Goal: Task Accomplishment & Management: Manage account settings

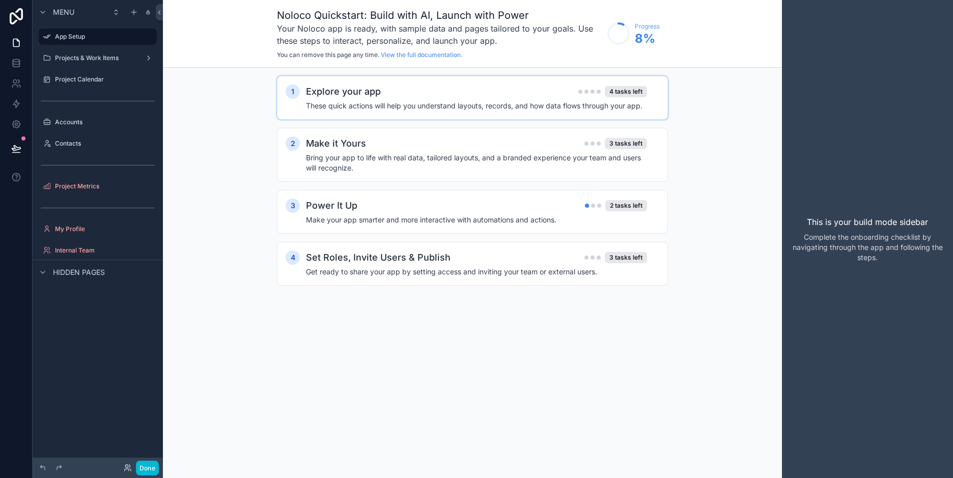
click at [437, 101] on h4 "These quick actions will help you understand layouts, records, and how data flo…" at bounding box center [476, 106] width 341 height 10
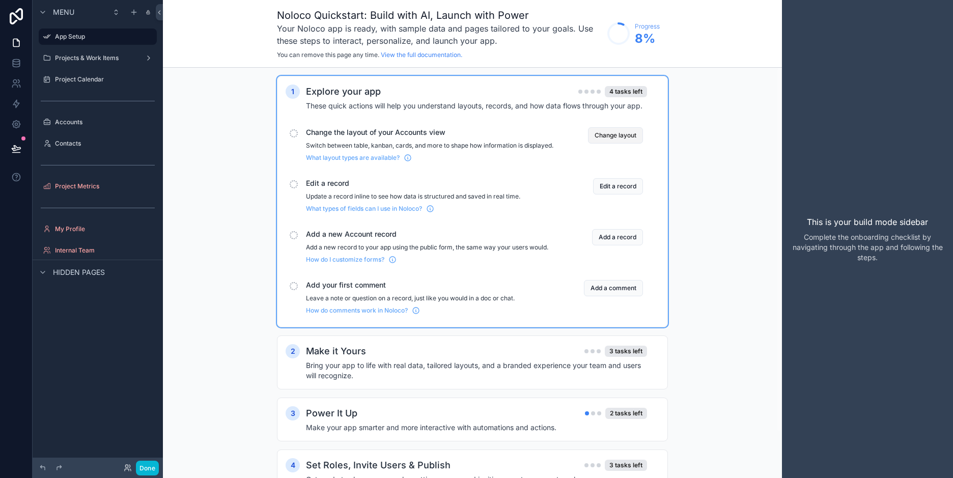
click at [607, 138] on button "Change layout" at bounding box center [615, 135] width 55 height 16
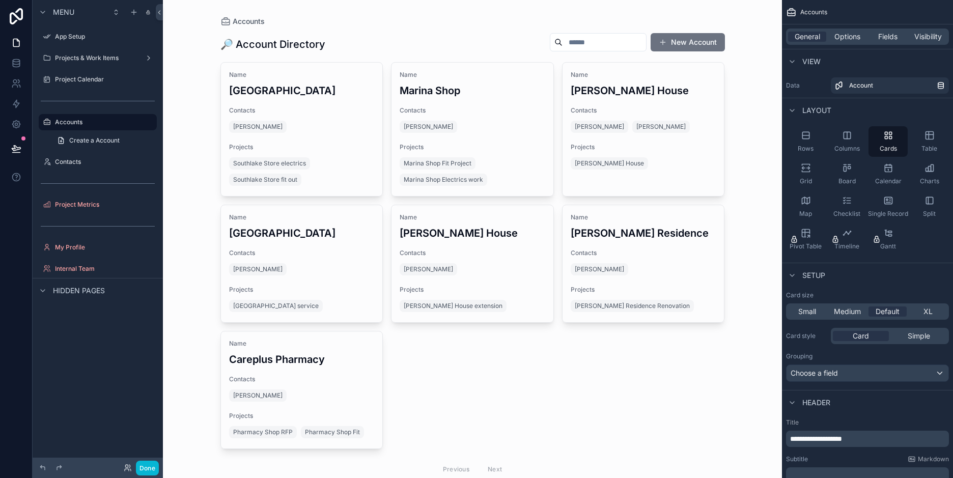
click at [451, 262] on div "scrollable content" at bounding box center [472, 257] width 521 height 514
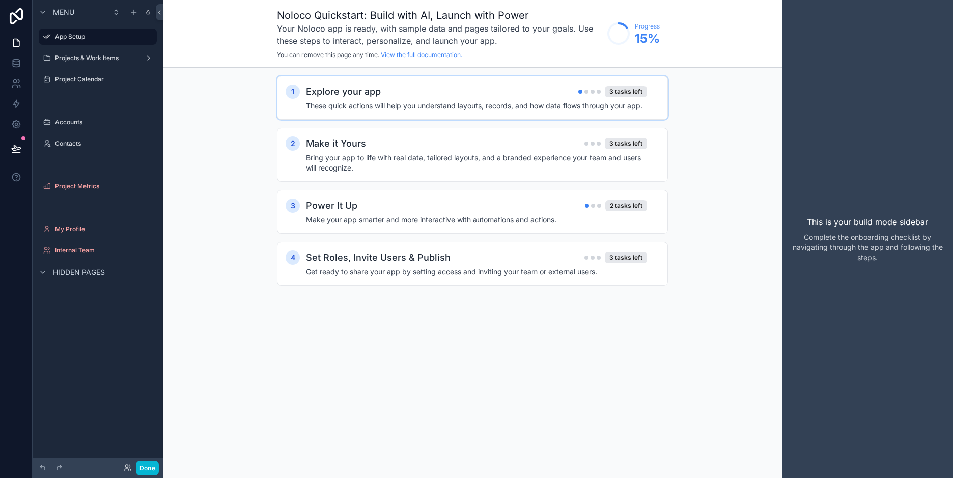
click at [424, 106] on h4 "These quick actions will help you understand layouts, records, and how data flo…" at bounding box center [476, 106] width 341 height 10
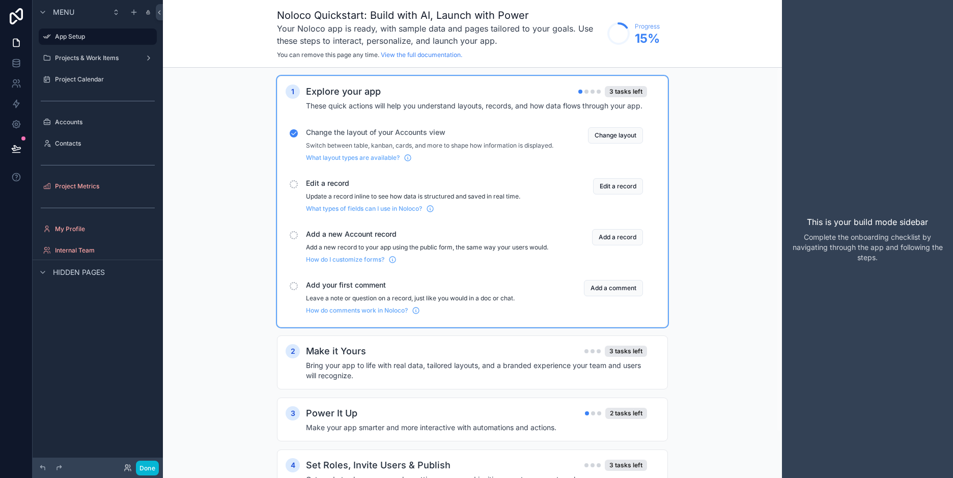
scroll to position [52, 0]
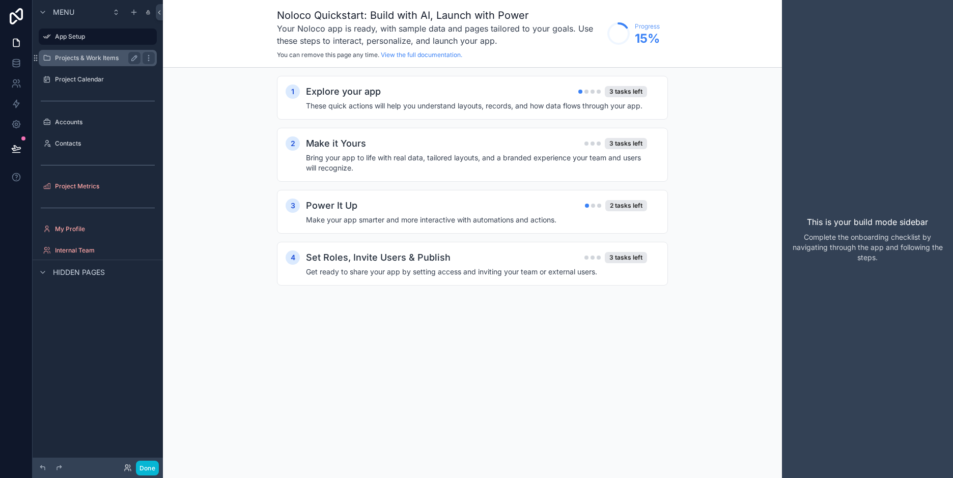
click at [88, 53] on div "Projects & Work Items" at bounding box center [98, 58] width 86 height 12
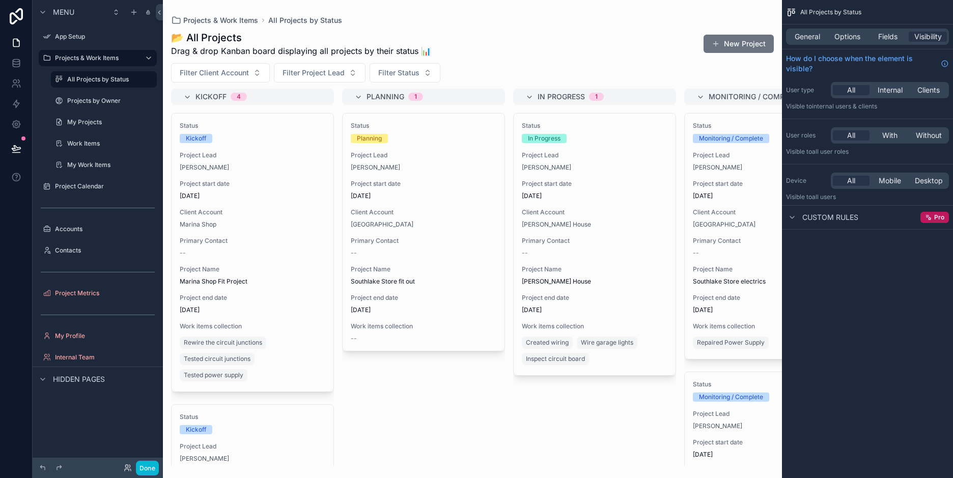
click at [187, 95] on div "scrollable content" at bounding box center [472, 239] width 619 height 478
click at [187, 95] on icon "scrollable content" at bounding box center [187, 97] width 8 height 8
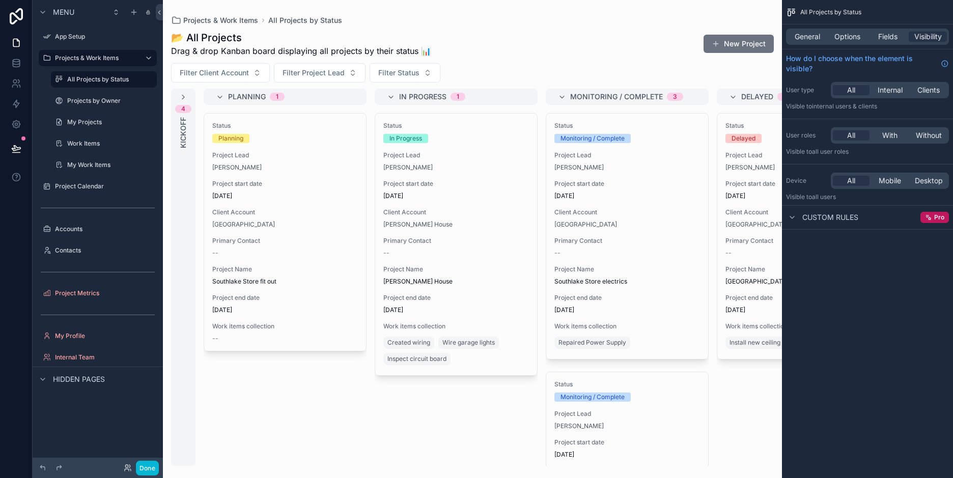
click at [187, 95] on div "4 Kickoff" at bounding box center [183, 277] width 24 height 377
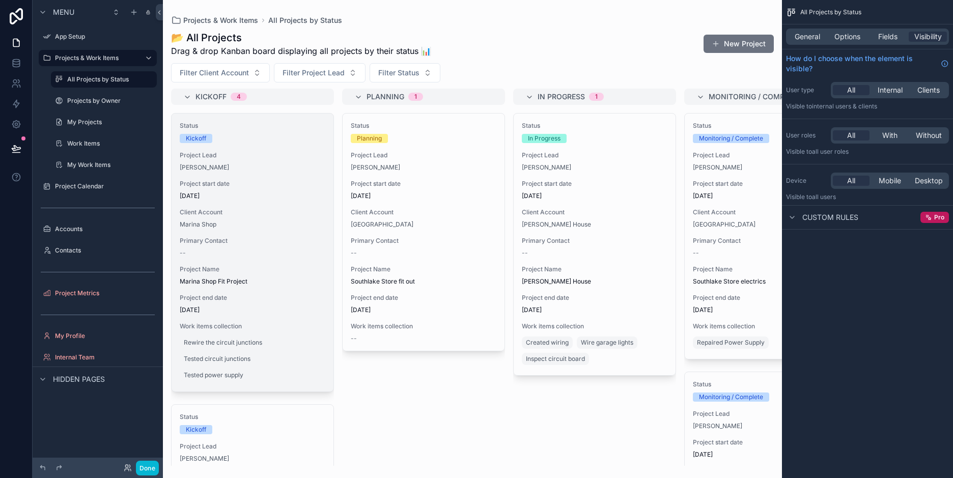
click at [192, 157] on span "Project Lead" at bounding box center [253, 155] width 146 height 8
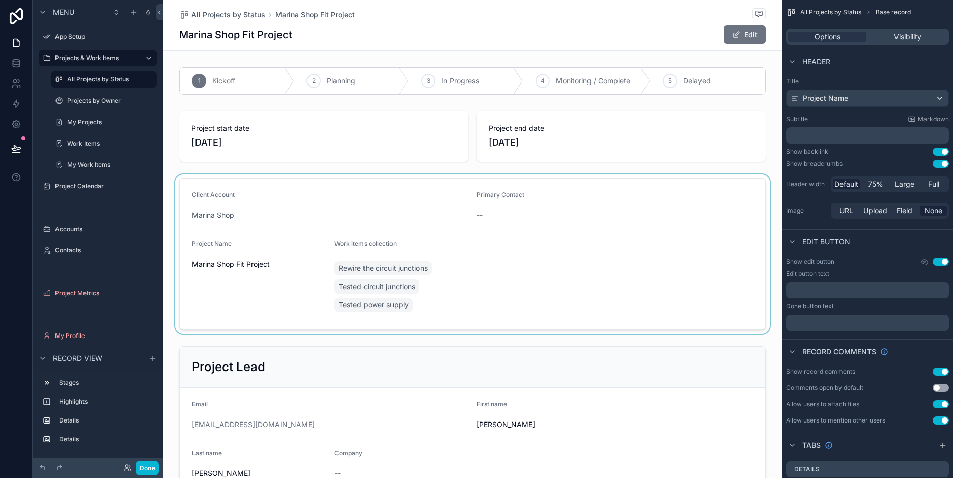
scroll to position [204, 0]
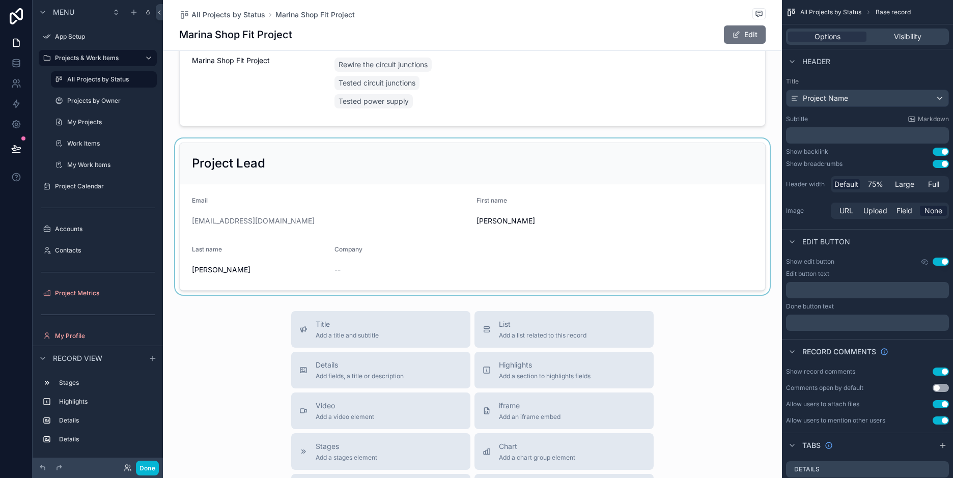
click at [292, 212] on div "scrollable content" at bounding box center [472, 216] width 619 height 156
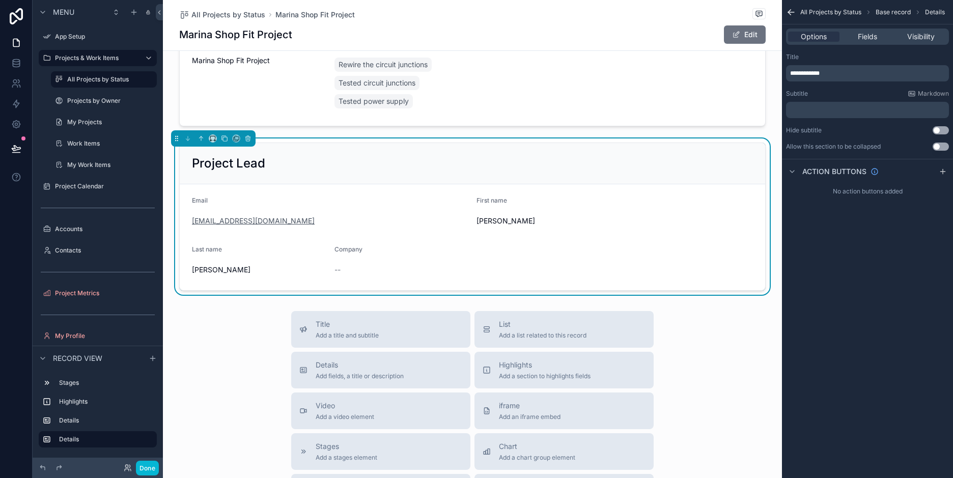
click at [287, 221] on link "stephenwithap@example.com" at bounding box center [253, 221] width 123 height 10
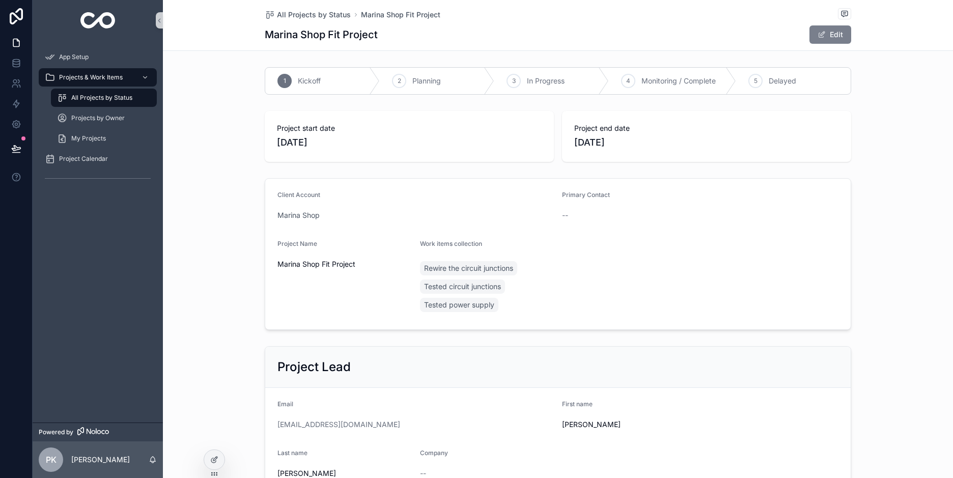
click at [828, 35] on button "Edit" at bounding box center [830, 34] width 42 height 18
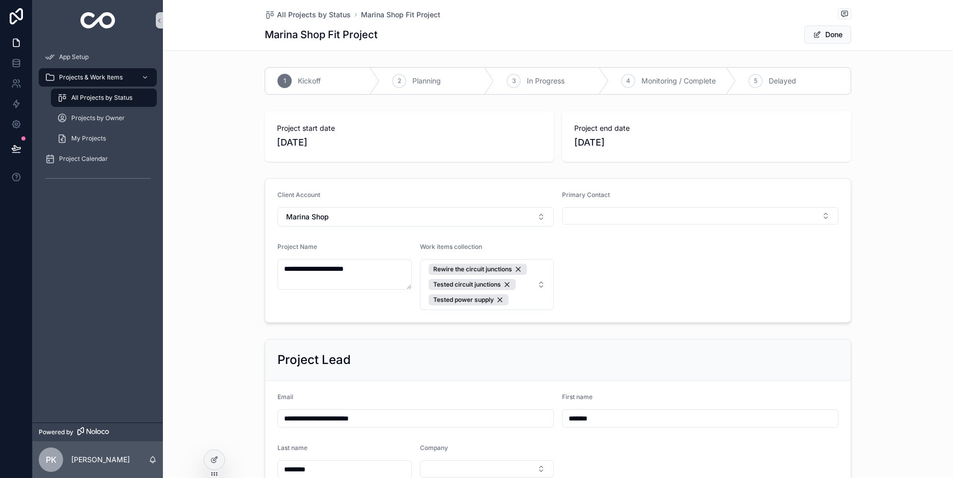
click at [336, 140] on span "3/2/2023" at bounding box center [409, 142] width 265 height 14
click at [306, 140] on span "[DATE]" at bounding box center [409, 142] width 265 height 14
click at [297, 139] on span "[DATE]" at bounding box center [409, 142] width 265 height 14
click at [299, 139] on span "[DATE]" at bounding box center [409, 142] width 265 height 14
click at [298, 130] on span "Project start date" at bounding box center [409, 128] width 265 height 10
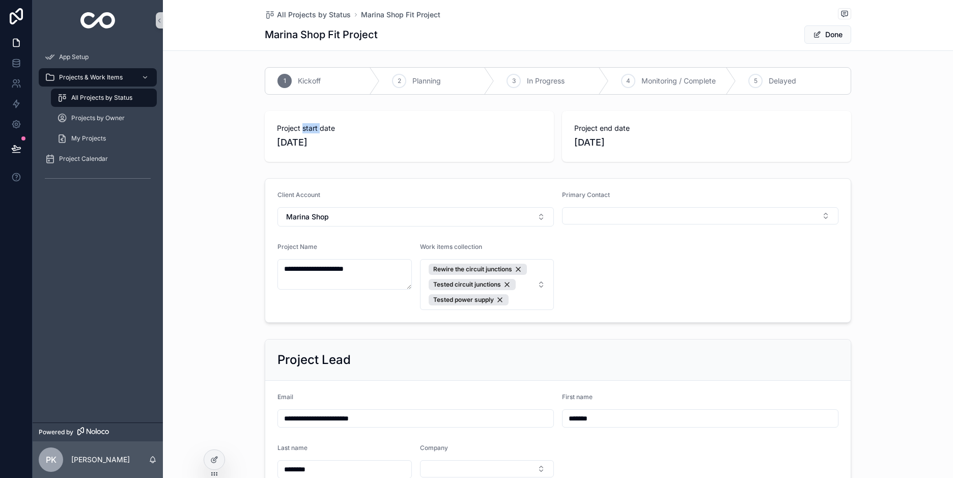
click at [298, 130] on span "Project start date" at bounding box center [409, 128] width 265 height 10
drag, startPoint x: 298, startPoint y: 130, endPoint x: 290, endPoint y: 143, distance: 15.4
click at [290, 143] on span "[DATE]" at bounding box center [409, 142] width 265 height 14
click at [297, 141] on span "[DATE]" at bounding box center [409, 142] width 265 height 14
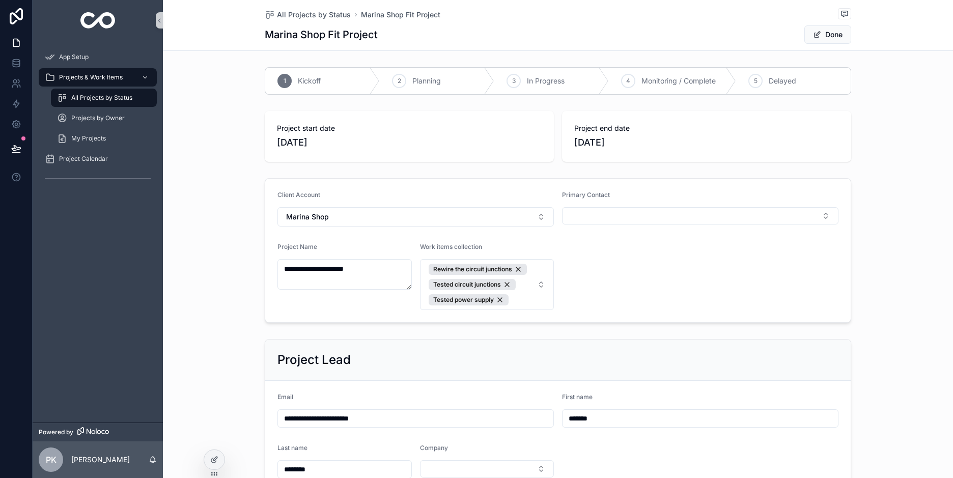
click at [297, 141] on span "[DATE]" at bounding box center [409, 142] width 265 height 14
click at [104, 113] on div "Projects by Owner" at bounding box center [104, 118] width 94 height 16
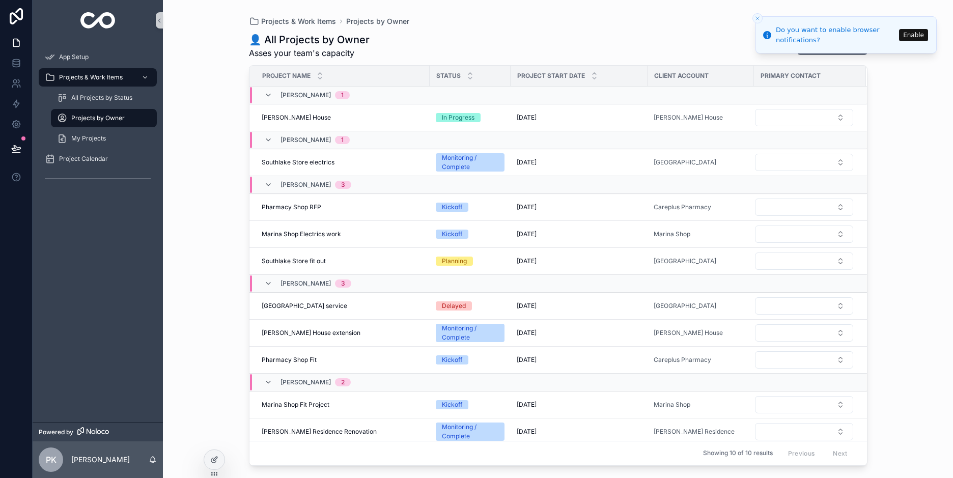
click at [910, 36] on button "Enable" at bounding box center [913, 35] width 29 height 12
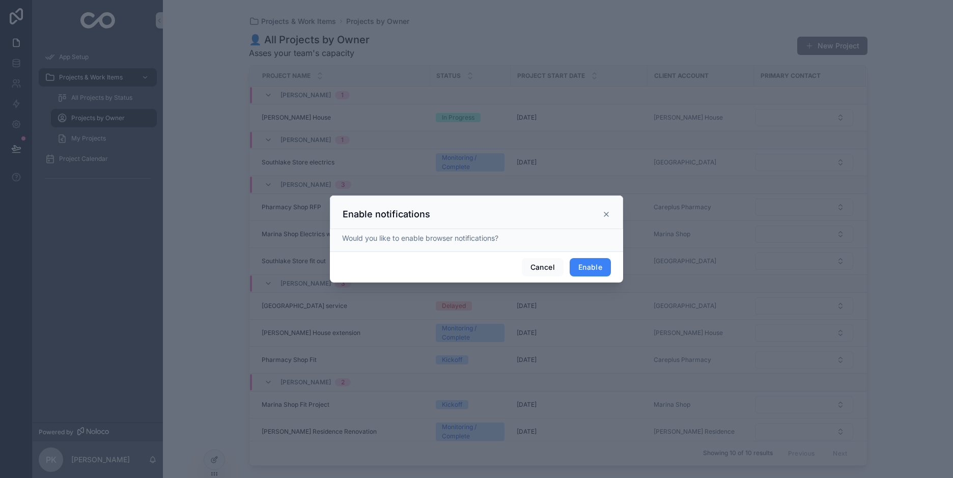
click at [597, 267] on button "Enable" at bounding box center [589, 267] width 41 height 18
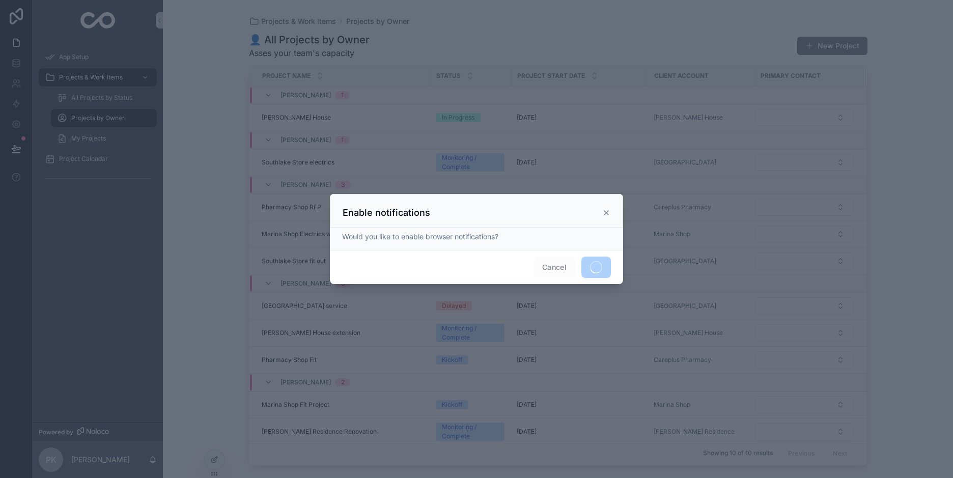
click at [433, 233] on div "Would you like to enable browser notifications?" at bounding box center [476, 237] width 269 height 10
click at [608, 215] on icon at bounding box center [606, 213] width 8 height 8
click at [813, 51] on div at bounding box center [476, 239] width 953 height 478
click at [599, 262] on span at bounding box center [596, 267] width 30 height 21
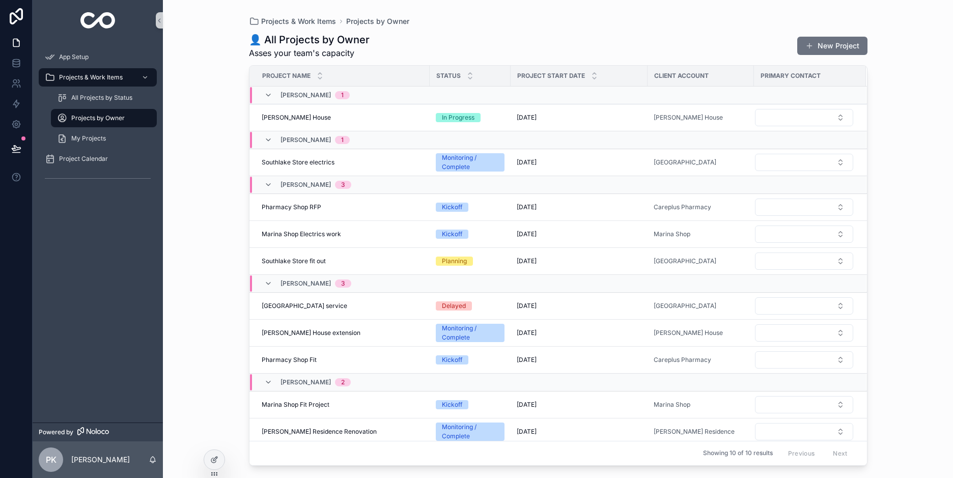
drag, startPoint x: 822, startPoint y: 43, endPoint x: 819, endPoint y: 38, distance: 5.7
click at [822, 42] on button "New Project" at bounding box center [832, 46] width 70 height 18
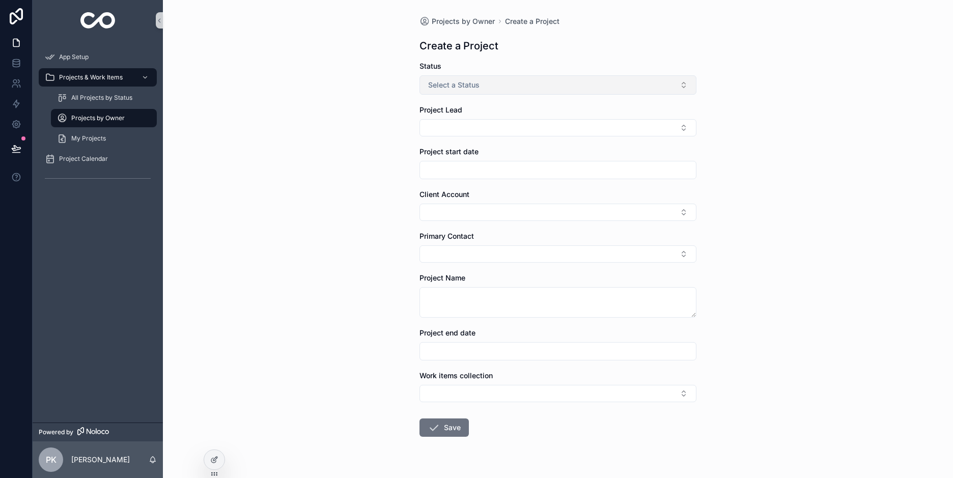
click at [499, 88] on button "Select a Status" at bounding box center [557, 84] width 277 height 19
type input "*"
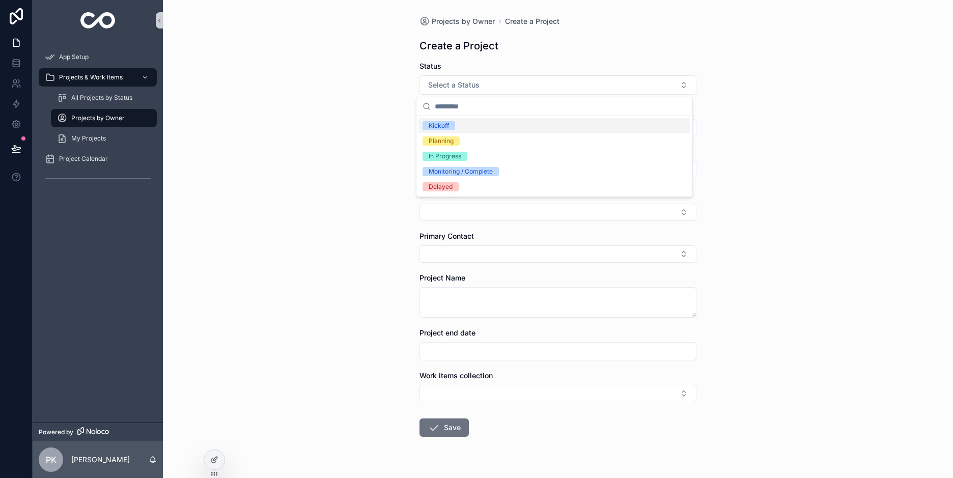
click at [444, 125] on div "Kickoff" at bounding box center [439, 125] width 20 height 9
click at [439, 127] on button "Select Button" at bounding box center [557, 127] width 277 height 17
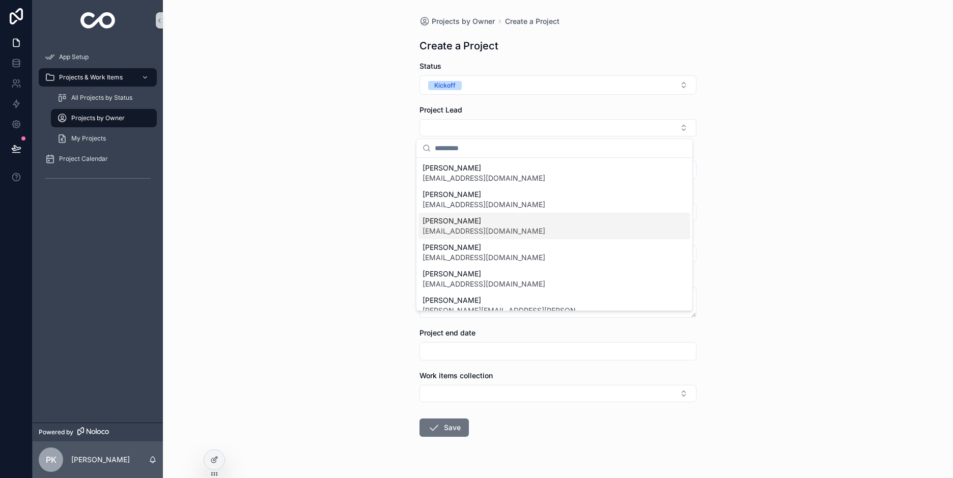
scroll to position [10, 0]
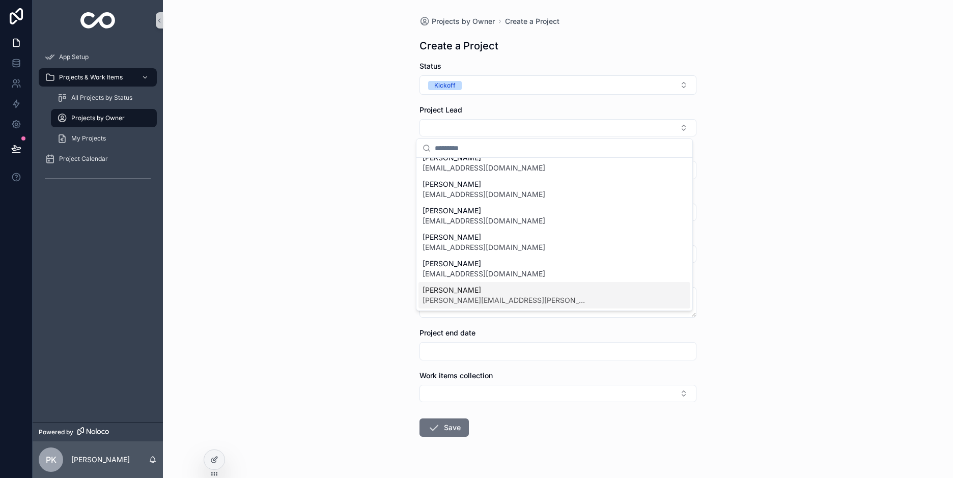
click at [457, 295] on span "[PERSON_NAME][EMAIL_ADDRESS][PERSON_NAME][DOMAIN_NAME]" at bounding box center [503, 300] width 163 height 10
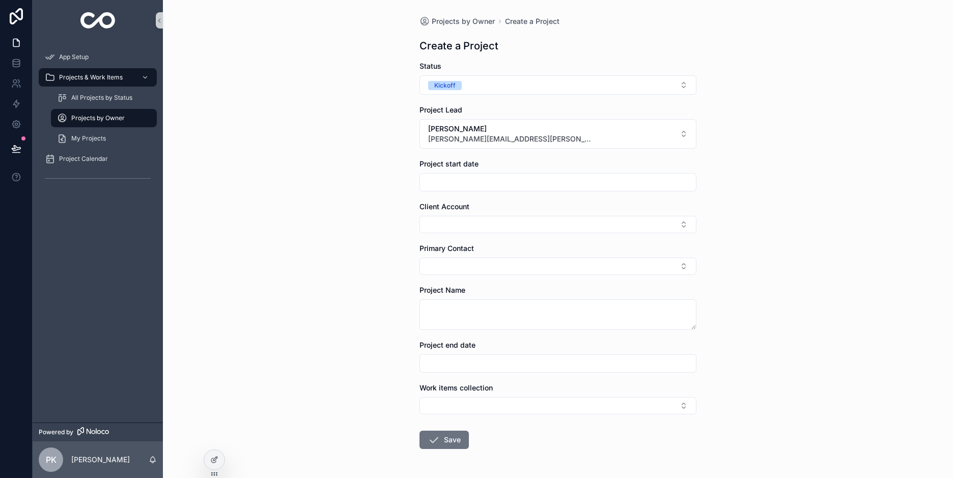
click at [497, 180] on input "scrollable content" at bounding box center [558, 182] width 276 height 14
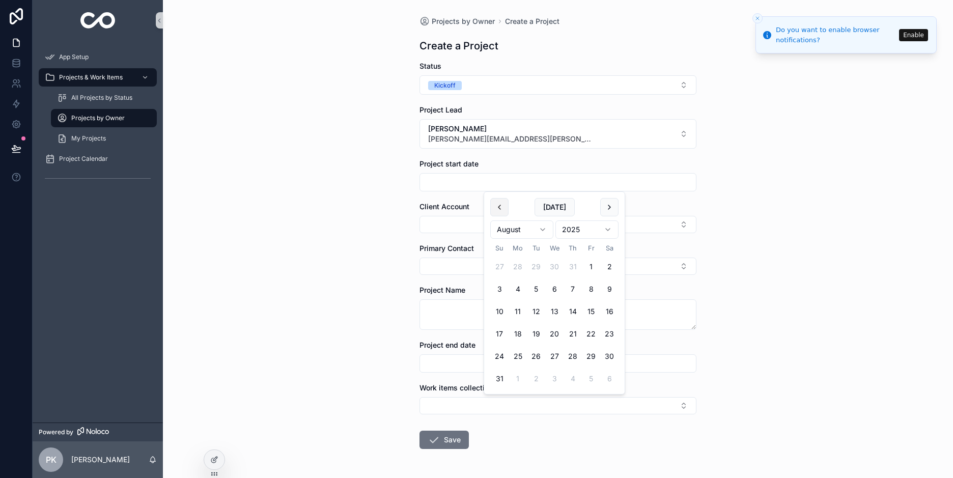
click at [498, 205] on button "scrollable content" at bounding box center [499, 207] width 18 height 18
click at [536, 310] on button "13" at bounding box center [536, 311] width 18 height 18
type input "*********"
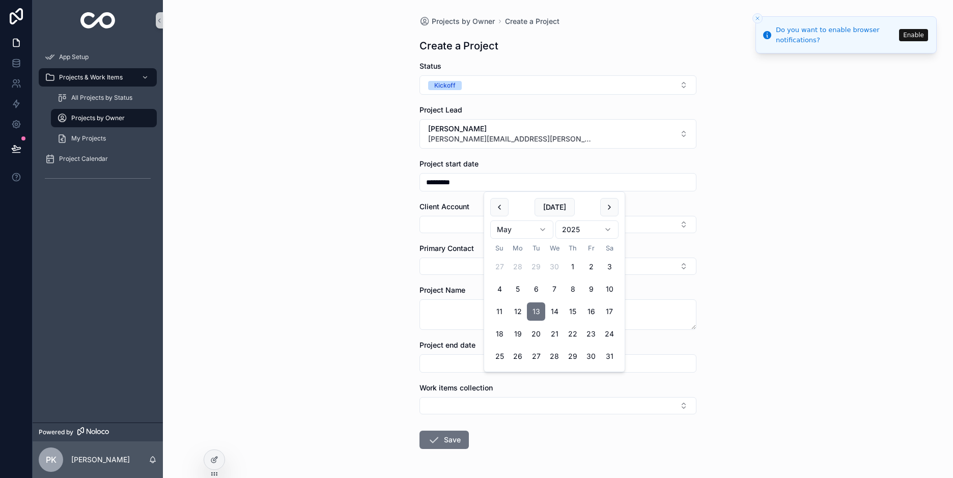
click at [803, 233] on div "Projects by Owner Create a Project Create a Project Status Kickoff Project Lead…" at bounding box center [558, 239] width 790 height 478
click at [481, 223] on button "Select Button" at bounding box center [557, 224] width 277 height 17
type input "******"
click at [782, 196] on div "Projects by Owner Create a Project Create a Project Status Kickoff Project Lead…" at bounding box center [558, 239] width 790 height 478
click at [756, 18] on icon "Close toast" at bounding box center [757, 18] width 6 height 6
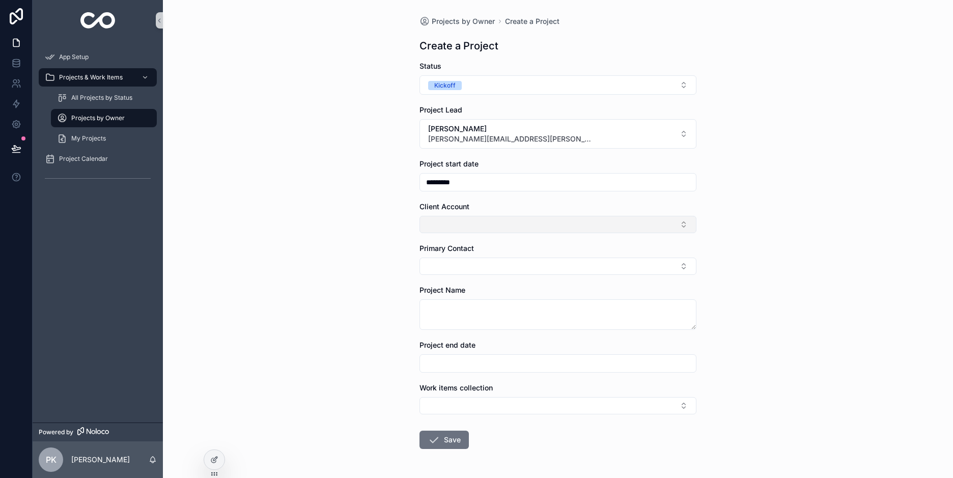
click at [470, 228] on button "Select Button" at bounding box center [557, 224] width 277 height 17
click at [469, 228] on button "Select Button" at bounding box center [557, 224] width 277 height 17
click at [475, 263] on button "Select Button" at bounding box center [557, 266] width 277 height 17
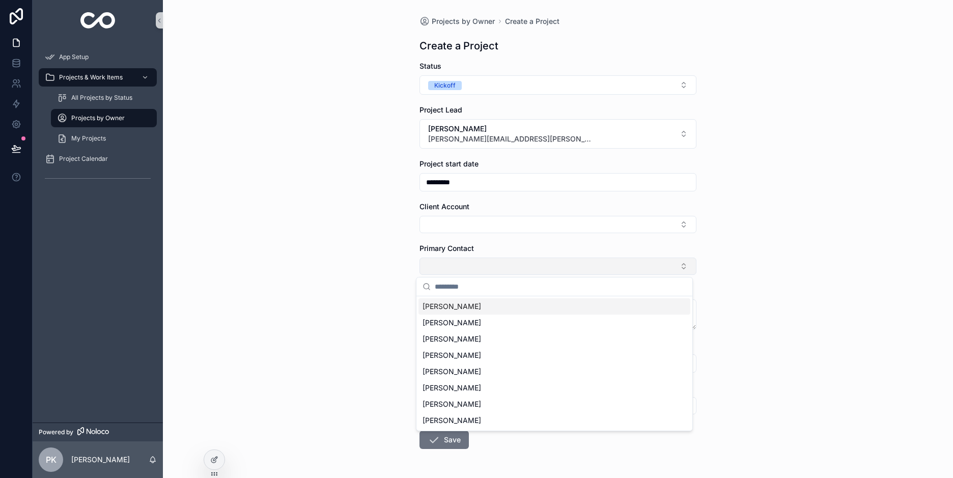
click at [475, 262] on button "Select Button" at bounding box center [557, 266] width 277 height 17
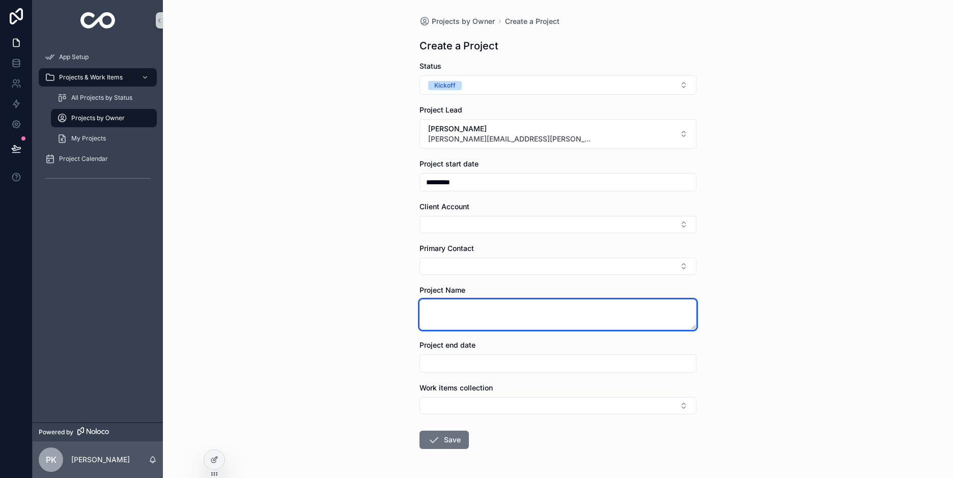
click at [458, 311] on textarea "scrollable content" at bounding box center [557, 314] width 277 height 31
type textarea "**********"
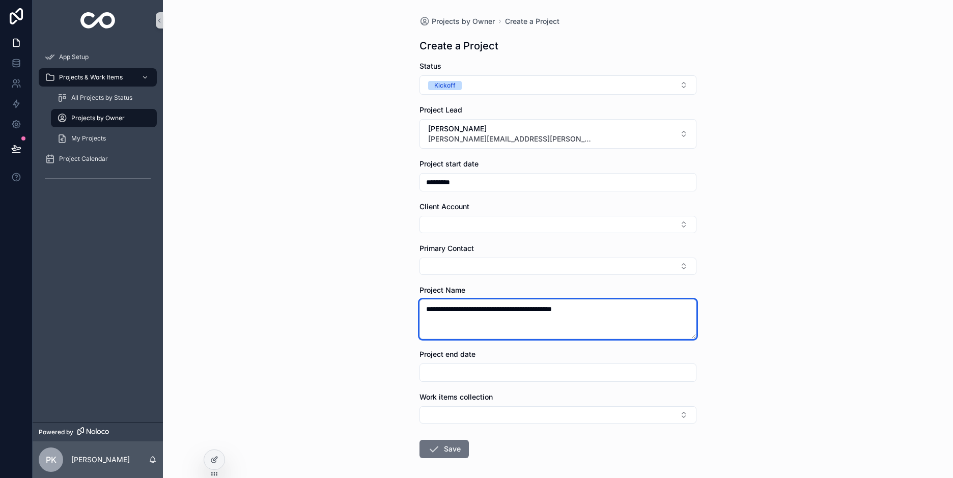
scroll to position [45, 0]
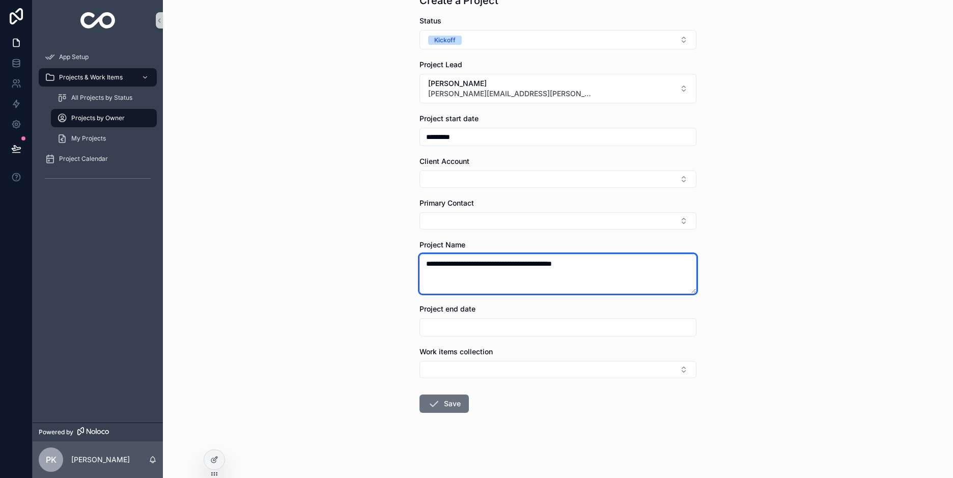
type textarea "**********"
click at [464, 327] on input "scrollable content" at bounding box center [558, 327] width 276 height 14
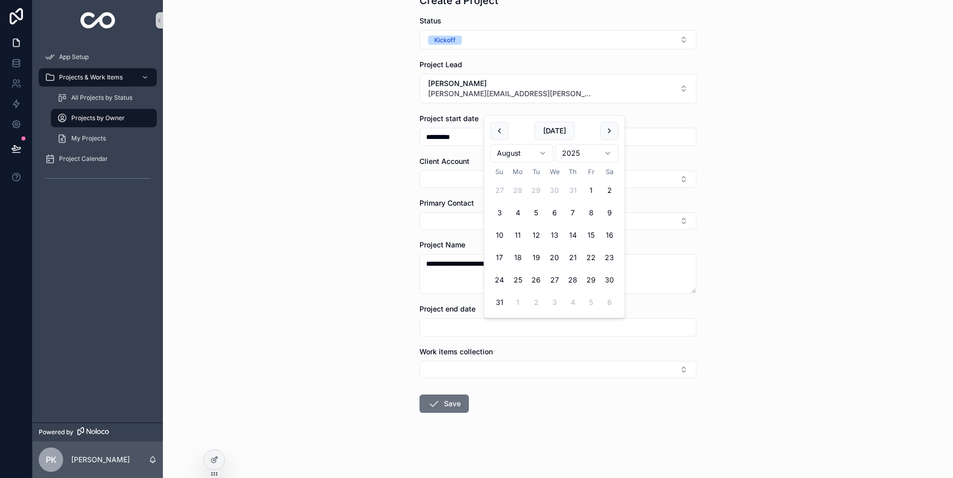
click at [483, 355] on span "Work items collection" at bounding box center [455, 351] width 73 height 9
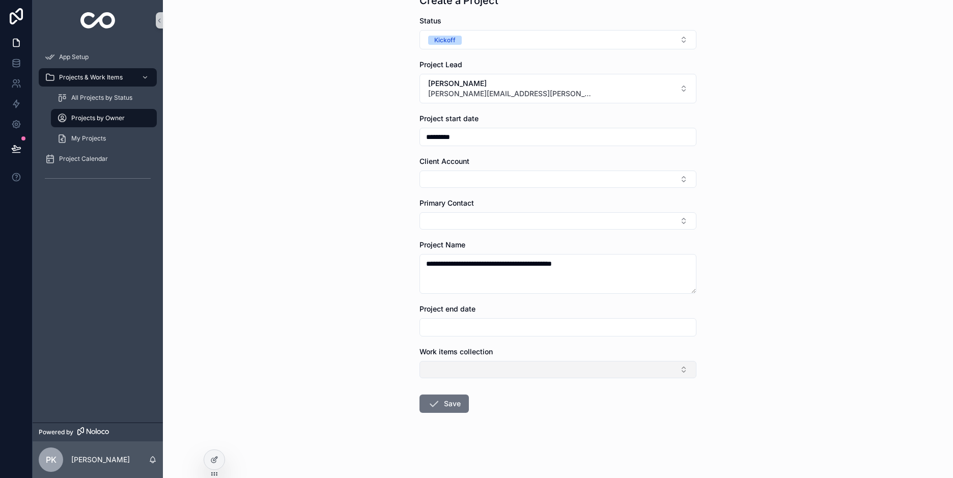
click at [485, 365] on button "Select Button" at bounding box center [557, 369] width 277 height 17
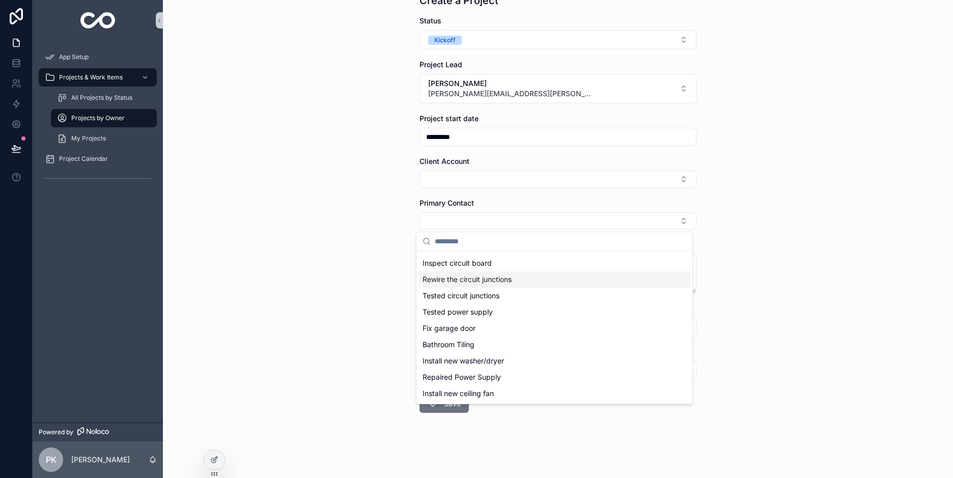
scroll to position [0, 0]
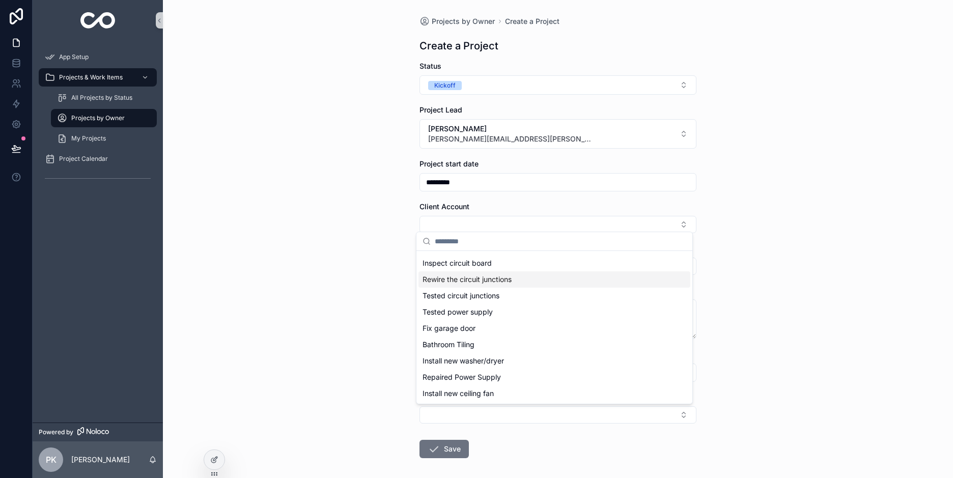
click at [480, 232] on div "Created wiring Wire garage lights Inspect circuit board Rewire the circuit junc…" at bounding box center [554, 318] width 277 height 173
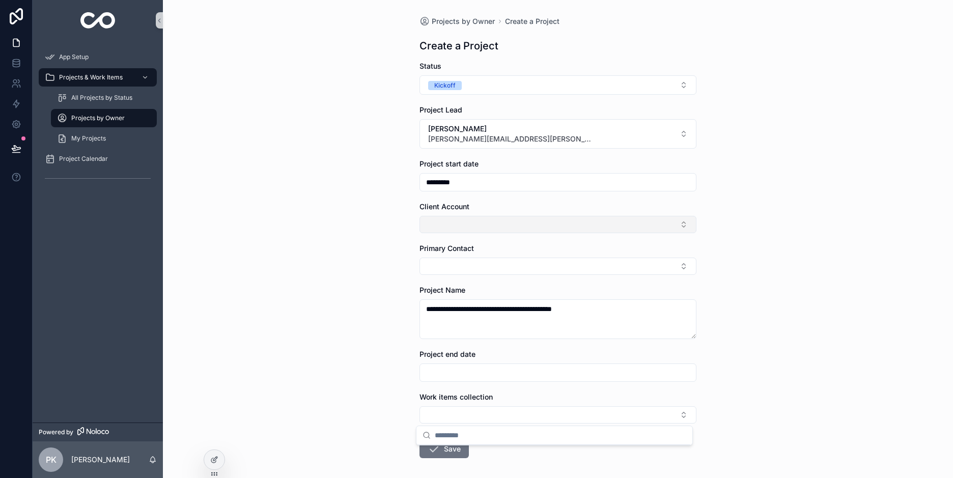
click at [487, 223] on button "Select Button" at bounding box center [557, 224] width 277 height 17
click at [440, 222] on button "Select Button" at bounding box center [557, 224] width 277 height 17
type input "******"
click at [846, 218] on div "**********" at bounding box center [558, 239] width 790 height 478
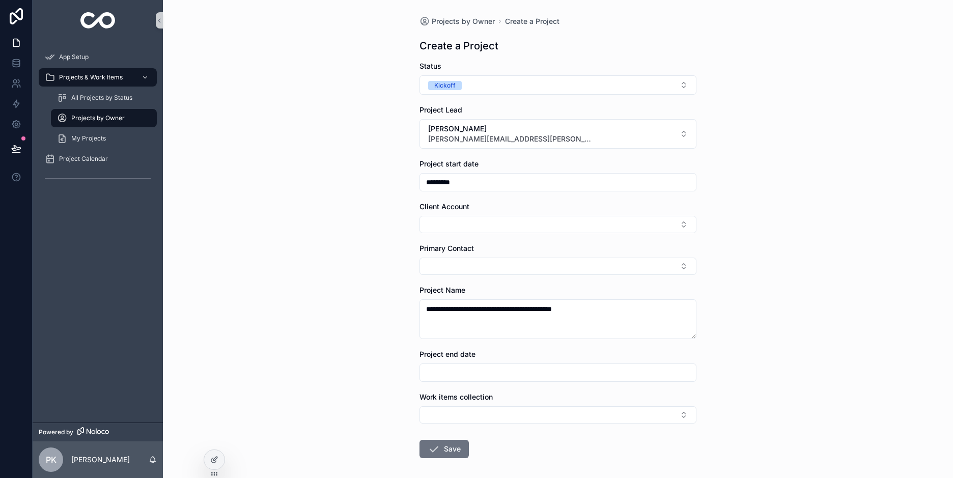
scroll to position [45, 0]
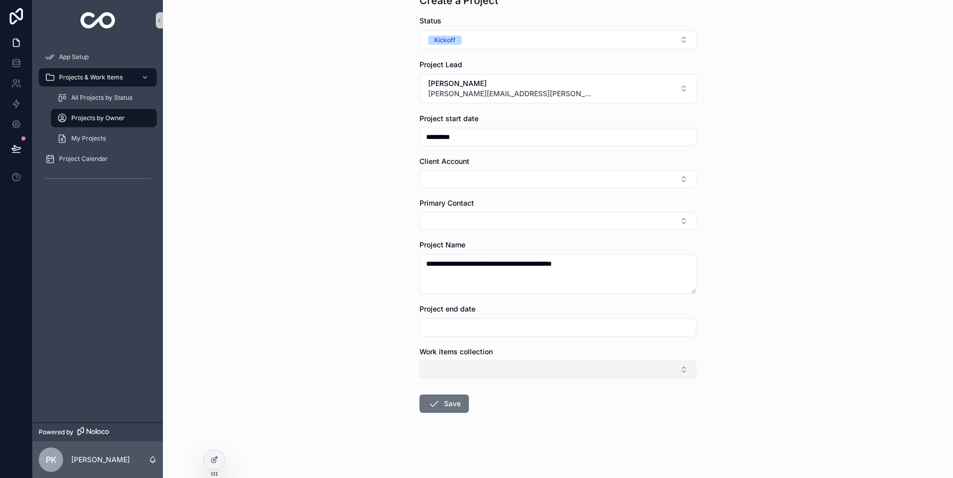
click at [453, 369] on button "Select Button" at bounding box center [557, 369] width 277 height 17
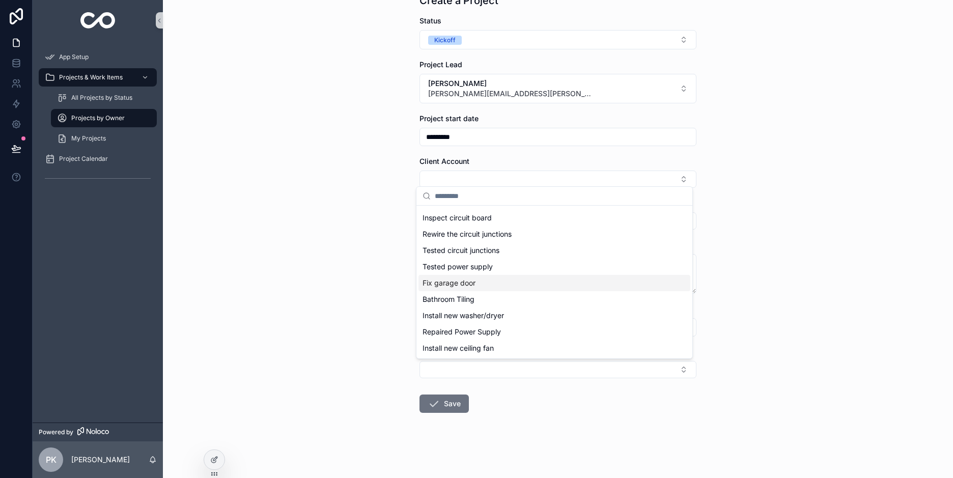
scroll to position [0, 0]
click at [441, 406] on button "Save" at bounding box center [443, 403] width 49 height 18
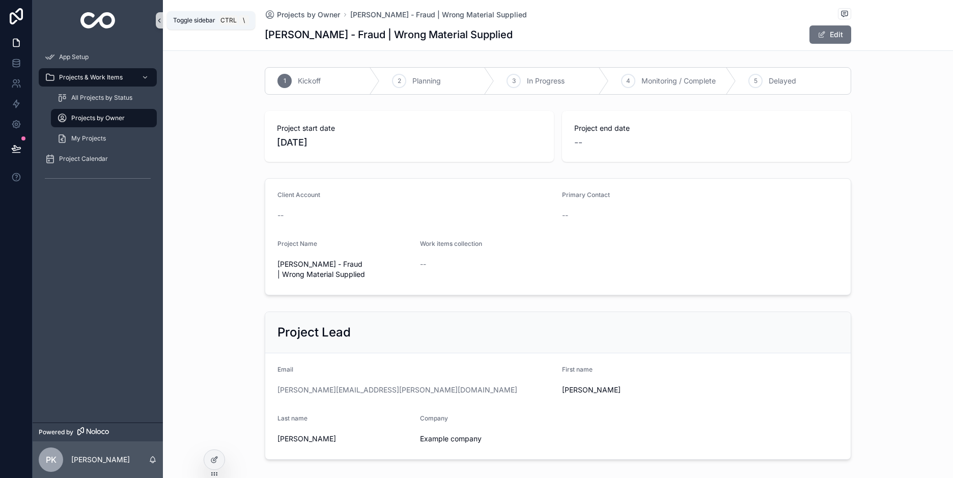
click at [159, 23] on icon "scrollable content" at bounding box center [159, 21] width 7 height 8
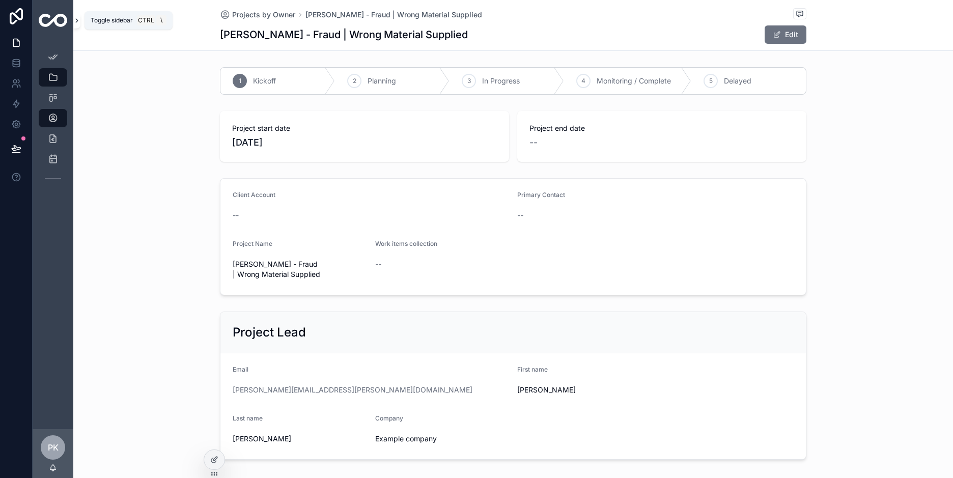
click at [79, 23] on icon "scrollable content" at bounding box center [76, 21] width 7 height 8
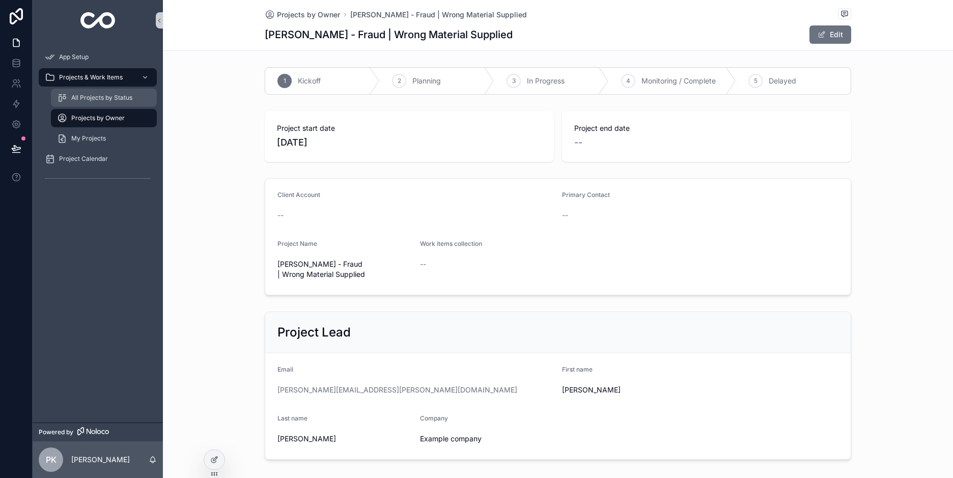
click at [96, 96] on span "All Projects by Status" at bounding box center [101, 98] width 61 height 8
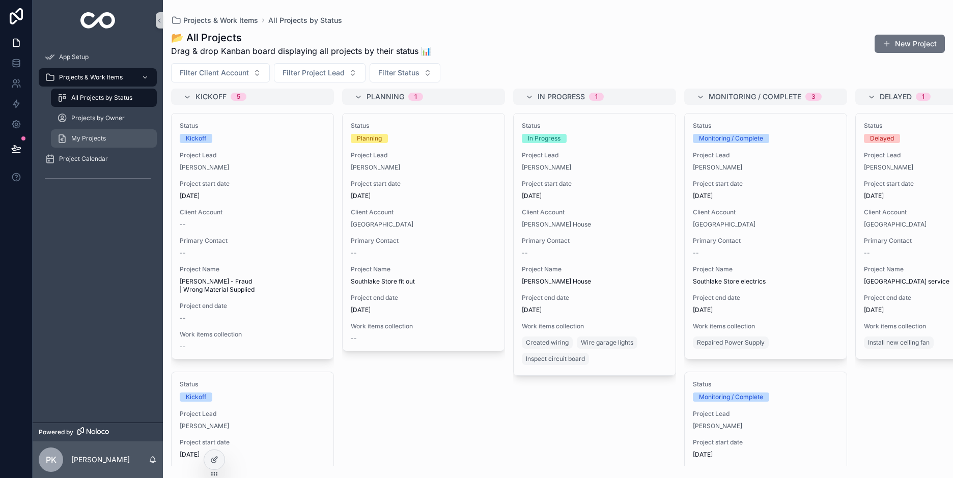
click at [95, 138] on span "My Projects" at bounding box center [88, 138] width 35 height 8
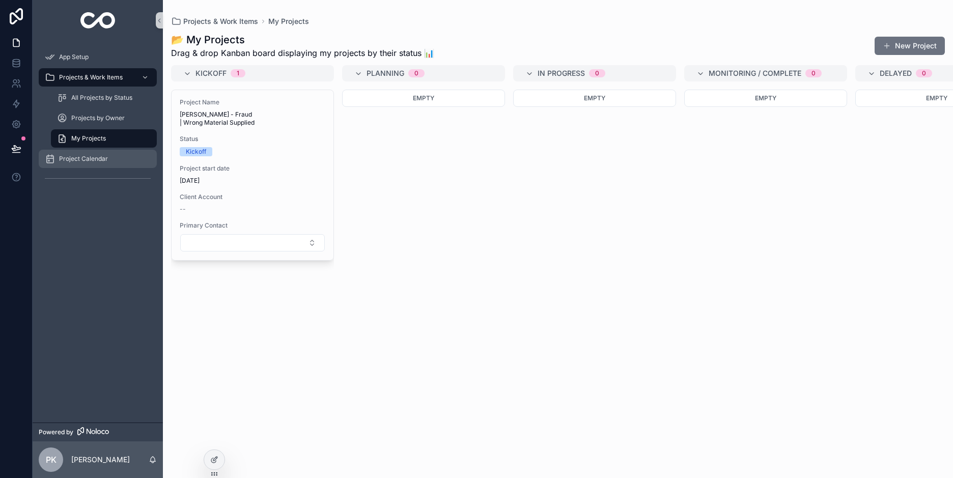
click at [84, 159] on span "Project Calendar" at bounding box center [83, 159] width 49 height 8
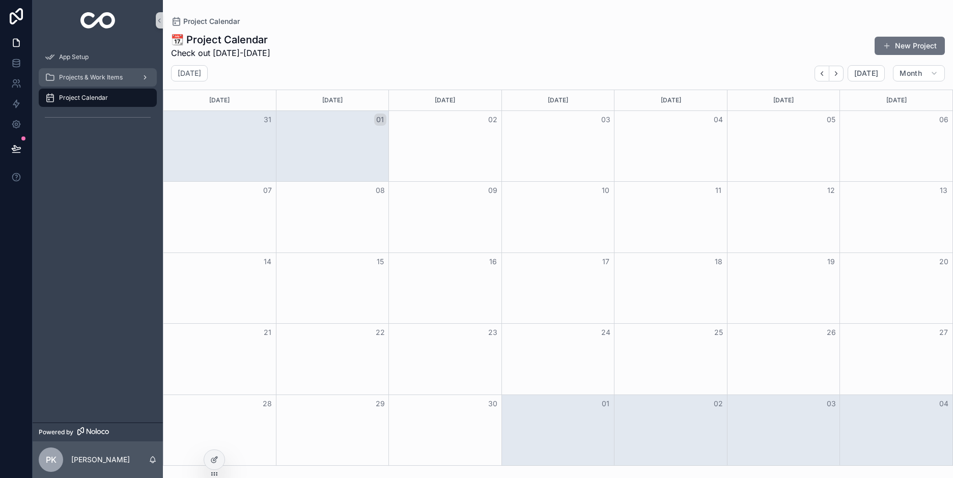
click at [82, 79] on span "Projects & Work Items" at bounding box center [91, 77] width 64 height 8
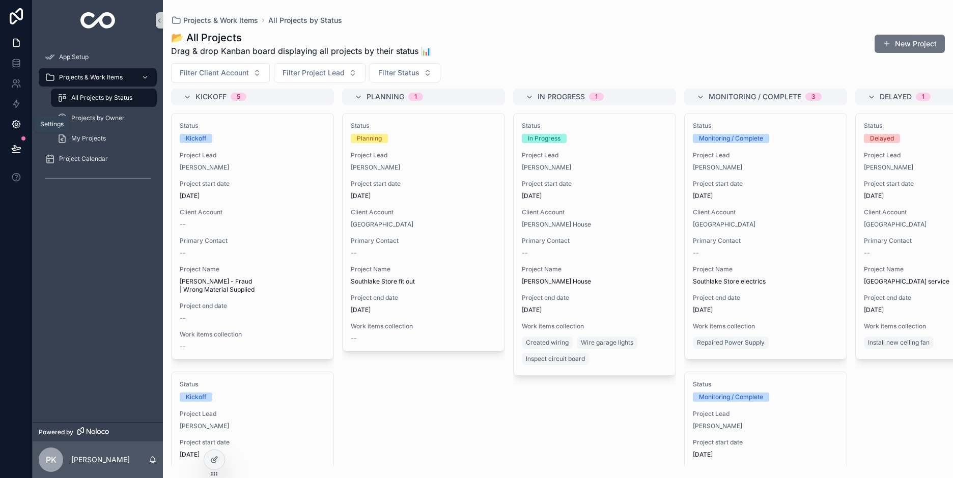
click at [20, 125] on icon at bounding box center [16, 124] width 10 height 10
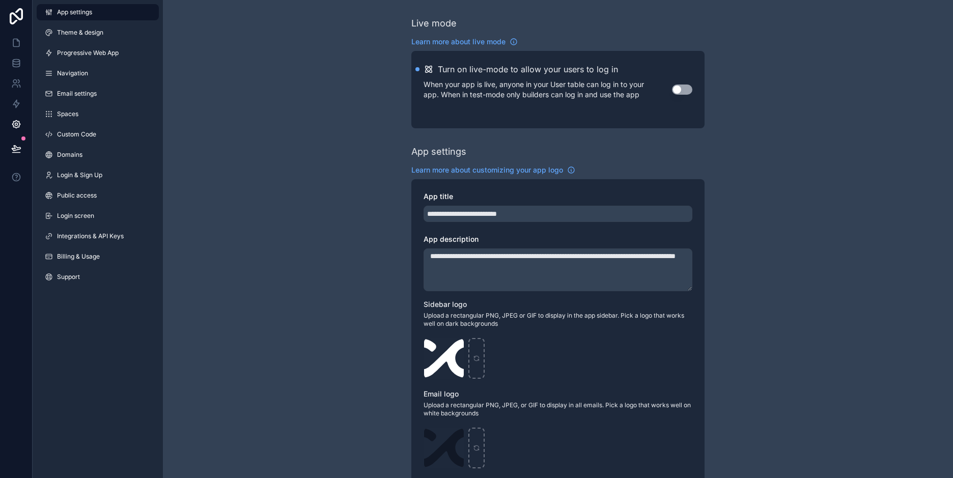
click at [676, 89] on button "Use setting" at bounding box center [682, 89] width 20 height 10
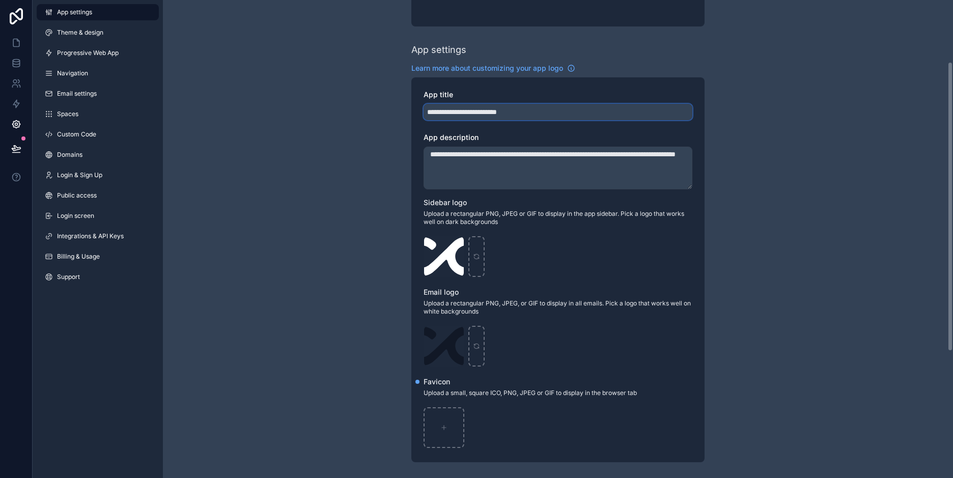
click at [472, 113] on input "**********" at bounding box center [557, 112] width 269 height 16
click at [515, 168] on textarea "**********" at bounding box center [557, 168] width 269 height 43
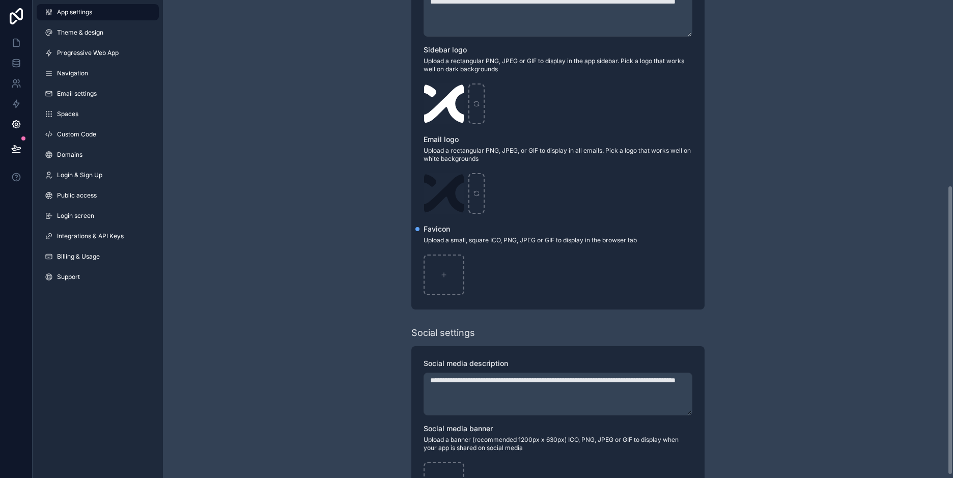
scroll to position [310, 0]
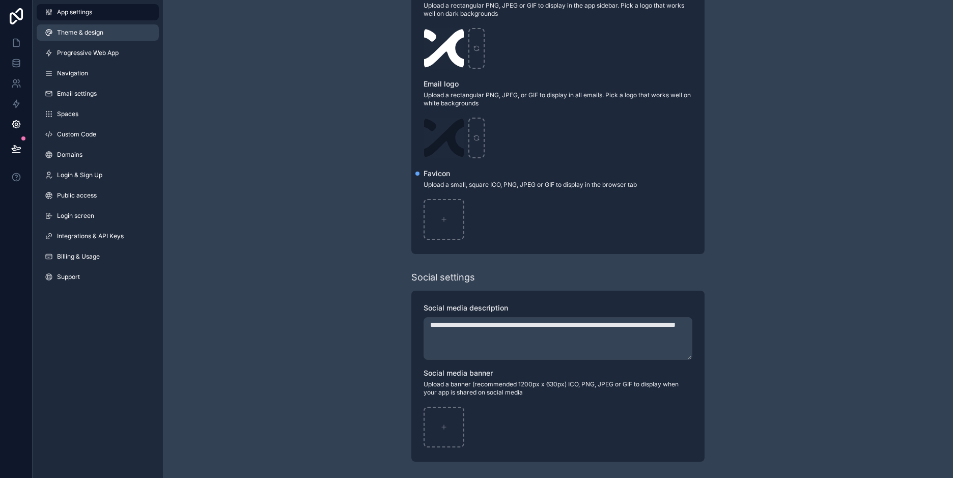
click at [78, 27] on link "Theme & design" at bounding box center [98, 32] width 122 height 16
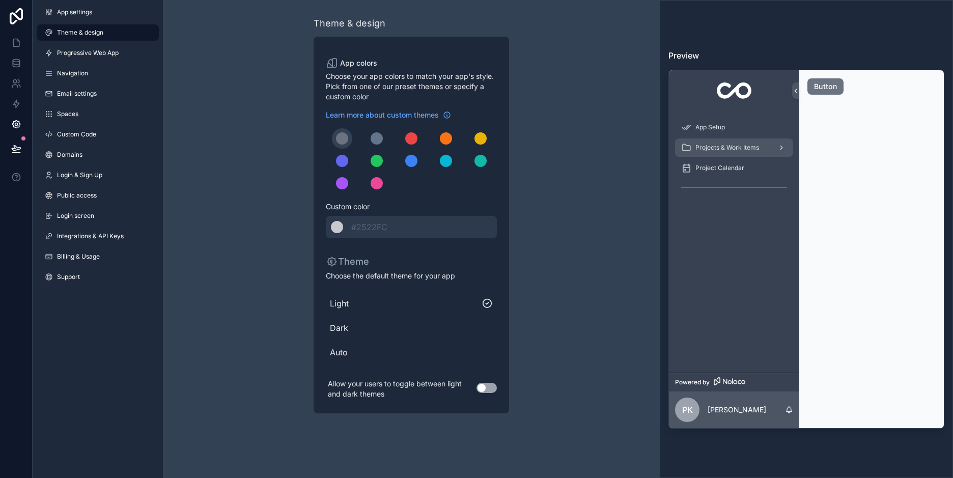
click at [750, 148] on span "Projects & Work Items" at bounding box center [727, 148] width 64 height 8
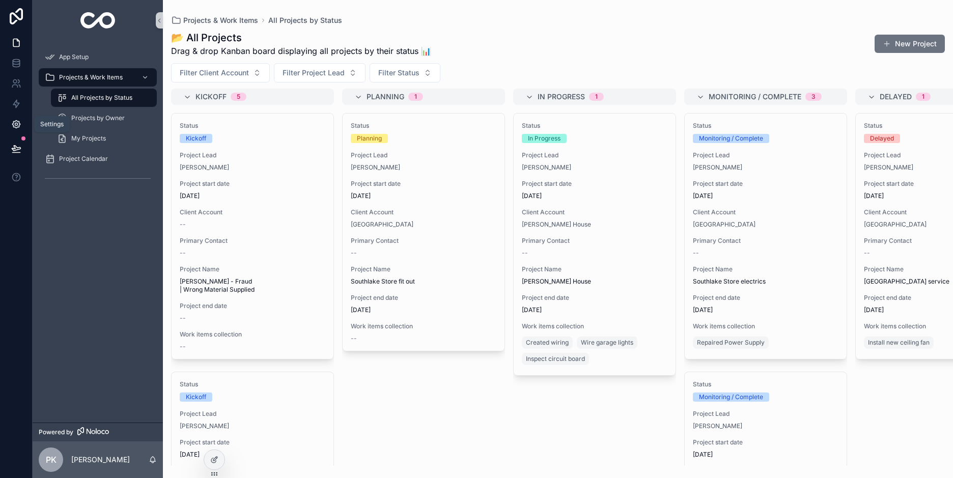
click at [16, 122] on icon at bounding box center [16, 124] width 10 height 10
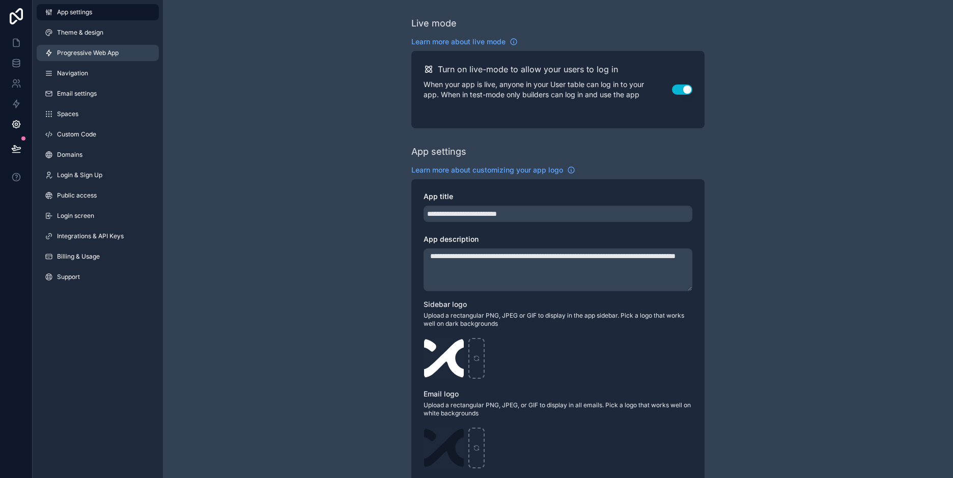
click at [86, 53] on span "Progressive Web App" at bounding box center [88, 53] width 62 height 8
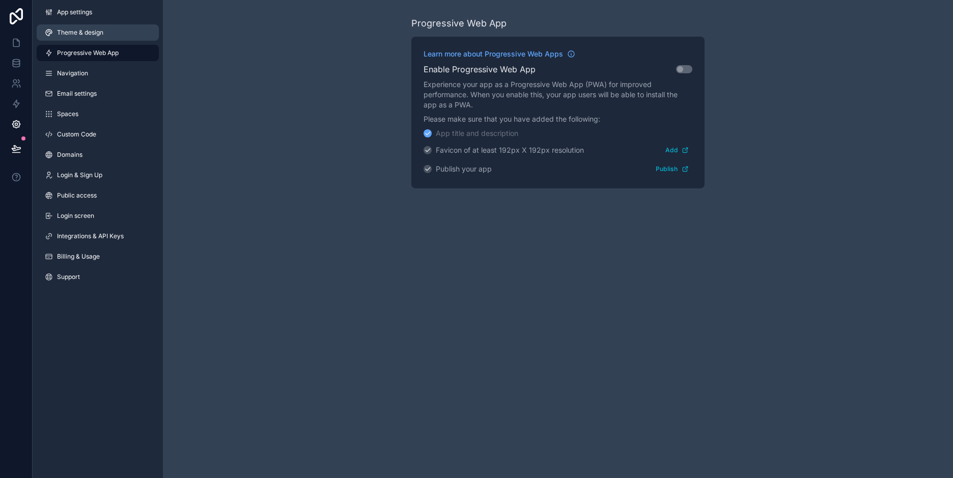
click at [80, 34] on span "Theme & design" at bounding box center [80, 33] width 46 height 8
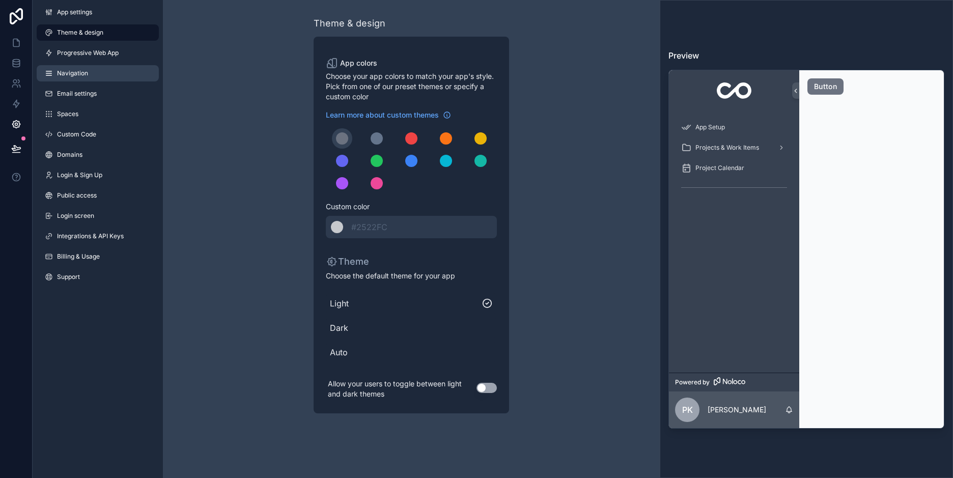
click at [76, 75] on span "Navigation" at bounding box center [72, 73] width 31 height 8
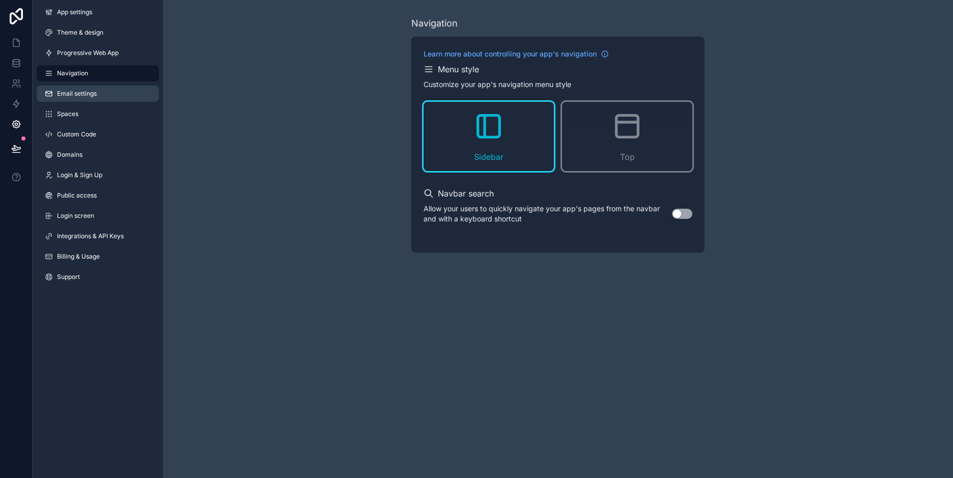
click at [76, 91] on span "Email settings" at bounding box center [77, 94] width 40 height 8
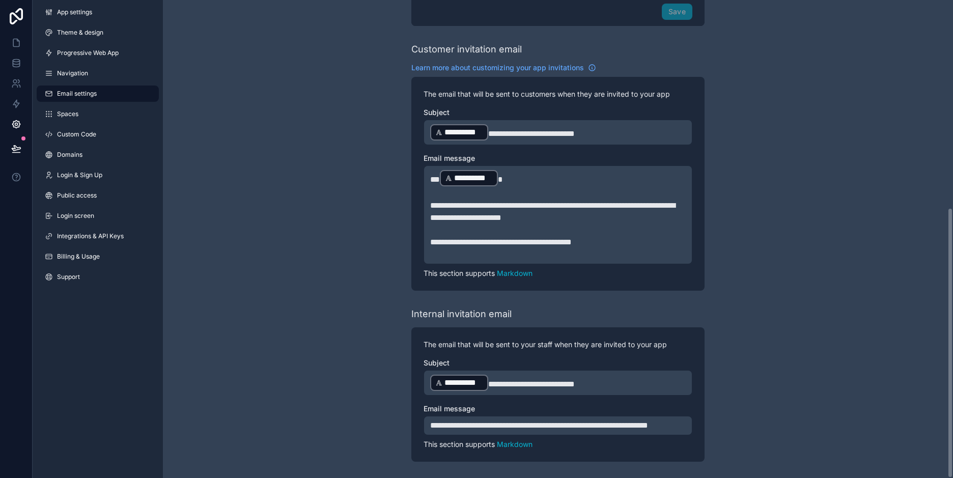
scroll to position [367, 0]
click at [68, 113] on span "Spaces" at bounding box center [67, 114] width 21 height 8
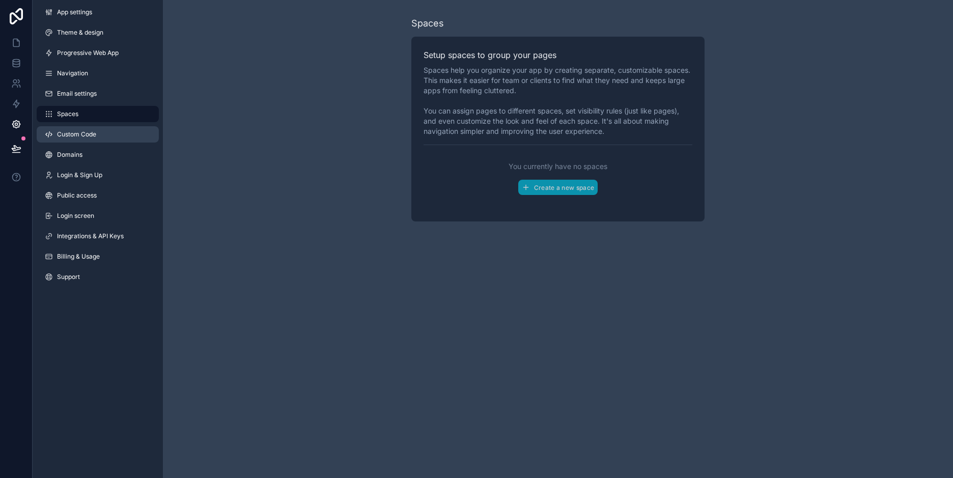
click at [73, 138] on link "Custom Code" at bounding box center [98, 134] width 122 height 16
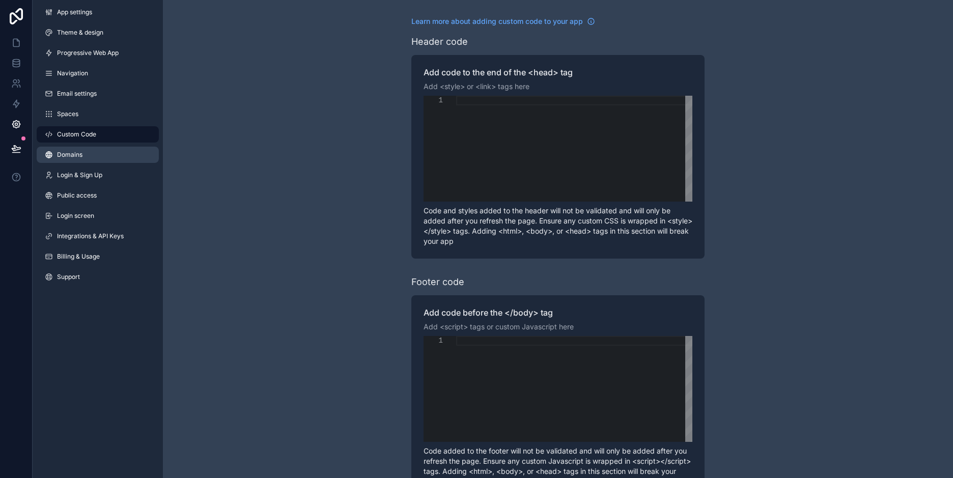
click at [77, 155] on span "Domains" at bounding box center [69, 155] width 25 height 8
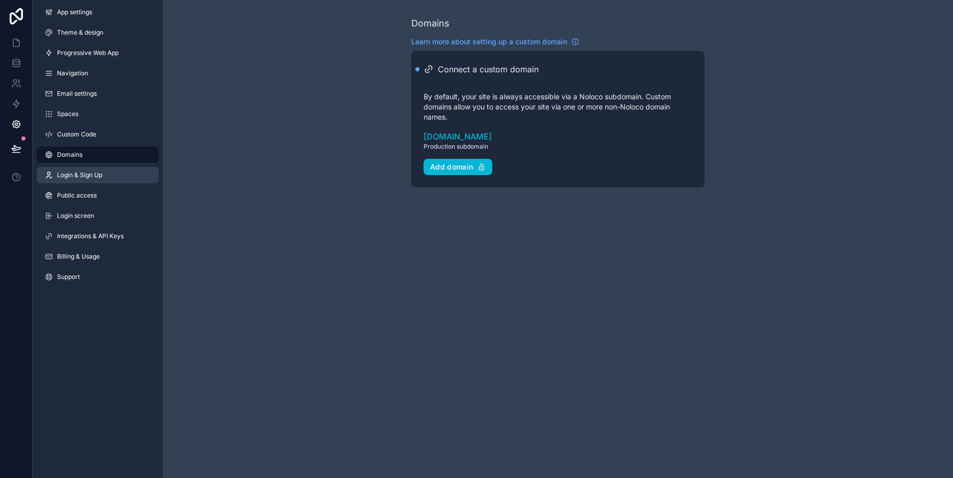
click at [87, 179] on link "Login & Sign Up" at bounding box center [98, 175] width 122 height 16
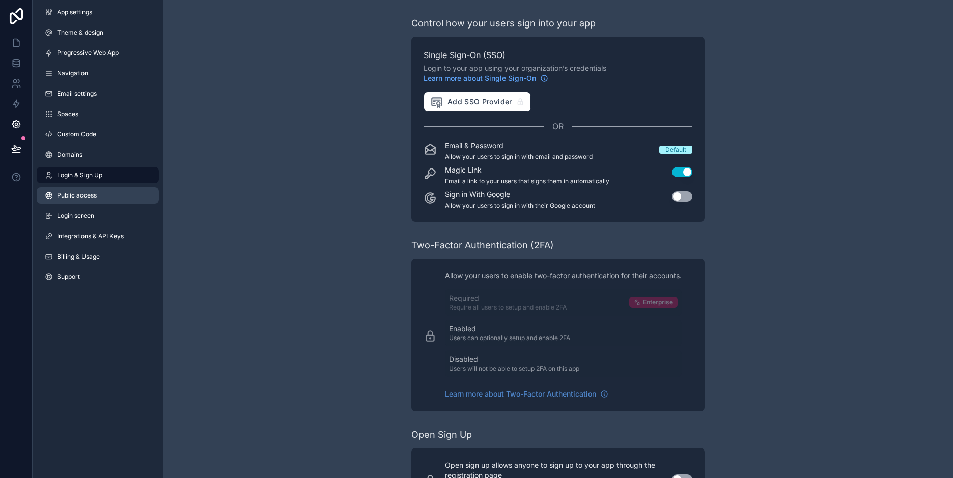
click at [79, 195] on span "Public access" at bounding box center [77, 195] width 40 height 8
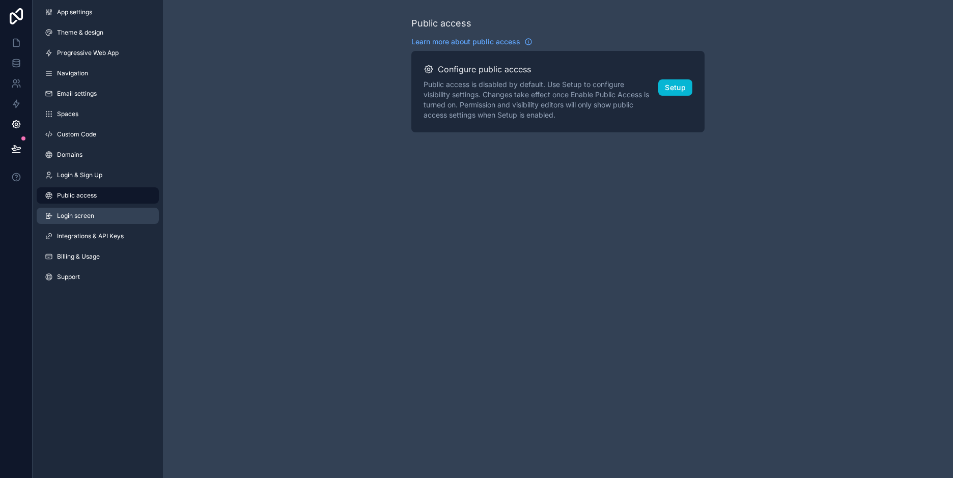
click at [80, 213] on span "Login screen" at bounding box center [75, 216] width 37 height 8
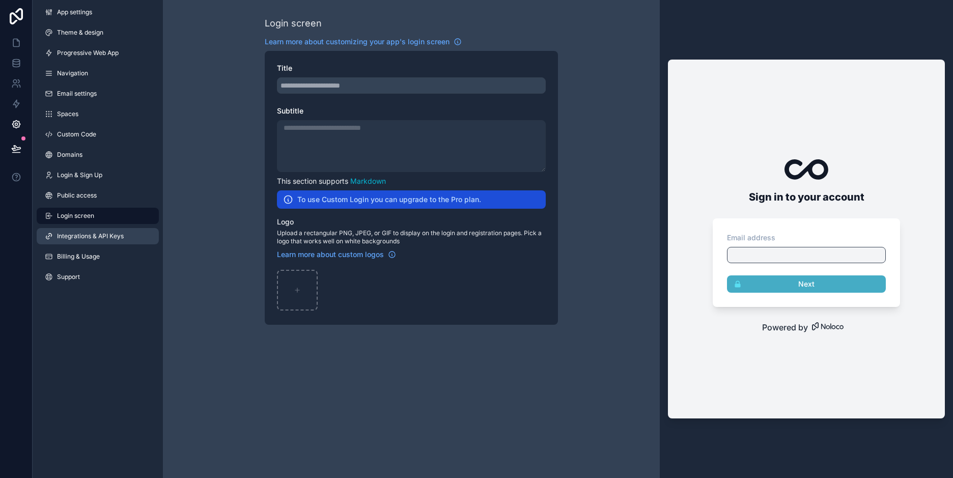
click at [79, 236] on span "Integrations & API Keys" at bounding box center [90, 236] width 67 height 8
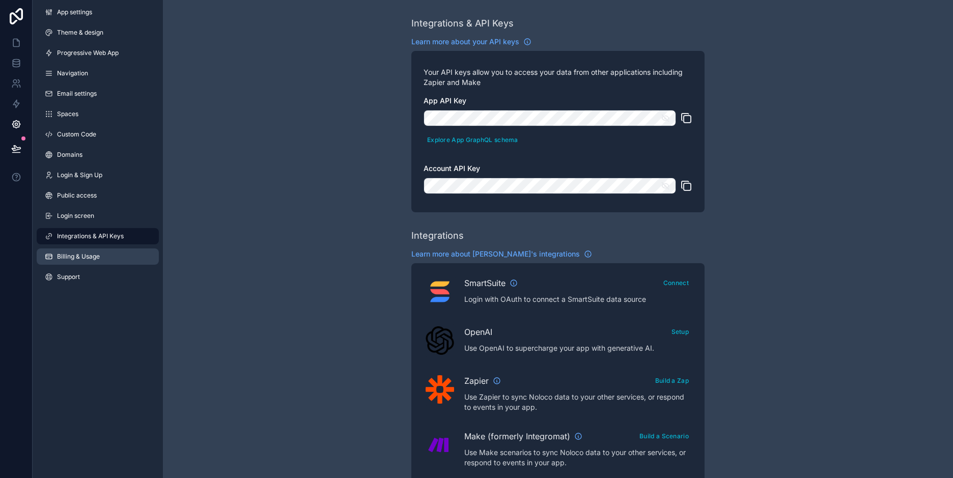
click at [64, 257] on span "Billing & Usage" at bounding box center [78, 256] width 43 height 8
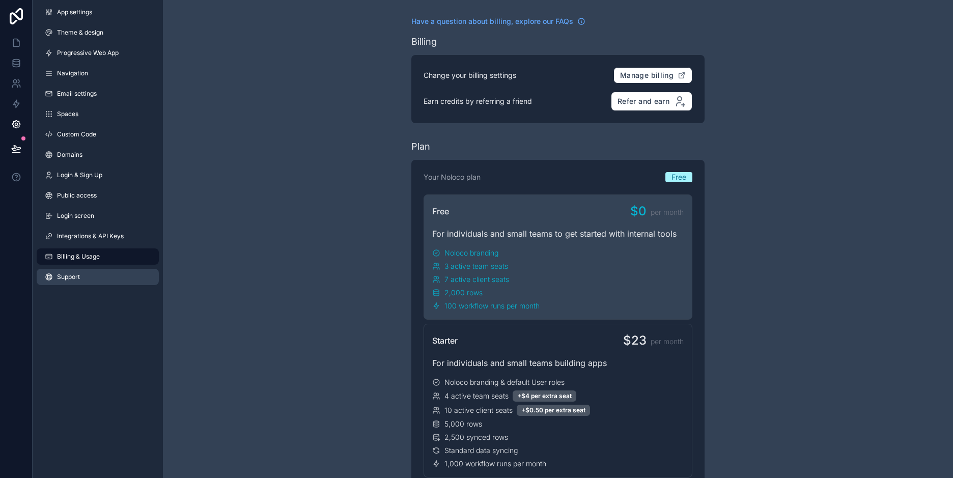
click at [61, 276] on span "Support" at bounding box center [68, 277] width 23 height 8
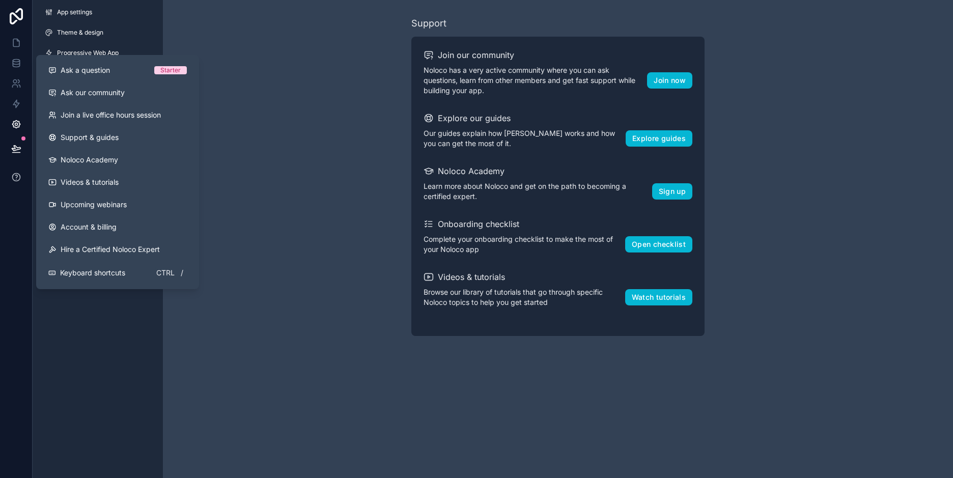
click at [14, 178] on icon at bounding box center [16, 177] width 10 height 10
click at [94, 70] on span "Ask a question" at bounding box center [85, 70] width 49 height 10
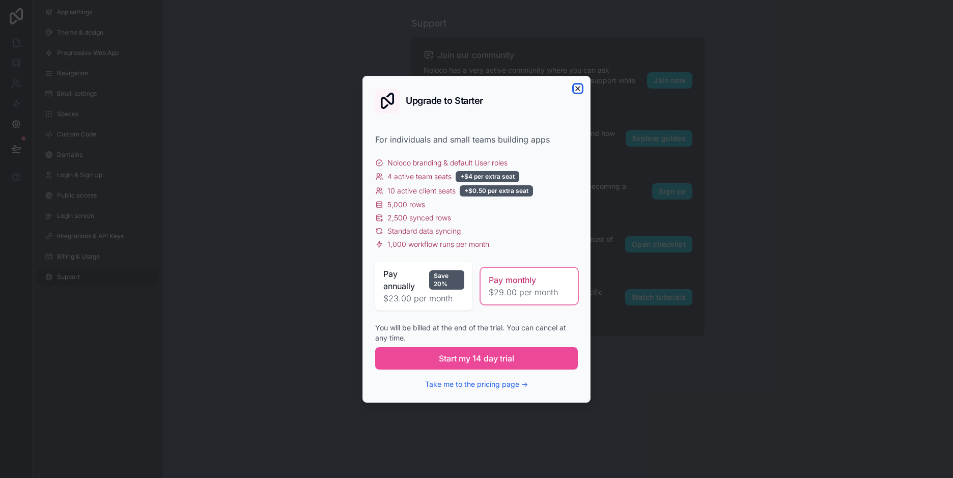
click at [575, 87] on icon "button" at bounding box center [578, 88] width 8 height 8
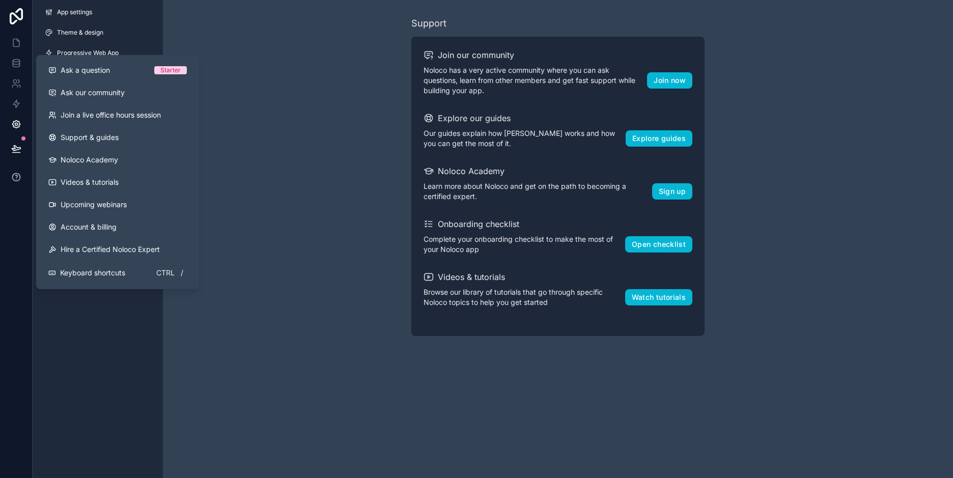
click at [18, 183] on button at bounding box center [16, 177] width 32 height 29
click at [101, 132] on link "Support & guides" at bounding box center [117, 137] width 155 height 22
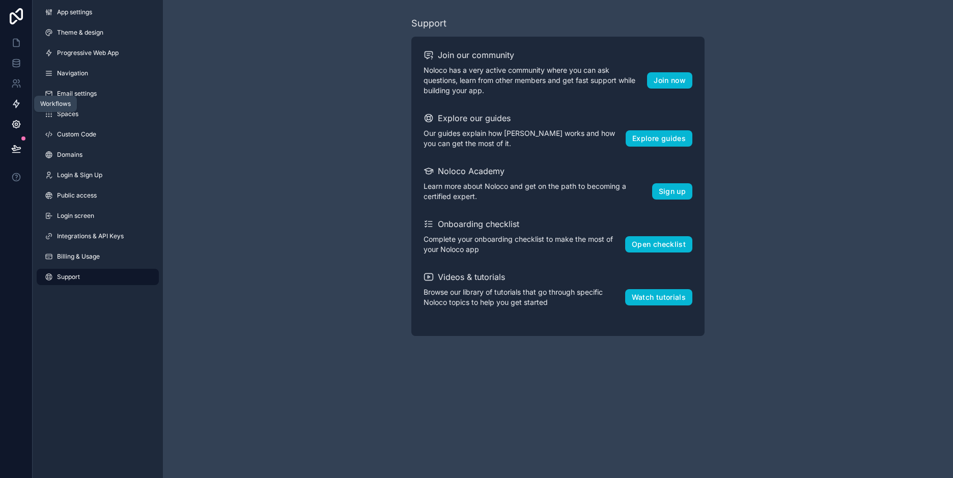
click at [20, 103] on icon at bounding box center [16, 104] width 10 height 10
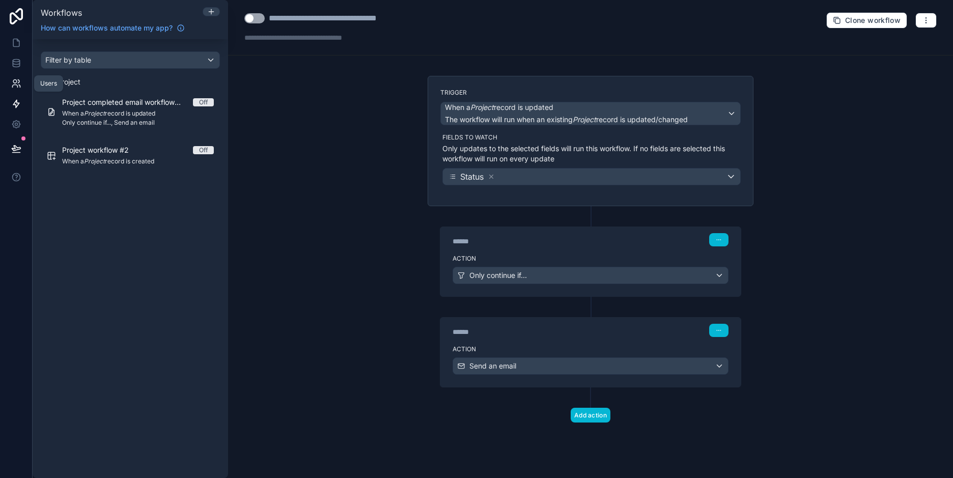
click at [13, 84] on icon at bounding box center [16, 83] width 10 height 10
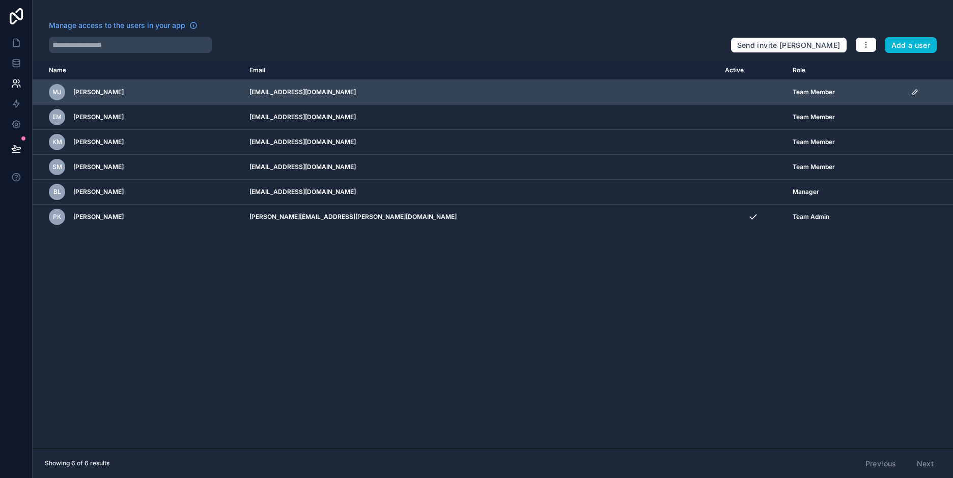
click at [910, 93] on div "scrollable content" at bounding box center [928, 92] width 36 height 8
click at [915, 91] on icon "scrollable content" at bounding box center [916, 91] width 2 height 2
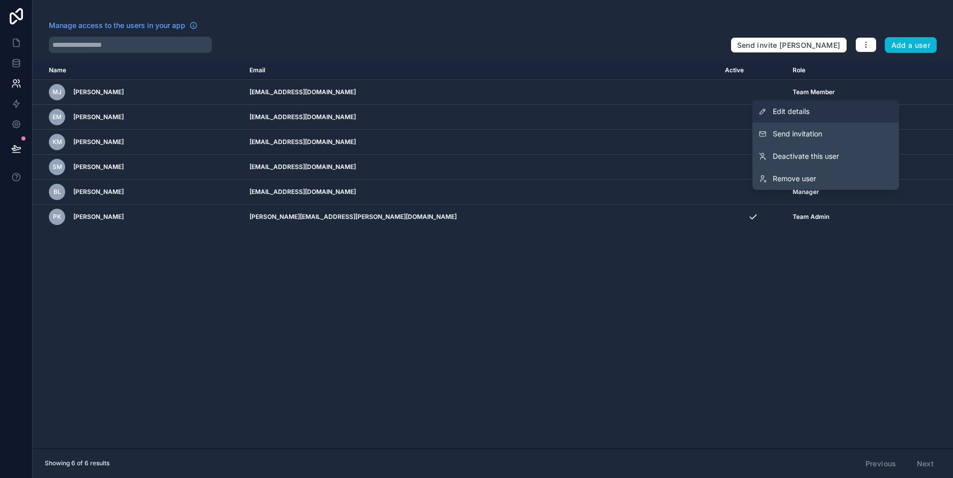
click at [791, 107] on span "Edit details" at bounding box center [791, 111] width 37 height 10
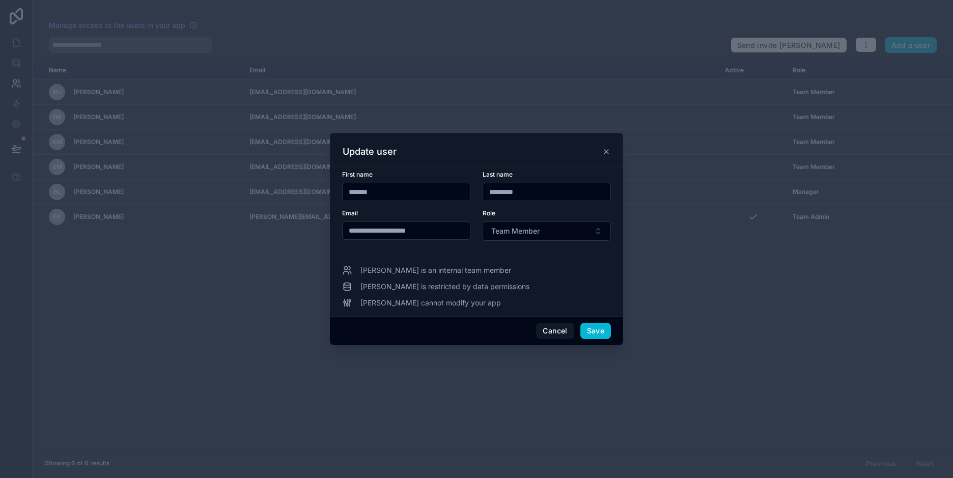
click at [412, 189] on input "*******" at bounding box center [406, 192] width 127 height 14
click at [412, 188] on input "*******" at bounding box center [406, 192] width 127 height 14
type input "******"
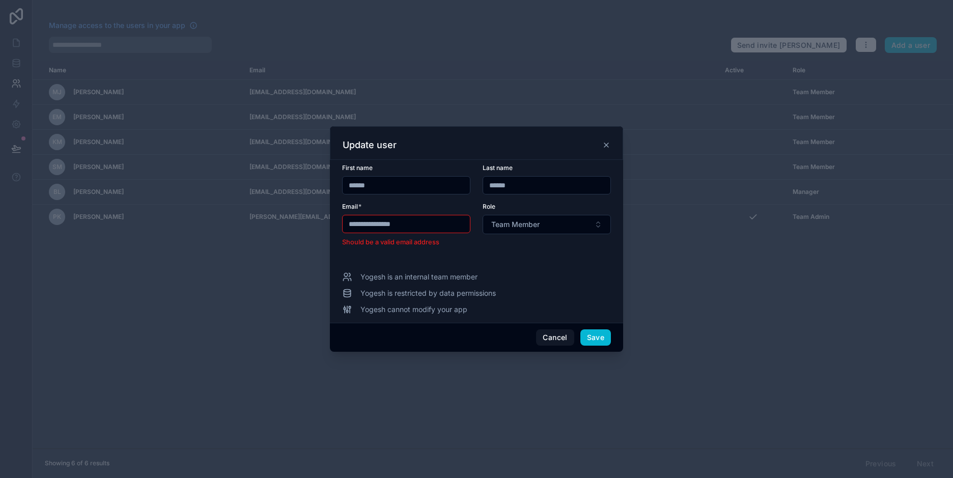
type input "**********"
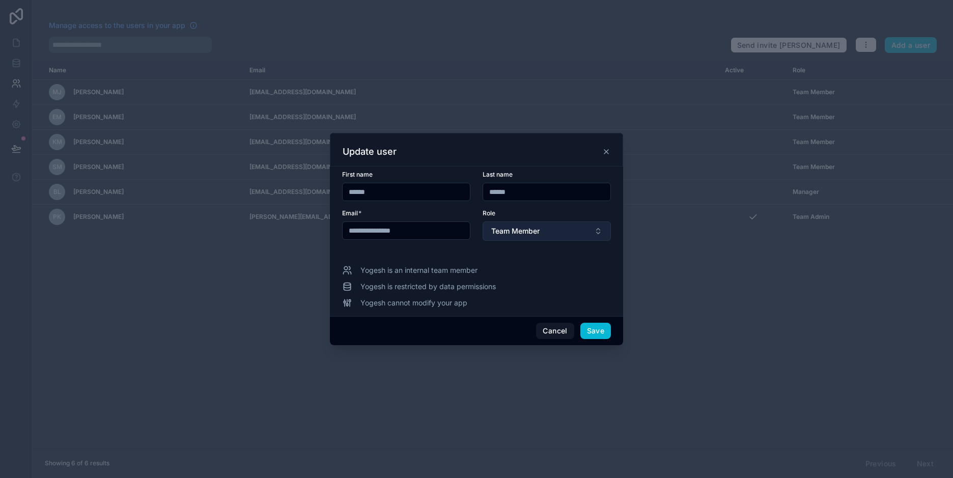
click at [598, 227] on button "Team Member" at bounding box center [546, 230] width 128 height 19
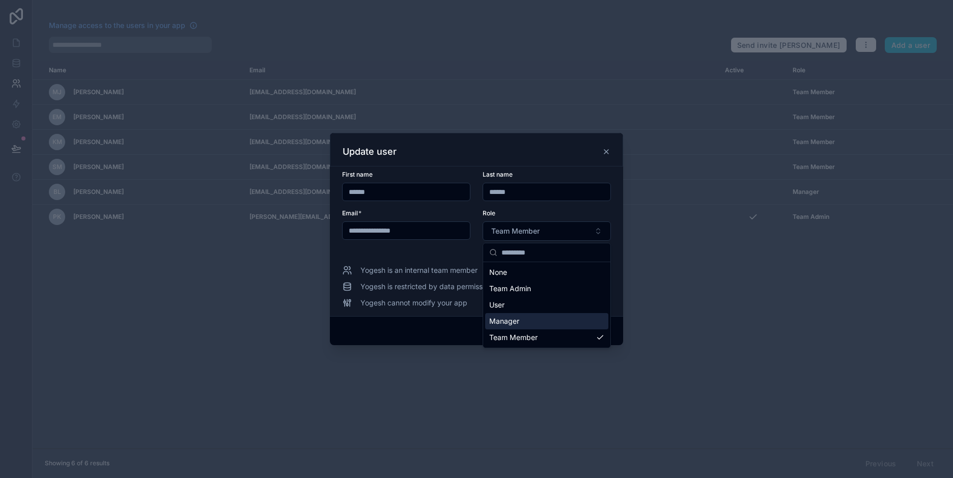
click at [516, 318] on span "Manager" at bounding box center [504, 321] width 30 height 10
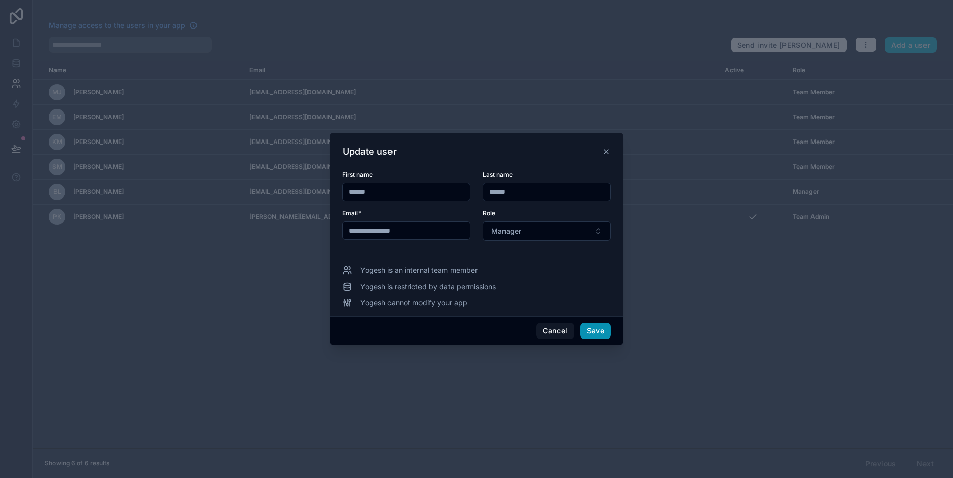
click at [600, 328] on button "Save" at bounding box center [595, 331] width 31 height 16
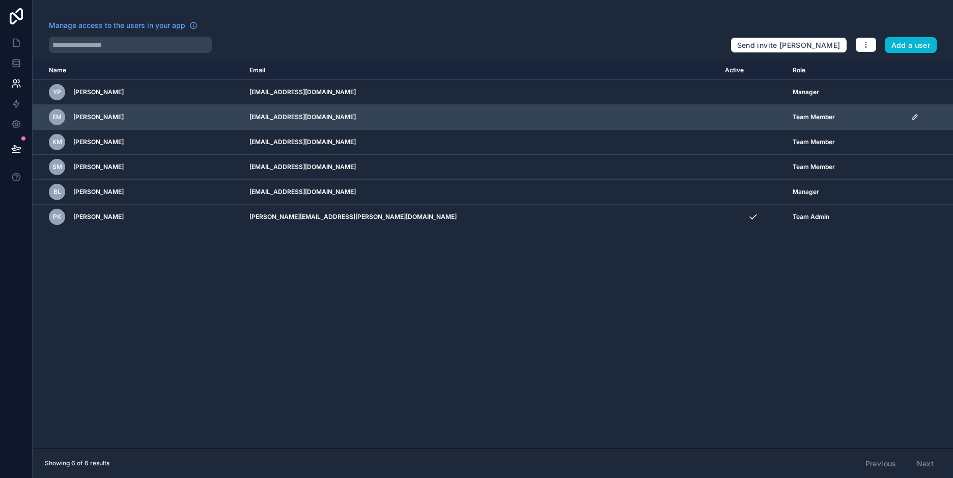
click at [910, 115] on icon "scrollable content" at bounding box center [914, 117] width 8 height 8
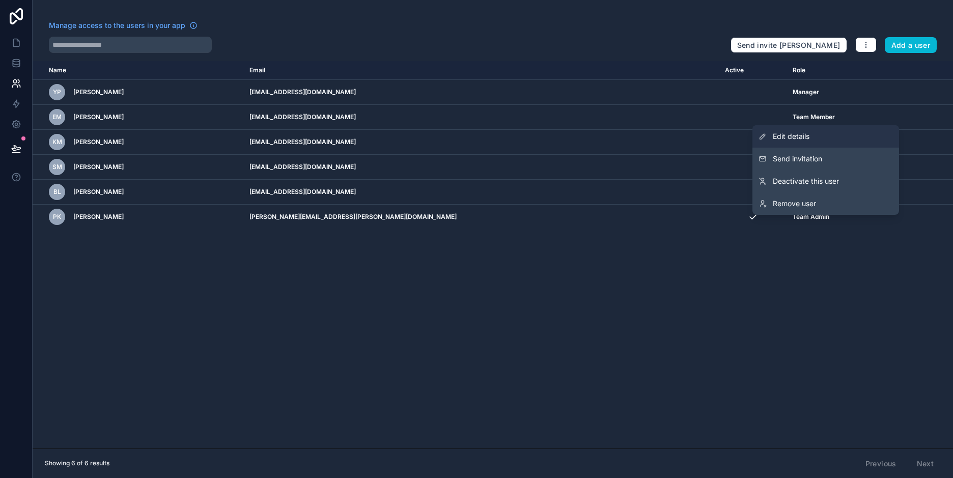
click at [795, 133] on span "Edit details" at bounding box center [791, 136] width 37 height 10
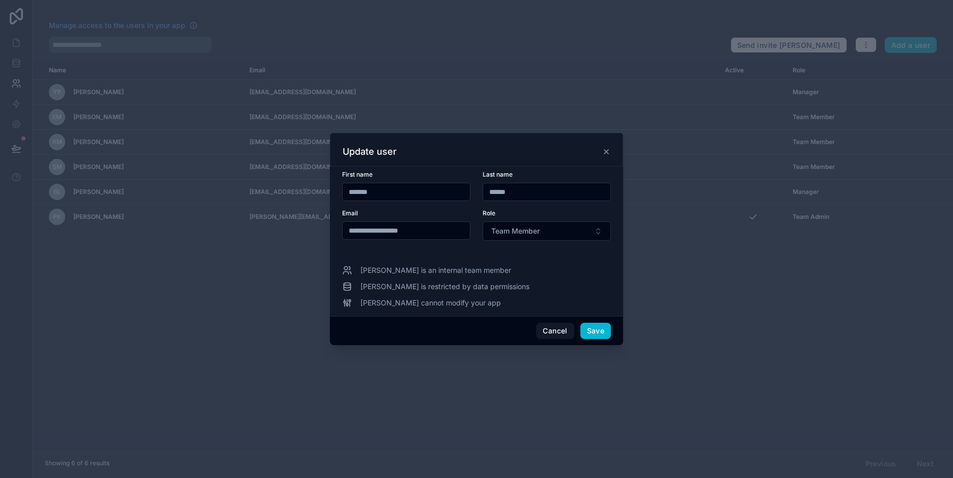
click at [394, 192] on input "*******" at bounding box center [406, 192] width 127 height 14
type input "*****"
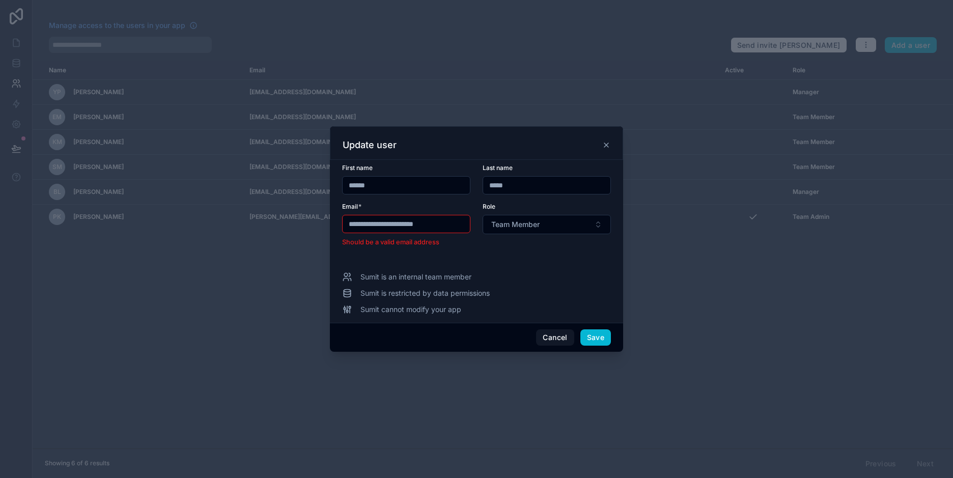
type input "**********"
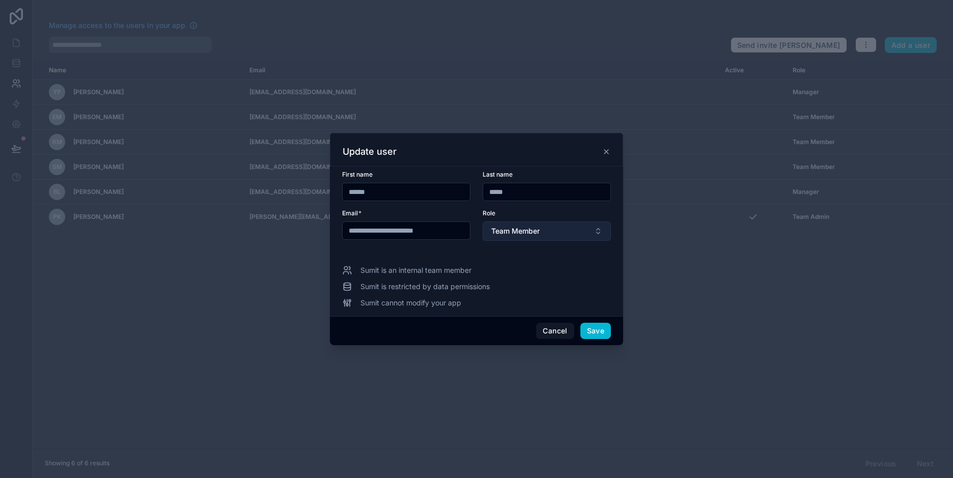
click at [597, 223] on button "Team Member" at bounding box center [546, 230] width 128 height 19
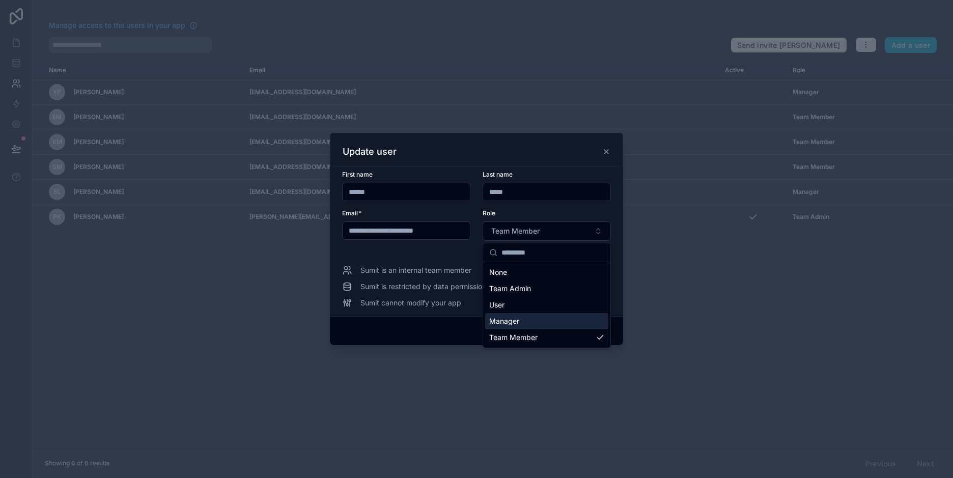
click at [514, 323] on span "Manager" at bounding box center [504, 321] width 30 height 10
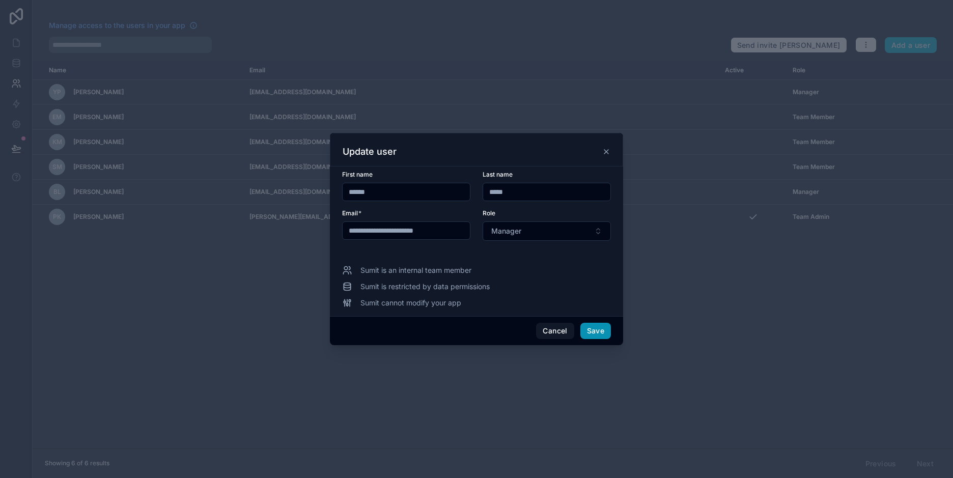
click at [592, 331] on button "Save" at bounding box center [595, 331] width 31 height 16
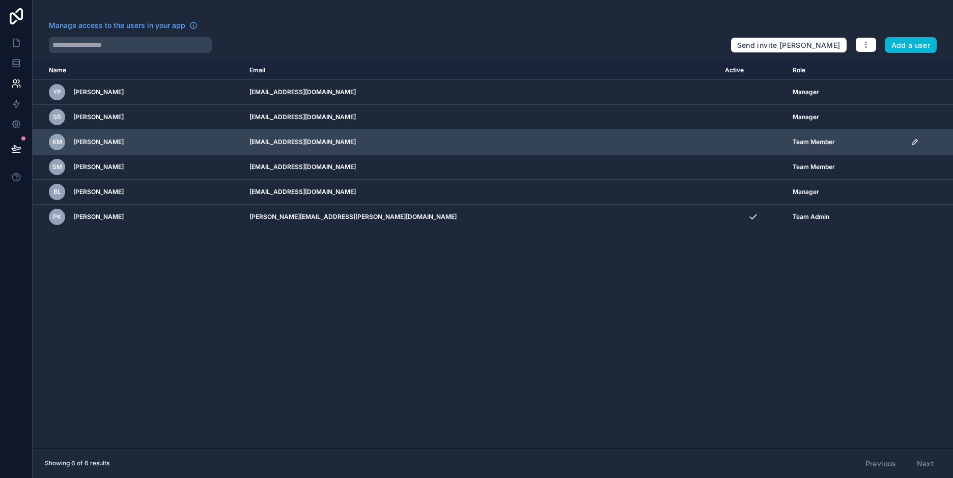
click at [910, 139] on icon "scrollable content" at bounding box center [914, 142] width 8 height 8
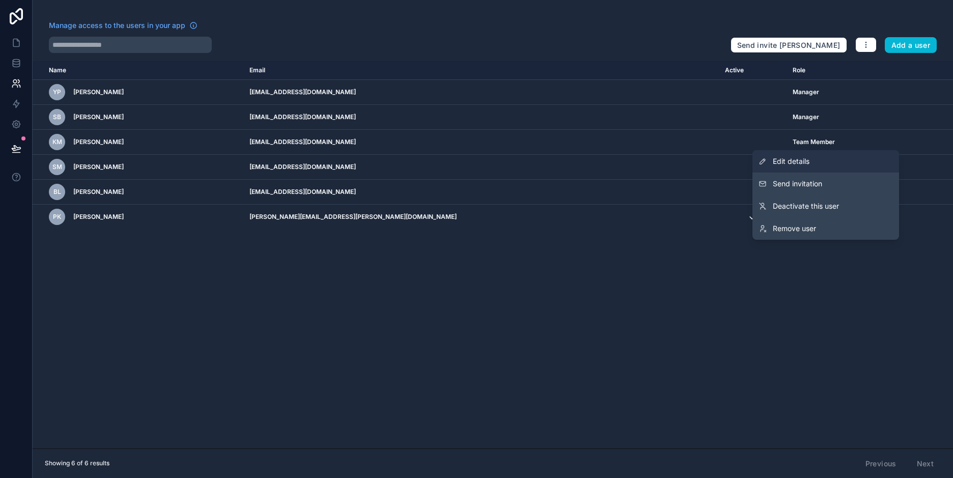
click at [786, 162] on span "Edit details" at bounding box center [791, 161] width 37 height 10
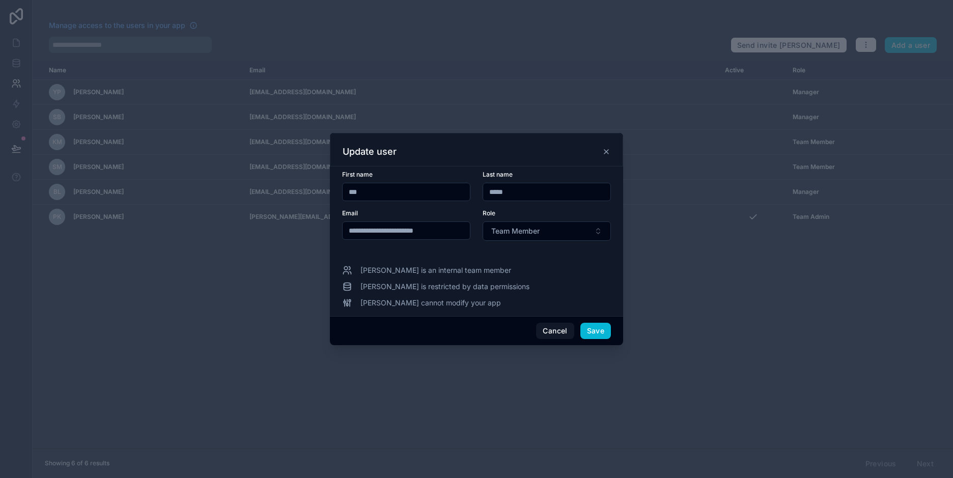
click at [383, 194] on input "***" at bounding box center [406, 192] width 127 height 14
click at [382, 194] on input "***" at bounding box center [406, 192] width 127 height 14
type input "********"
type input "*****"
type input "**********"
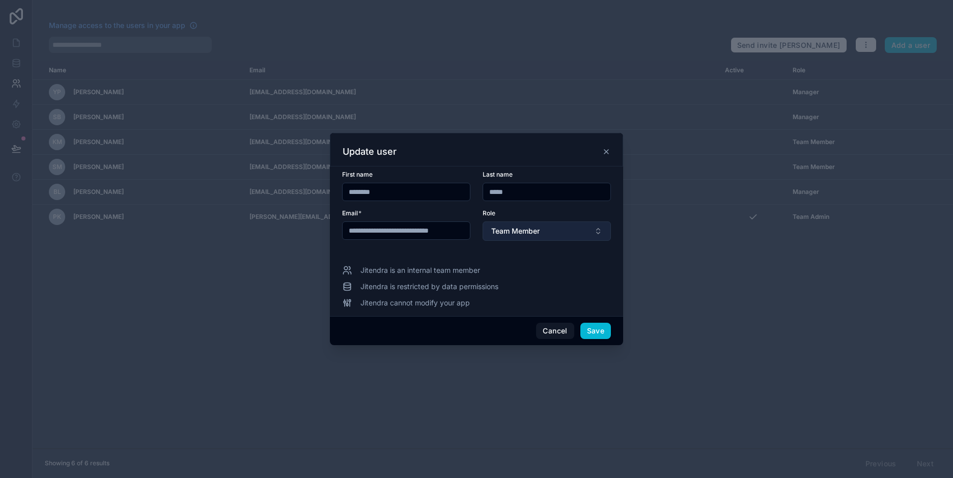
click at [592, 230] on button "Team Member" at bounding box center [546, 230] width 128 height 19
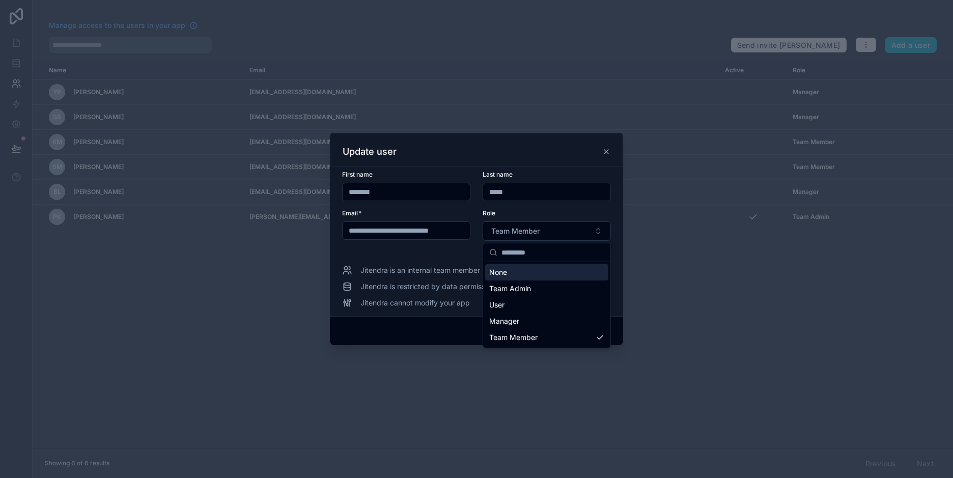
click at [718, 248] on div at bounding box center [476, 239] width 953 height 478
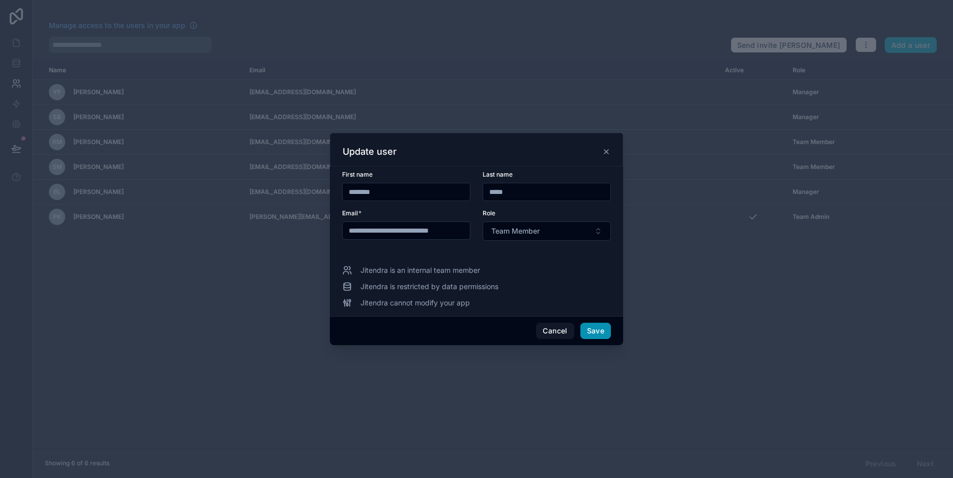
click at [609, 331] on button "Save" at bounding box center [595, 331] width 31 height 16
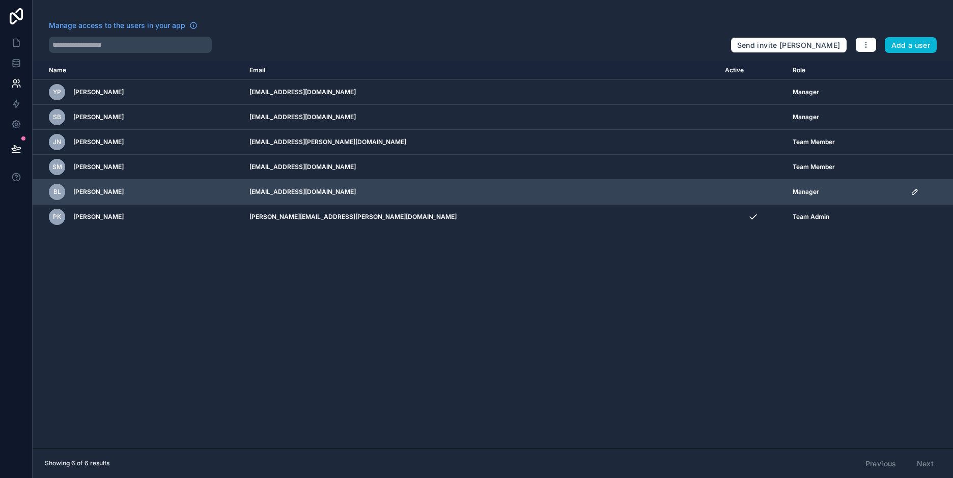
click at [786, 192] on td "Manager" at bounding box center [845, 192] width 118 height 25
click at [910, 191] on icon "scrollable content" at bounding box center [914, 192] width 8 height 8
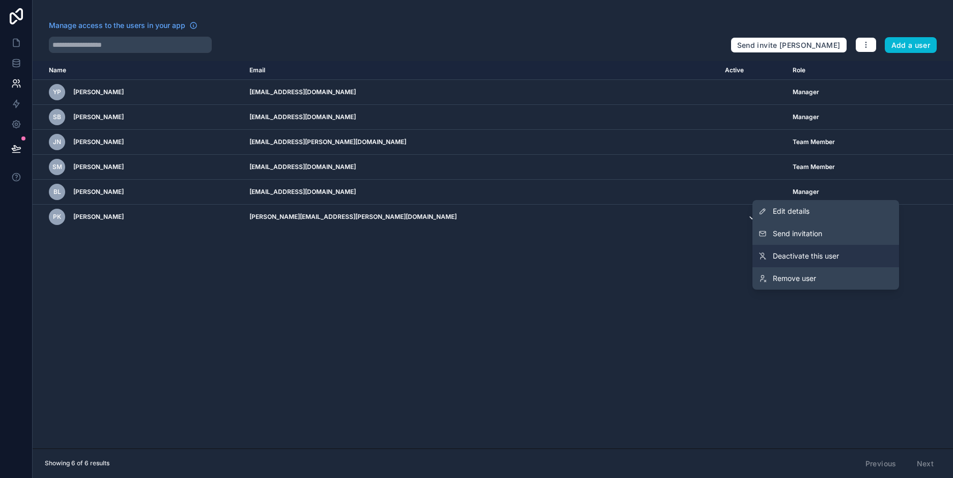
click at [800, 251] on span "Deactivate this user" at bounding box center [806, 256] width 66 height 10
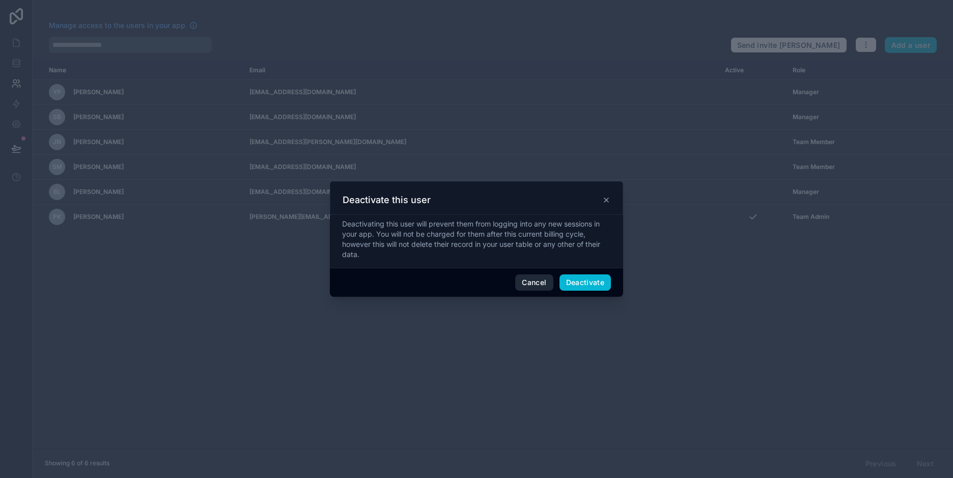
click at [526, 283] on button "Cancel" at bounding box center [534, 282] width 38 height 16
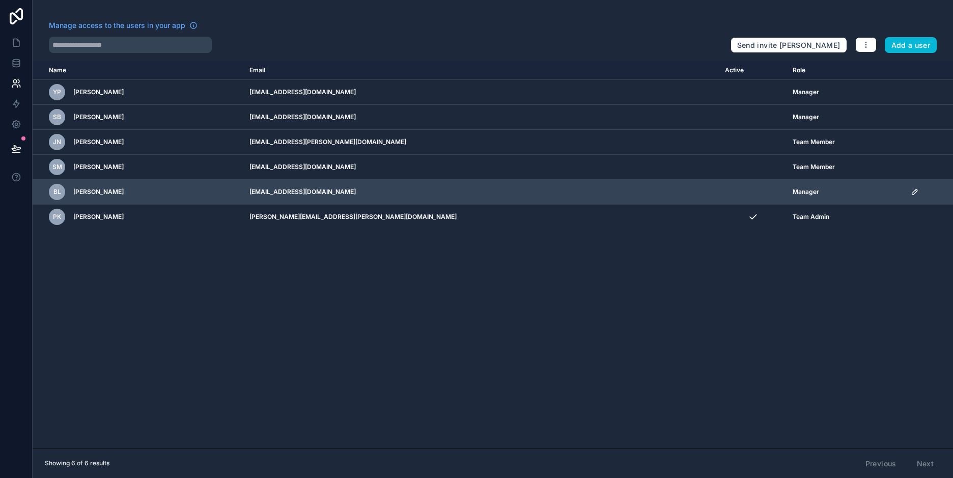
click at [910, 191] on icon "scrollable content" at bounding box center [914, 192] width 8 height 8
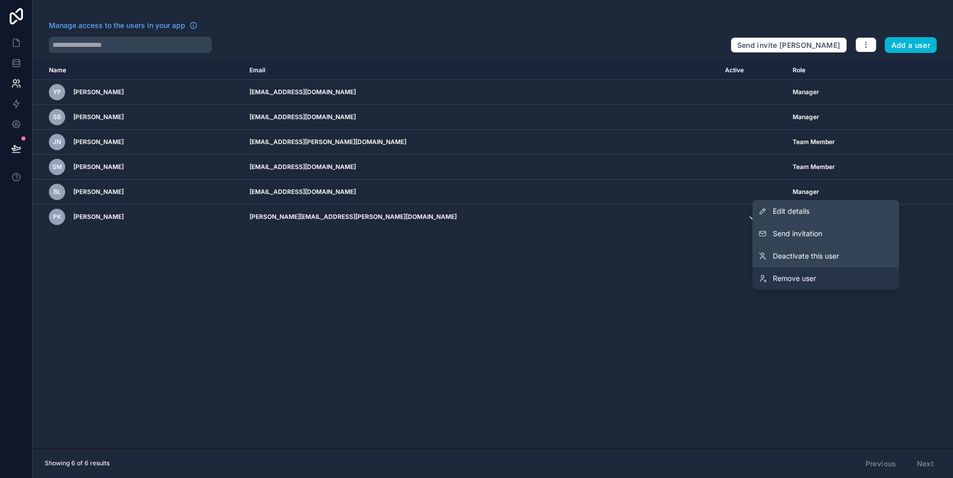
click at [795, 280] on span "Remove user" at bounding box center [794, 278] width 43 height 10
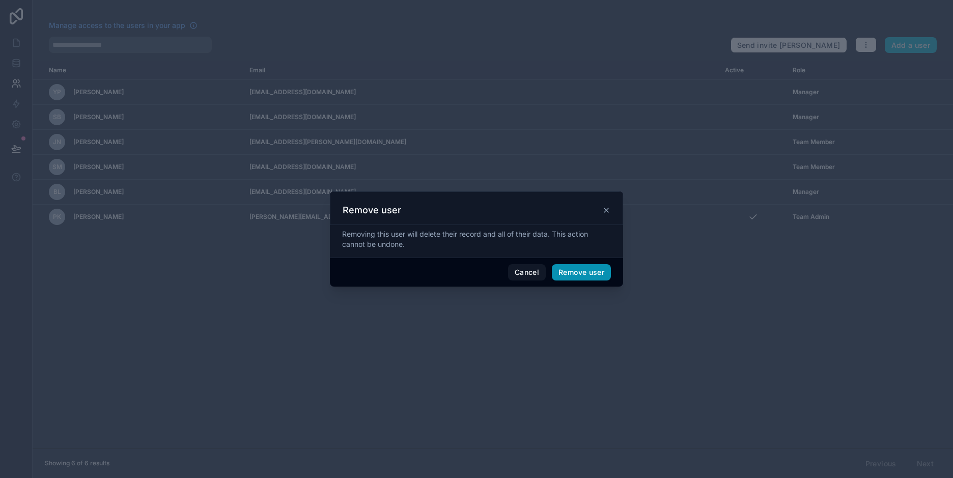
click at [573, 270] on button "Remove user" at bounding box center [581, 272] width 59 height 16
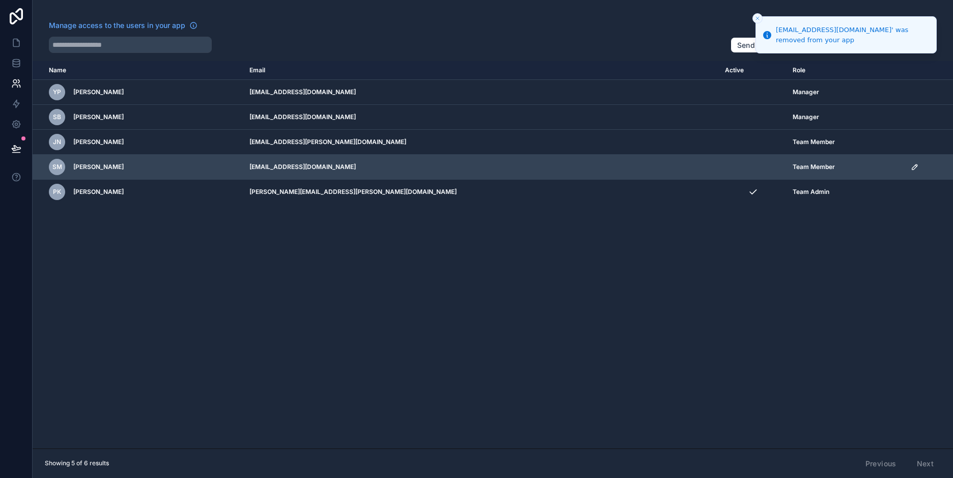
click at [912, 164] on icon "scrollable content" at bounding box center [914, 166] width 5 height 5
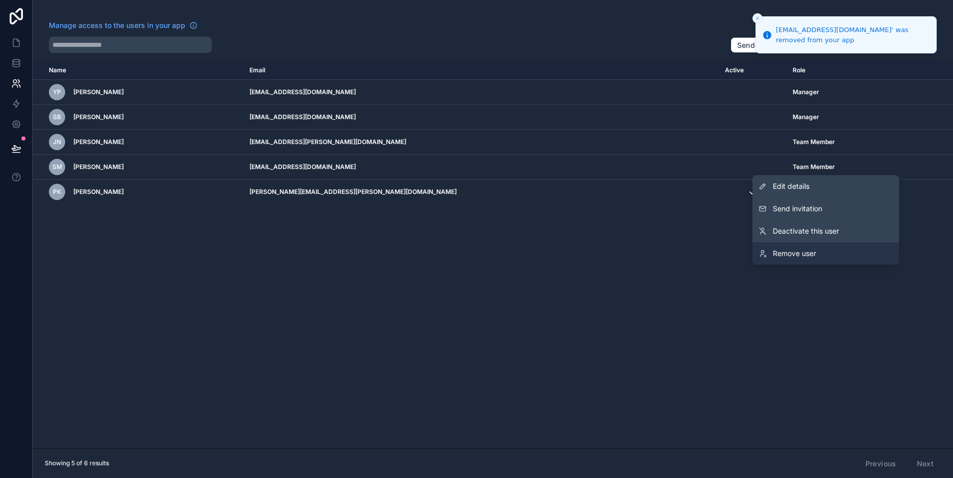
click at [782, 250] on span "Remove user" at bounding box center [794, 253] width 43 height 10
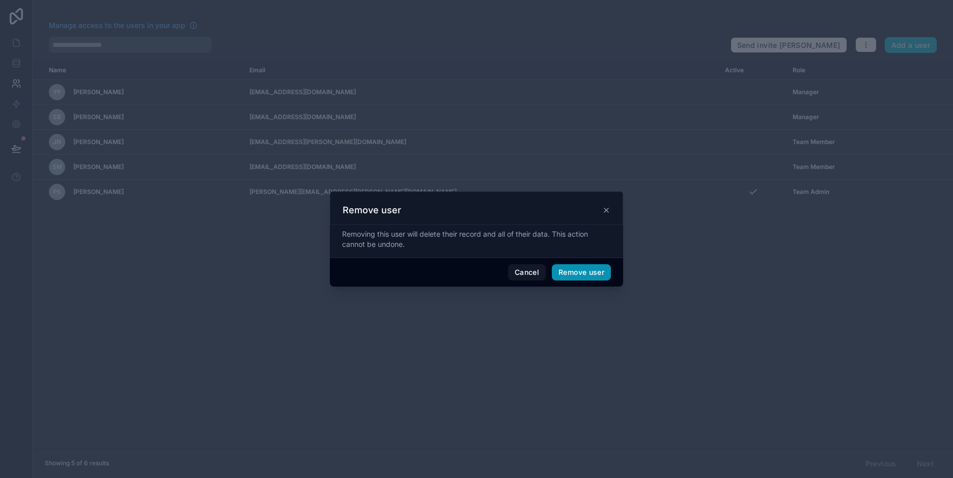
click at [575, 269] on button "Remove user" at bounding box center [581, 272] width 59 height 16
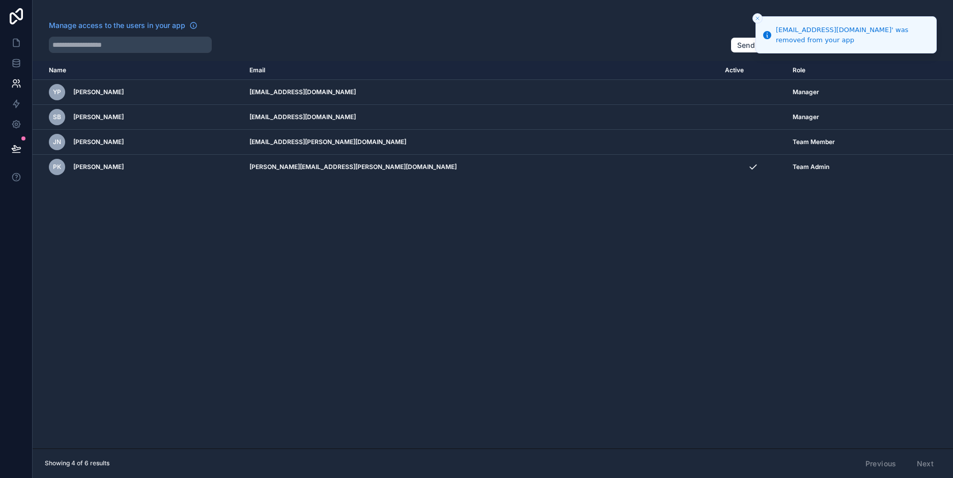
click at [759, 17] on icon "Close toast" at bounding box center [757, 18] width 6 height 6
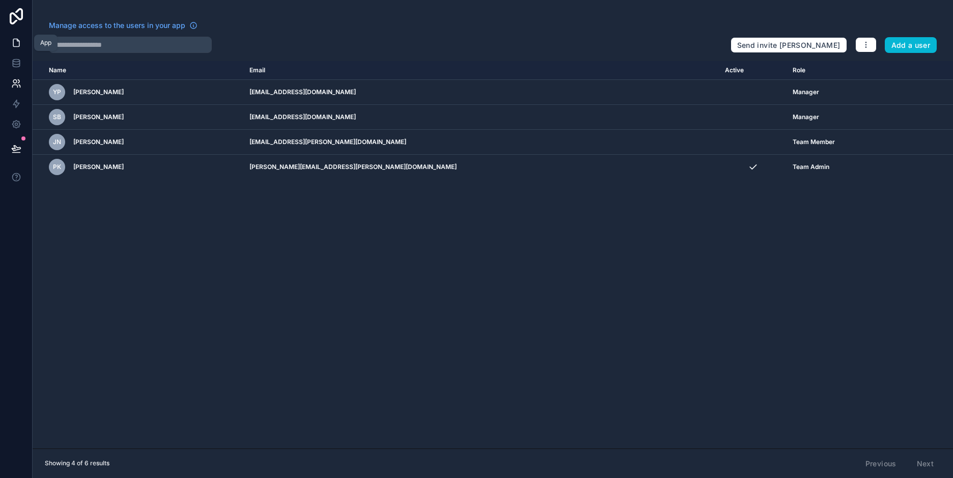
click at [20, 41] on icon at bounding box center [16, 43] width 10 height 10
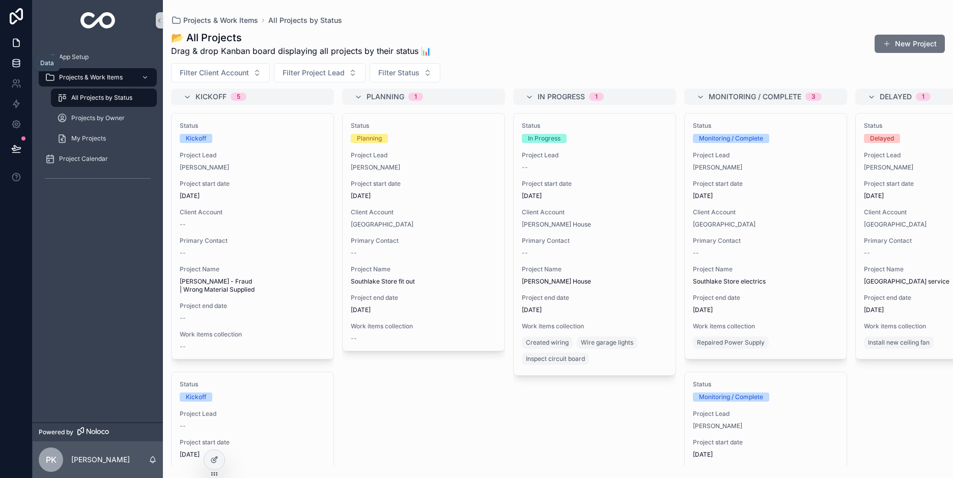
click at [19, 61] on icon at bounding box center [16, 63] width 7 height 4
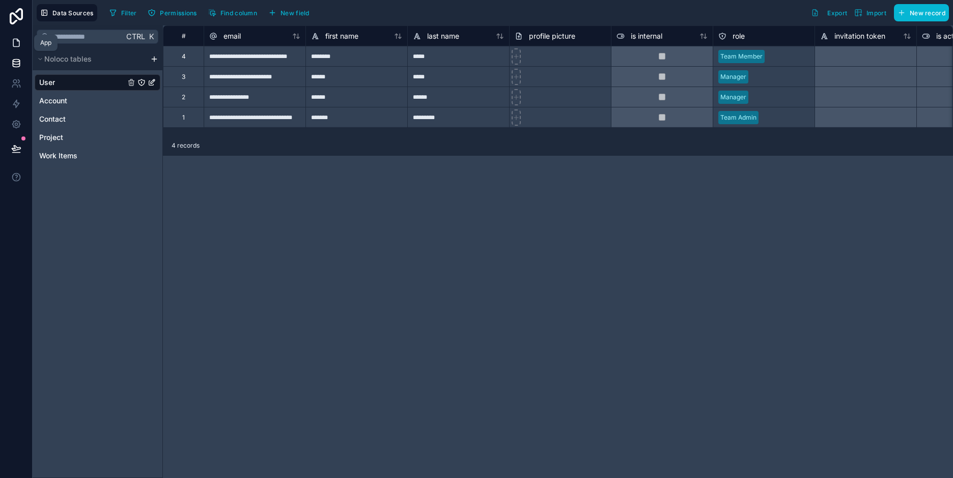
click at [14, 39] on icon at bounding box center [16, 43] width 6 height 8
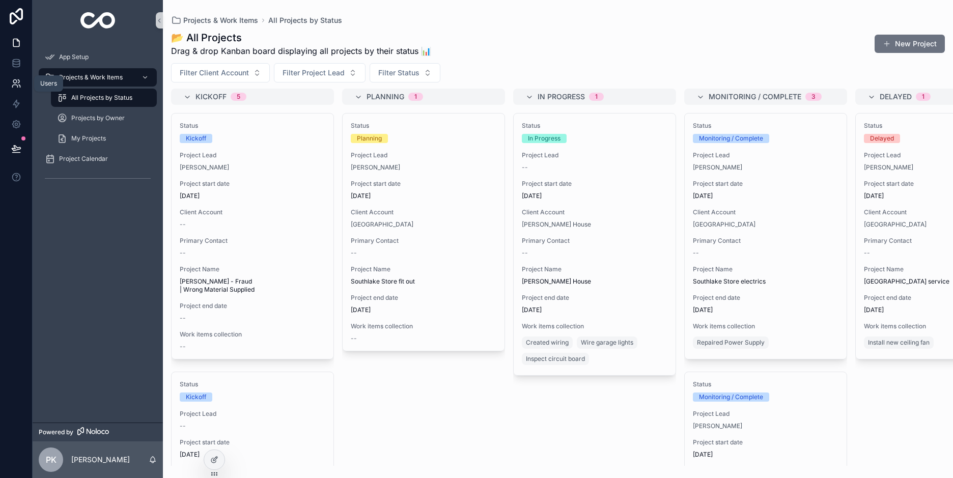
click at [14, 79] on icon at bounding box center [16, 83] width 10 height 10
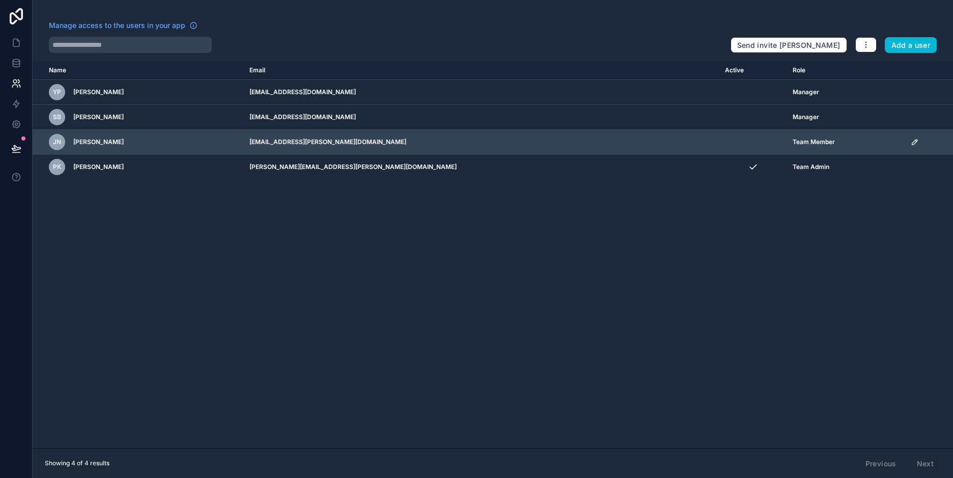
click at [910, 141] on icon "scrollable content" at bounding box center [914, 142] width 8 height 8
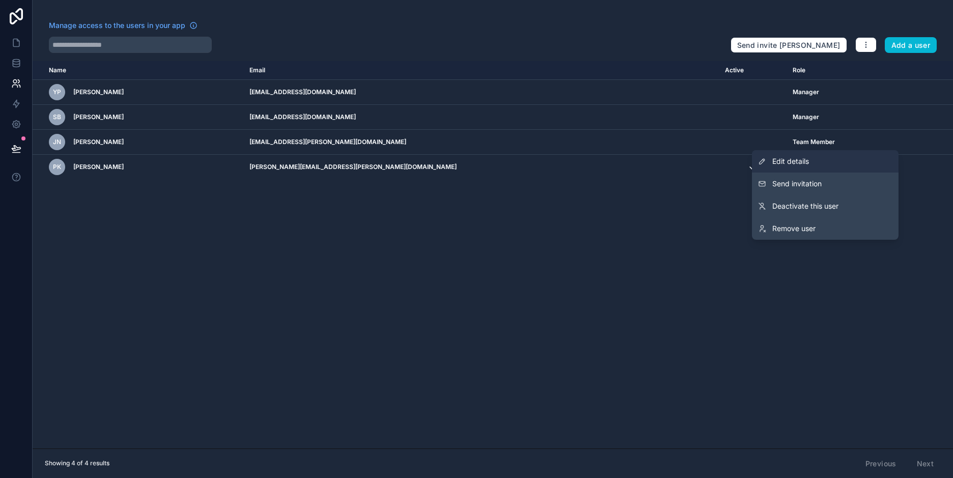
click at [801, 155] on link "Edit details" at bounding box center [825, 161] width 147 height 22
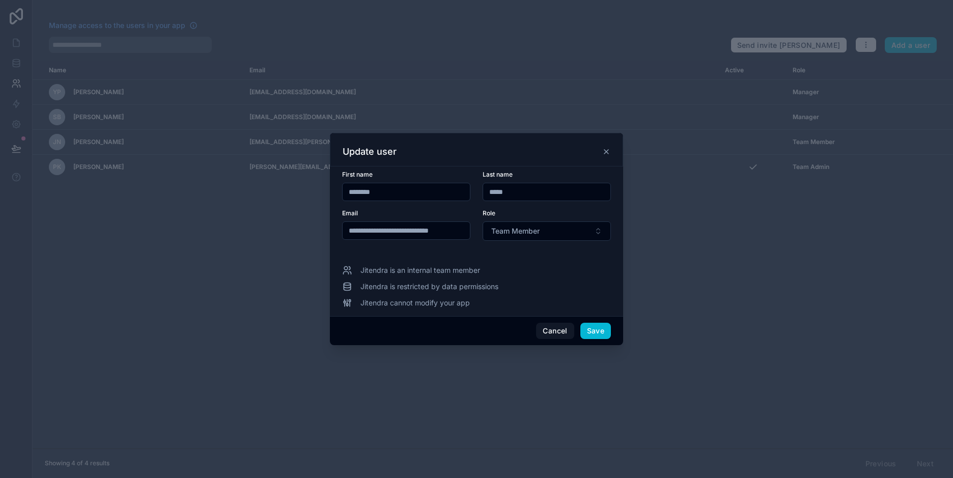
click at [519, 187] on input "*****" at bounding box center [546, 192] width 127 height 14
type input "******"
click at [594, 333] on button "Save" at bounding box center [595, 331] width 31 height 16
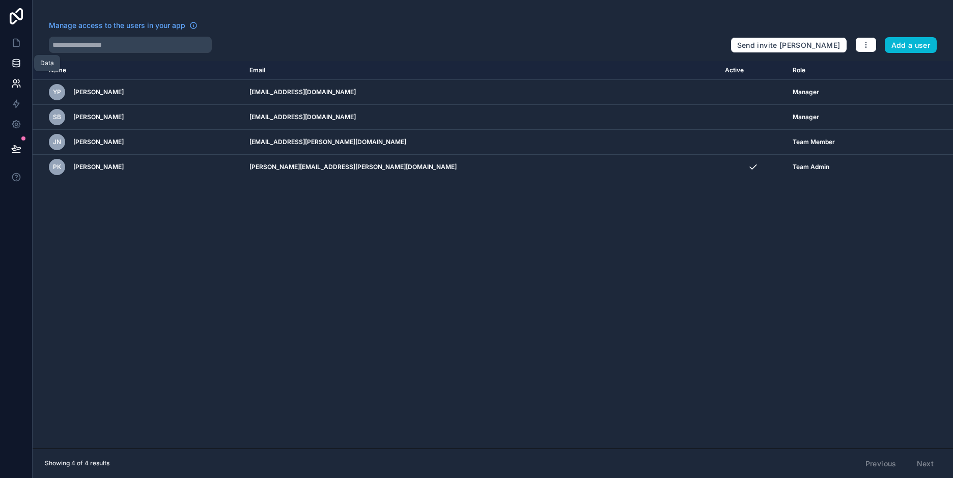
click at [15, 63] on icon at bounding box center [16, 63] width 10 height 10
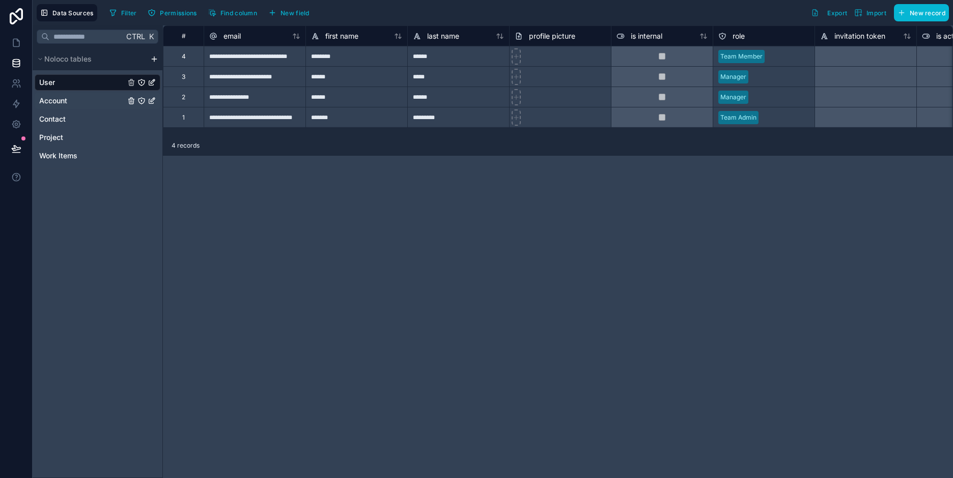
click at [76, 97] on div "Account" at bounding box center [98, 101] width 126 height 16
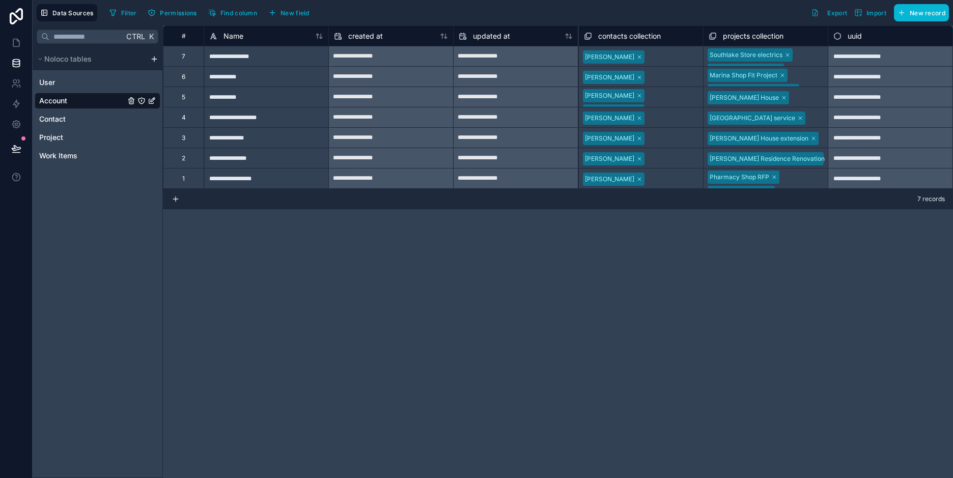
click at [184, 37] on div "#" at bounding box center [183, 36] width 25 height 8
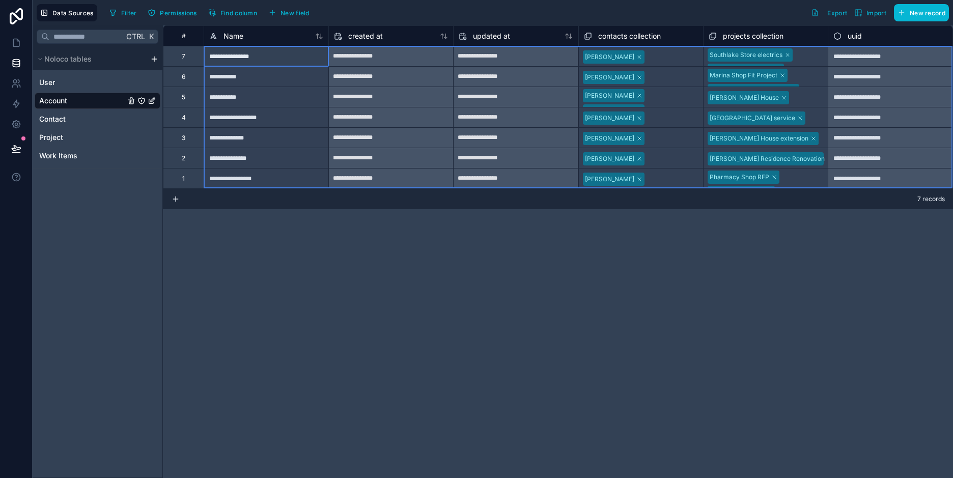
click at [184, 37] on div "#" at bounding box center [183, 36] width 25 height 8
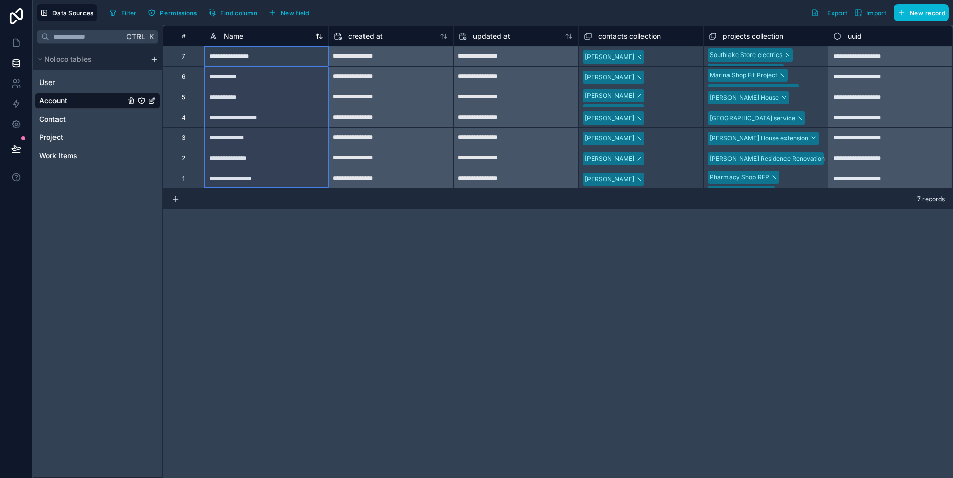
click at [321, 34] on icon at bounding box center [321, 36] width 3 height 5
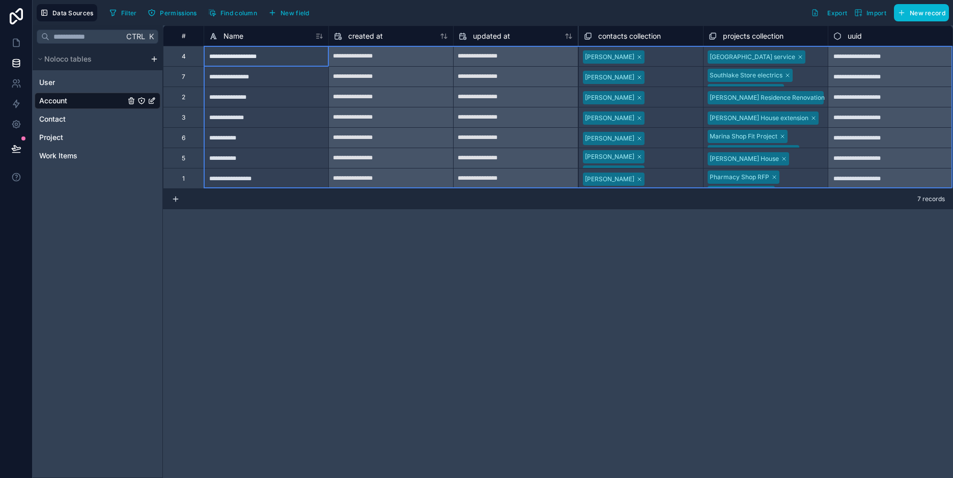
click at [185, 38] on div "#" at bounding box center [183, 36] width 25 height 8
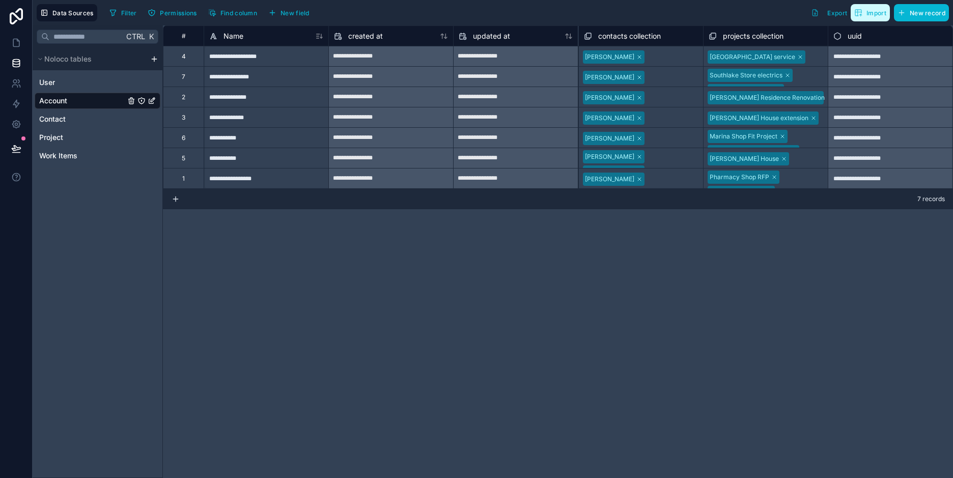
click at [869, 15] on span "Import" at bounding box center [876, 13] width 20 height 8
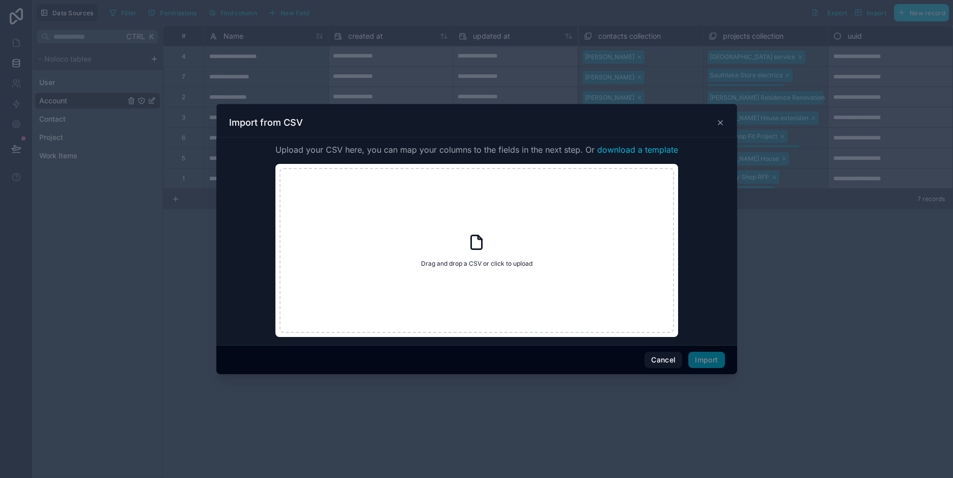
click at [719, 121] on icon at bounding box center [720, 123] width 8 height 8
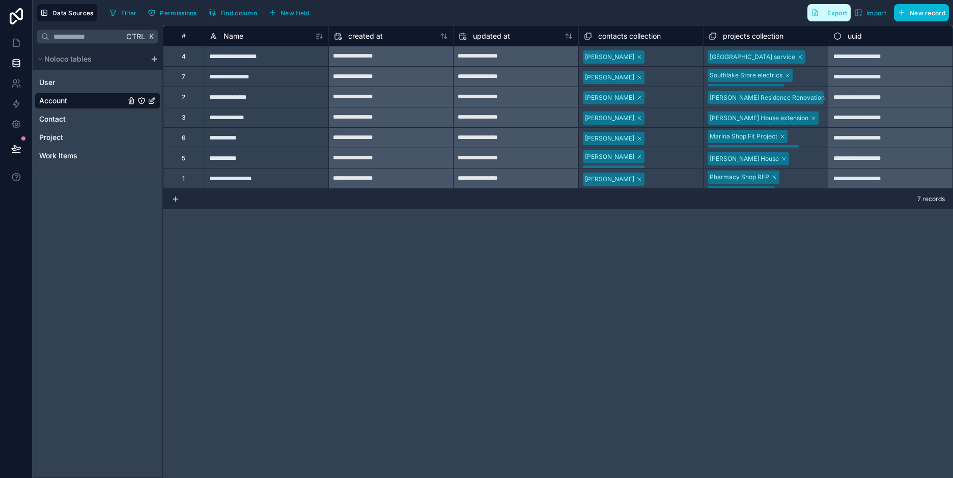
click at [823, 10] on button "Export" at bounding box center [828, 12] width 43 height 17
click at [357, 247] on div "**********" at bounding box center [558, 251] width 790 height 452
click at [928, 8] on button "New record" at bounding box center [921, 12] width 55 height 17
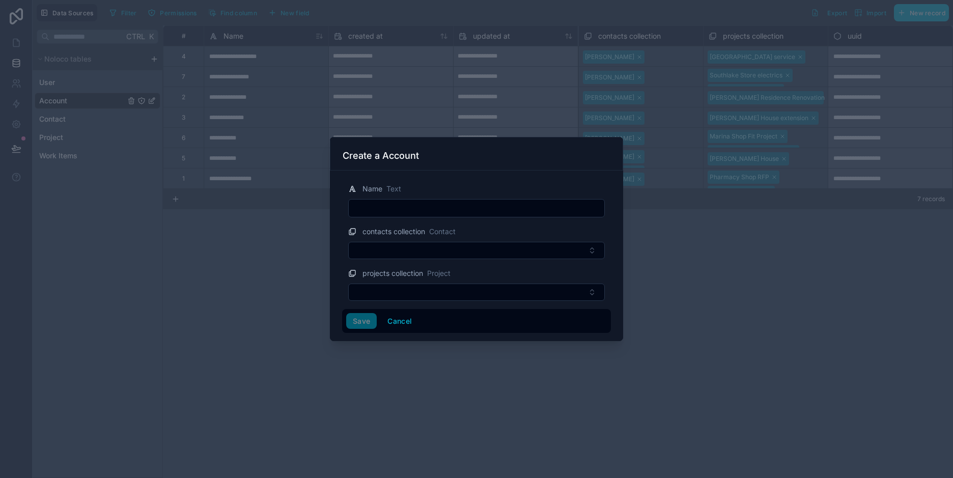
click at [421, 203] on input "text" at bounding box center [476, 208] width 255 height 14
type input "**********"
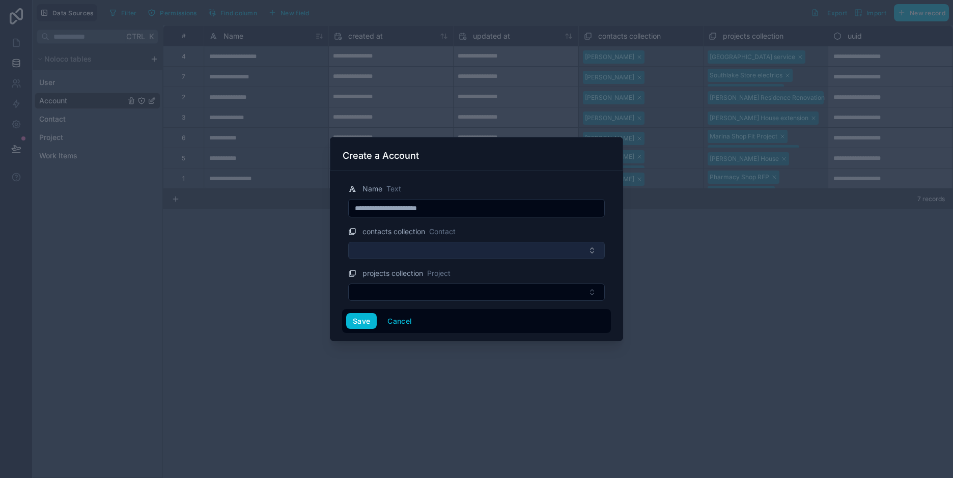
click at [581, 253] on button "Select Button" at bounding box center [476, 250] width 257 height 17
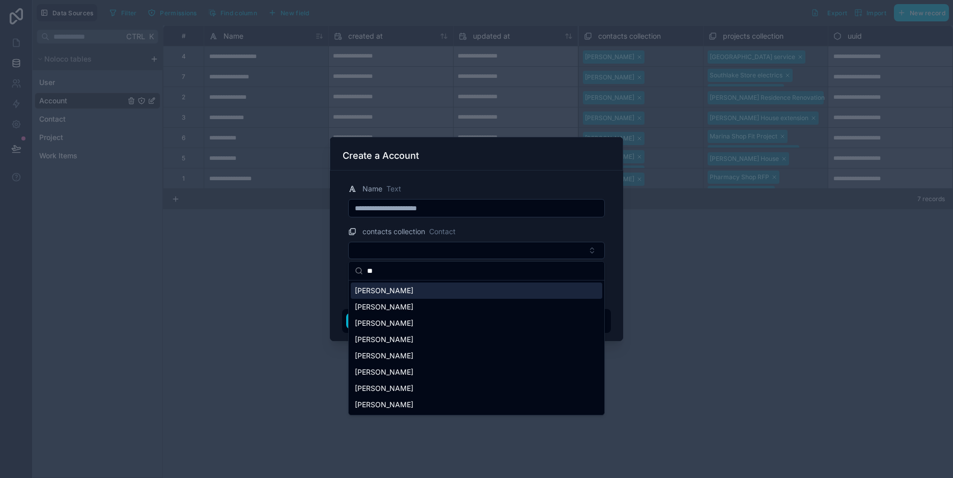
type input "***"
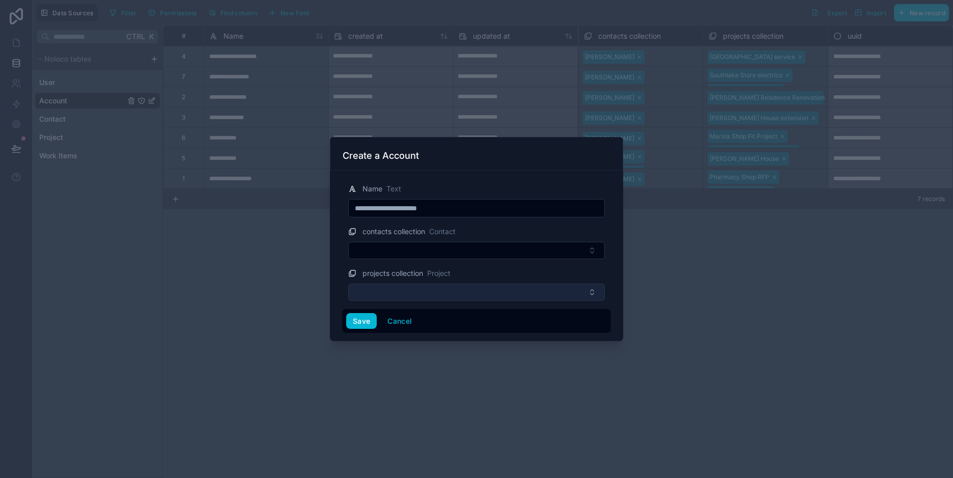
click at [488, 291] on button "Select Button" at bounding box center [476, 291] width 257 height 17
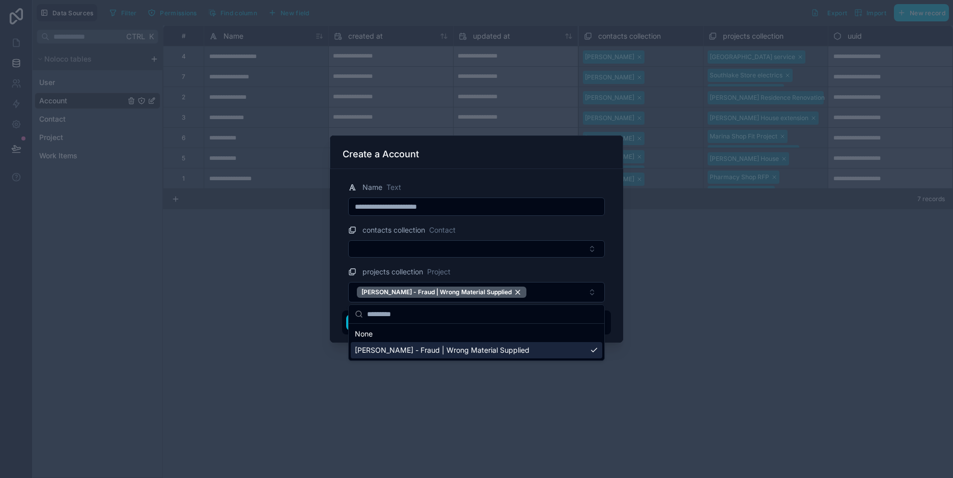
click at [786, 305] on div at bounding box center [476, 239] width 953 height 478
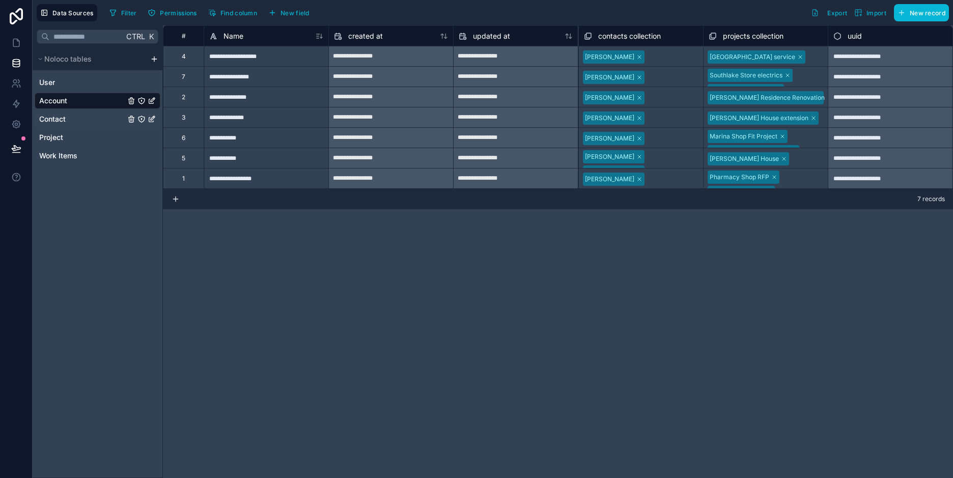
click at [56, 117] on span "Contact" at bounding box center [52, 119] width 26 height 10
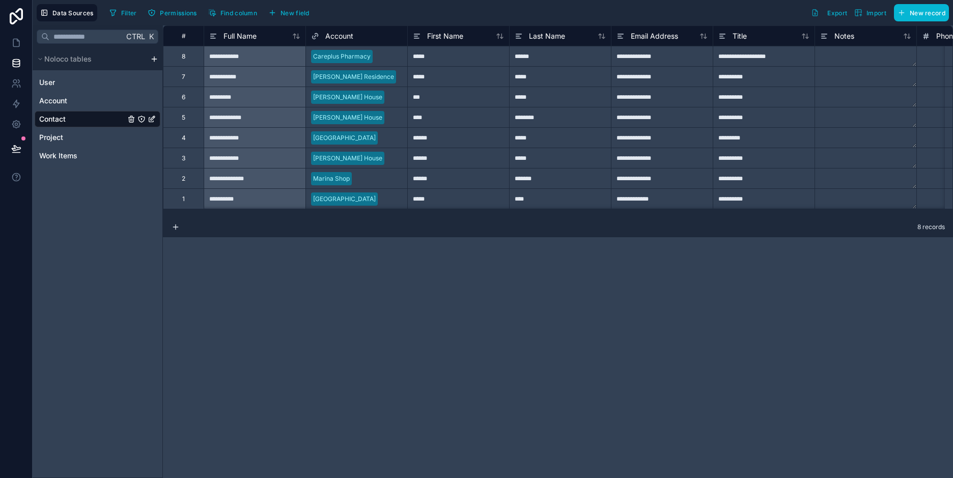
scroll to position [2, 0]
click at [175, 228] on icon at bounding box center [176, 227] width 8 height 8
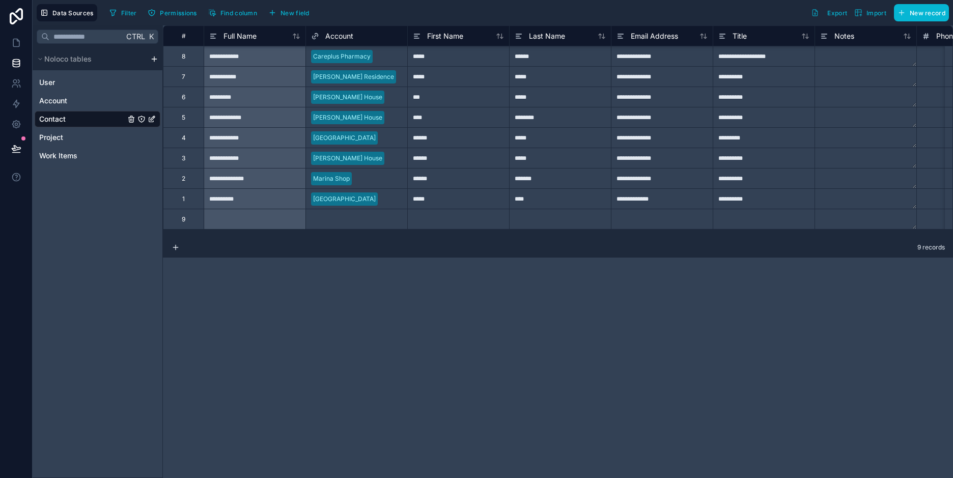
click at [229, 216] on div at bounding box center [255, 219] width 102 height 20
click at [931, 14] on span "New record" at bounding box center [927, 13] width 36 height 8
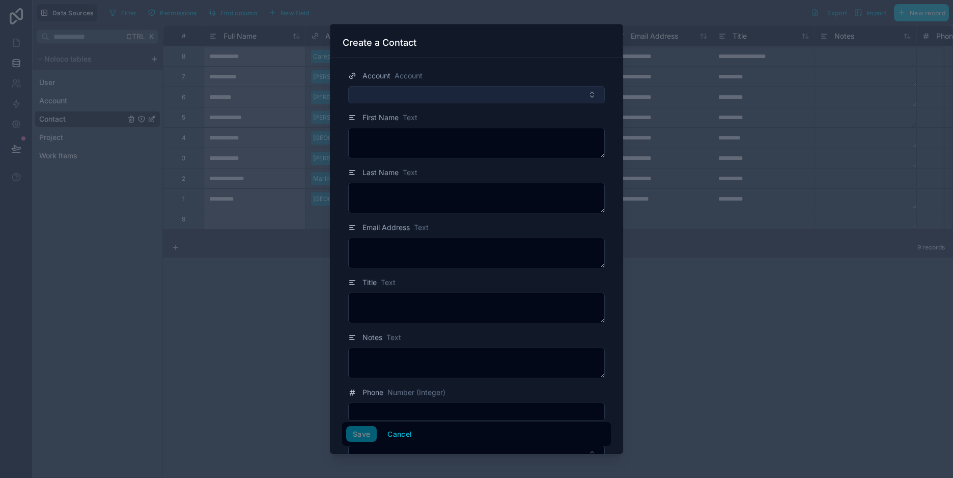
click at [454, 96] on button "Select Button" at bounding box center [476, 94] width 257 height 17
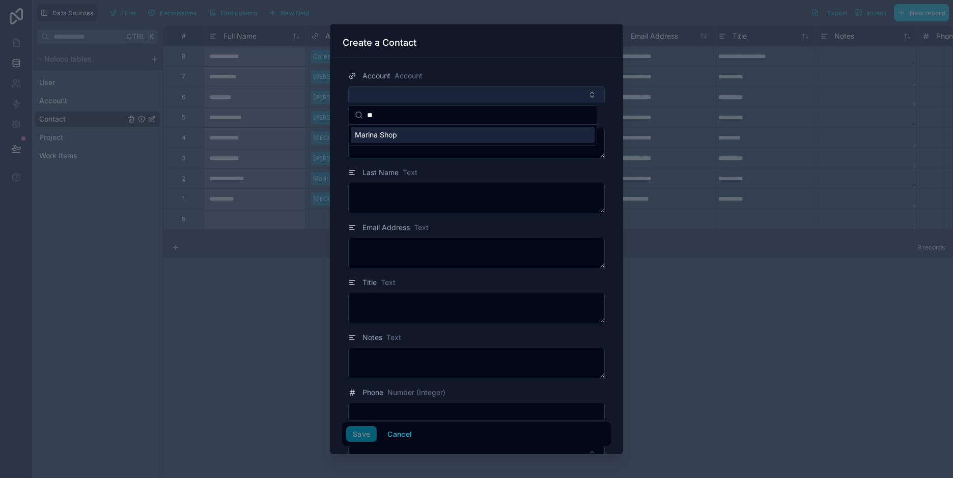
type input "***"
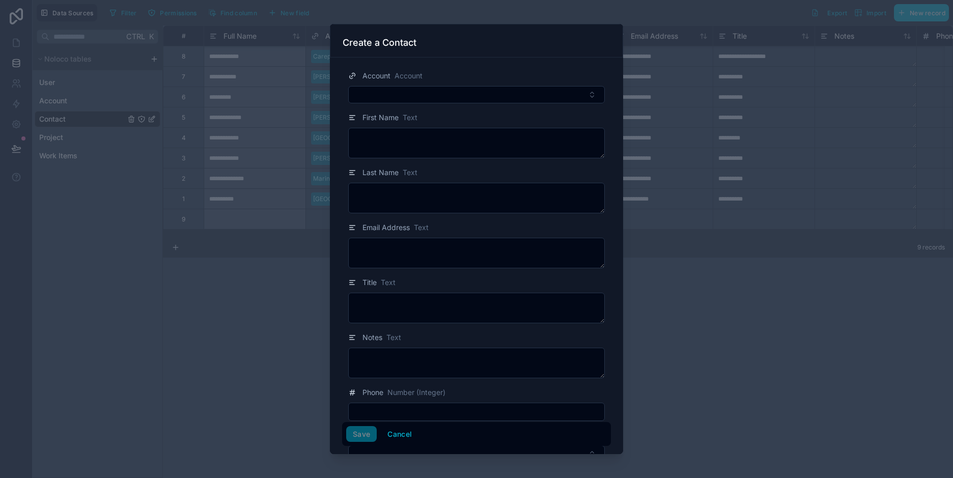
click at [736, 298] on div at bounding box center [476, 239] width 953 height 478
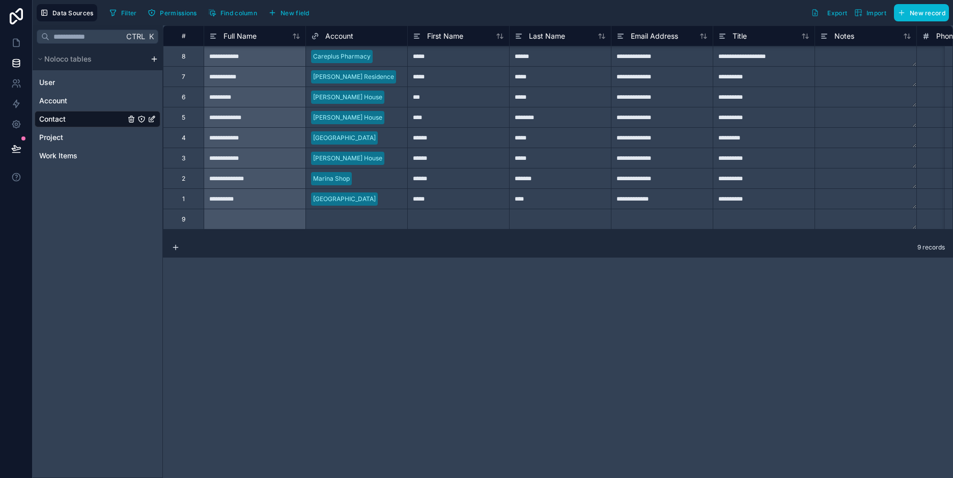
click at [386, 437] on div "**********" at bounding box center [558, 251] width 790 height 452
click at [55, 98] on span "Account" at bounding box center [53, 101] width 28 height 10
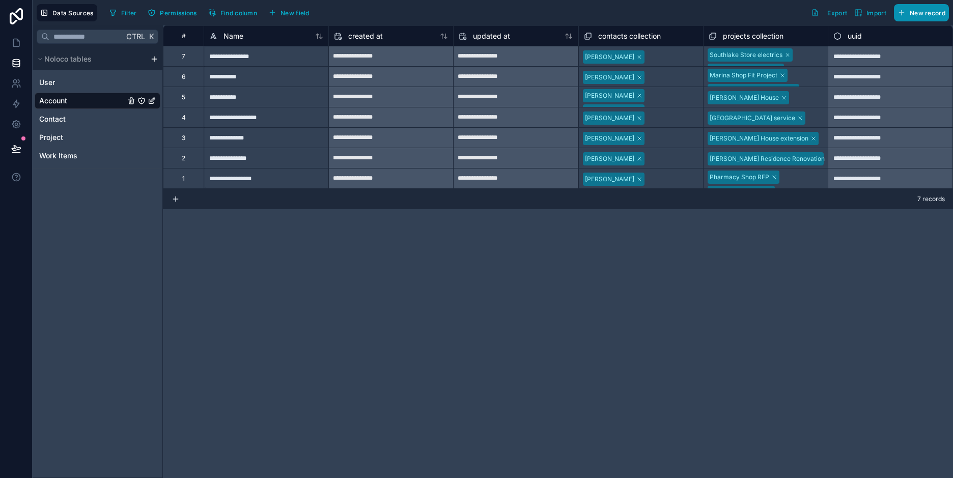
click at [917, 11] on span "New record" at bounding box center [927, 13] width 36 height 8
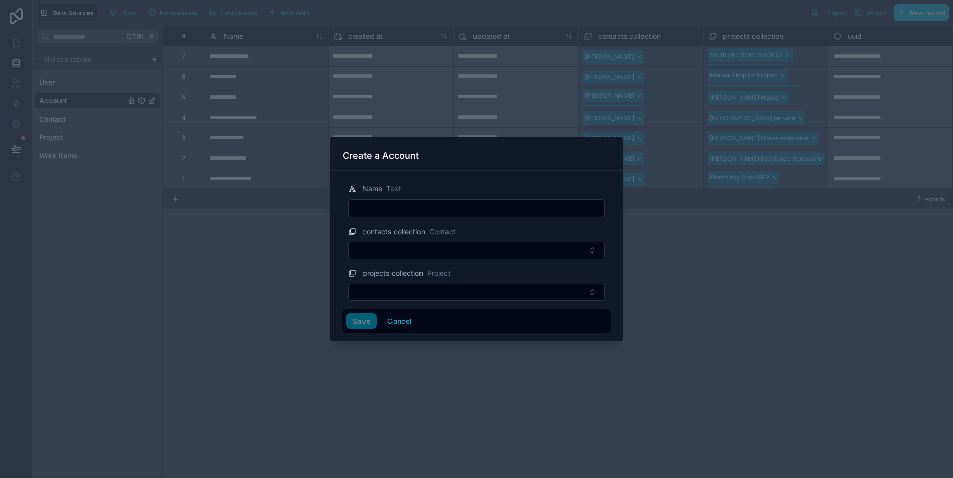
click at [450, 209] on input "text" at bounding box center [476, 208] width 255 height 14
type input "**********"
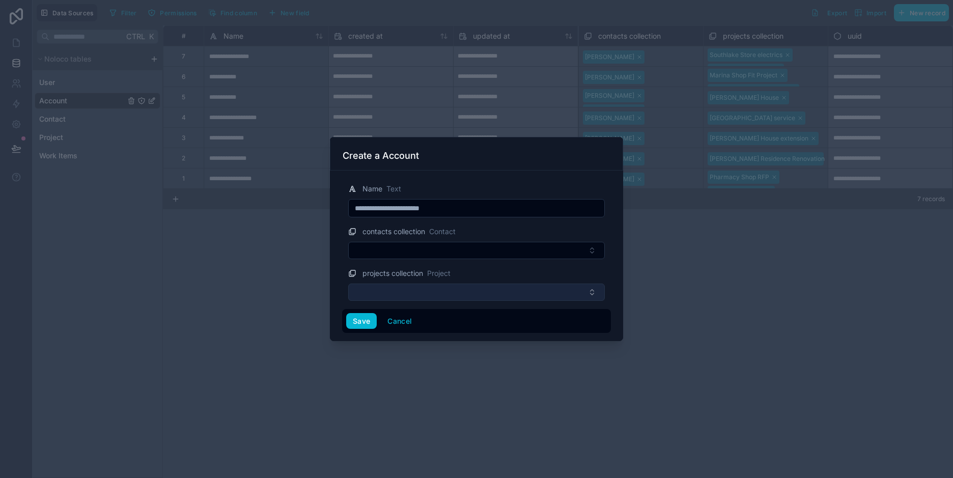
click at [419, 294] on button "Select Button" at bounding box center [476, 291] width 257 height 17
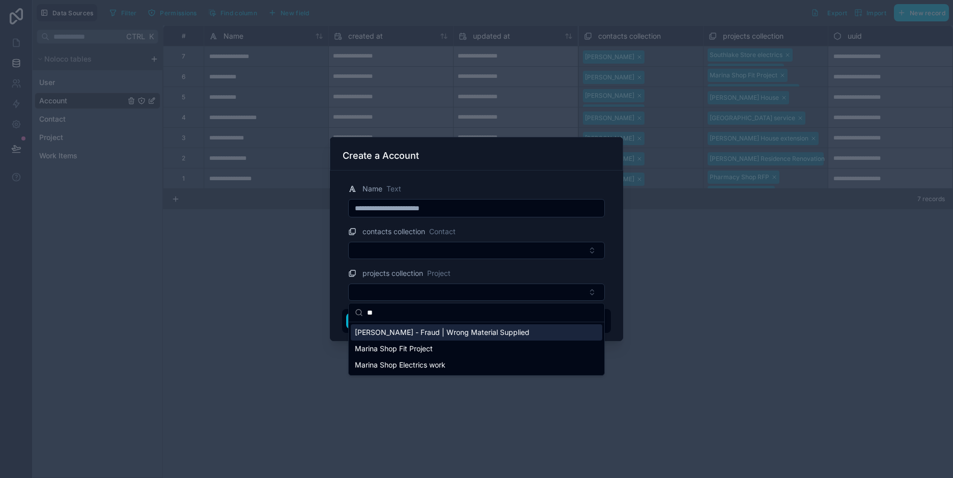
type input "**"
click at [450, 334] on span "Naveed Brothers - Fraud | Wrong Material Supplied" at bounding box center [442, 332] width 175 height 10
click at [762, 353] on div at bounding box center [476, 239] width 953 height 478
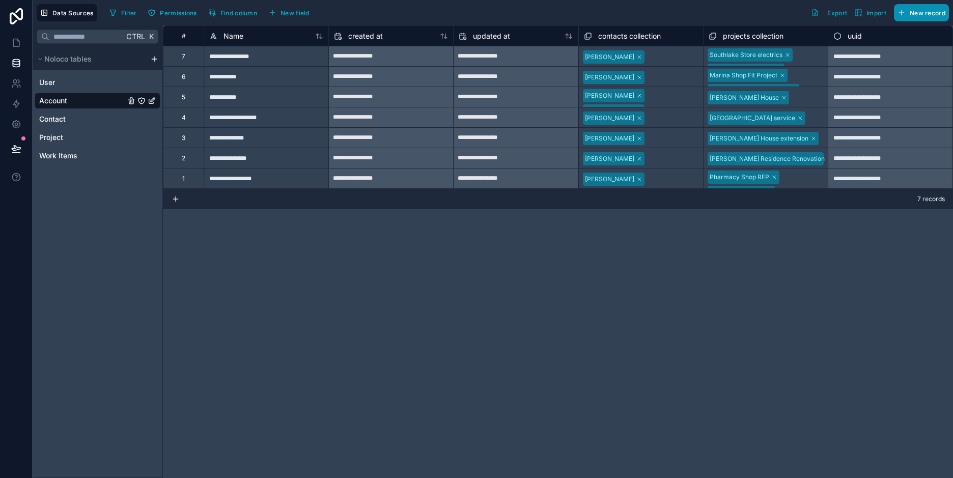
click at [924, 12] on span "New record" at bounding box center [927, 13] width 36 height 8
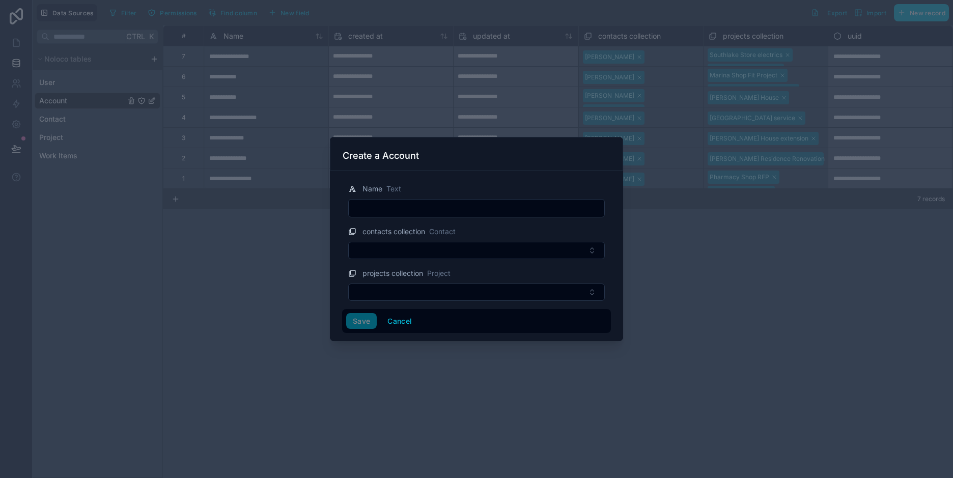
click at [440, 209] on input "text" at bounding box center [476, 208] width 255 height 14
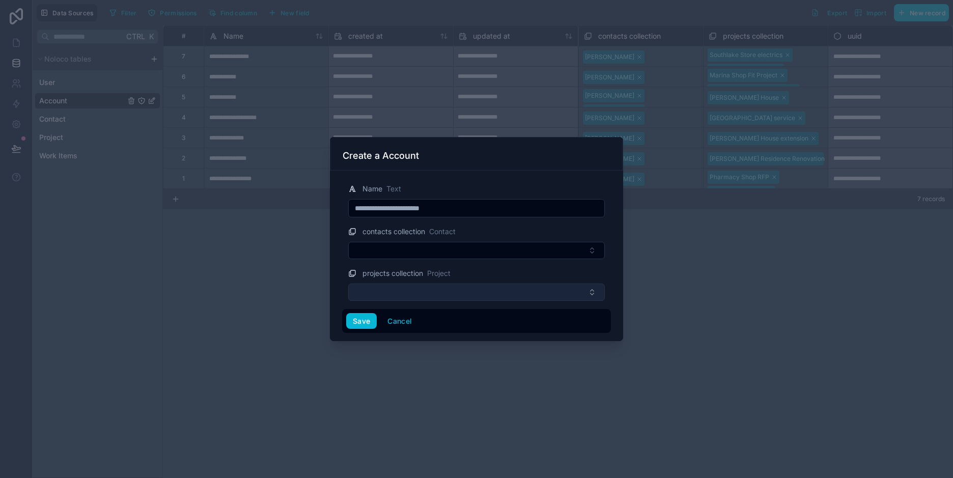
type input "**********"
click at [409, 293] on button "Select Button" at bounding box center [476, 291] width 257 height 17
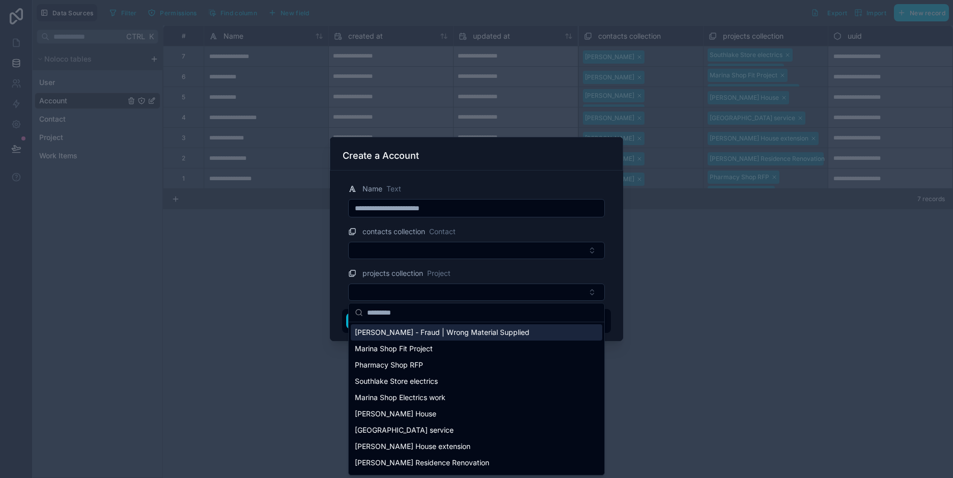
click at [411, 330] on span "Naveed Brothers - Fraud | Wrong Material Supplied" at bounding box center [442, 332] width 175 height 10
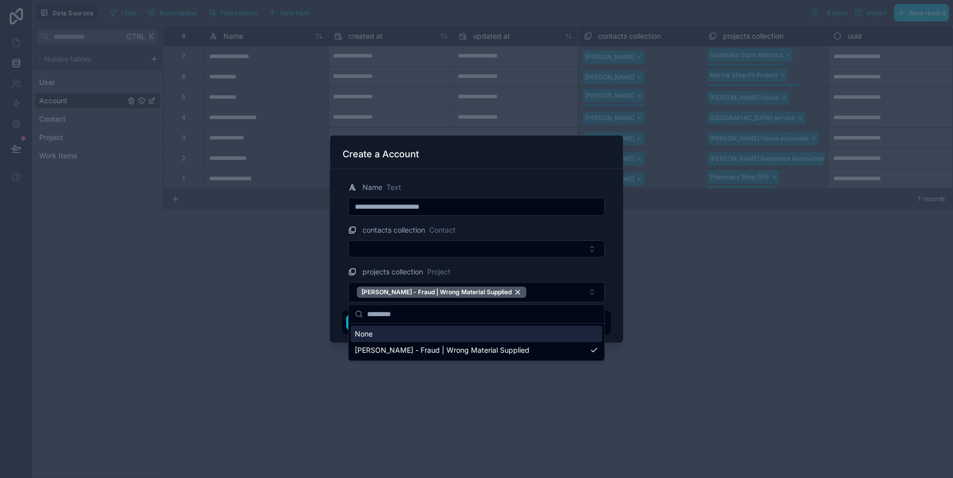
click at [340, 295] on div "**********" at bounding box center [476, 256] width 293 height 174
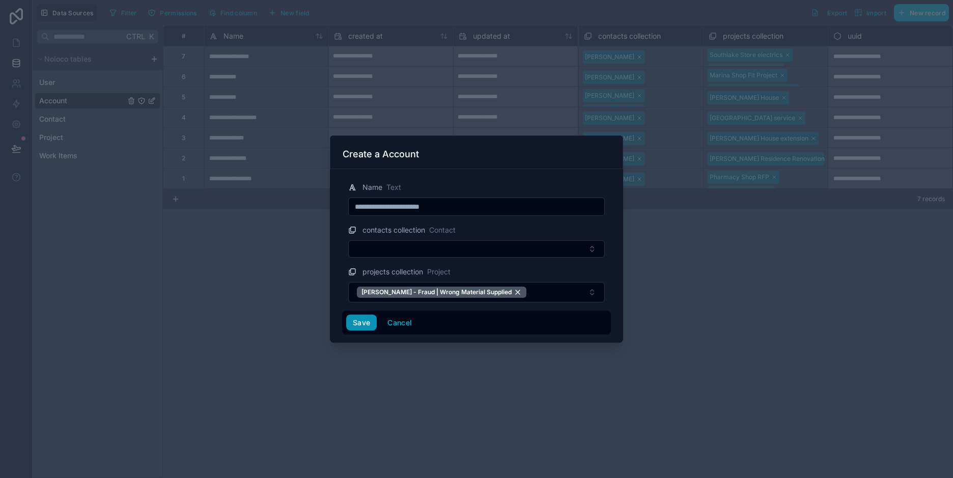
click at [364, 323] on button "Save" at bounding box center [361, 323] width 31 height 16
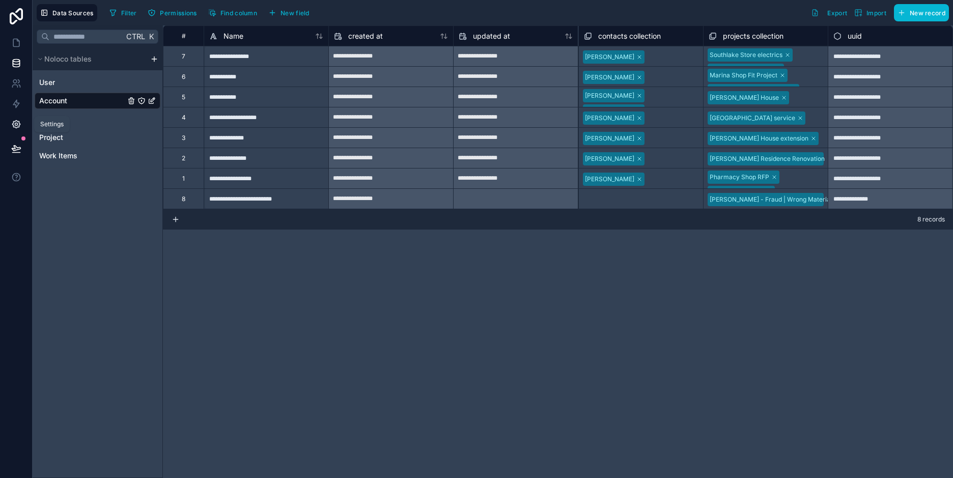
click at [45, 119] on div "Settings" at bounding box center [52, 124] width 36 height 16
click at [63, 118] on span "Contact" at bounding box center [52, 119] width 26 height 10
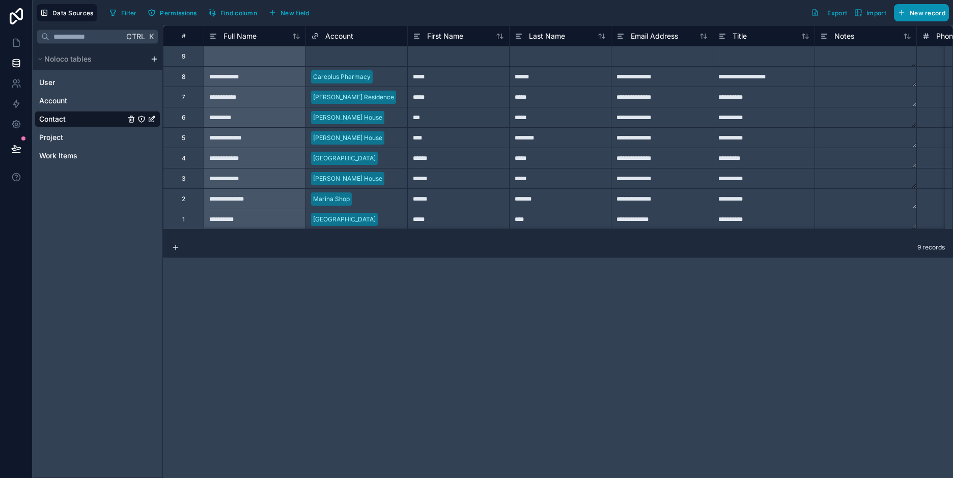
click at [919, 20] on button "New record" at bounding box center [921, 12] width 55 height 17
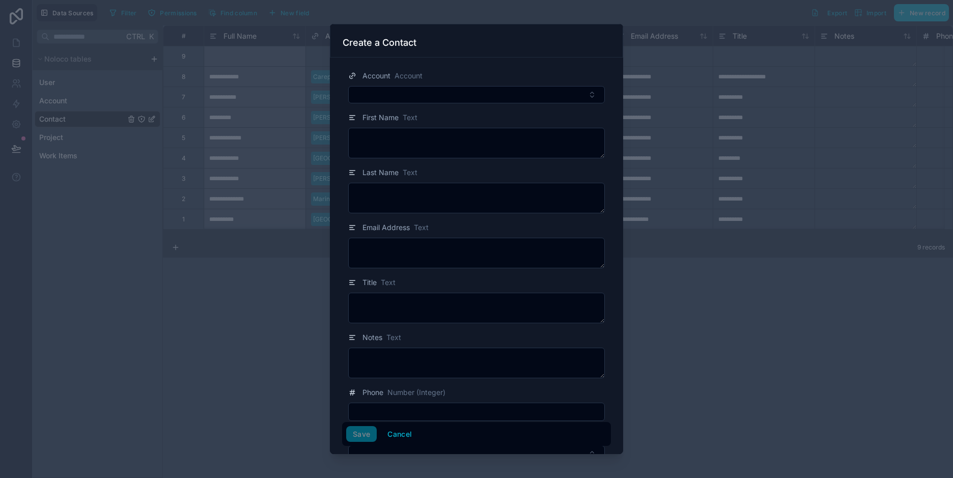
click at [458, 103] on form "Account Account First Name Text Last Name Text Email Address Text Title Text No…" at bounding box center [476, 279] width 269 height 434
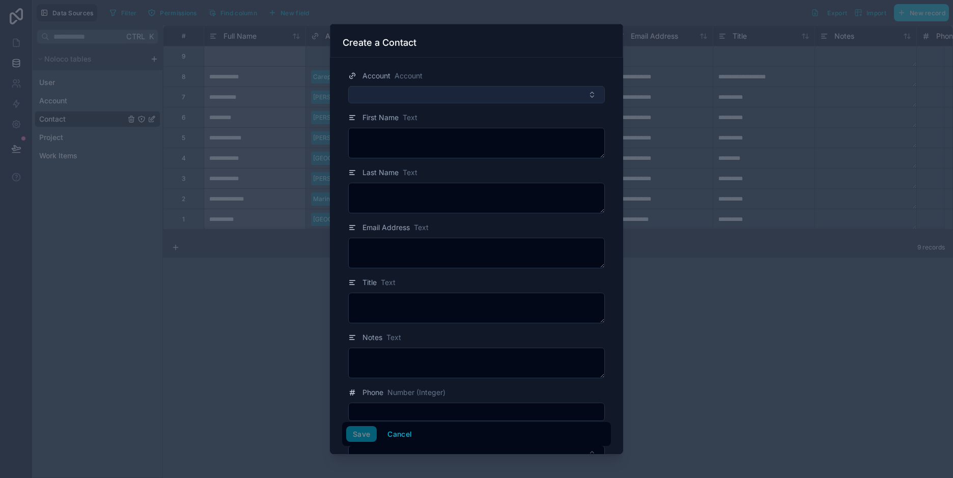
click at [486, 90] on button "Select Button" at bounding box center [476, 94] width 257 height 17
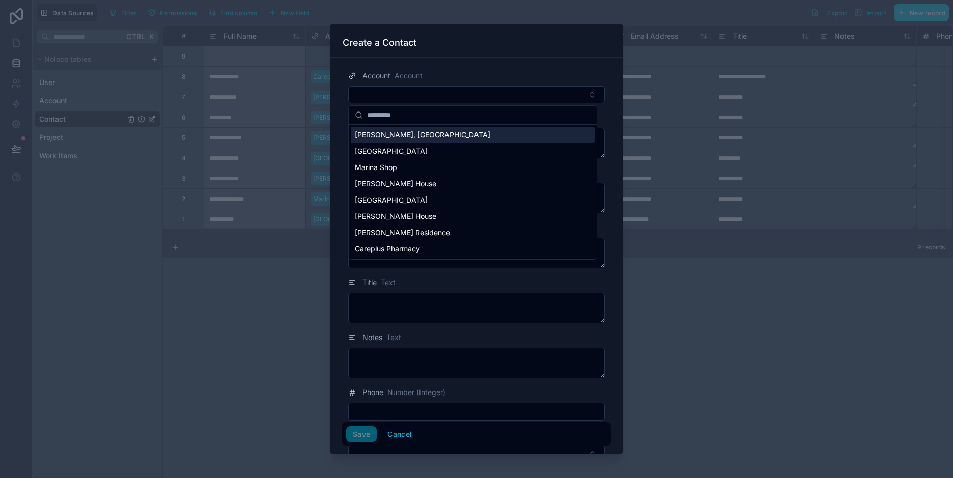
click at [404, 131] on span "Naveed Borthers, Pakistan" at bounding box center [422, 135] width 135 height 10
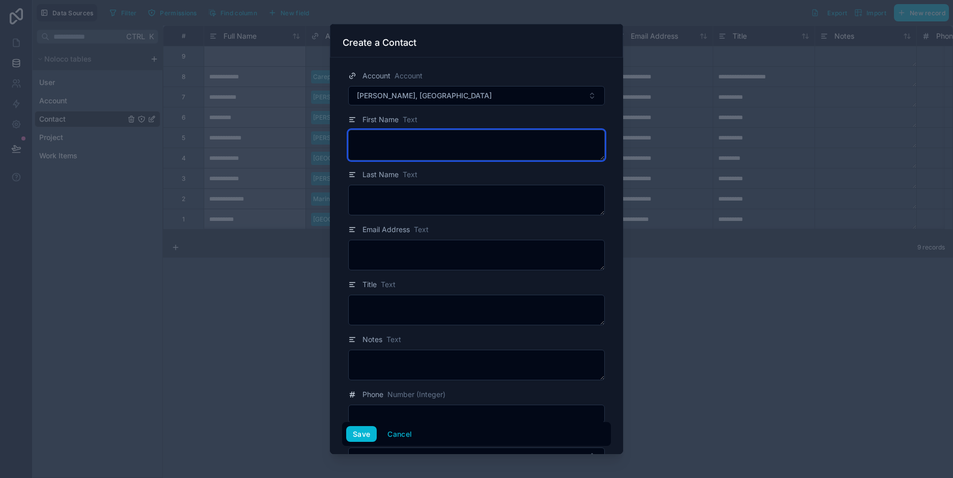
click at [402, 153] on textarea at bounding box center [476, 145] width 257 height 31
click at [387, 147] on textarea at bounding box center [476, 145] width 257 height 31
type textarea "******"
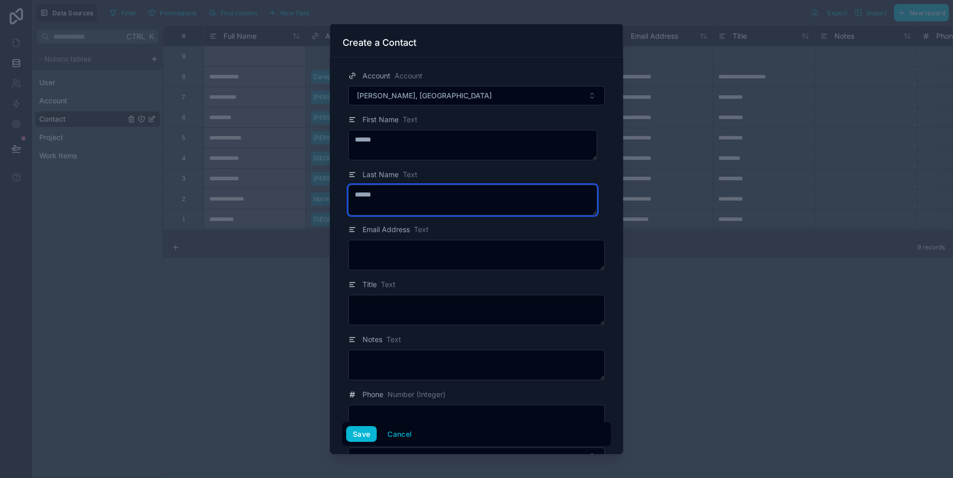
type textarea "******"
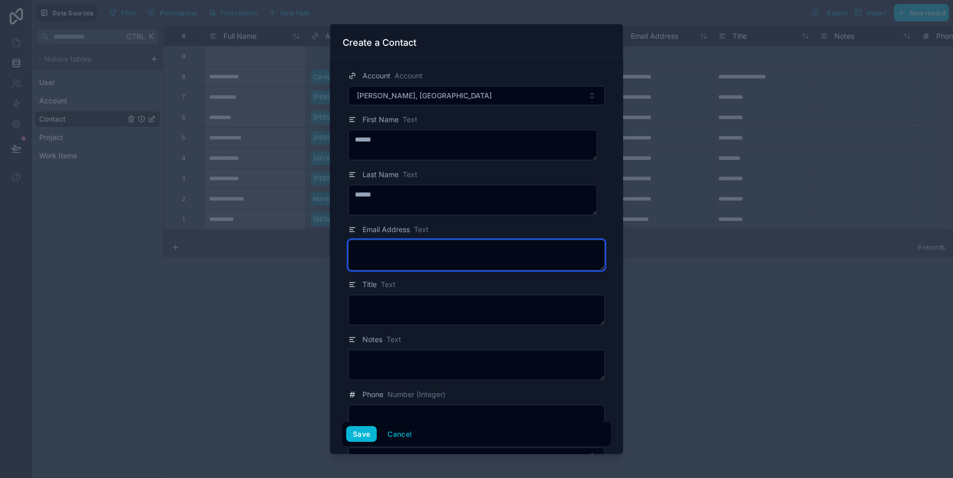
click at [412, 259] on textarea at bounding box center [476, 255] width 257 height 31
click at [381, 251] on textarea at bounding box center [476, 255] width 257 height 31
type textarea "**********"
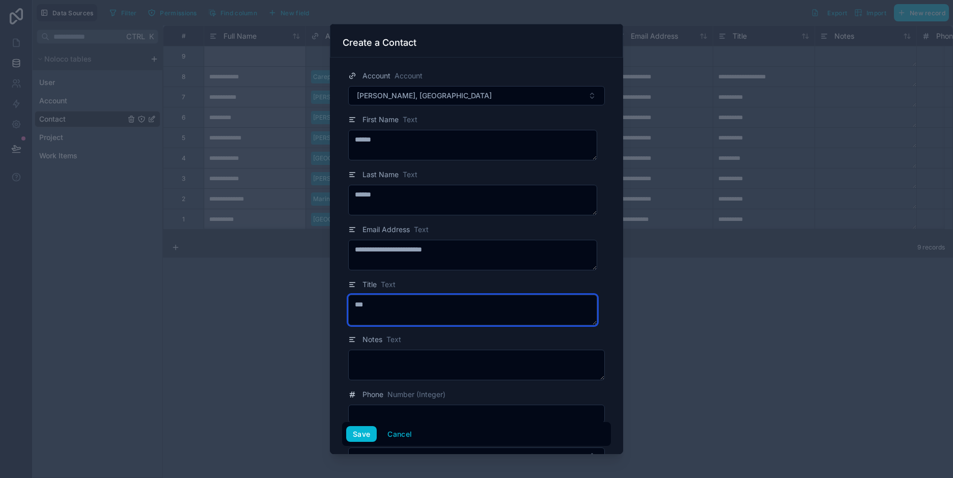
type textarea "***"
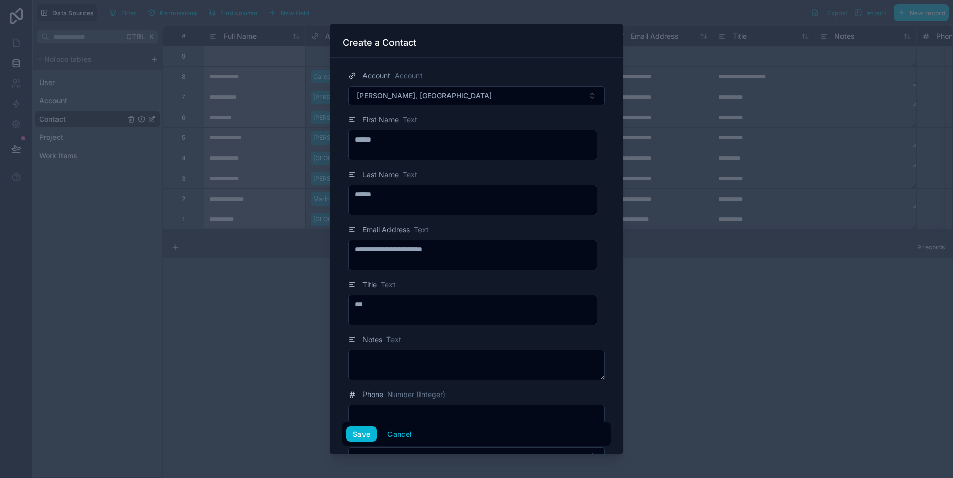
scroll to position [51, 0]
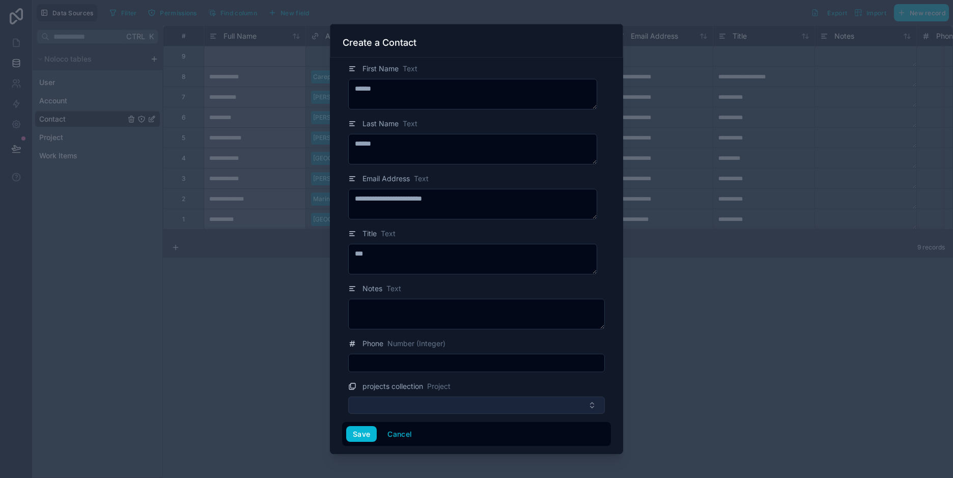
click at [441, 407] on button "Select Button" at bounding box center [476, 404] width 257 height 17
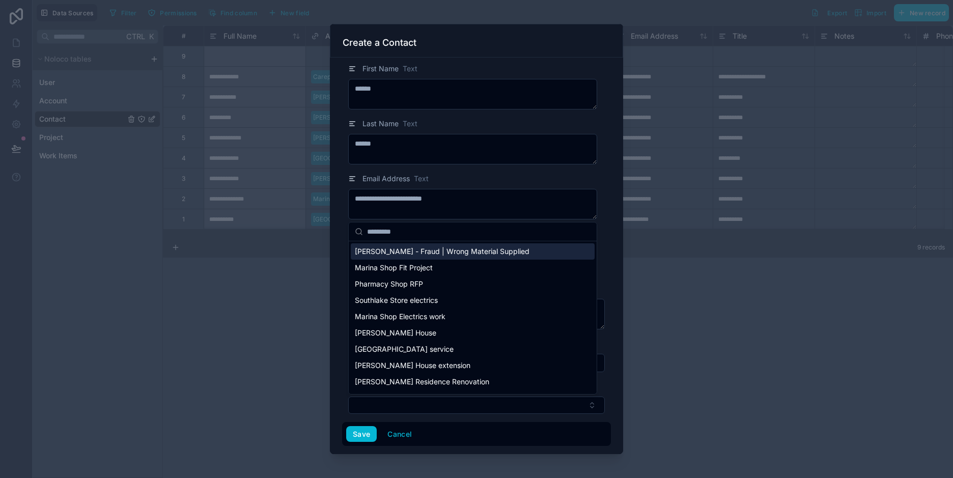
click at [452, 250] on span "Naveed Brothers - Fraud | Wrong Material Supplied" at bounding box center [442, 251] width 175 height 10
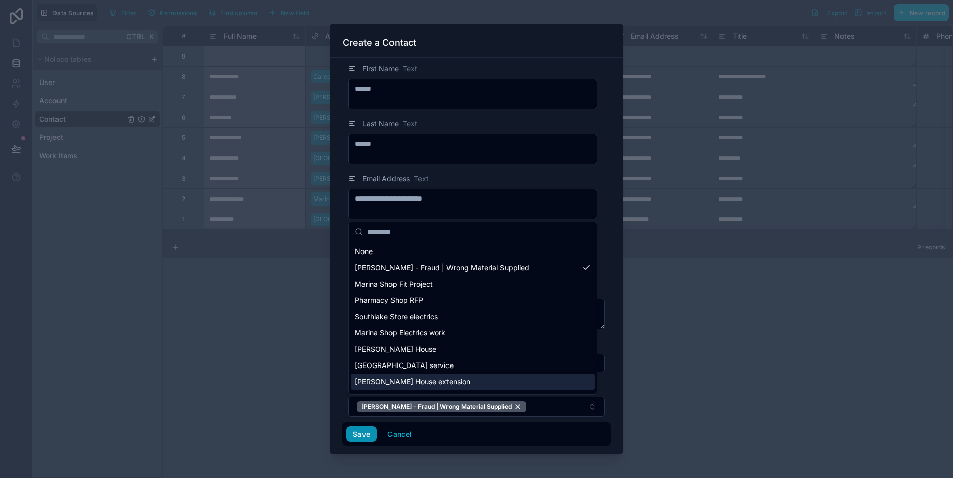
click at [357, 434] on div "**********" at bounding box center [493, 239] width 920 height 478
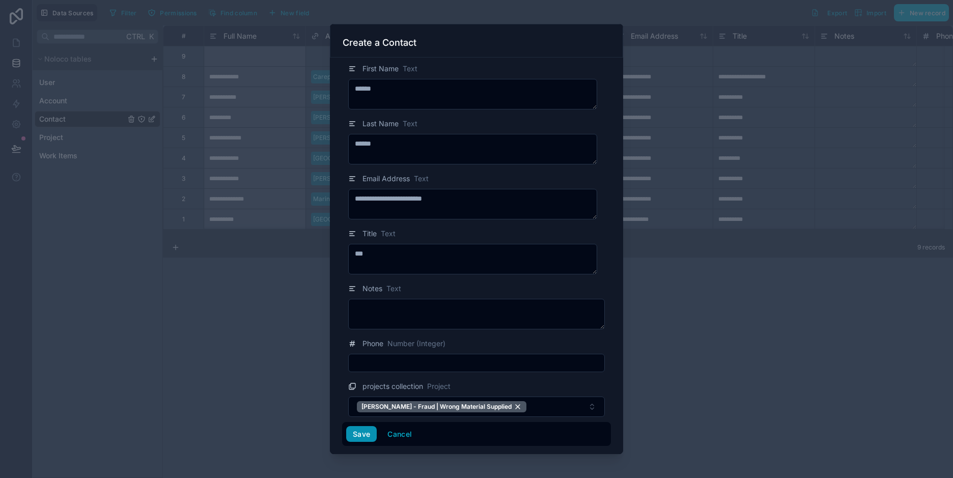
click at [357, 434] on button "Save" at bounding box center [361, 434] width 31 height 16
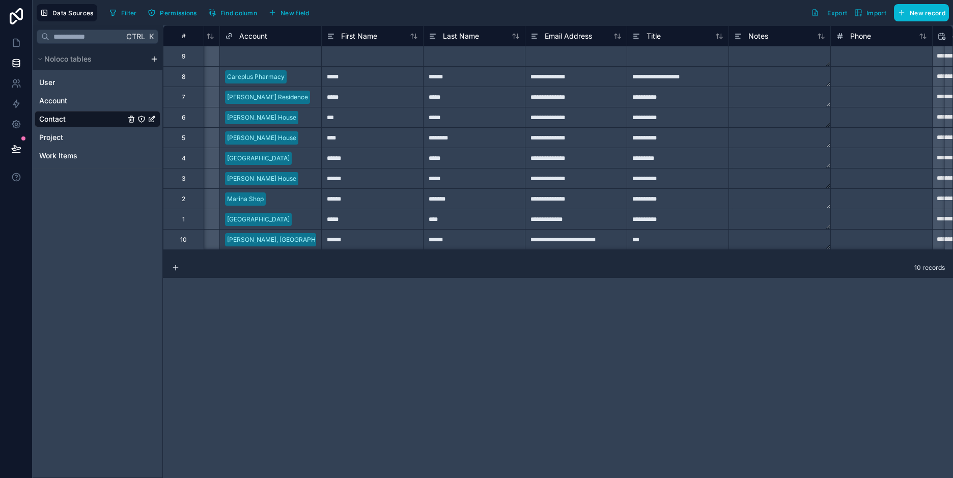
scroll to position [0, 106]
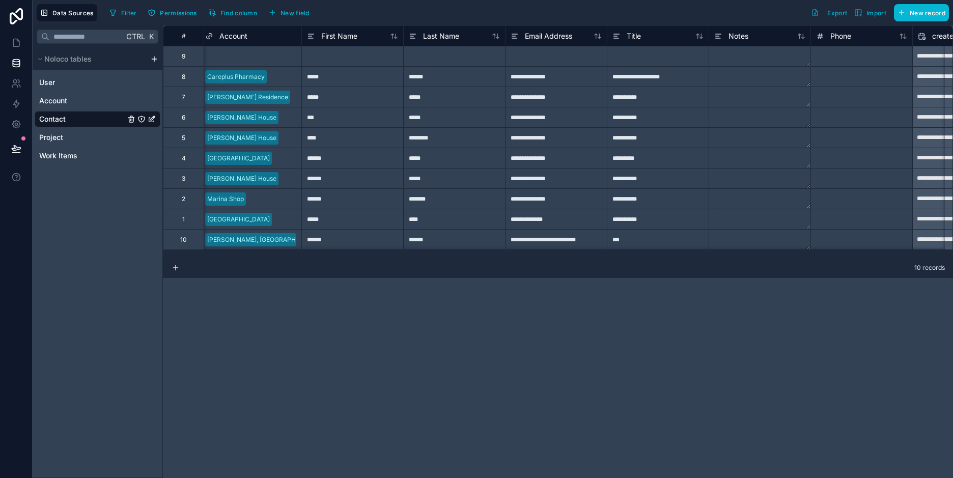
click at [634, 242] on div "***" at bounding box center [658, 239] width 102 height 20
click at [634, 242] on input "***" at bounding box center [657, 240] width 101 height 20
type input "*****"
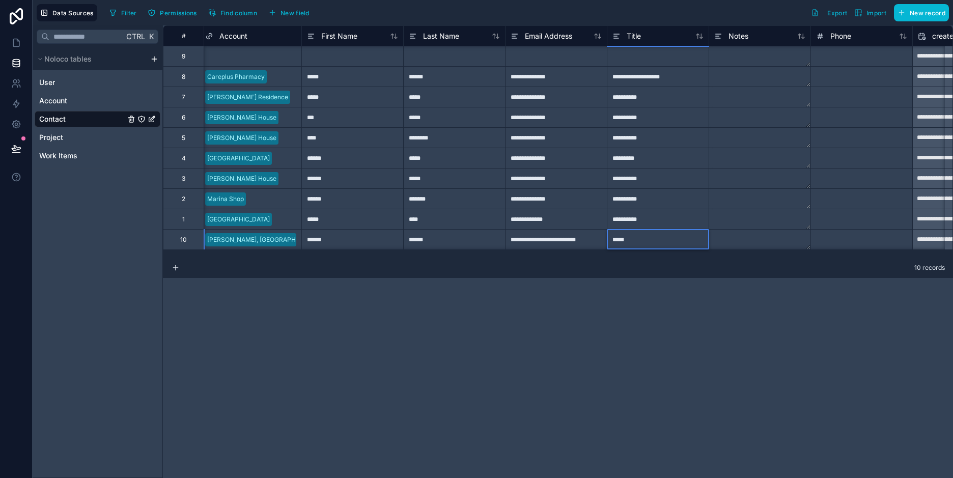
click at [625, 326] on div "**********" at bounding box center [558, 251] width 790 height 452
click at [46, 135] on span "Project" at bounding box center [51, 137] width 24 height 10
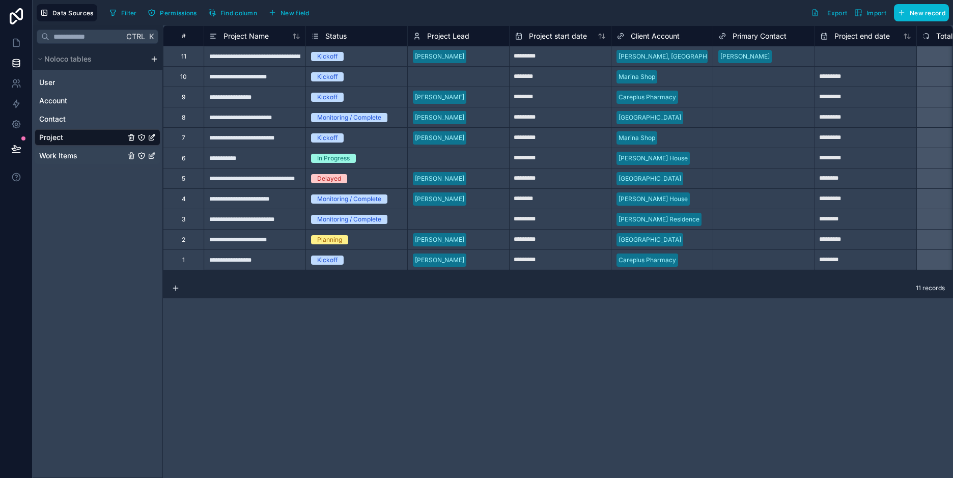
click at [55, 155] on span "Work Items" at bounding box center [58, 156] width 38 height 10
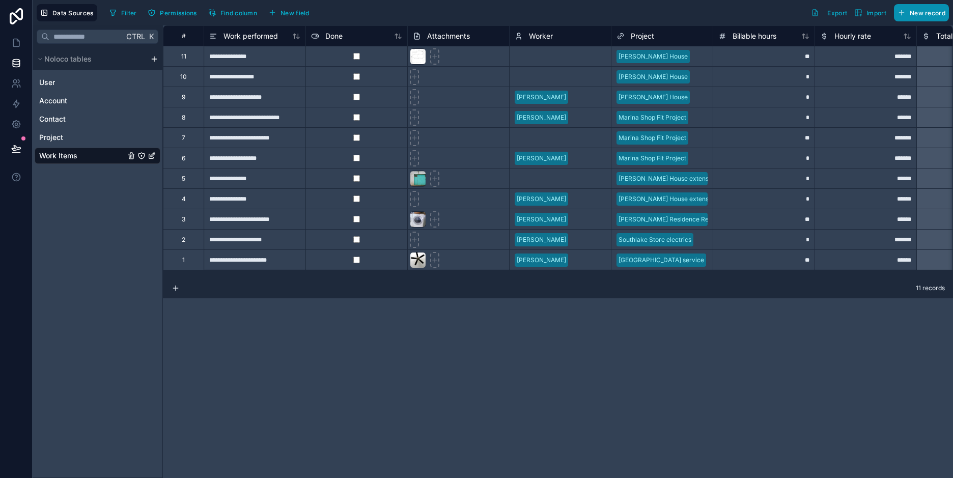
click at [913, 13] on span "New record" at bounding box center [927, 13] width 36 height 8
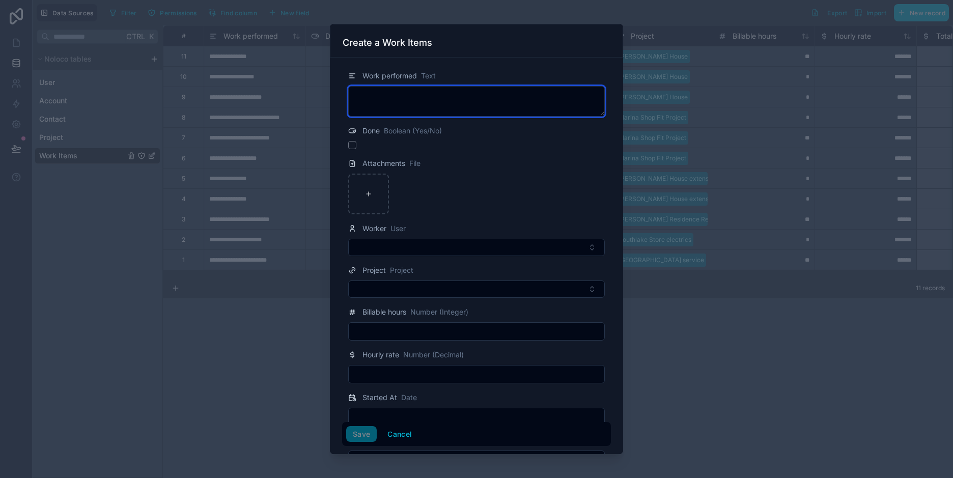
click at [438, 102] on textarea at bounding box center [476, 101] width 257 height 31
type textarea "*********"
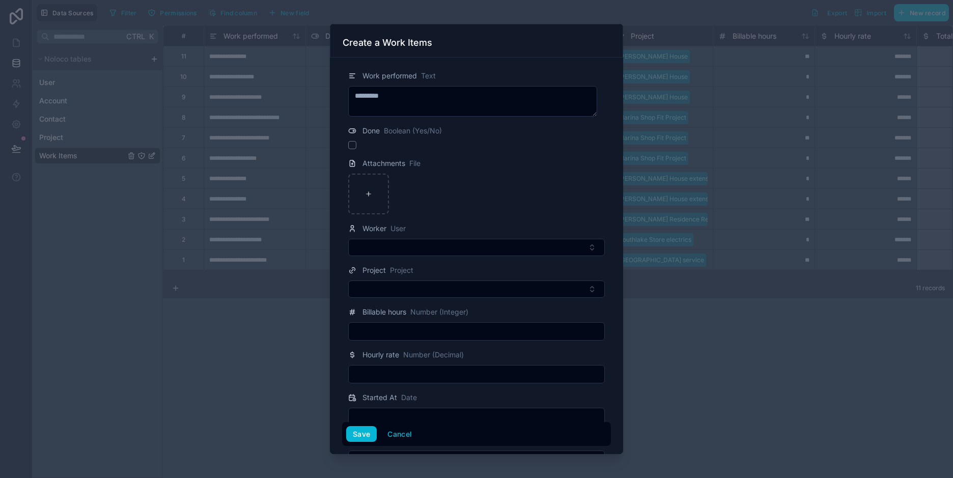
click at [352, 132] on icon at bounding box center [352, 131] width 8 height 12
click at [364, 129] on span "Done" at bounding box center [370, 131] width 17 height 10
click at [435, 134] on span "Boolean (Yes/No)" at bounding box center [413, 131] width 58 height 10
click at [351, 129] on icon at bounding box center [352, 131] width 7 height 4
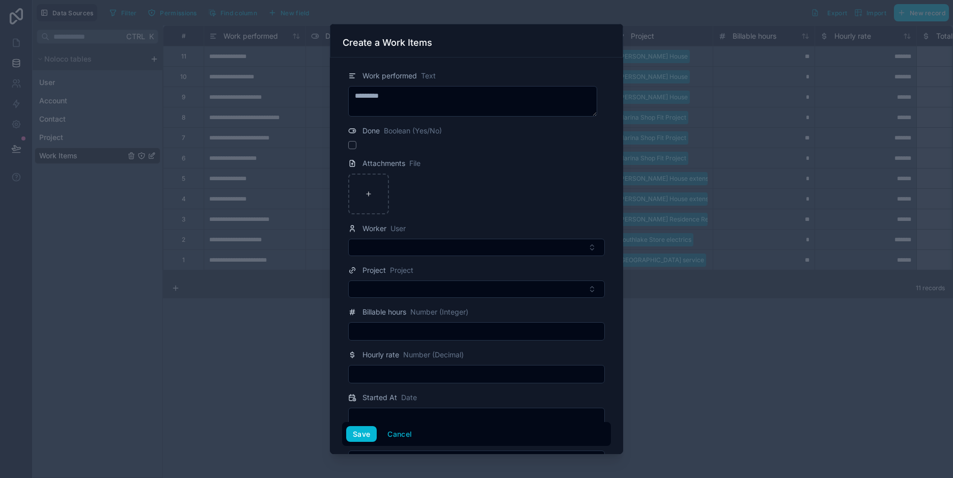
scroll to position [102, 0]
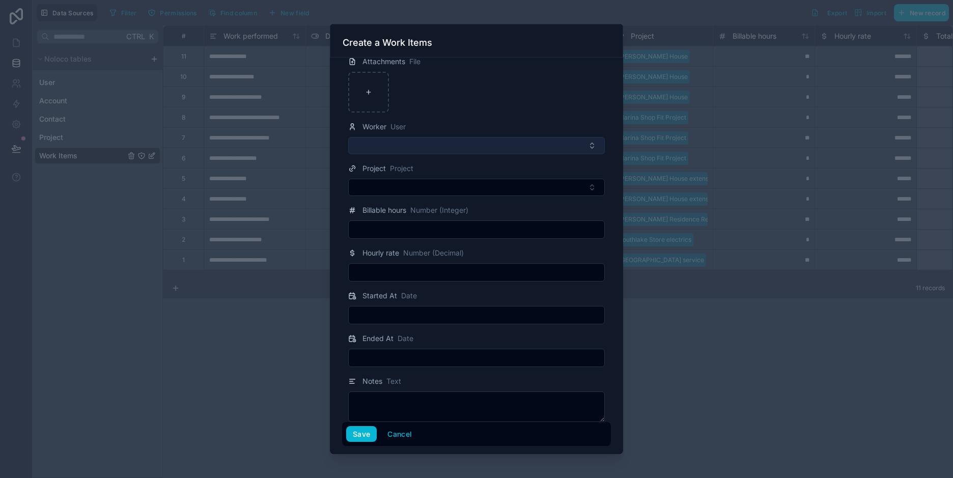
click at [492, 143] on button "Select Button" at bounding box center [476, 145] width 257 height 17
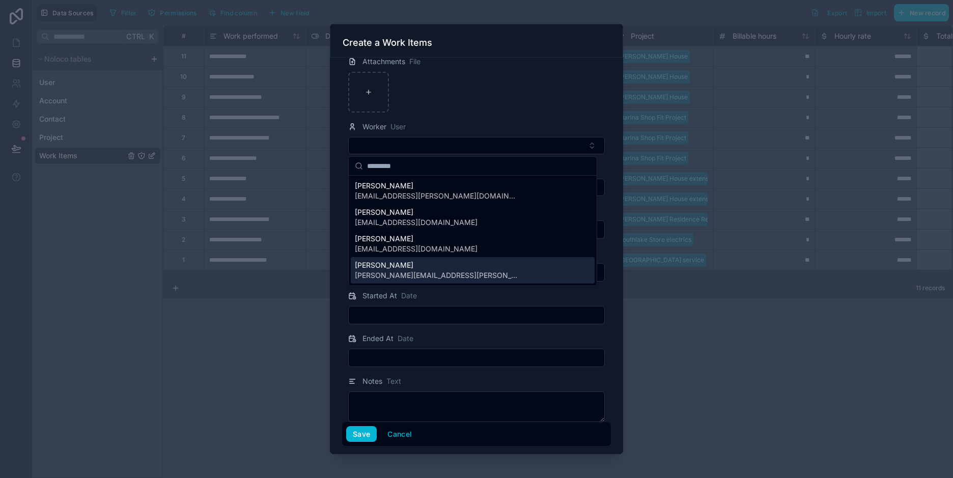
click at [402, 269] on span "[PERSON_NAME]" at bounding box center [436, 265] width 163 height 10
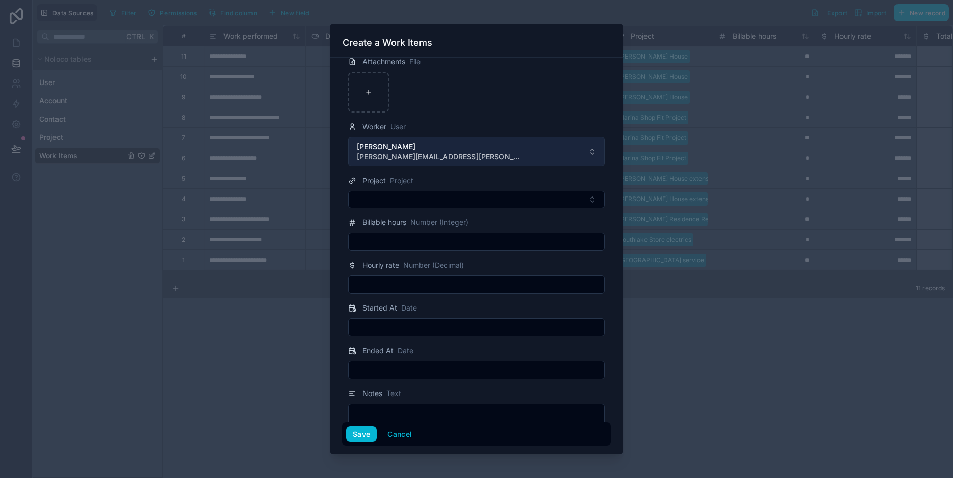
click at [584, 156] on button "Prateek Kankariya prateek.kankariya@premierinfo.biz" at bounding box center [476, 152] width 257 height 30
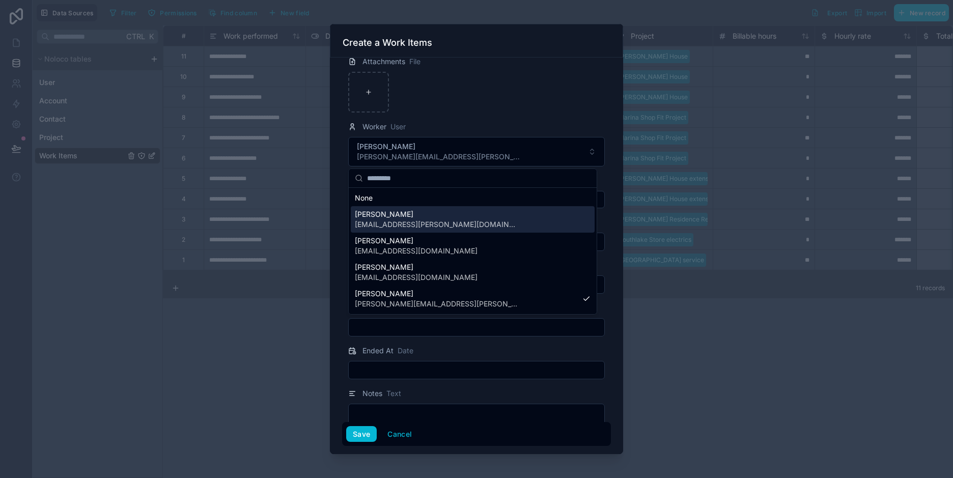
click at [412, 221] on span "[EMAIL_ADDRESS][PERSON_NAME][DOMAIN_NAME]" at bounding box center [436, 224] width 163 height 10
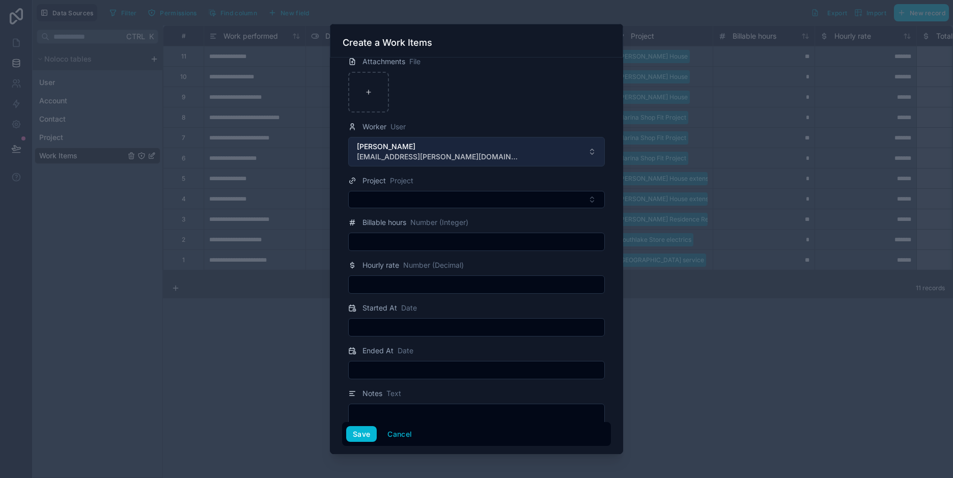
click at [577, 156] on button "Jitendra Nahata jitendra.nahata@premierinfo.biz" at bounding box center [476, 152] width 257 height 30
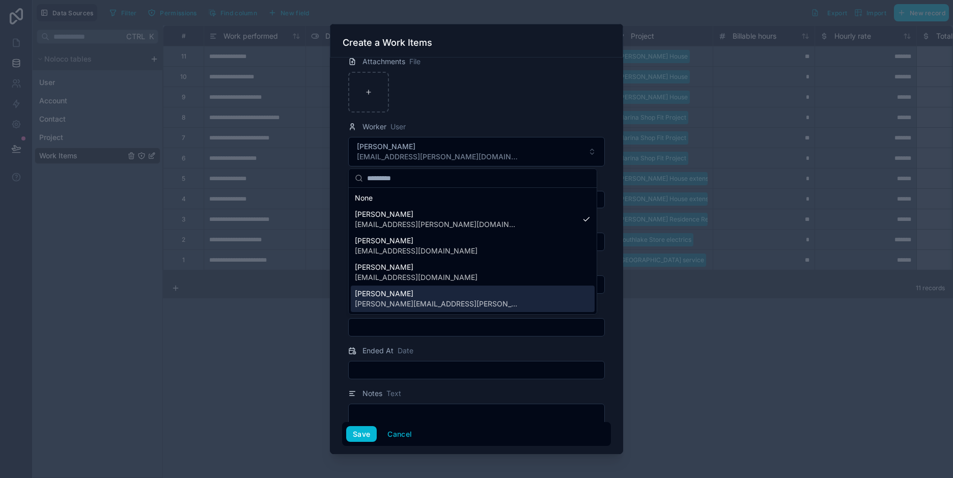
click at [393, 293] on span "[PERSON_NAME]" at bounding box center [436, 294] width 163 height 10
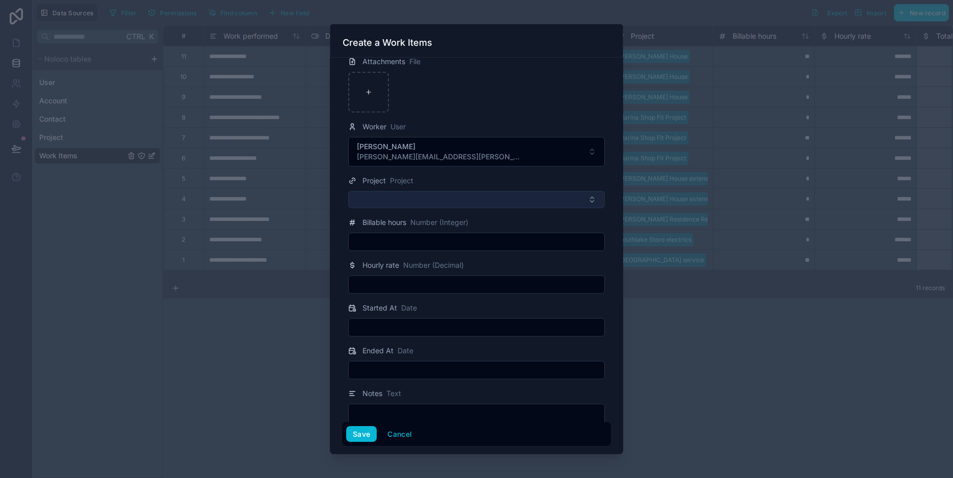
click at [413, 201] on button "Select Button" at bounding box center [476, 199] width 257 height 17
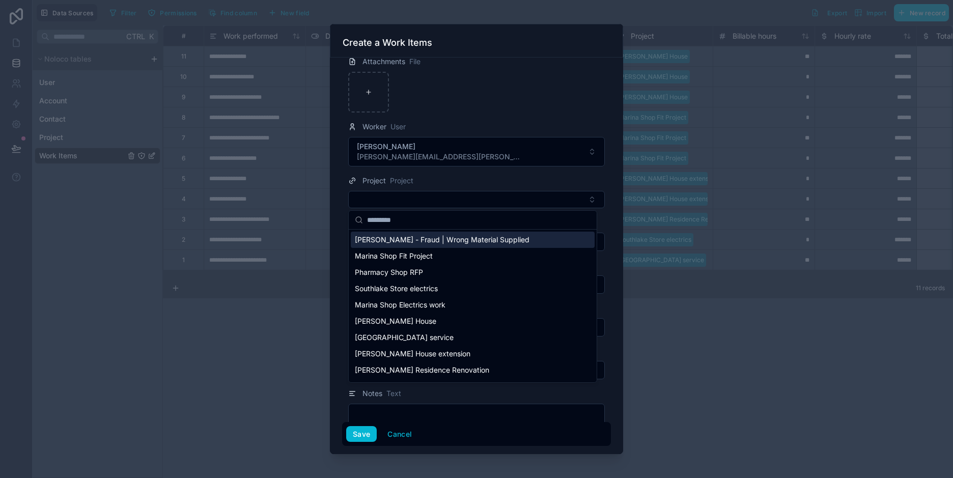
click at [413, 237] on span "Naveed Brothers - Fraud | Wrong Material Supplied" at bounding box center [442, 240] width 175 height 10
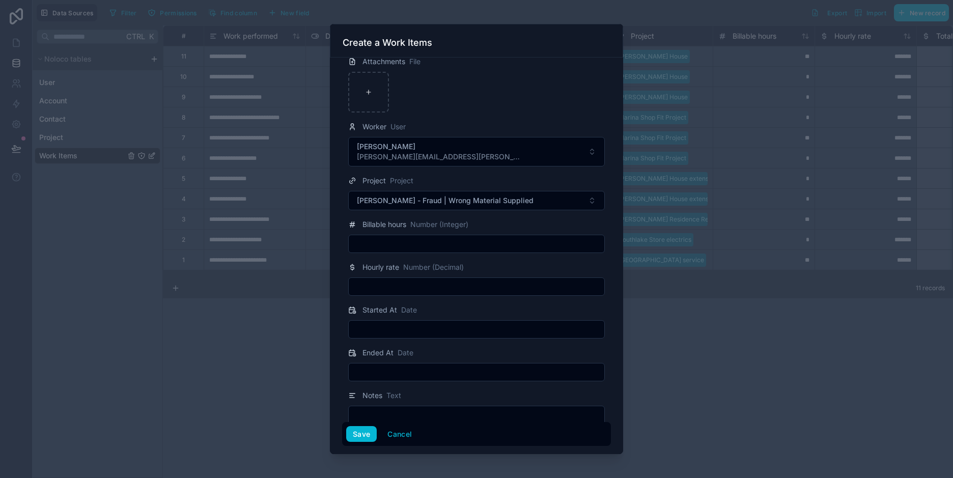
click at [410, 242] on input "text" at bounding box center [476, 244] width 255 height 14
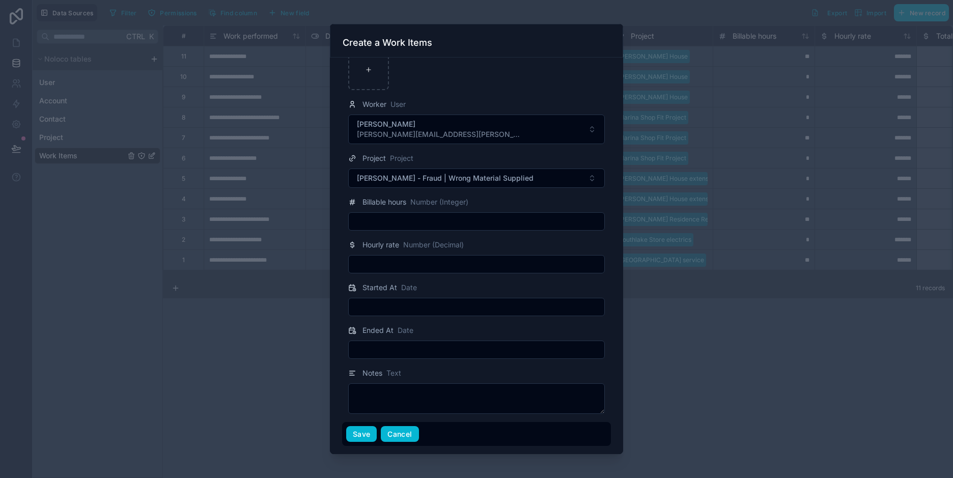
click at [400, 431] on button "Cancel" at bounding box center [400, 434] width 38 height 16
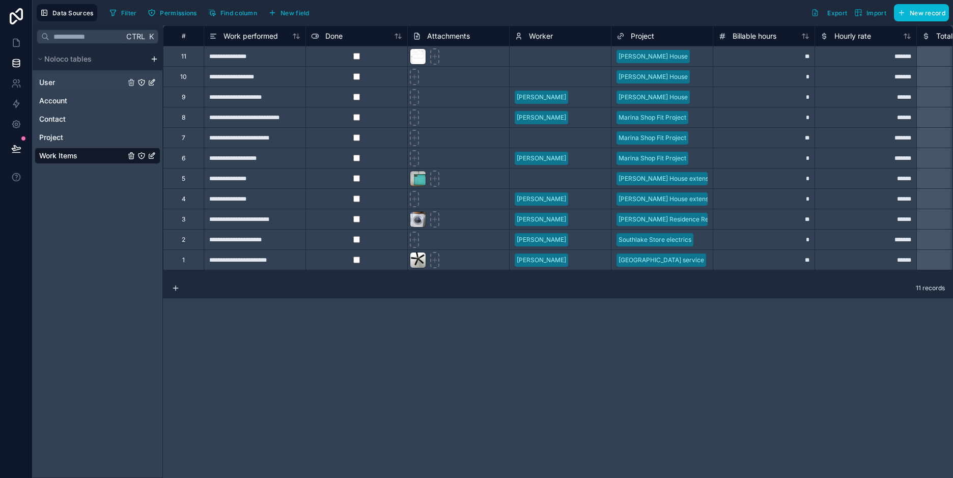
click at [61, 81] on div "User" at bounding box center [98, 82] width 126 height 16
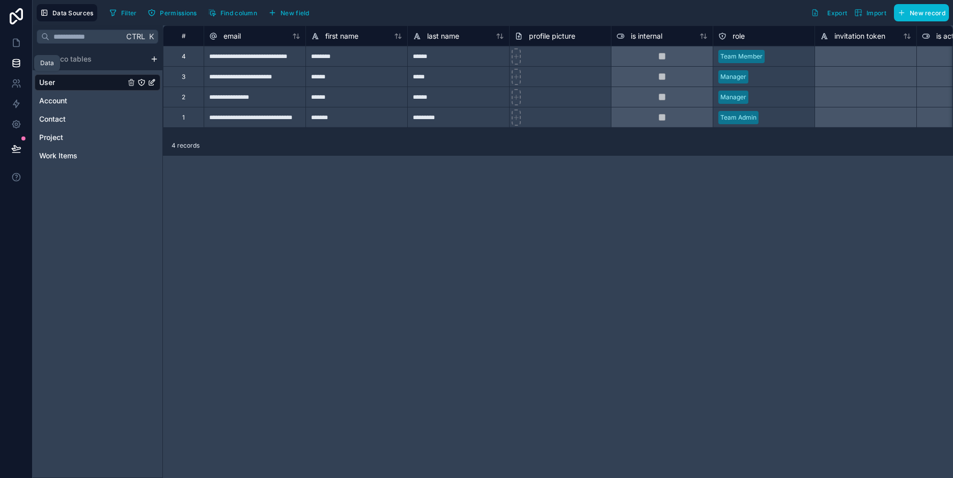
click at [19, 61] on icon at bounding box center [16, 63] width 7 height 4
click at [16, 40] on icon at bounding box center [16, 43] width 10 height 10
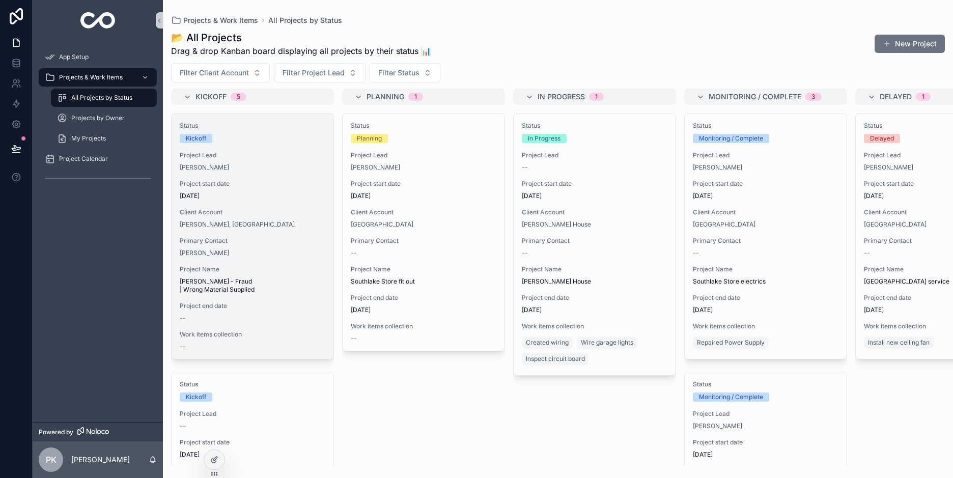
click at [260, 200] on span "5/13/2025" at bounding box center [253, 196] width 146 height 8
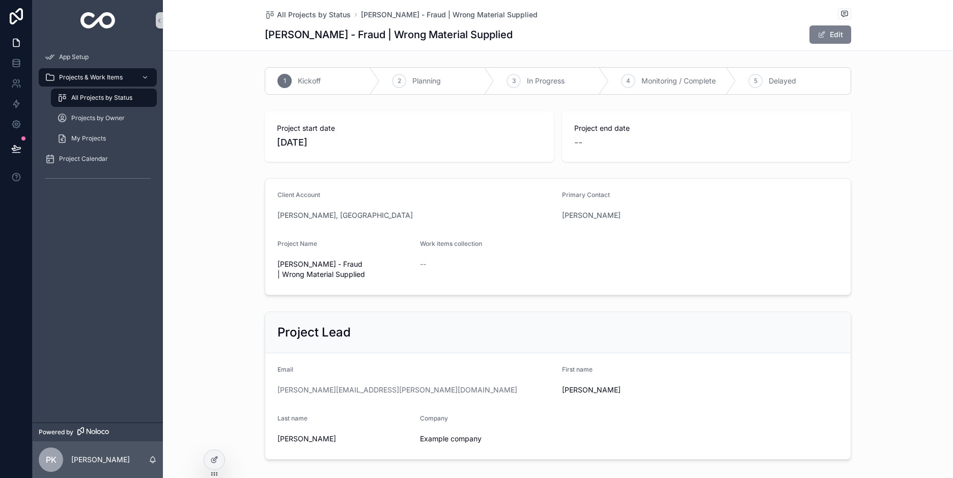
click at [818, 31] on span "scrollable content" at bounding box center [821, 35] width 8 height 8
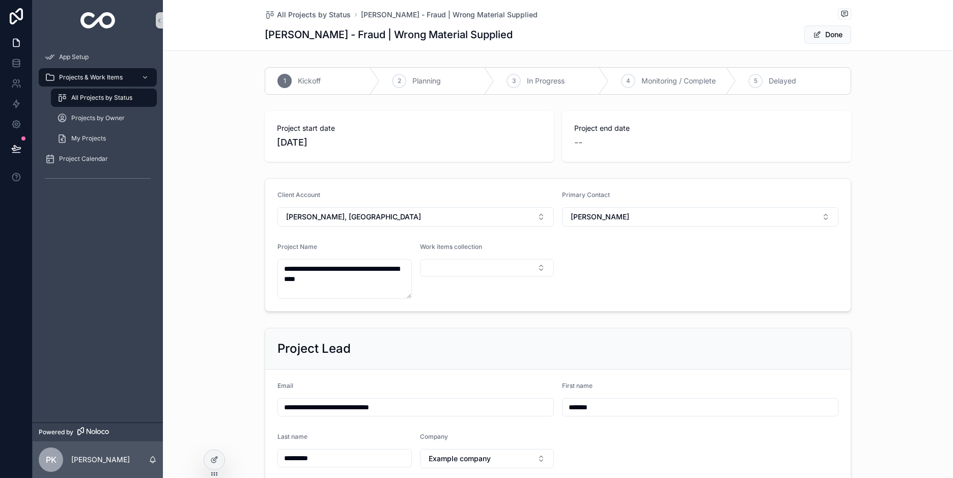
scroll to position [72, 0]
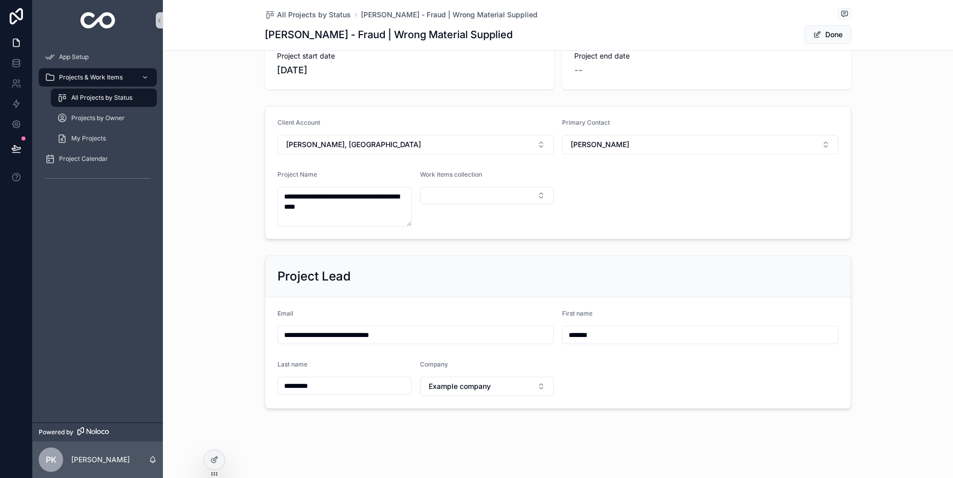
click at [317, 304] on form "**********" at bounding box center [557, 352] width 585 height 111
click at [462, 384] on span "Example company" at bounding box center [460, 386] width 62 height 10
click at [438, 429] on div "None" at bounding box center [482, 427] width 129 height 16
click at [685, 418] on div "**********" at bounding box center [558, 203] width 790 height 549
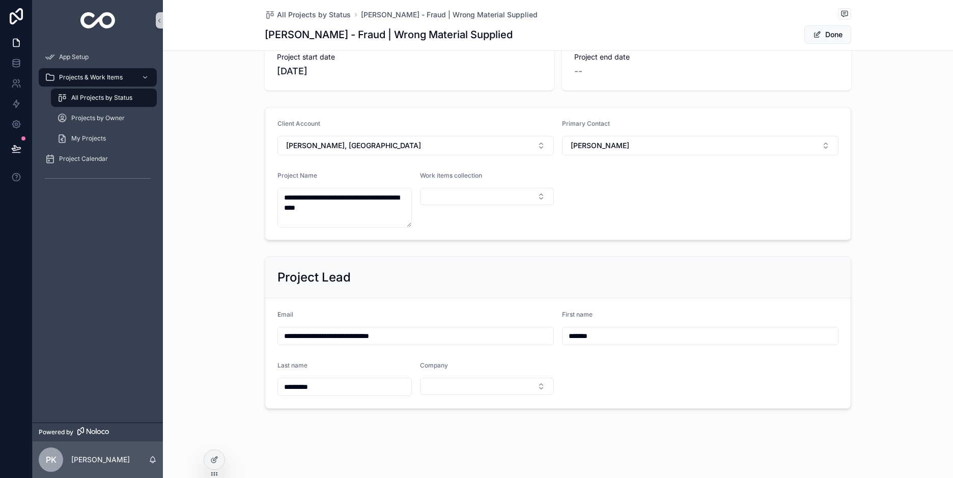
scroll to position [0, 0]
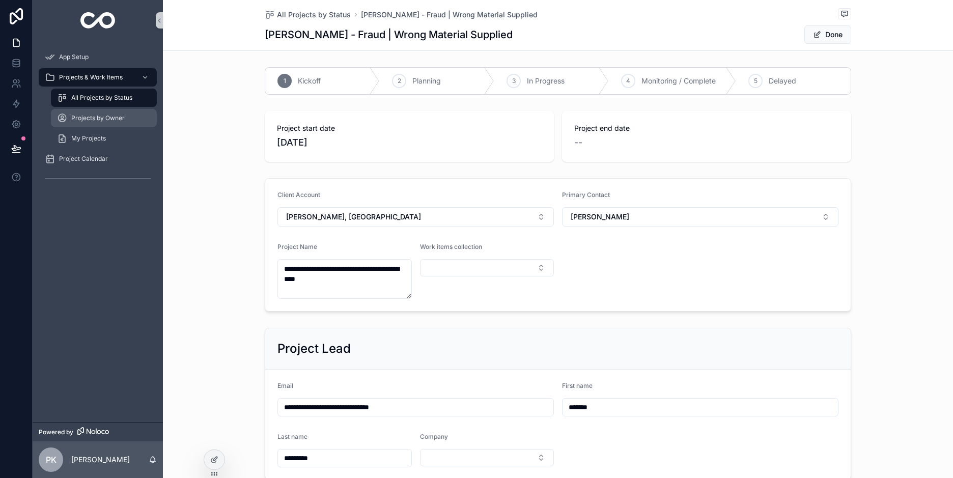
click at [96, 118] on span "Projects by Owner" at bounding box center [97, 118] width 53 height 8
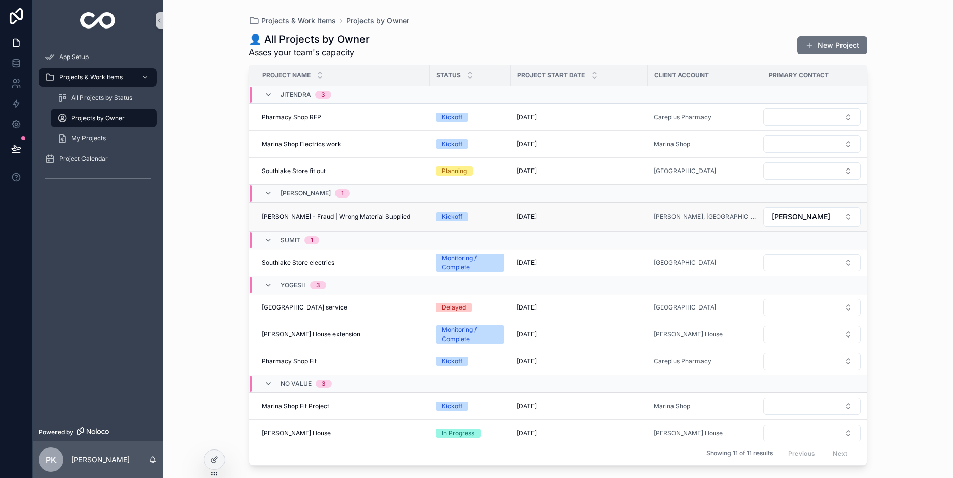
click at [320, 220] on span "Naveed Brothers - Fraud | Wrong Material Supplied" at bounding box center [336, 217] width 149 height 8
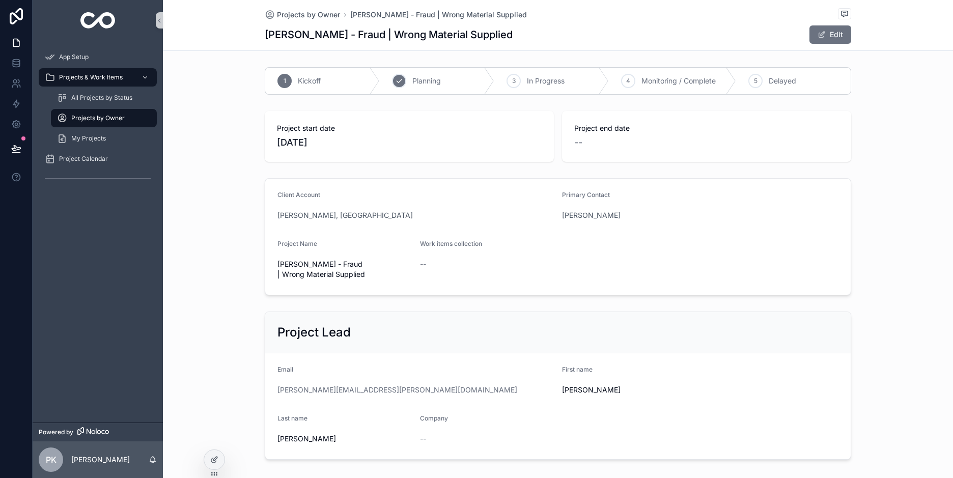
click at [419, 84] on span "Planning" at bounding box center [426, 81] width 29 height 10
click at [527, 81] on span "In Progress" at bounding box center [546, 81] width 38 height 10
click at [614, 83] on span "Monitoring / Complete" at bounding box center [651, 81] width 74 height 10
click at [753, 81] on div "5 Delayed" at bounding box center [769, 81] width 164 height 26
click at [280, 78] on icon "scrollable content" at bounding box center [284, 81] width 8 height 8
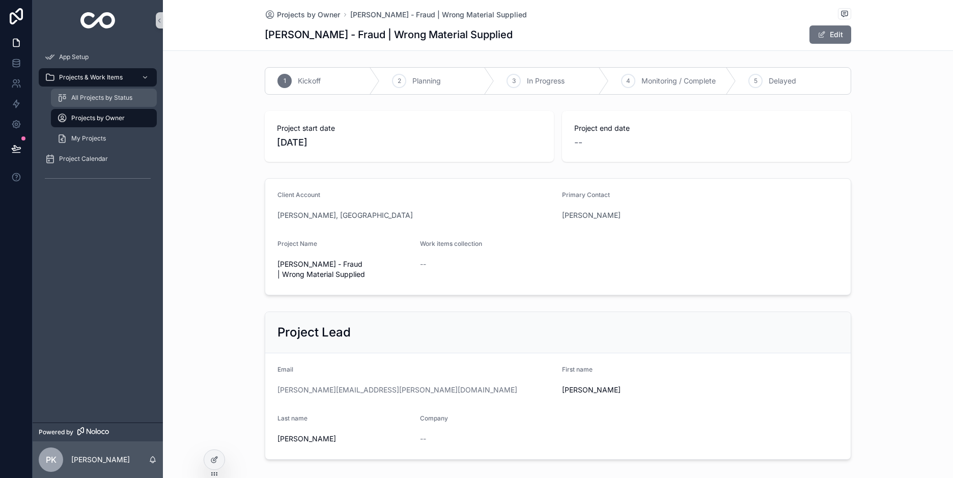
click at [79, 100] on span "All Projects by Status" at bounding box center [101, 98] width 61 height 8
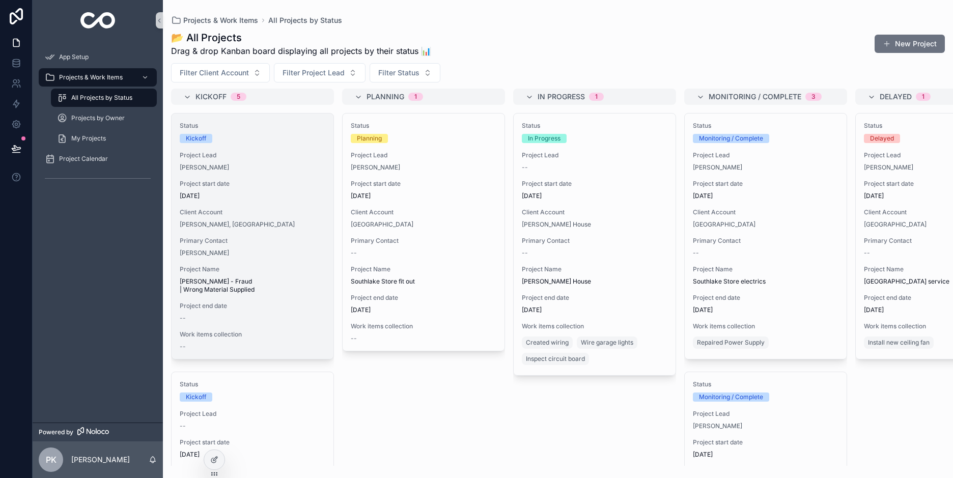
click at [233, 180] on span "Project start date" at bounding box center [253, 184] width 146 height 8
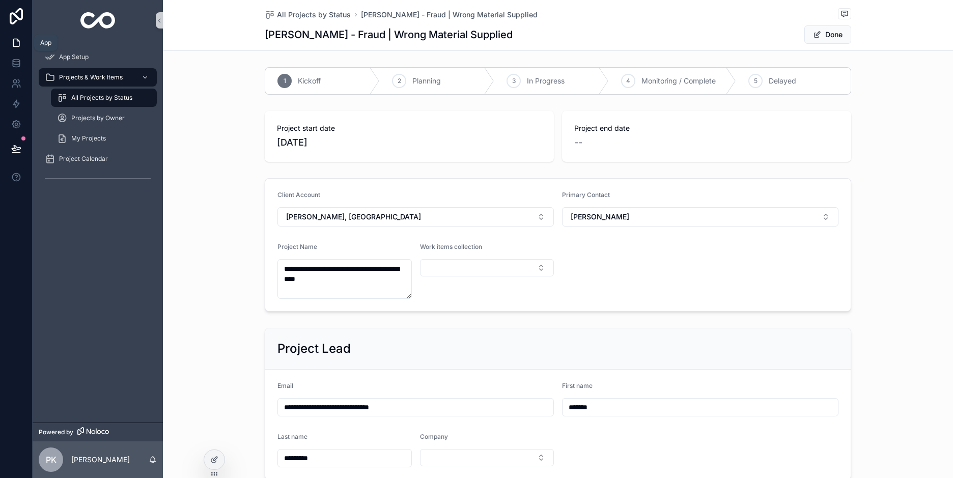
click at [14, 43] on icon at bounding box center [16, 43] width 10 height 10
click at [19, 63] on icon at bounding box center [16, 65] width 7 height 4
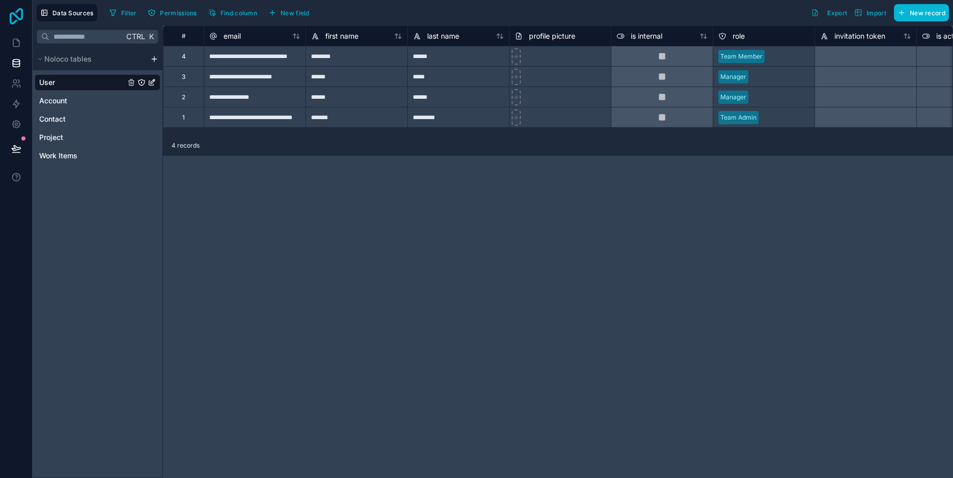
click at [12, 16] on icon at bounding box center [16, 16] width 20 height 16
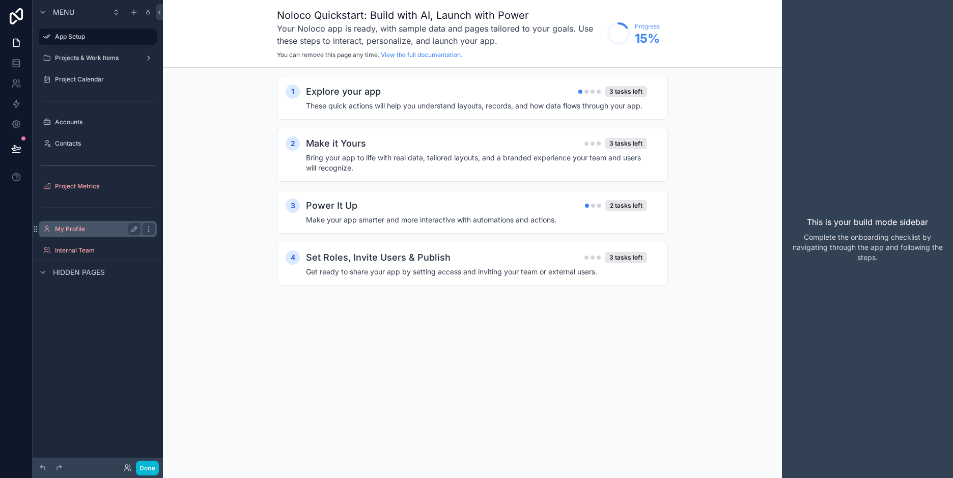
click at [70, 224] on div "My Profile" at bounding box center [98, 229] width 86 height 12
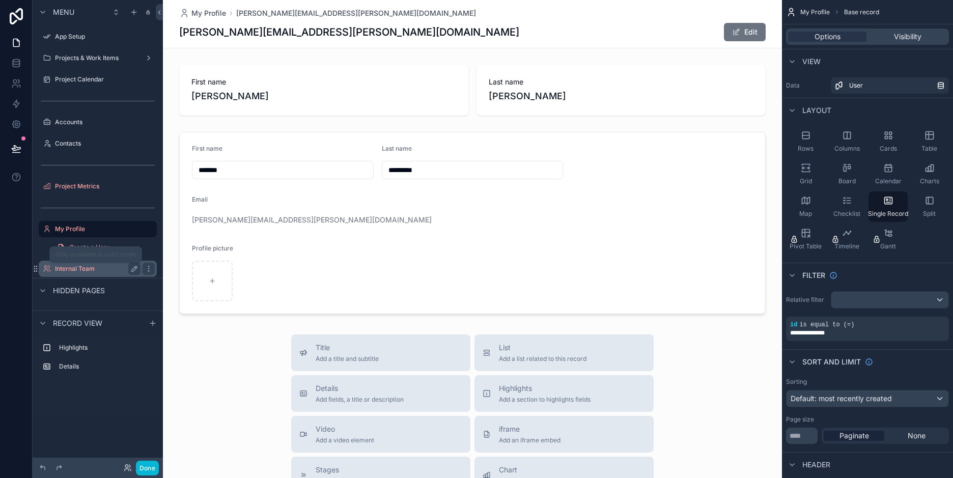
click at [84, 267] on label "Internal Team" at bounding box center [95, 269] width 81 height 8
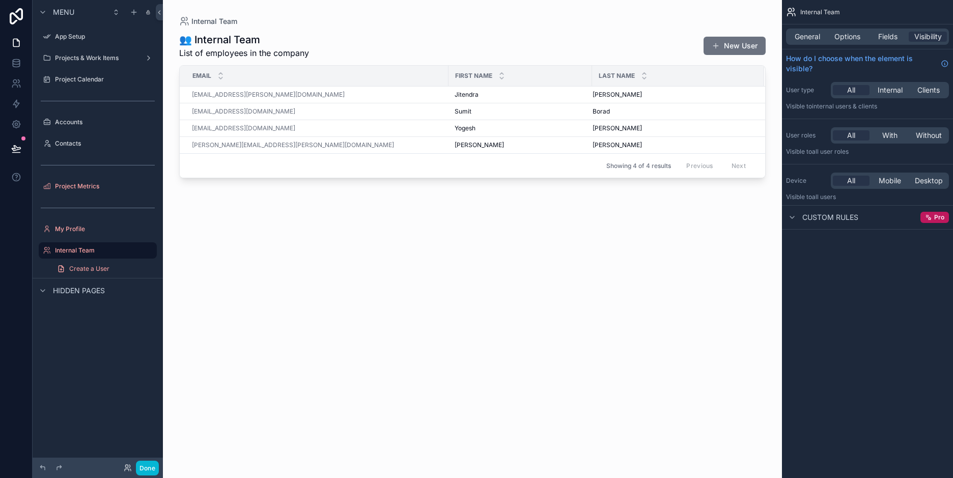
click at [76, 292] on span "Hidden pages" at bounding box center [79, 291] width 52 height 10
click at [70, 185] on label "Project Metrics" at bounding box center [95, 186] width 81 height 8
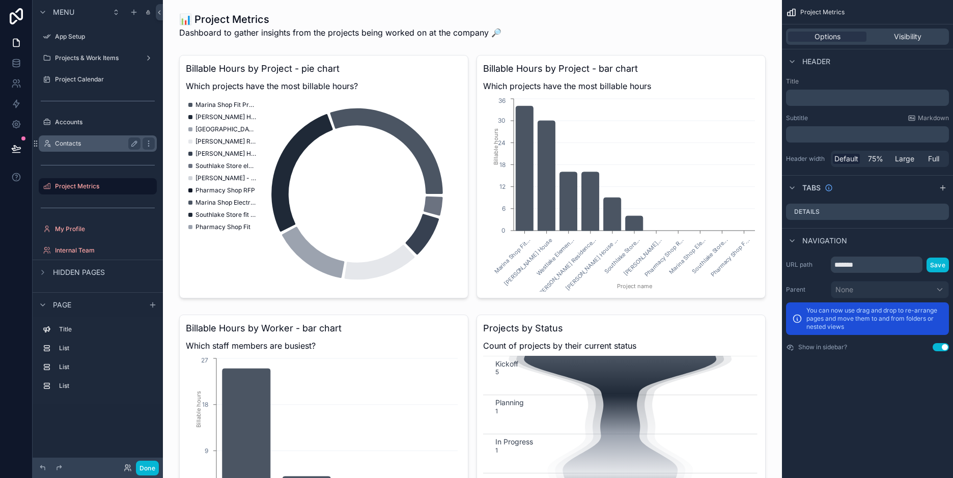
click at [74, 144] on label "Contacts" at bounding box center [95, 143] width 81 height 8
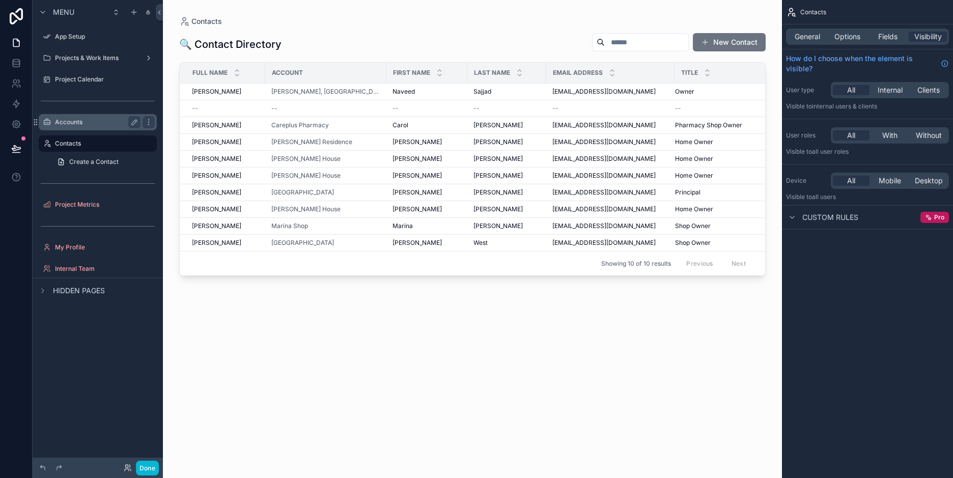
click at [74, 120] on label "Accounts" at bounding box center [95, 122] width 81 height 8
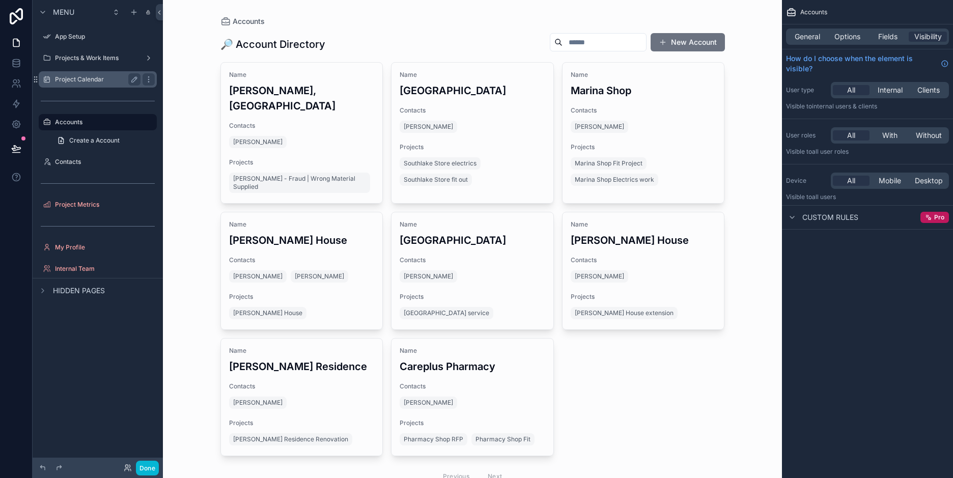
click at [78, 80] on label "Project Calendar" at bounding box center [95, 79] width 81 height 8
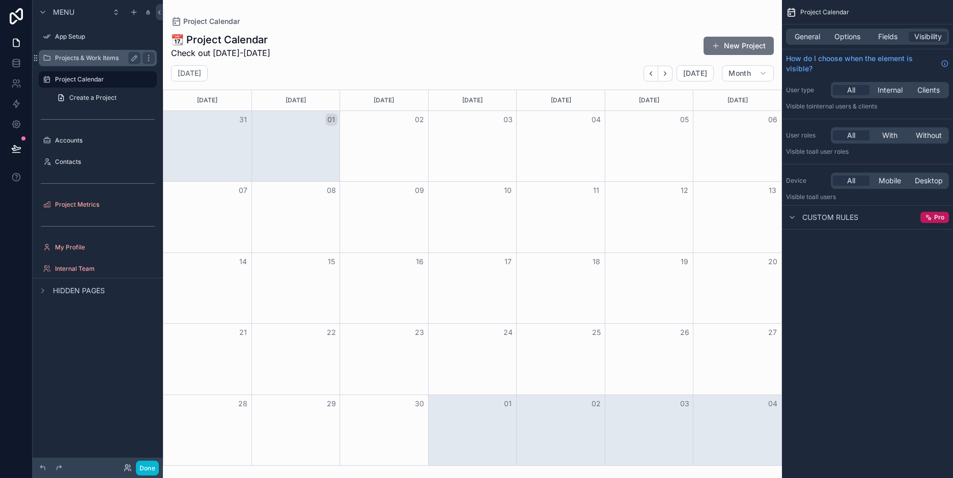
click at [87, 65] on div "Projects & Work Items" at bounding box center [98, 58] width 114 height 16
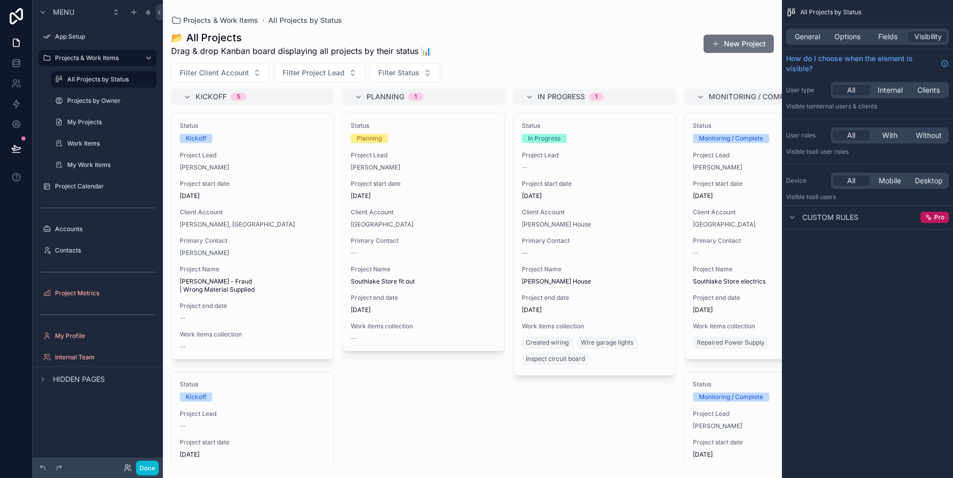
click at [419, 54] on div "scrollable content" at bounding box center [472, 239] width 619 height 478
click at [422, 50] on span "Drag & drop Kanban board displaying all projects by their status 📊" at bounding box center [301, 51] width 260 height 12
click at [374, 50] on span "Drag & drop Kanban board displaying all projects by their status 📊" at bounding box center [301, 51] width 260 height 12
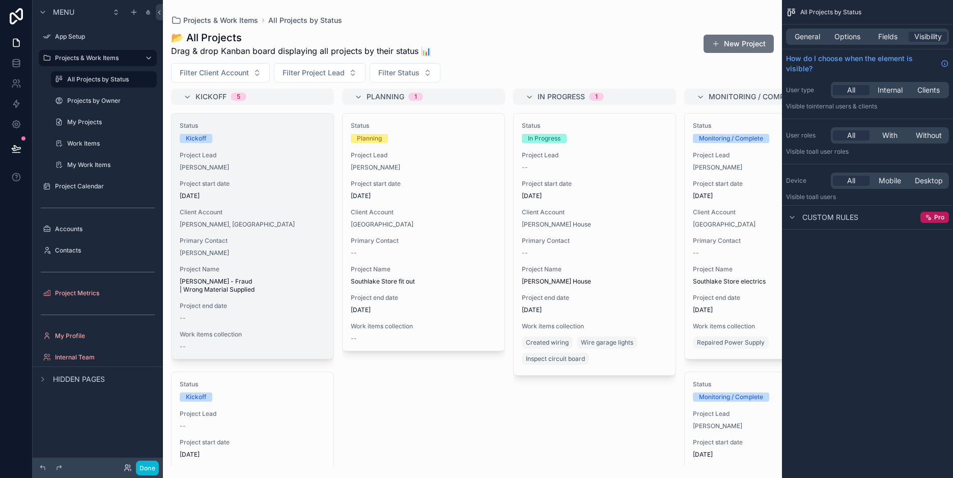
click at [225, 174] on div "Status Kickoff Project Lead Prateek Kankariya Project start date 5/13/2025 Clie…" at bounding box center [253, 235] width 162 height 245
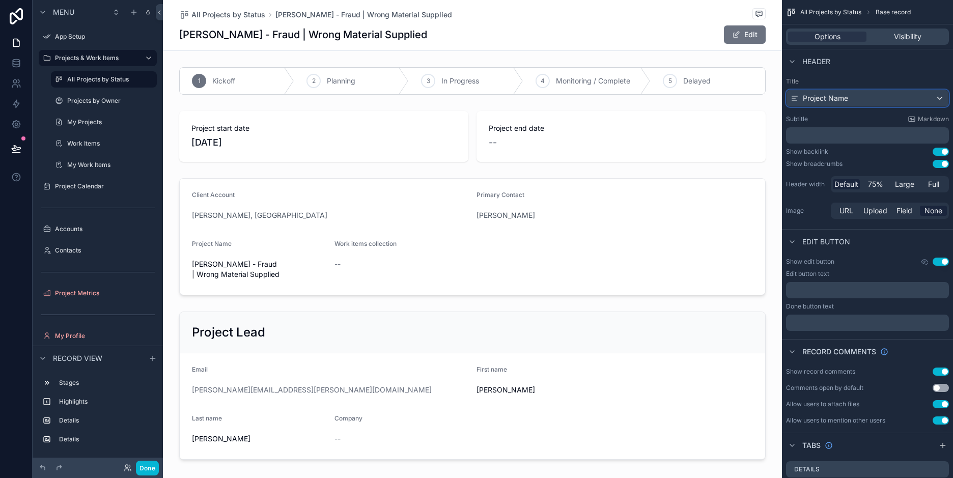
click at [844, 102] on span "Project Name" at bounding box center [825, 98] width 45 height 10
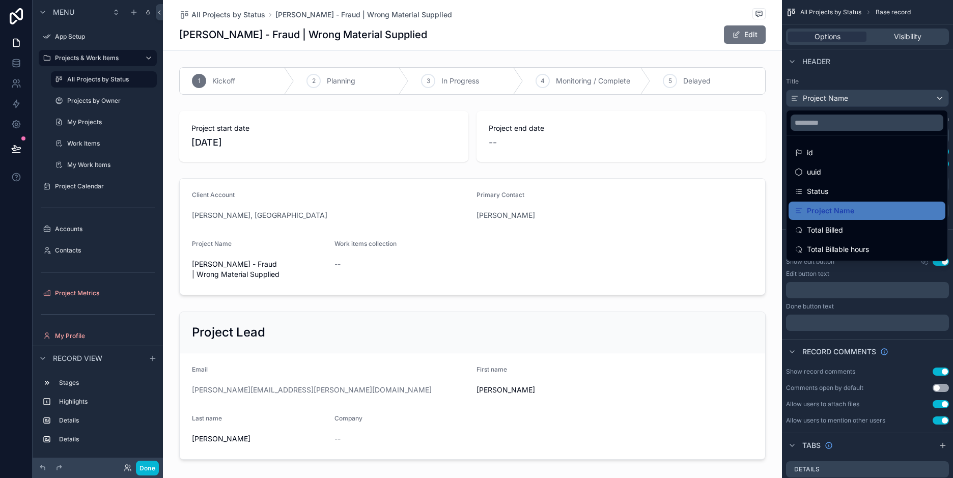
click at [844, 102] on div "scrollable content" at bounding box center [476, 239] width 953 height 478
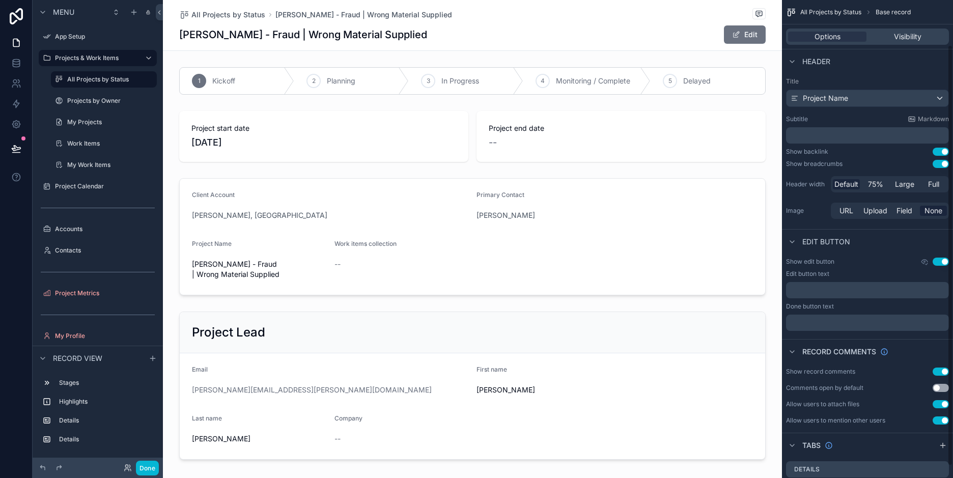
scroll to position [65, 0]
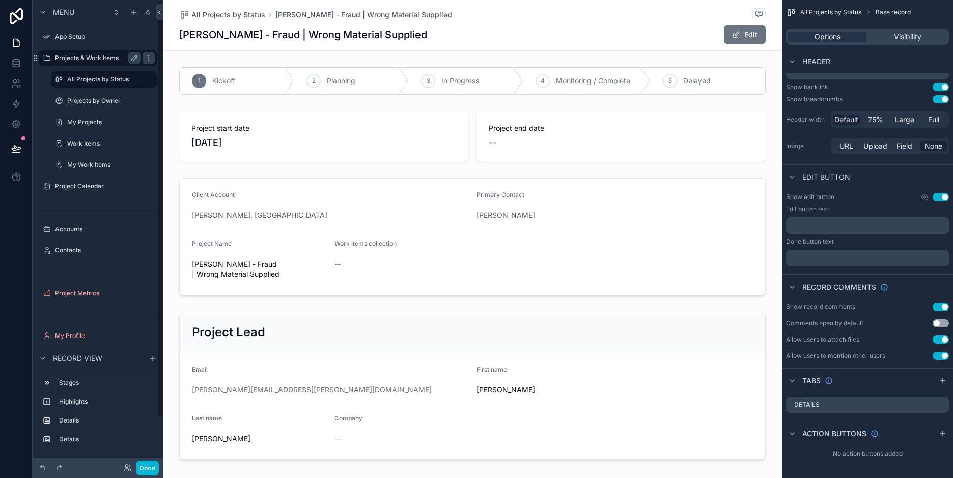
click at [78, 58] on label "Projects & Work Items" at bounding box center [95, 58] width 81 height 8
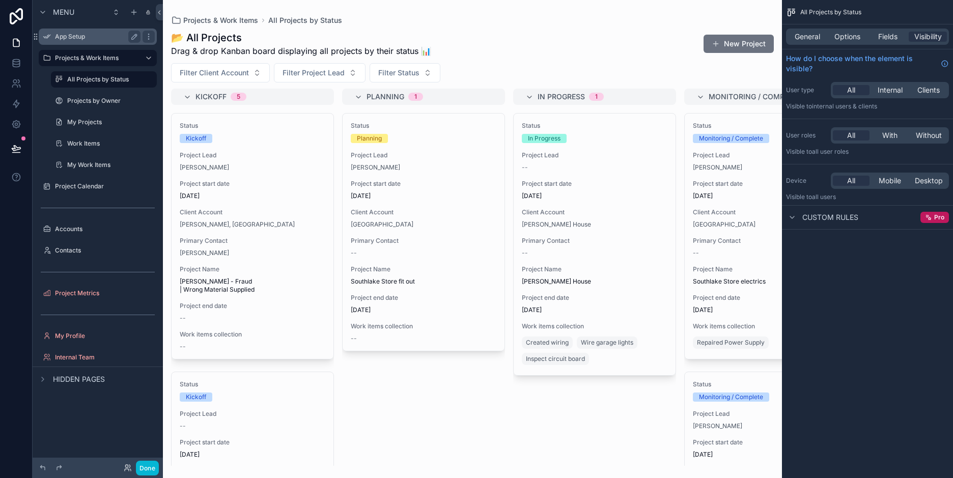
click at [72, 41] on div "App Setup" at bounding box center [98, 37] width 86 height 12
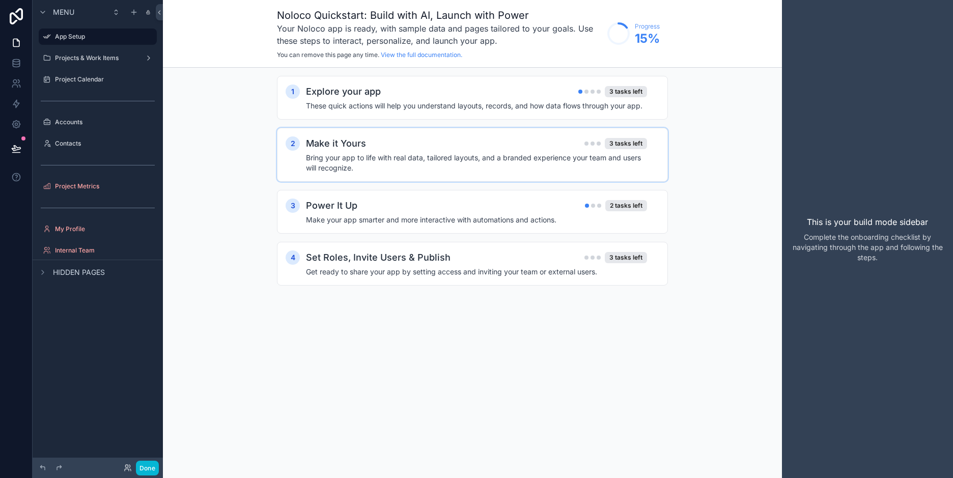
click at [458, 164] on h4 "Bring your app to life with real data, tailored layouts, and a branded experien…" at bounding box center [476, 163] width 341 height 20
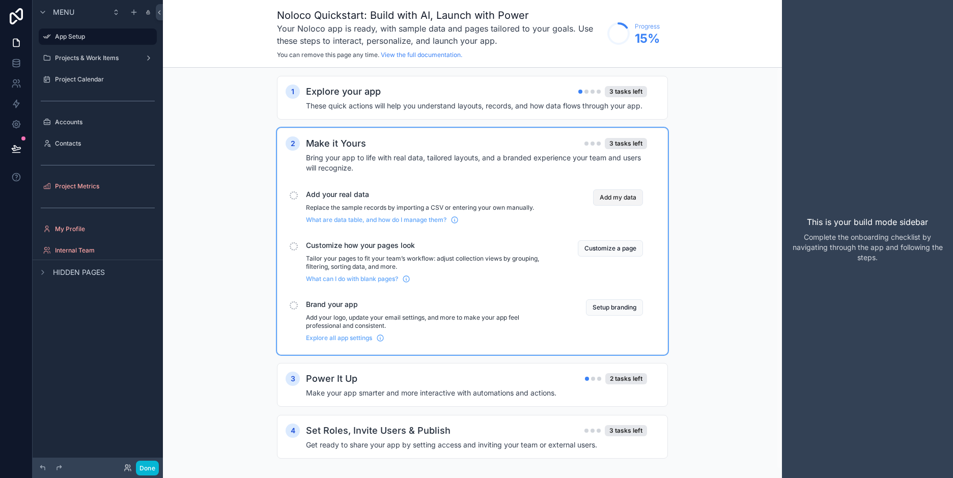
click at [629, 201] on button "Add my data" at bounding box center [618, 197] width 50 height 16
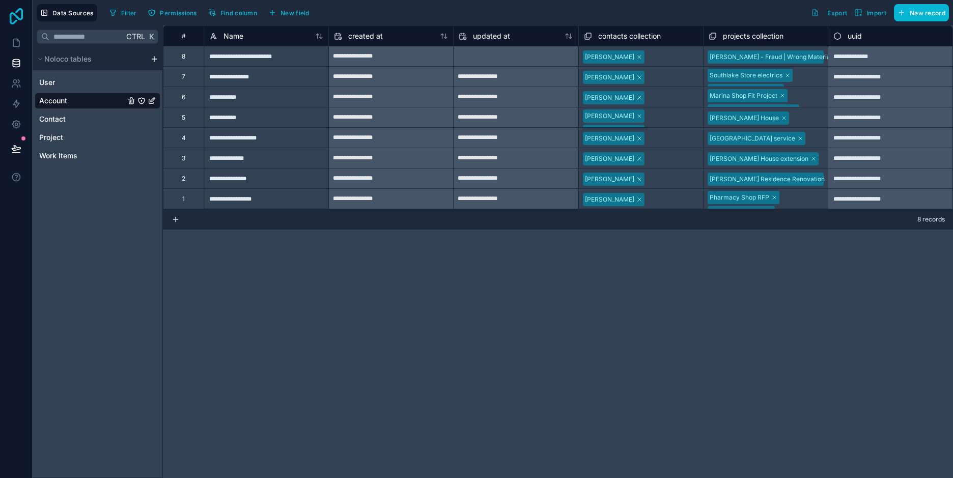
click at [15, 16] on icon at bounding box center [16, 16] width 13 height 16
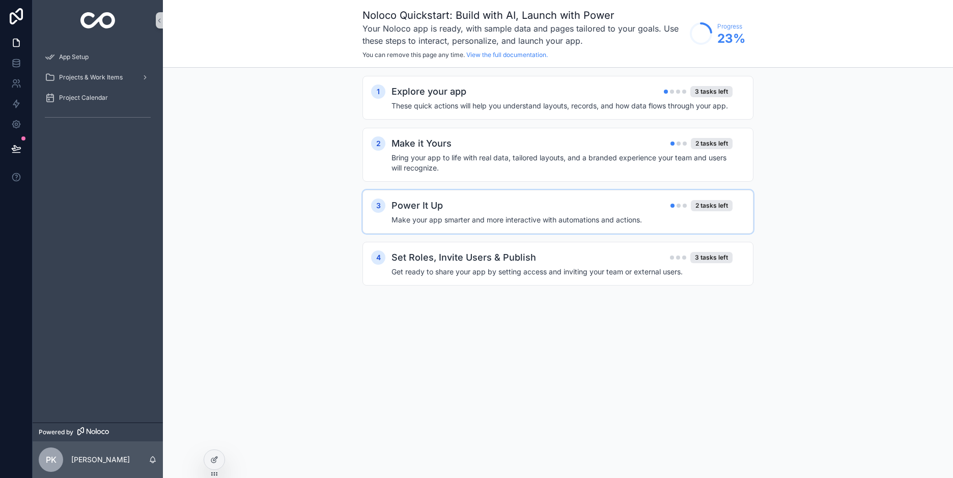
click at [455, 210] on div "Power It Up 2 tasks left" at bounding box center [561, 205] width 341 height 14
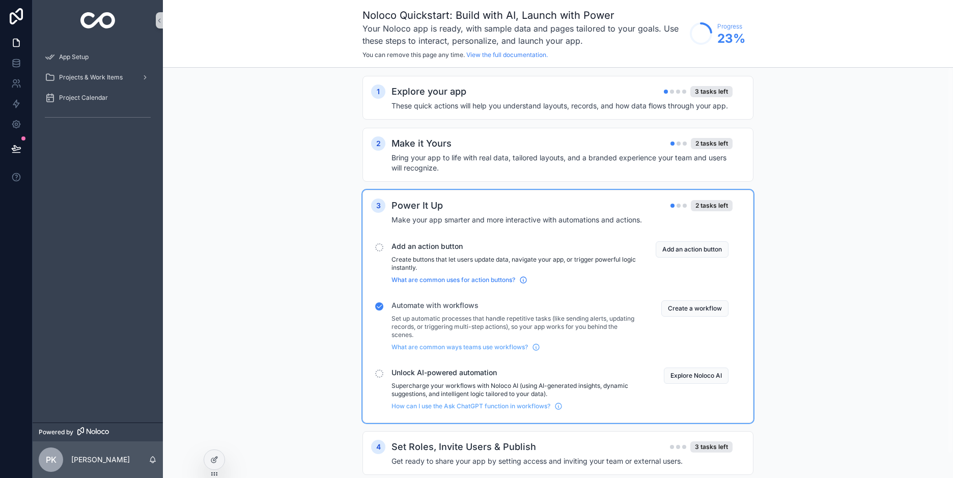
click at [466, 279] on span "What are common uses for action buttons?" at bounding box center [453, 280] width 124 height 8
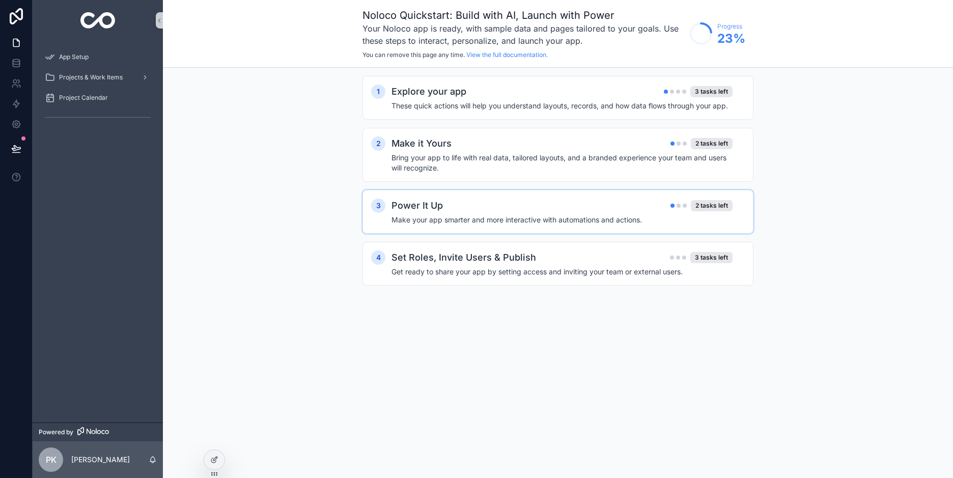
click at [511, 224] on h4 "Make your app smarter and more interactive with automations and actions." at bounding box center [561, 220] width 341 height 10
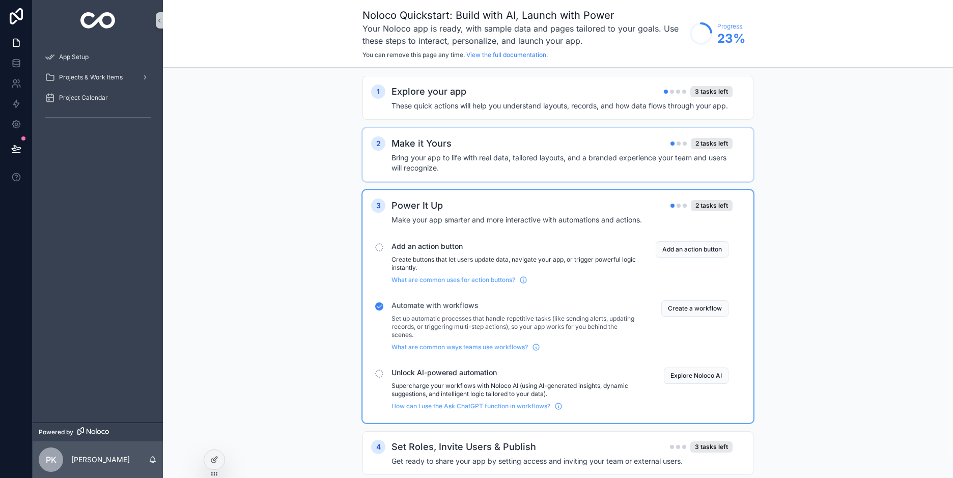
click at [468, 162] on h4 "Bring your app to life with real data, tailored layouts, and a branded experien…" at bounding box center [561, 163] width 341 height 20
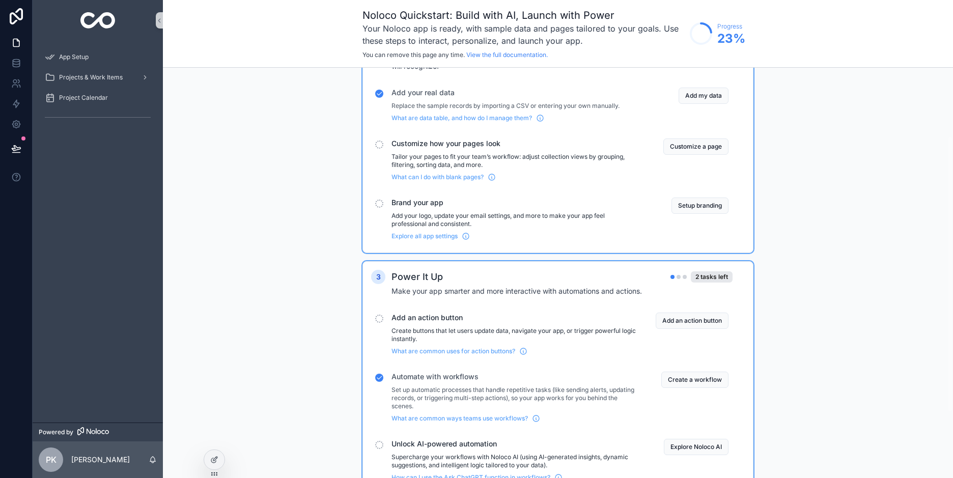
scroll to position [198, 0]
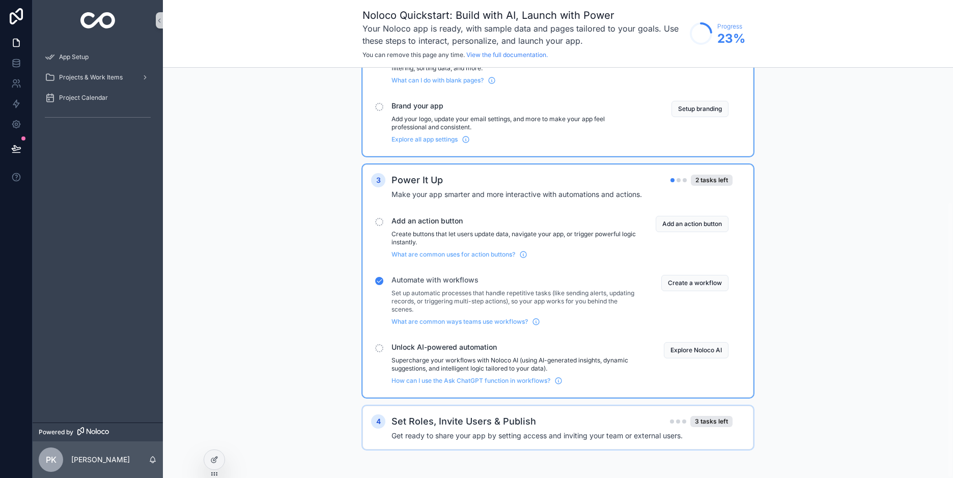
click at [467, 433] on h4 "Get ready to share your app by setting access and inviting your team or externa…" at bounding box center [561, 436] width 341 height 10
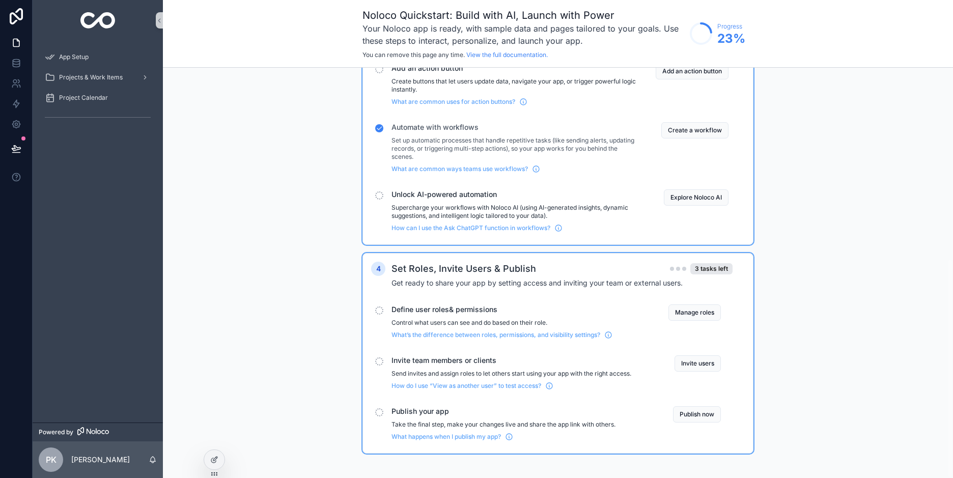
scroll to position [355, 0]
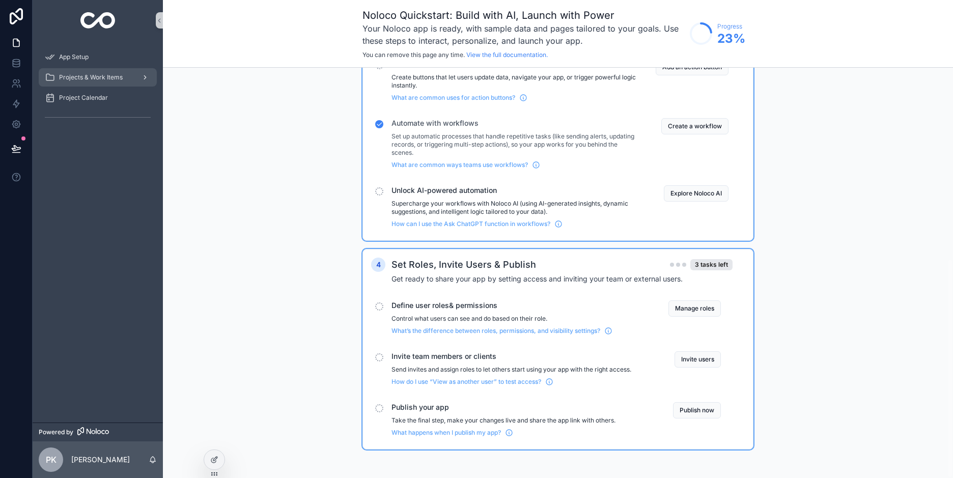
click at [92, 75] on span "Projects & Work Items" at bounding box center [91, 77] width 64 height 8
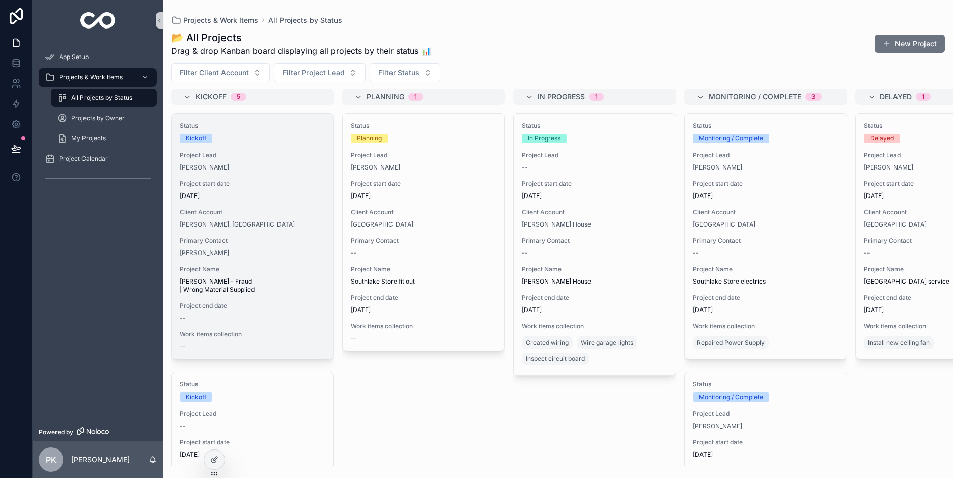
click at [273, 219] on div "Client Account Naveed Borthers, Pakistan" at bounding box center [253, 218] width 146 height 20
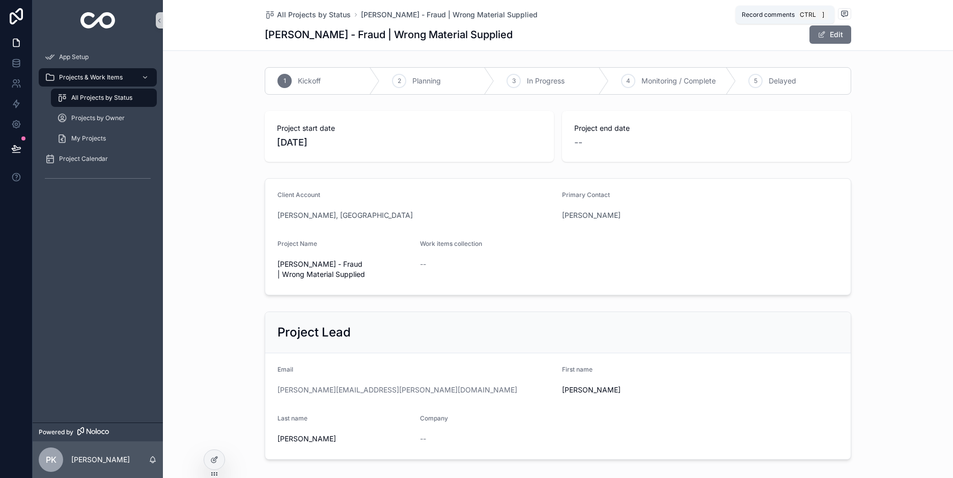
click at [845, 11] on span "scrollable content" at bounding box center [844, 13] width 13 height 11
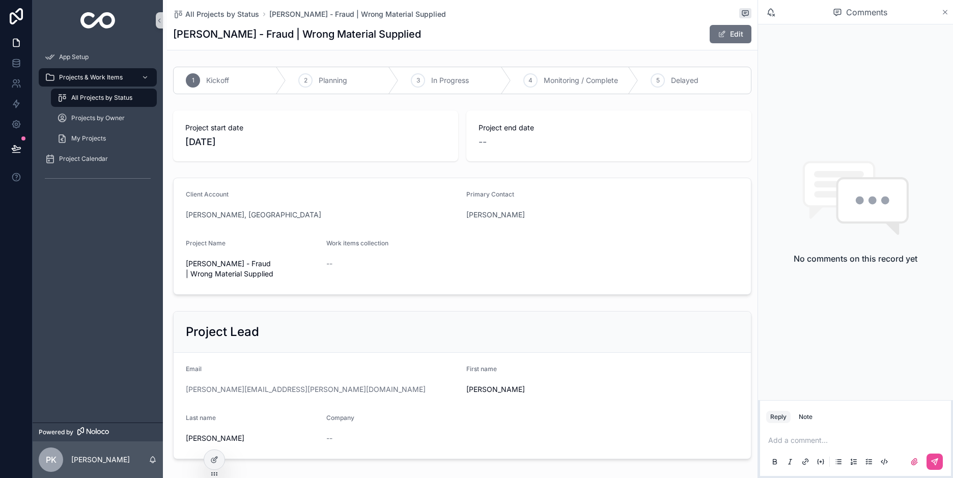
click at [945, 13] on icon "scrollable content" at bounding box center [945, 12] width 8 height 8
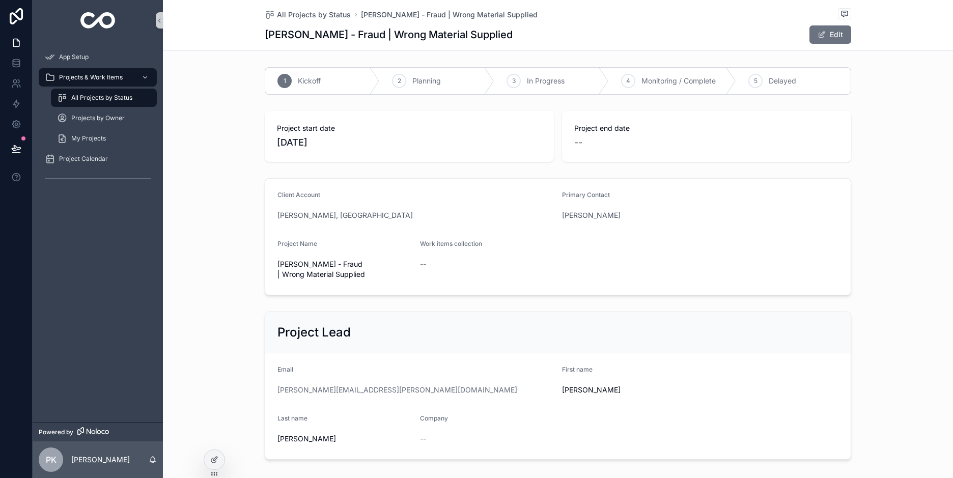
click at [79, 459] on p "[PERSON_NAME]" at bounding box center [100, 459] width 59 height 10
click at [115, 292] on div "App Setup Projects & Work Items All Projects by Status Projects by Owner My Pro…" at bounding box center [98, 232] width 130 height 382
click at [102, 120] on span "Projects by Owner" at bounding box center [97, 118] width 53 height 8
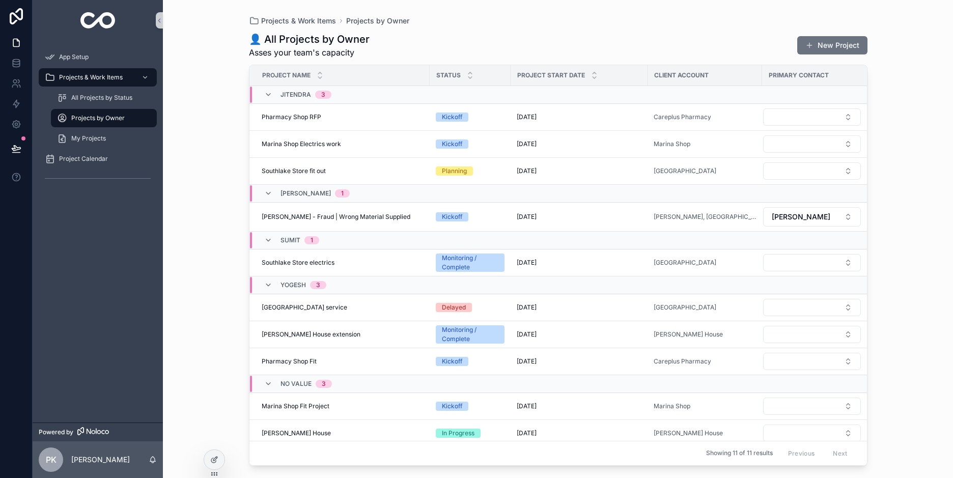
click at [297, 193] on span "[PERSON_NAME]" at bounding box center [305, 193] width 50 height 8
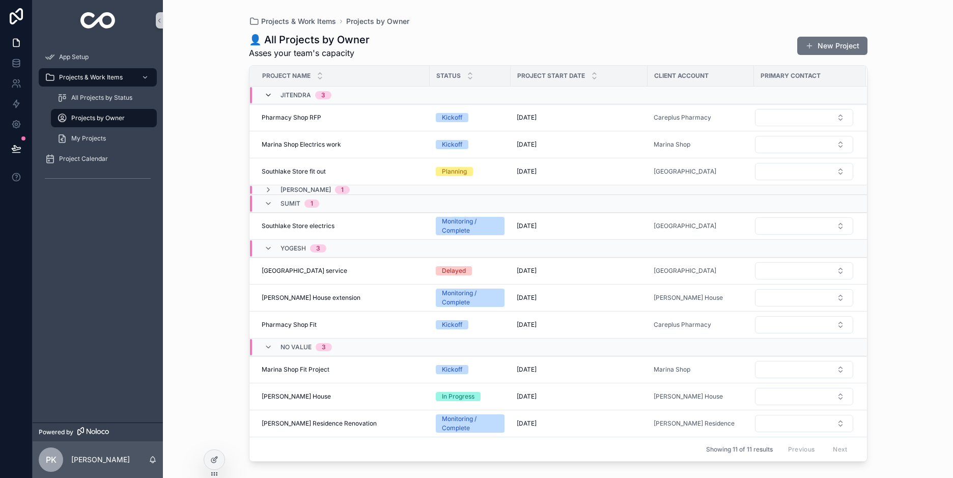
click at [270, 92] on icon "scrollable content" at bounding box center [268, 95] width 8 height 8
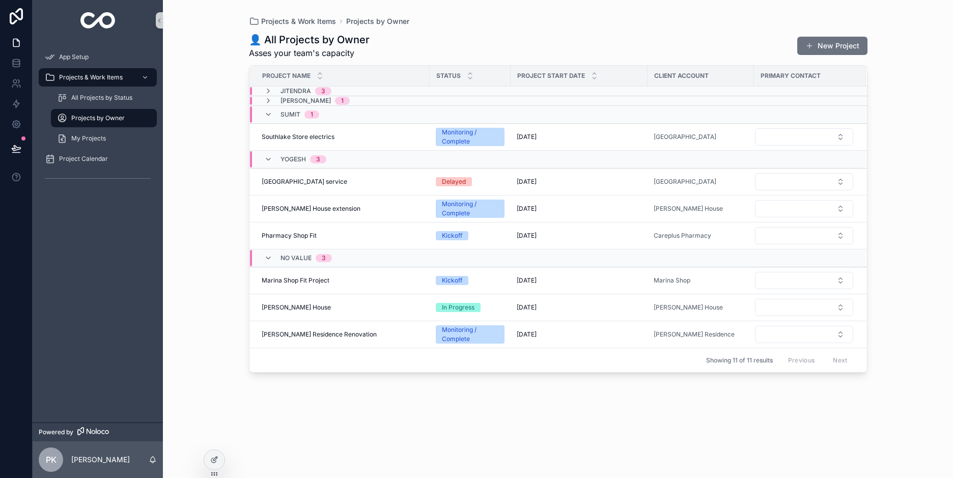
click at [296, 76] on span "Project Name" at bounding box center [286, 76] width 48 height 8
click at [320, 79] on icon "scrollable content" at bounding box center [320, 78] width 7 height 7
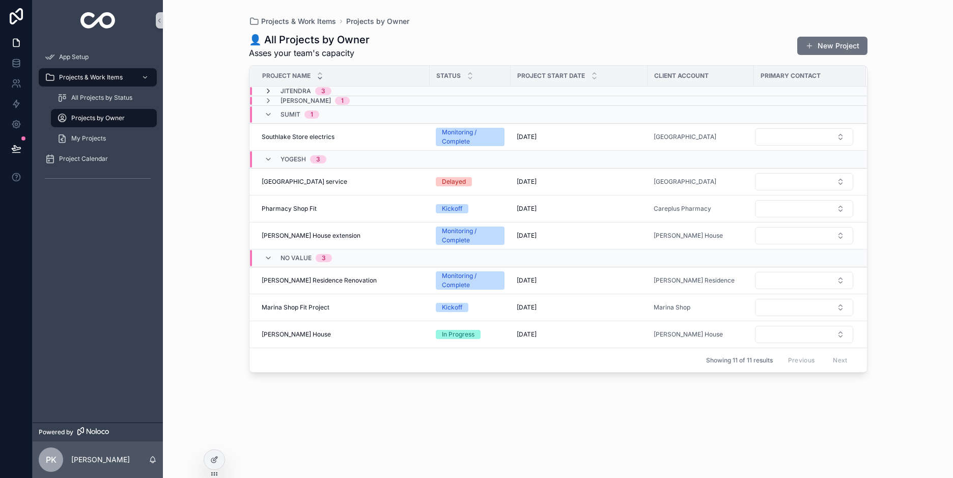
click at [265, 88] on icon "scrollable content" at bounding box center [268, 91] width 8 height 8
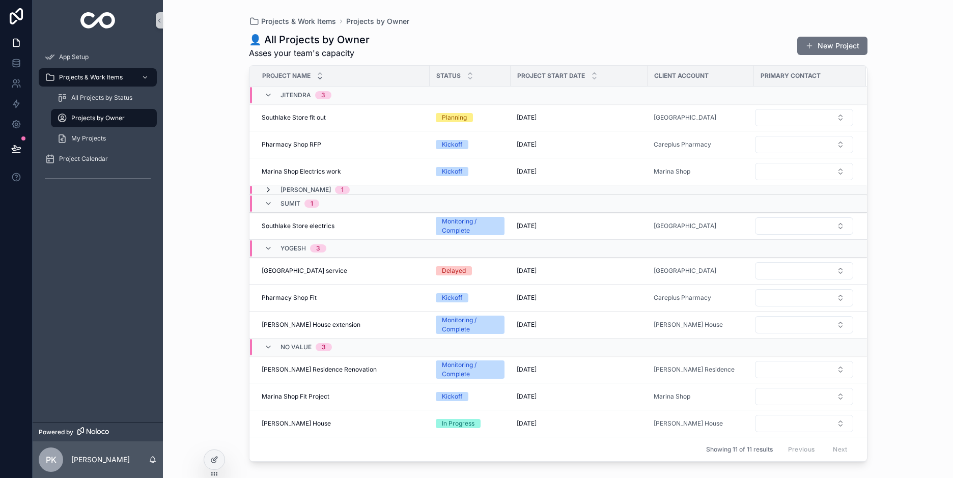
click at [266, 190] on icon "scrollable content" at bounding box center [268, 190] width 8 height 8
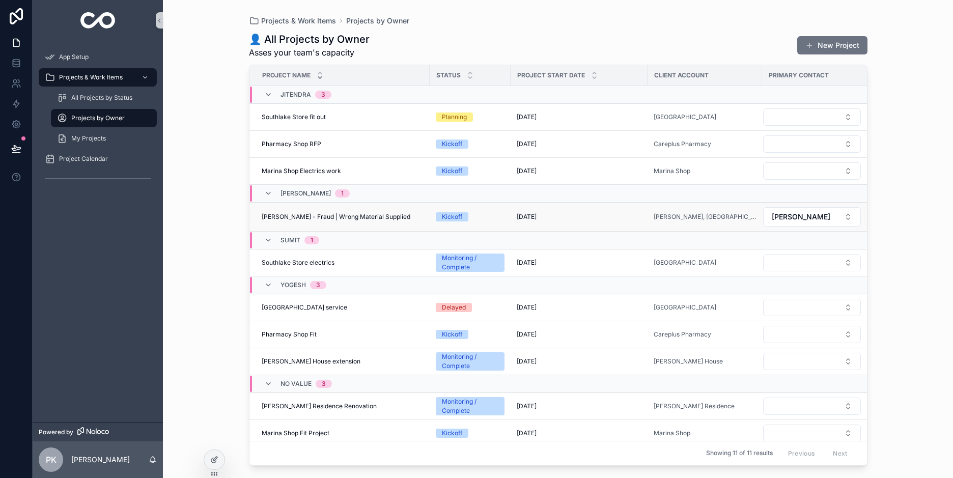
click at [271, 218] on span "[PERSON_NAME] - Fraud | Wrong Material Supplied" at bounding box center [336, 217] width 149 height 8
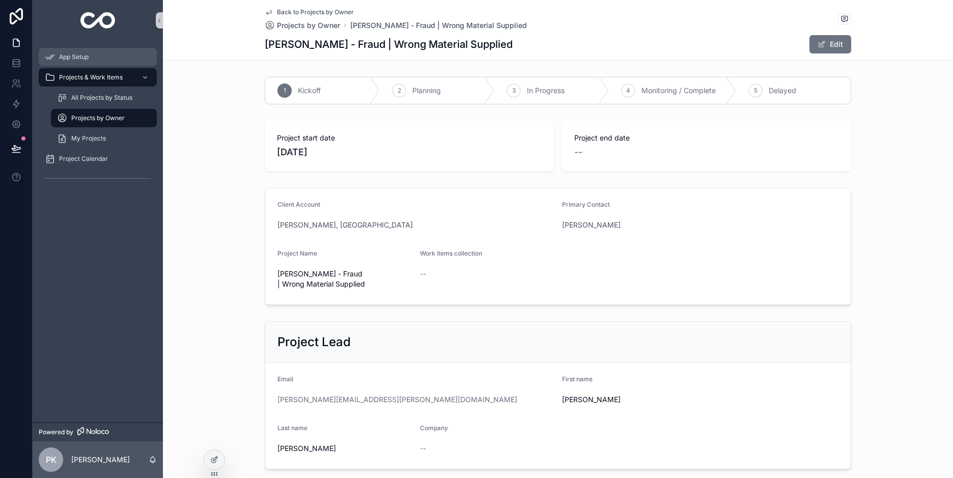
click at [78, 53] on span "App Setup" at bounding box center [74, 57] width 30 height 8
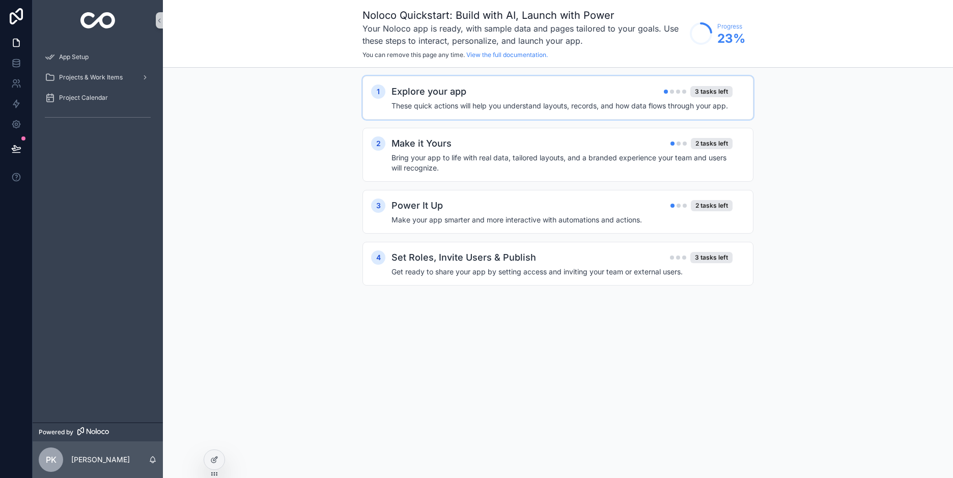
click at [547, 91] on div "Explore your app 3 tasks left" at bounding box center [561, 91] width 341 height 14
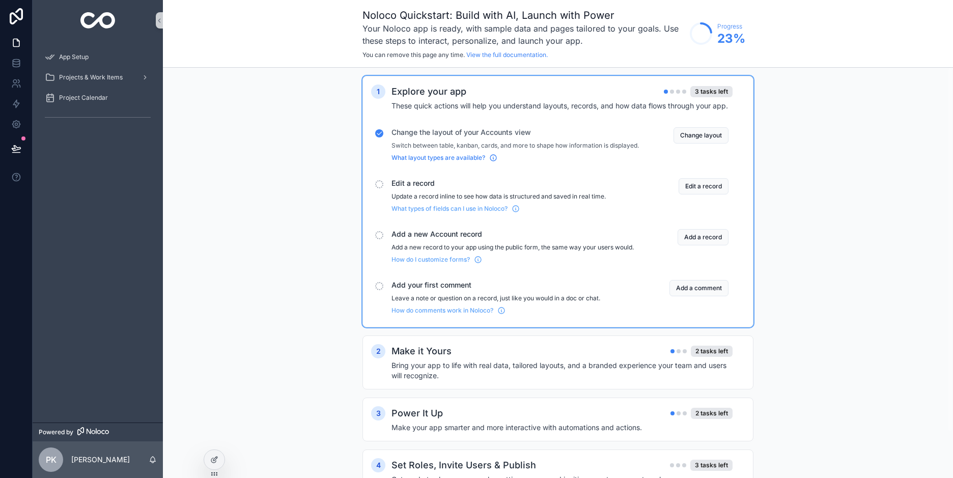
click at [415, 162] on span "What layout types are available?" at bounding box center [438, 158] width 94 height 8
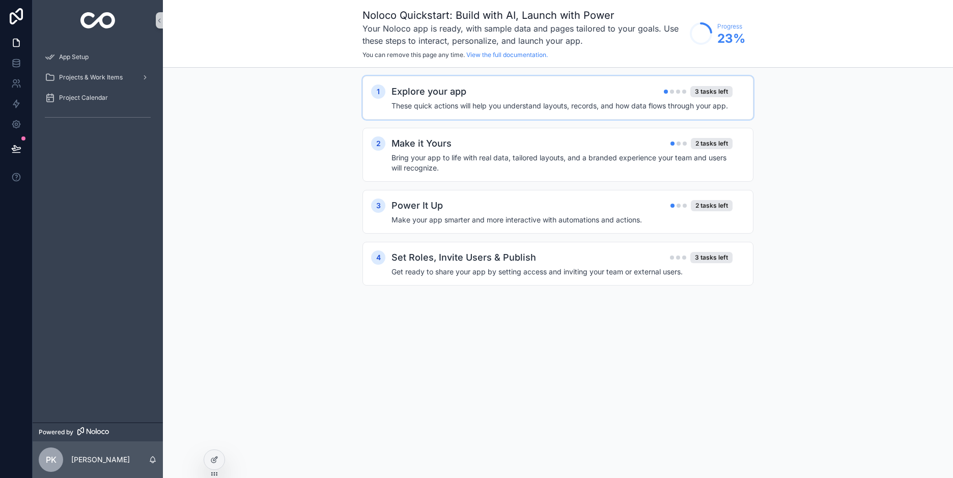
click at [500, 103] on h4 "These quick actions will help you understand layouts, records, and how data flo…" at bounding box center [561, 106] width 341 height 10
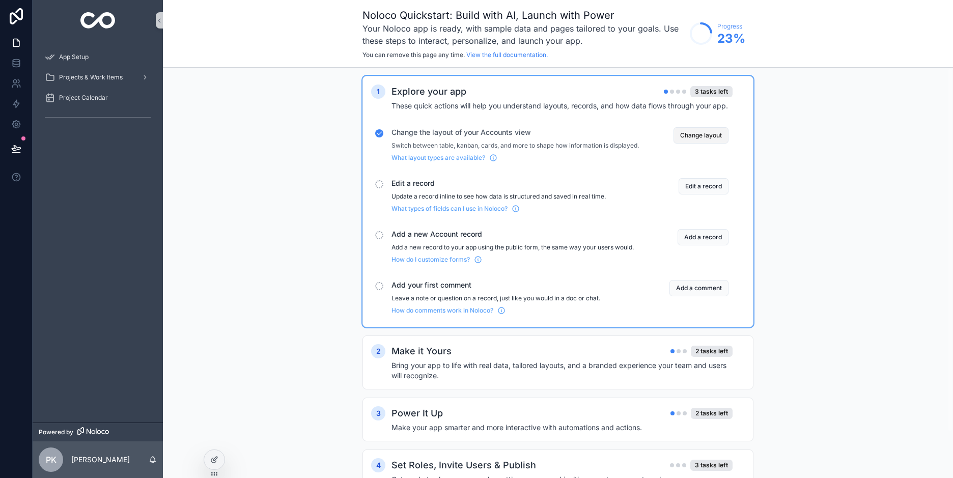
click at [689, 137] on button "Change layout" at bounding box center [700, 135] width 55 height 16
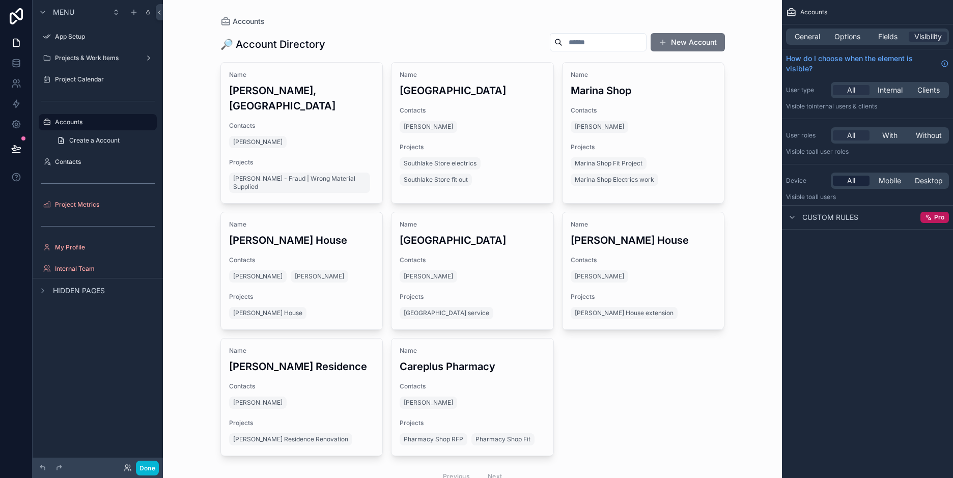
click at [853, 181] on span "All" at bounding box center [851, 181] width 8 height 10
click at [852, 133] on span "All" at bounding box center [851, 135] width 8 height 10
click at [849, 88] on span "All" at bounding box center [851, 90] width 8 height 10
click at [807, 33] on span "General" at bounding box center [806, 37] width 25 height 10
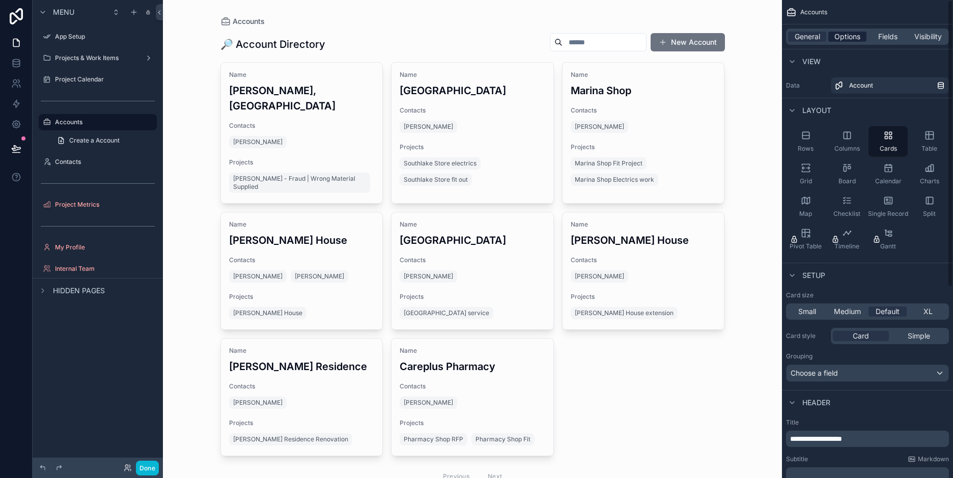
click at [834, 36] on span "Options" at bounding box center [847, 37] width 26 height 10
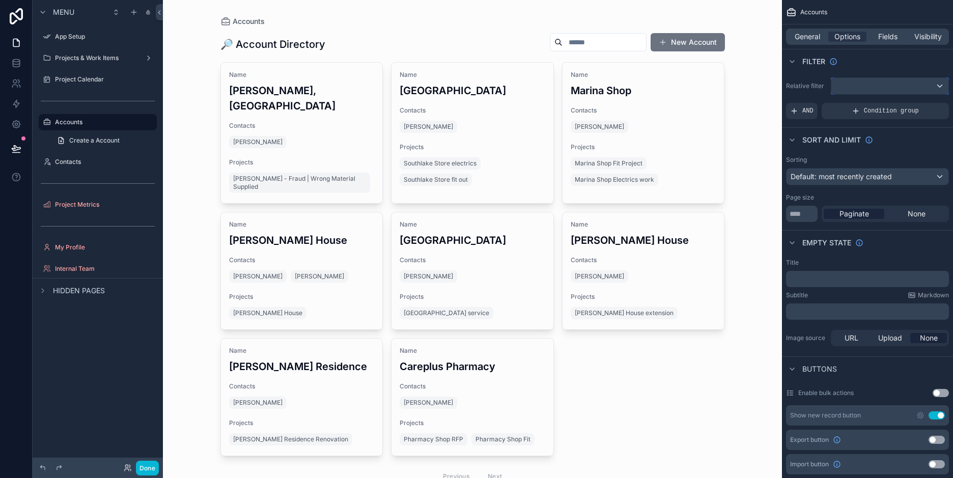
click at [885, 90] on div "scrollable content" at bounding box center [889, 86] width 117 height 16
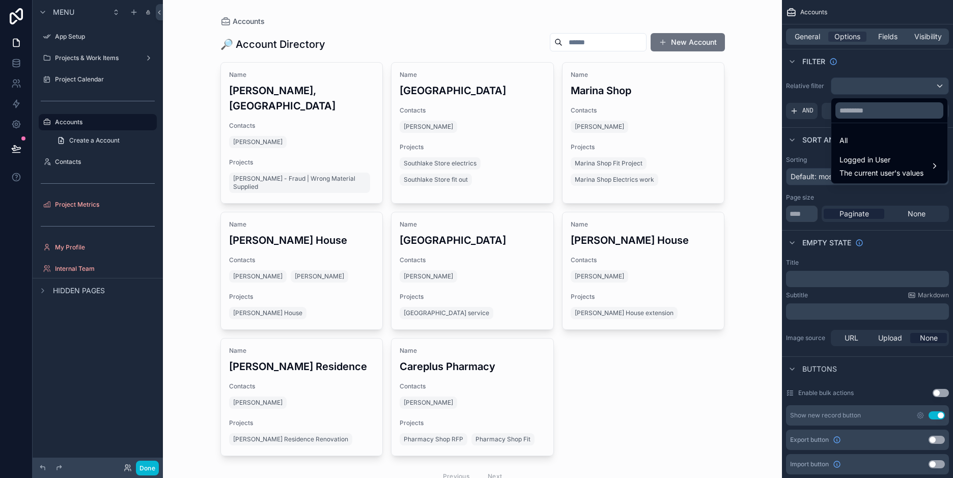
click at [885, 90] on div "scrollable content" at bounding box center [476, 239] width 953 height 478
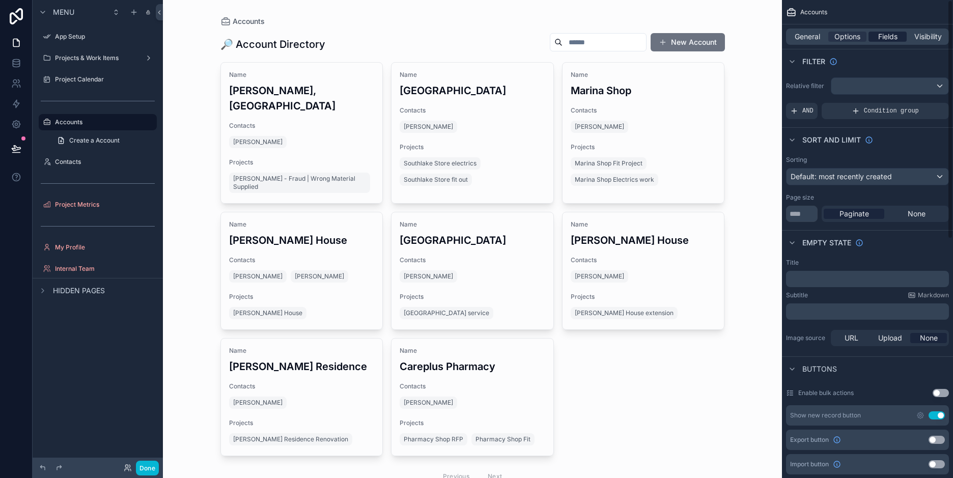
click at [891, 41] on span "Fields" at bounding box center [887, 37] width 19 height 10
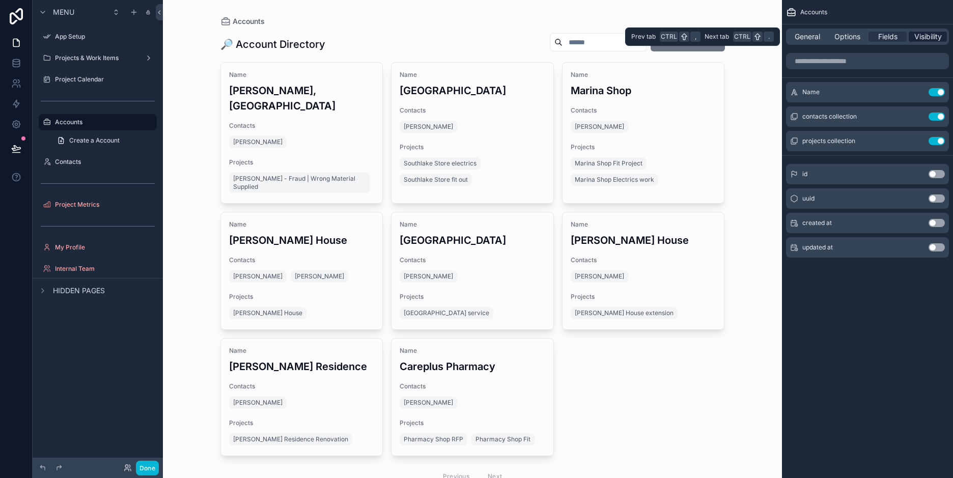
click at [931, 33] on span "Visibility" at bounding box center [927, 37] width 27 height 10
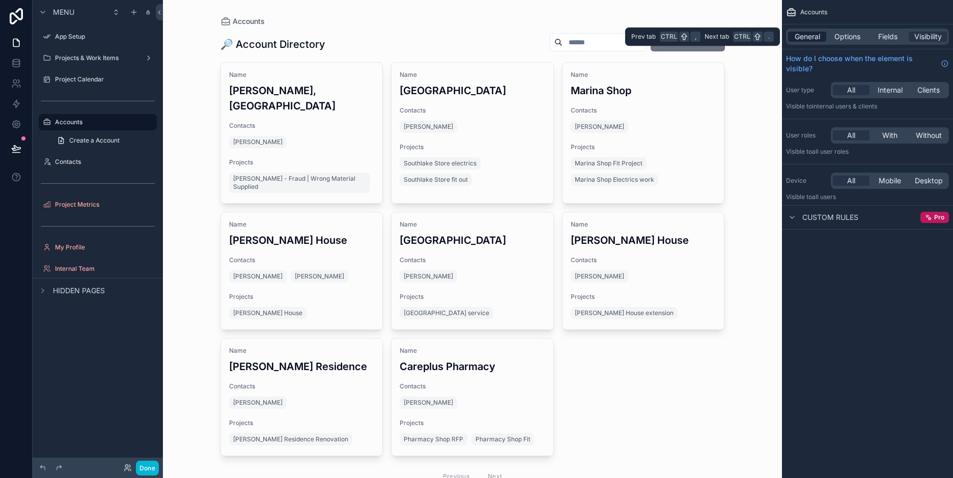
click at [806, 40] on span "General" at bounding box center [806, 37] width 25 height 10
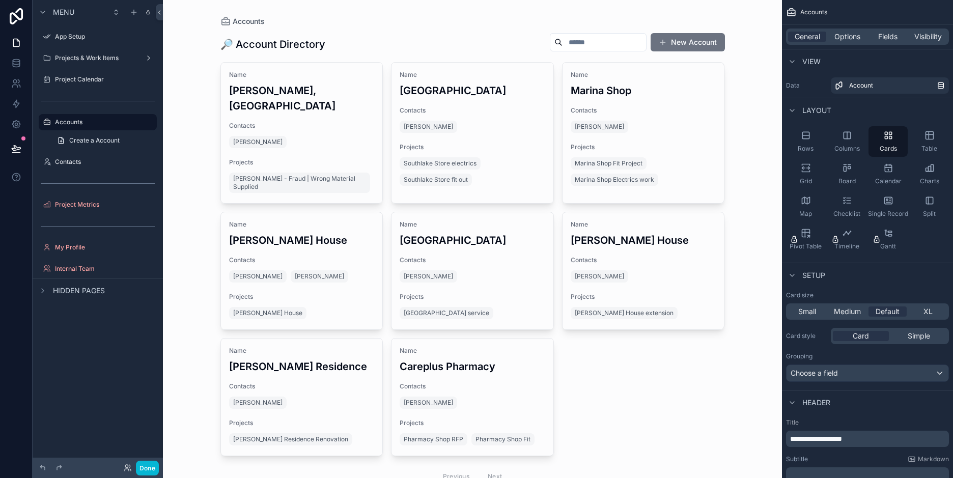
click at [760, 170] on div "Accounts 🔎 Account Directory New Account Name Naveed Borthers, Pakistan Contact…" at bounding box center [472, 239] width 619 height 478
click at [342, 151] on div "scrollable content" at bounding box center [472, 260] width 521 height 521
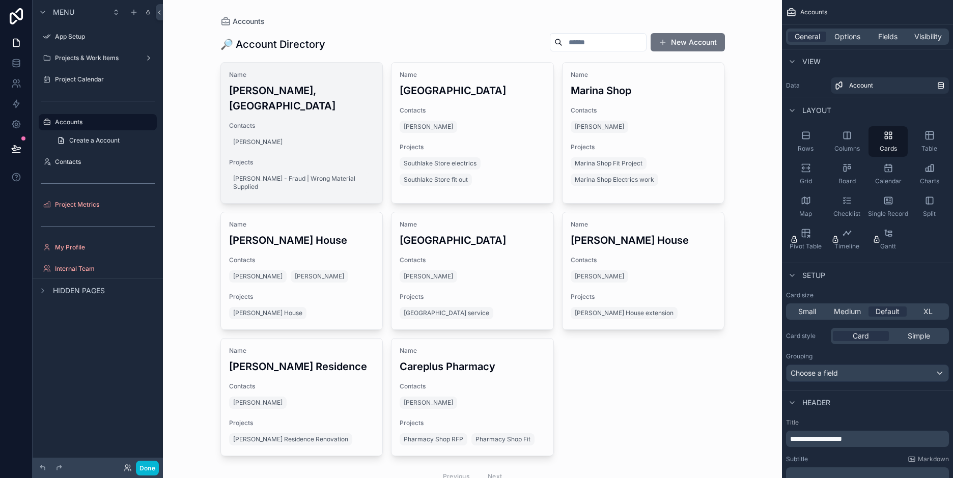
click at [317, 134] on div "Naveed Sajjad" at bounding box center [302, 142] width 146 height 16
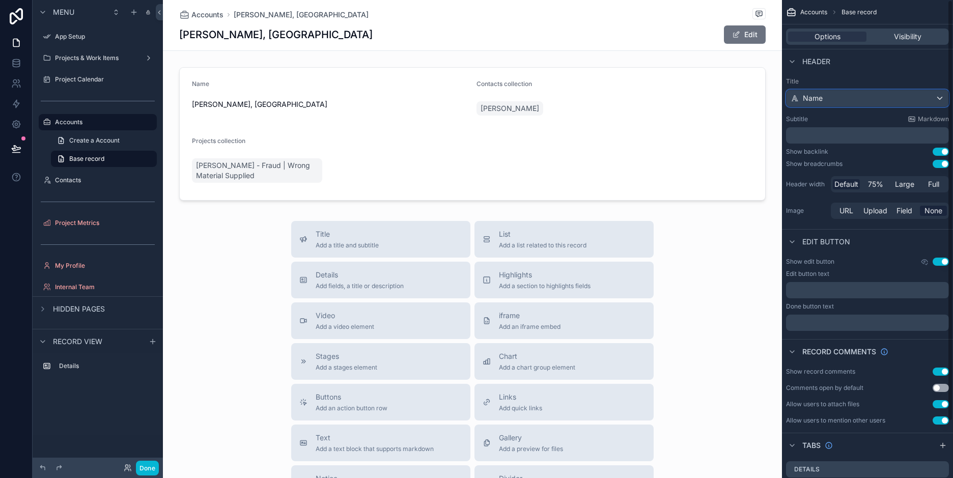
click at [893, 93] on div "Name" at bounding box center [867, 98] width 162 height 16
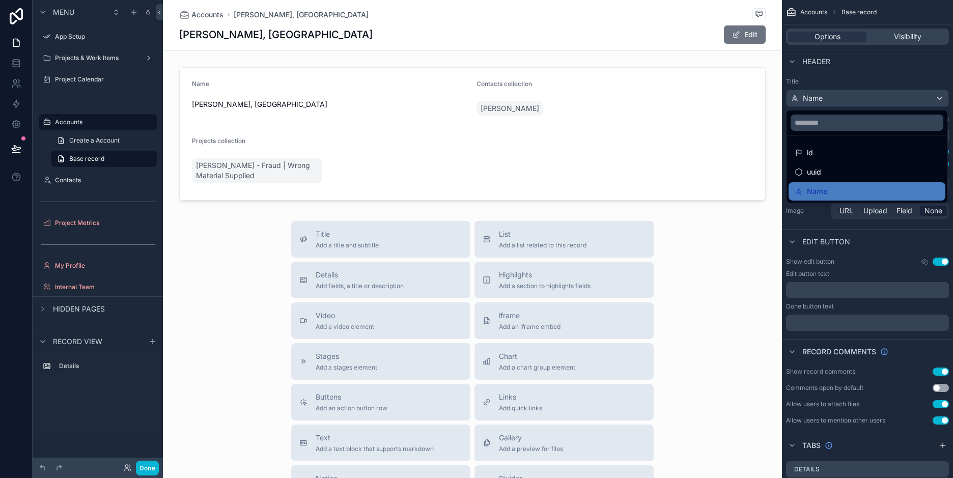
click at [893, 93] on div "scrollable content" at bounding box center [476, 239] width 953 height 478
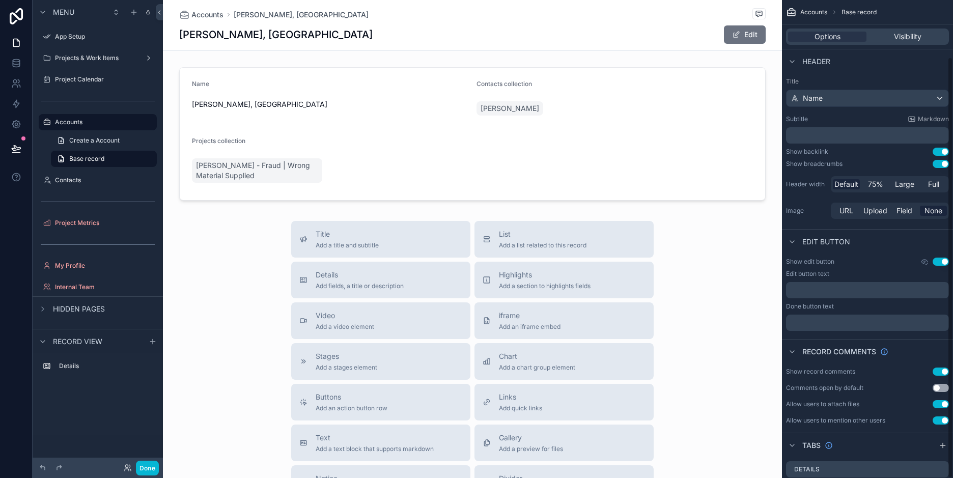
scroll to position [65, 0]
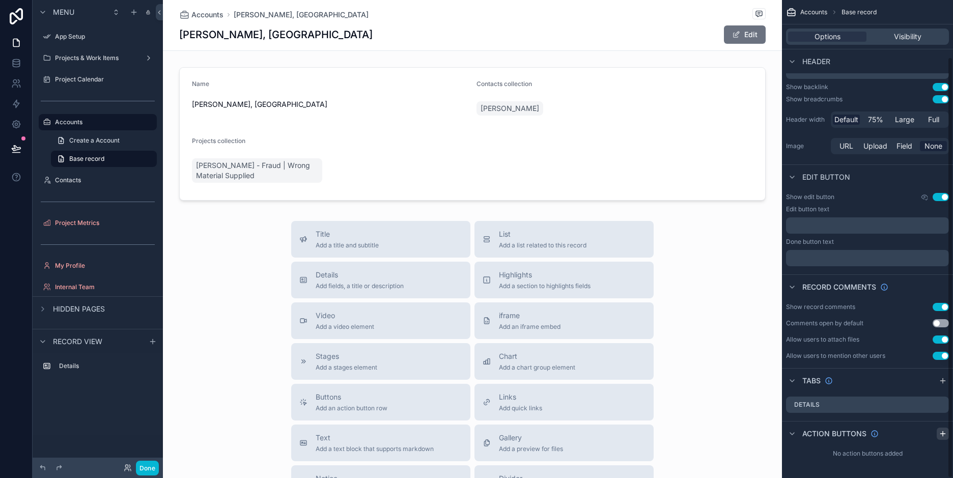
click at [938, 431] on icon "scrollable content" at bounding box center [942, 434] width 8 height 8
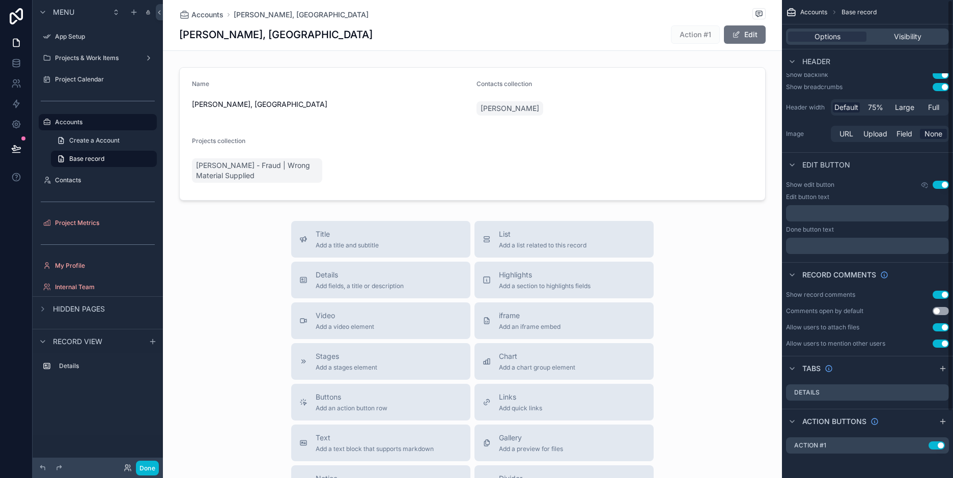
scroll to position [0, 0]
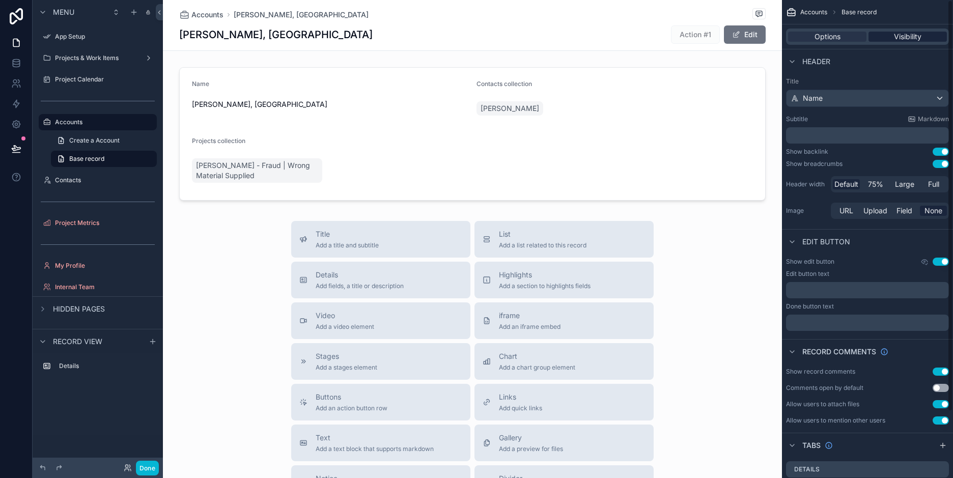
click at [913, 37] on span "Visibility" at bounding box center [907, 37] width 27 height 10
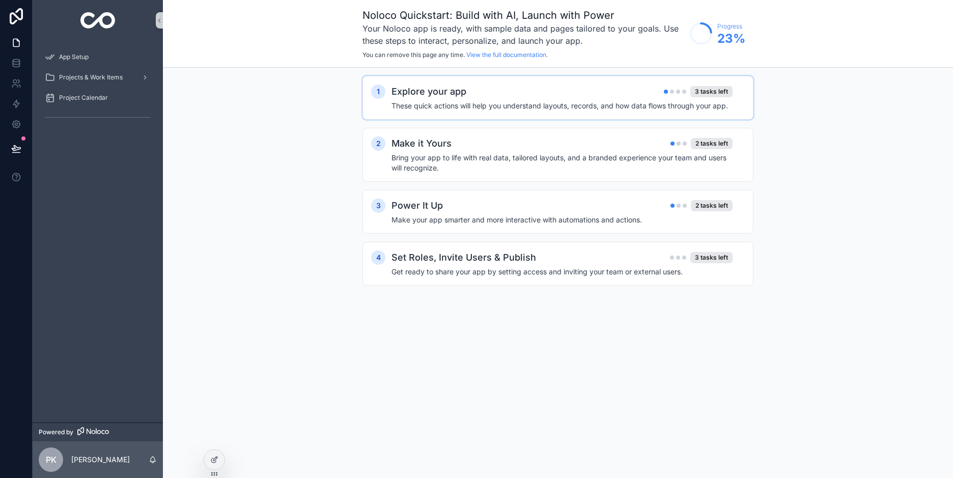
click at [586, 80] on div "1 Explore your app 3 tasks left These quick actions will help you understand la…" at bounding box center [557, 98] width 391 height 44
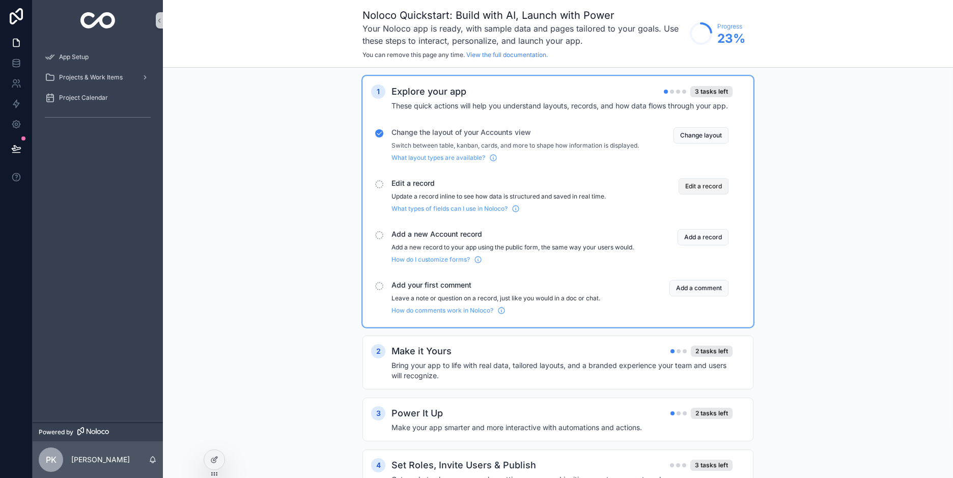
click at [713, 192] on button "Edit a record" at bounding box center [703, 186] width 50 height 16
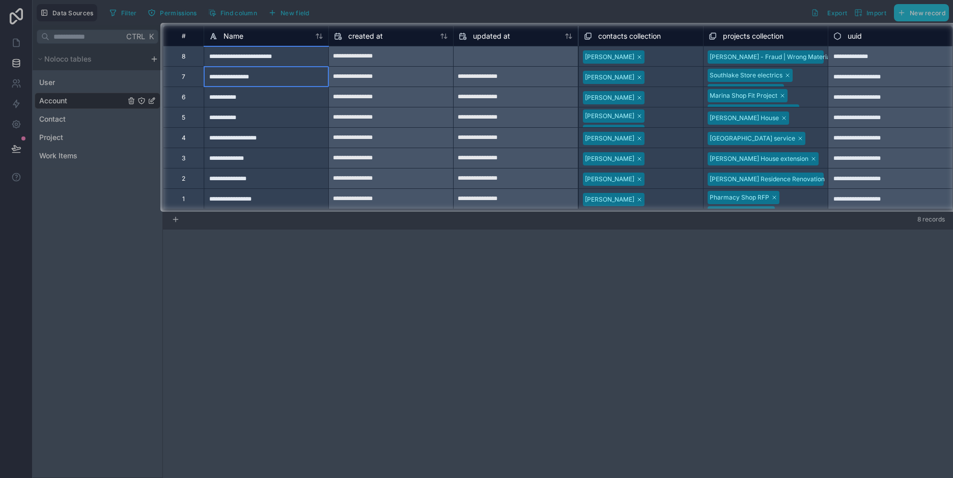
click at [239, 80] on div "**********" at bounding box center [266, 76] width 125 height 20
type input "*********"
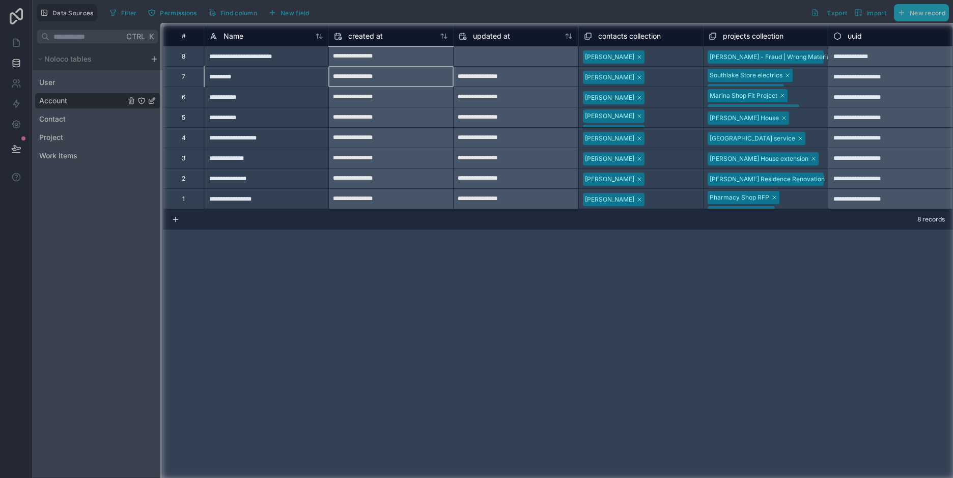
click at [346, 76] on div "**********" at bounding box center [391, 77] width 124 height 16
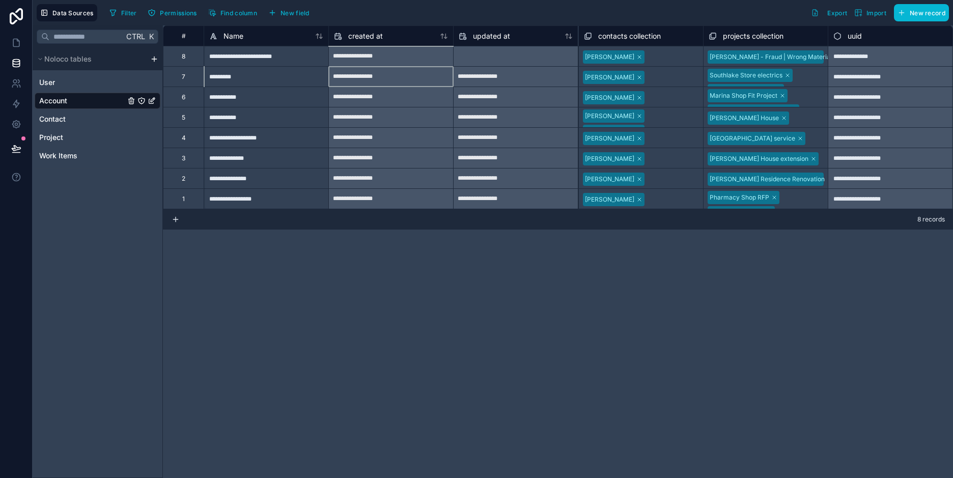
click at [346, 76] on div "**********" at bounding box center [391, 77] width 124 height 16
click at [393, 80] on div "**********" at bounding box center [391, 77] width 124 height 16
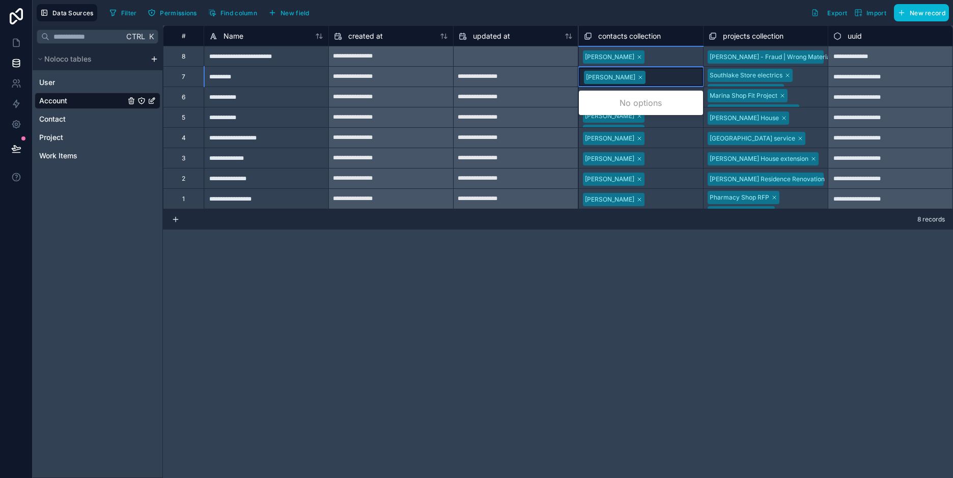
click at [639, 76] on icon at bounding box center [640, 77] width 3 height 3
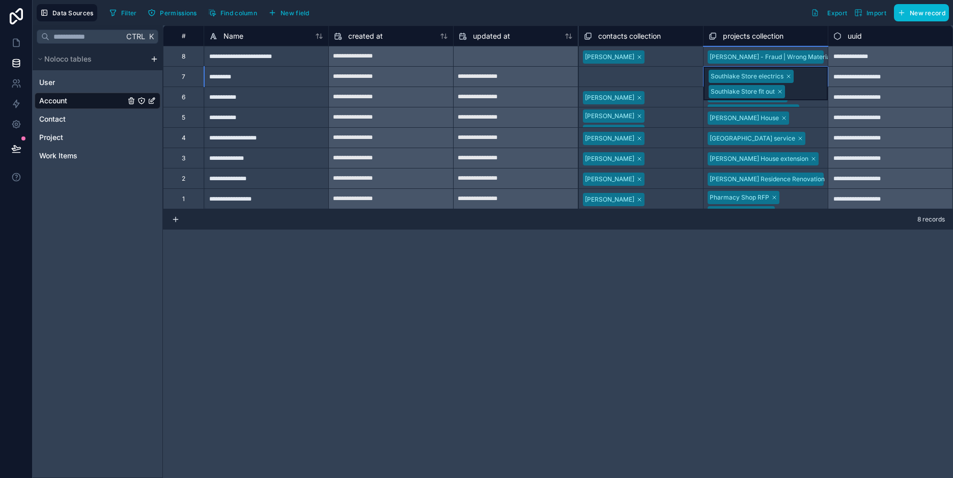
click at [787, 73] on icon at bounding box center [788, 76] width 6 height 6
click at [780, 74] on icon at bounding box center [780, 77] width 6 height 6
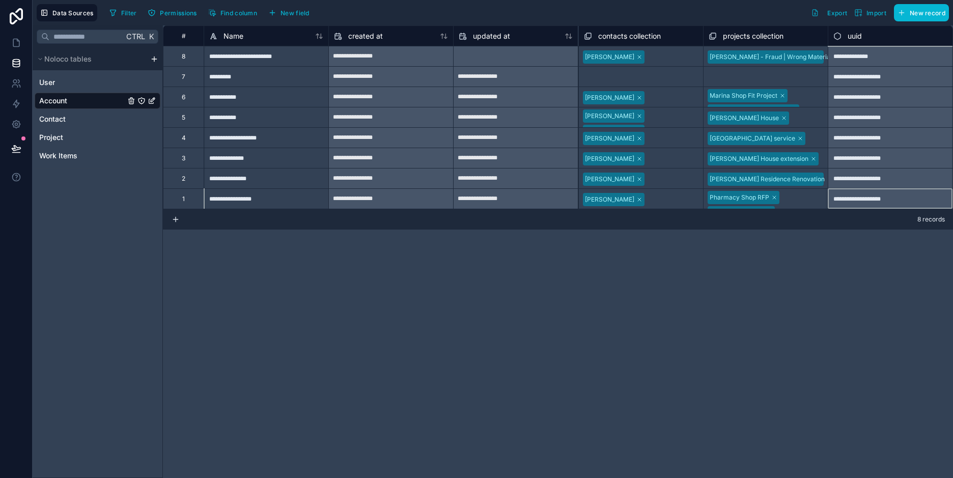
click at [703, 309] on div "**********" at bounding box center [558, 251] width 790 height 452
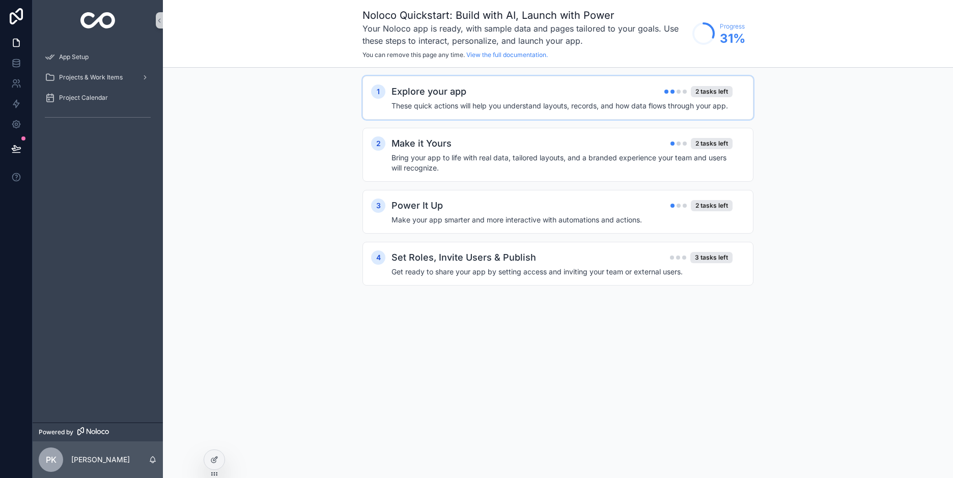
click at [576, 96] on div "Explore your app 2 tasks left" at bounding box center [561, 91] width 341 height 14
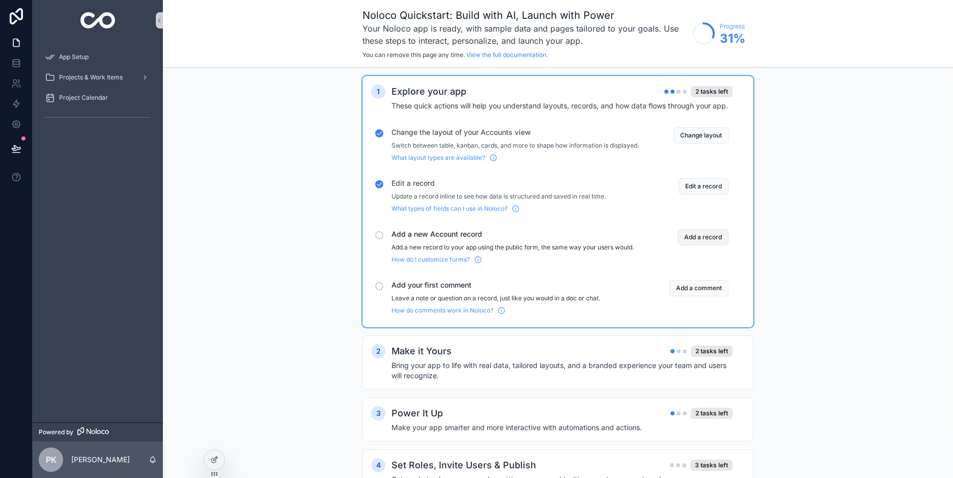
click at [708, 245] on button "Add a record" at bounding box center [702, 237] width 51 height 16
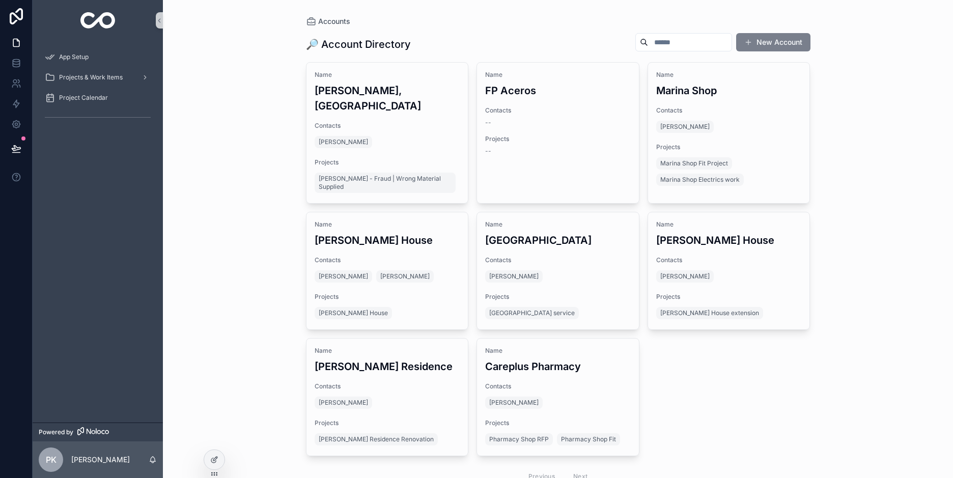
click at [755, 40] on button "New Account" at bounding box center [773, 42] width 74 height 18
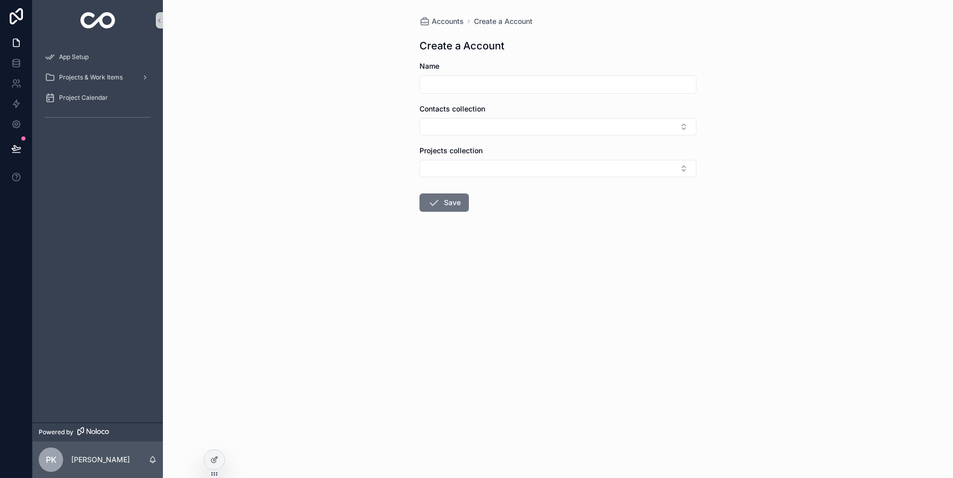
click at [501, 79] on input "scrollable content" at bounding box center [558, 84] width 276 height 14
type input "*********"
click at [464, 124] on button "Select Button" at bounding box center [557, 126] width 277 height 17
click at [283, 115] on div "Accounts Create a Account Create a Account Name ********* Contacts collection P…" at bounding box center [558, 239] width 790 height 478
click at [474, 126] on button "Select Button" at bounding box center [557, 126] width 277 height 17
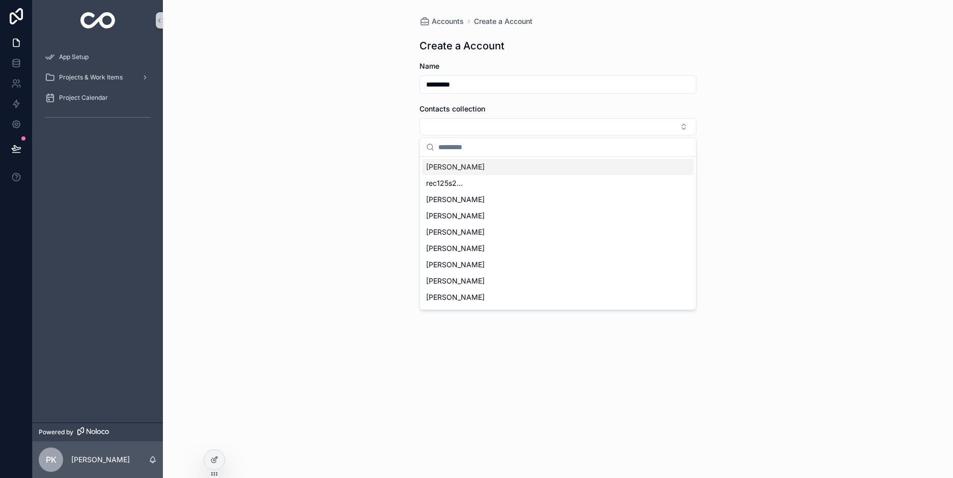
click at [297, 143] on div "Accounts Create a Account Create a Account Name ********* Contacts collection P…" at bounding box center [558, 239] width 790 height 478
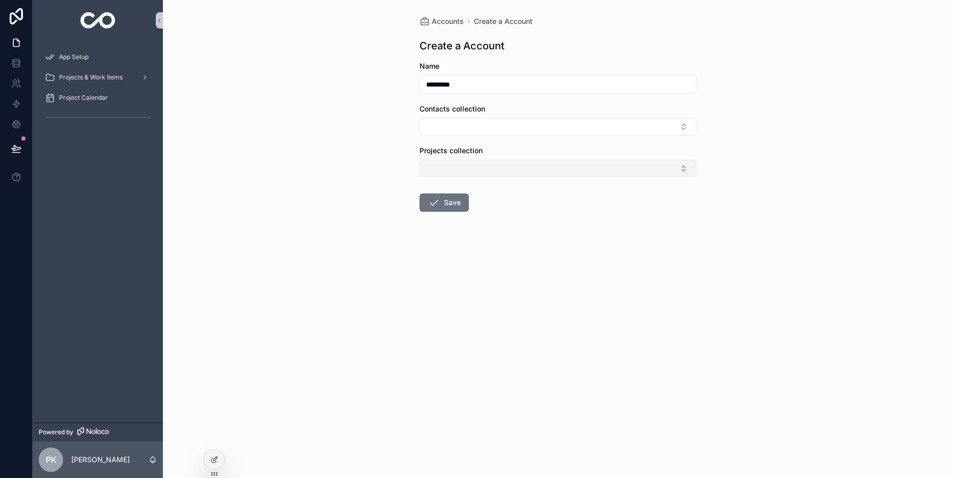
click at [459, 167] on button "Select Button" at bounding box center [557, 168] width 277 height 17
click at [311, 164] on div "Accounts Create a Account Create a Account Name ********* Contacts collection P…" at bounding box center [558, 239] width 790 height 478
click at [418, 204] on div "Accounts Create a Account Create a Account Name ********* Contacts collection P…" at bounding box center [557, 138] width 293 height 277
click at [447, 205] on button "Save" at bounding box center [443, 202] width 49 height 18
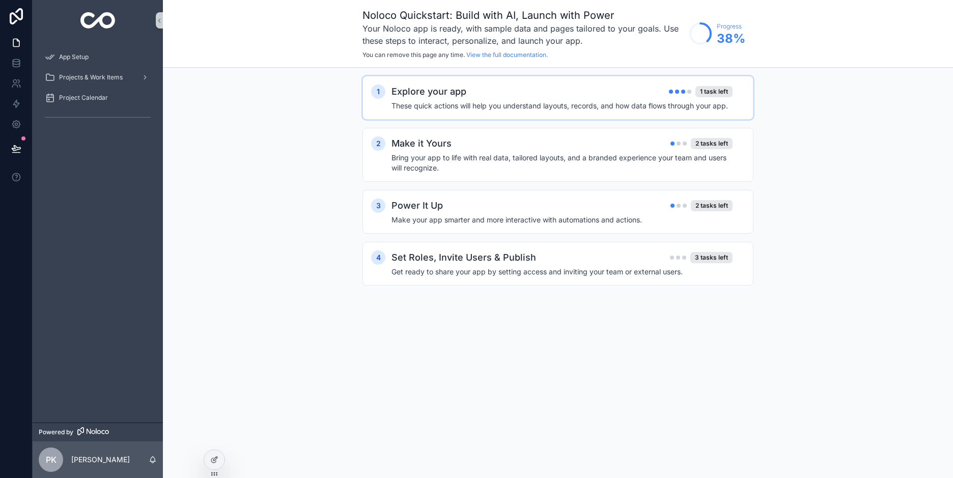
click at [624, 107] on h4 "These quick actions will help you understand layouts, records, and how data flo…" at bounding box center [561, 106] width 341 height 10
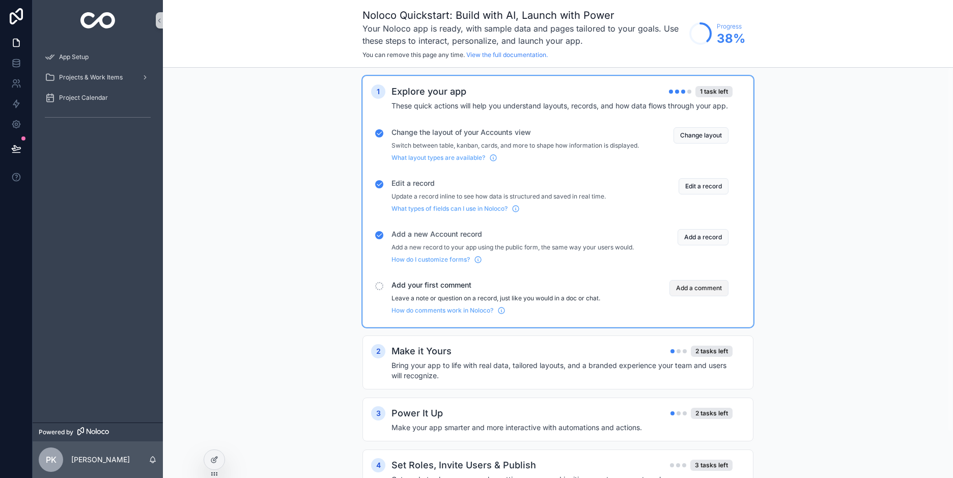
click at [710, 296] on button "Add a comment" at bounding box center [698, 288] width 59 height 16
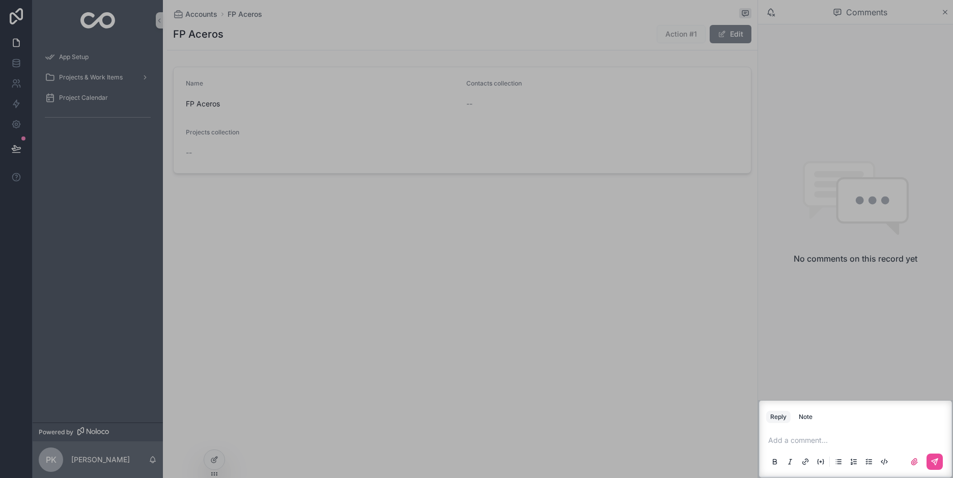
click at [808, 436] on p "scrollable content" at bounding box center [857, 440] width 179 height 10
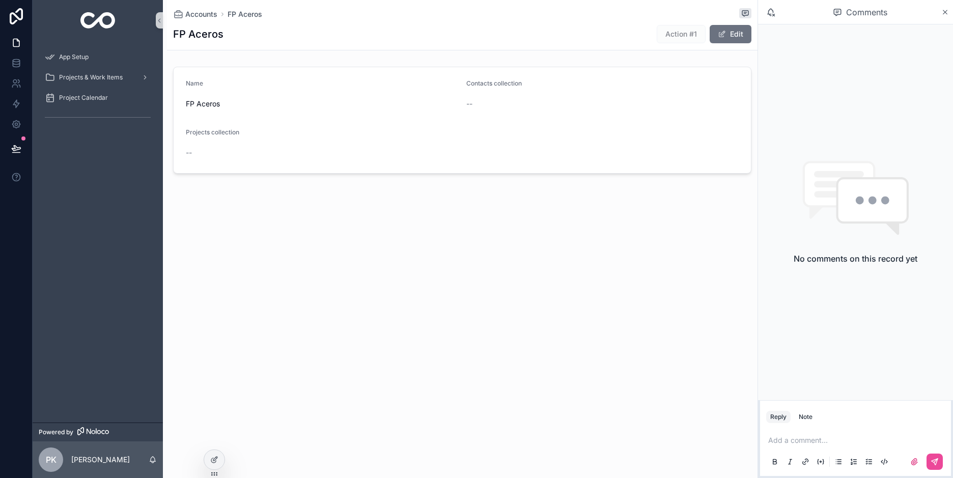
click at [789, 438] on p "scrollable content" at bounding box center [857, 440] width 179 height 10
click at [931, 457] on button "scrollable content" at bounding box center [934, 461] width 16 height 16
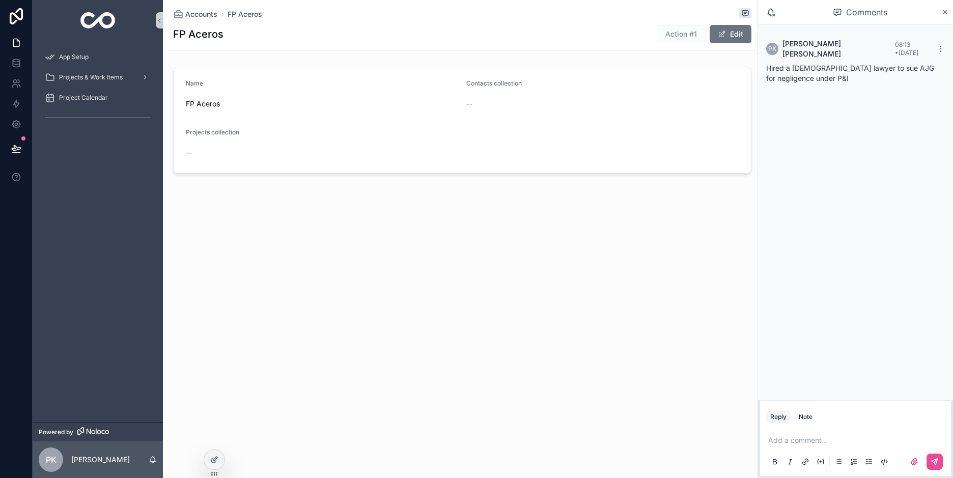
click at [949, 10] on div "Comments" at bounding box center [855, 12] width 195 height 24
click at [946, 11] on icon "scrollable content" at bounding box center [945, 12] width 4 height 4
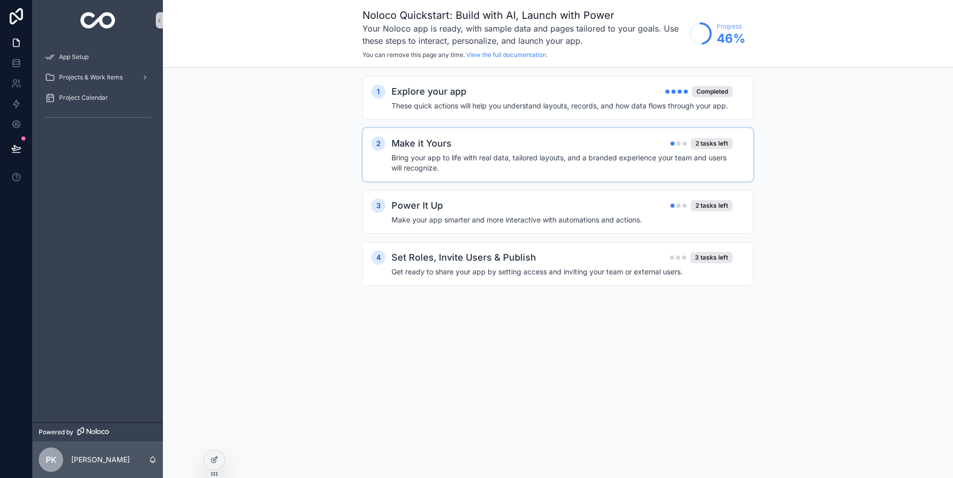
click at [604, 150] on div "Make it Yours 2 tasks left" at bounding box center [561, 143] width 341 height 14
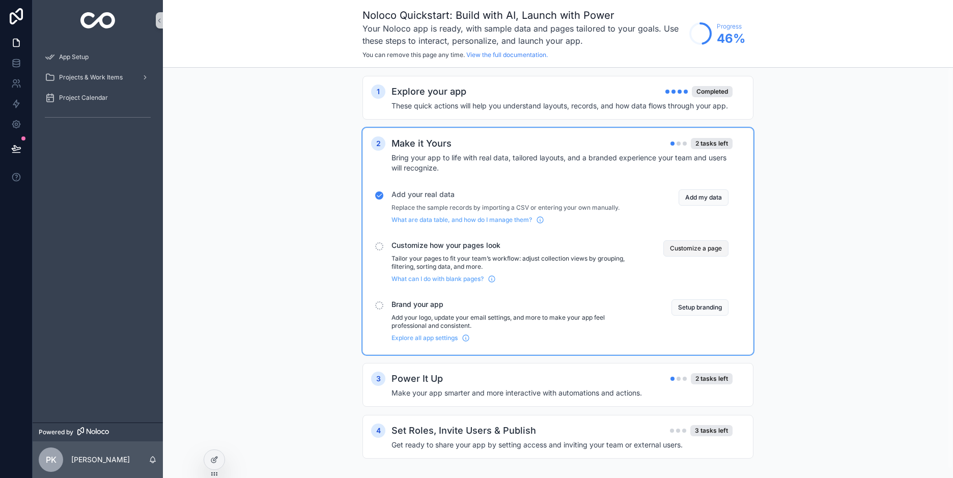
click at [703, 248] on button "Customize a page" at bounding box center [695, 248] width 65 height 16
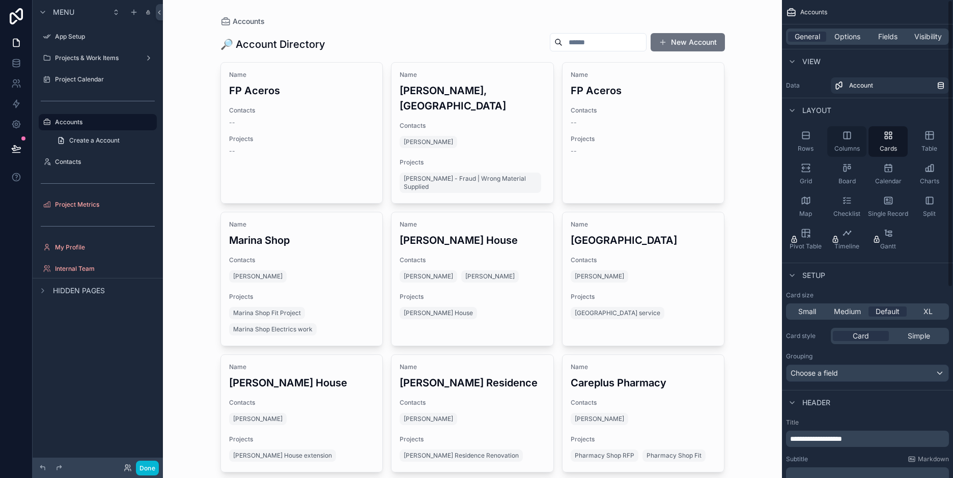
click at [852, 141] on div "Columns" at bounding box center [846, 141] width 39 height 31
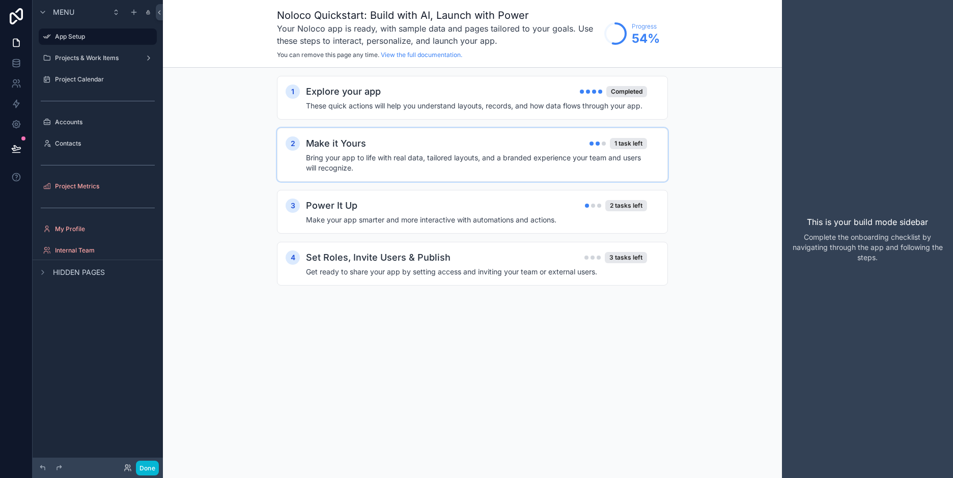
click at [504, 153] on h4 "Bring your app to life with real data, tailored layouts, and a branded experien…" at bounding box center [476, 163] width 341 height 20
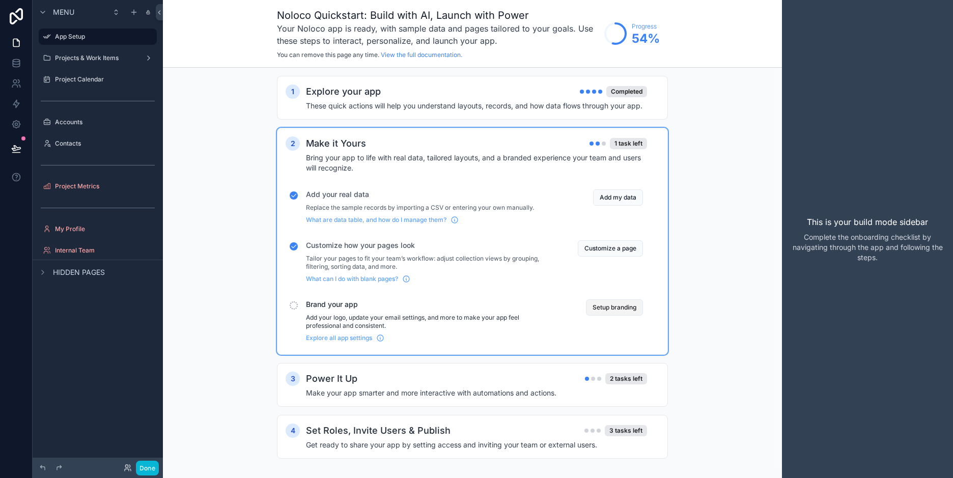
click at [615, 304] on button "Setup branding" at bounding box center [614, 307] width 57 height 16
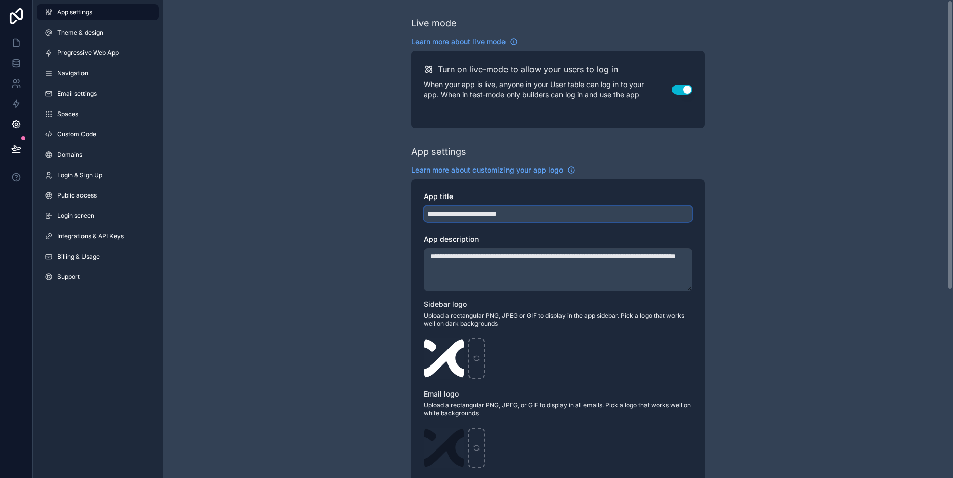
click at [558, 218] on input "**********" at bounding box center [557, 214] width 269 height 16
drag, startPoint x: 503, startPoint y: 214, endPoint x: 395, endPoint y: 209, distance: 107.5
click at [395, 209] on div "**********" at bounding box center [558, 394] width 790 height 788
type input "**********"
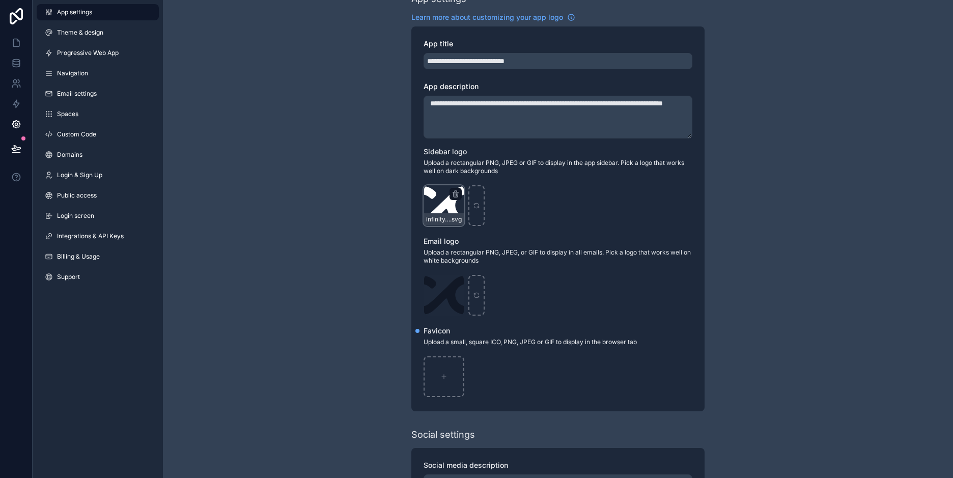
type textarea "**********"
click at [438, 198] on div "infinity_white_rounded .svg" at bounding box center [443, 205] width 41 height 41
click at [446, 206] on div "infinity_white_rounded .svg" at bounding box center [443, 205] width 41 height 41
click at [458, 192] on icon "scrollable content" at bounding box center [456, 192] width 6 height 0
click at [477, 175] on icon "button" at bounding box center [477, 176] width 0 height 2
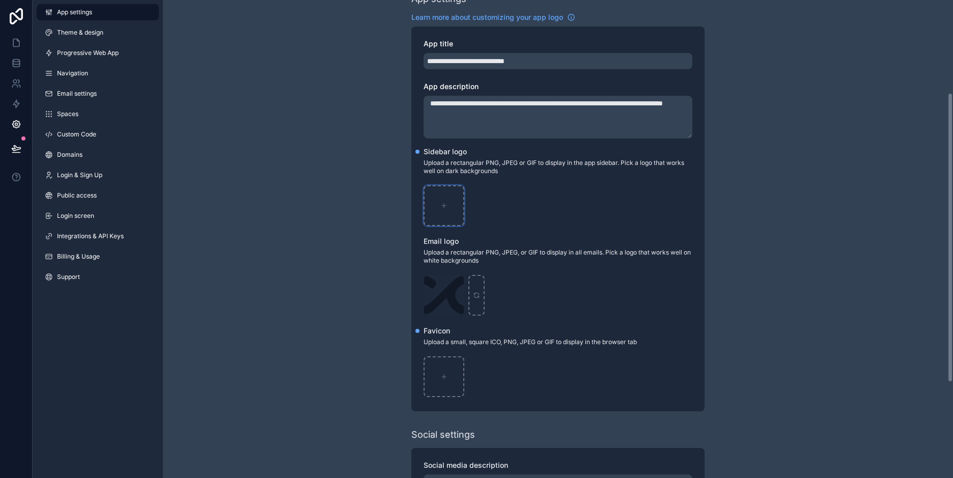
click at [450, 198] on div "scrollable content" at bounding box center [443, 205] width 41 height 41
click at [445, 204] on icon "scrollable content" at bounding box center [443, 205] width 7 height 7
type input "**********"
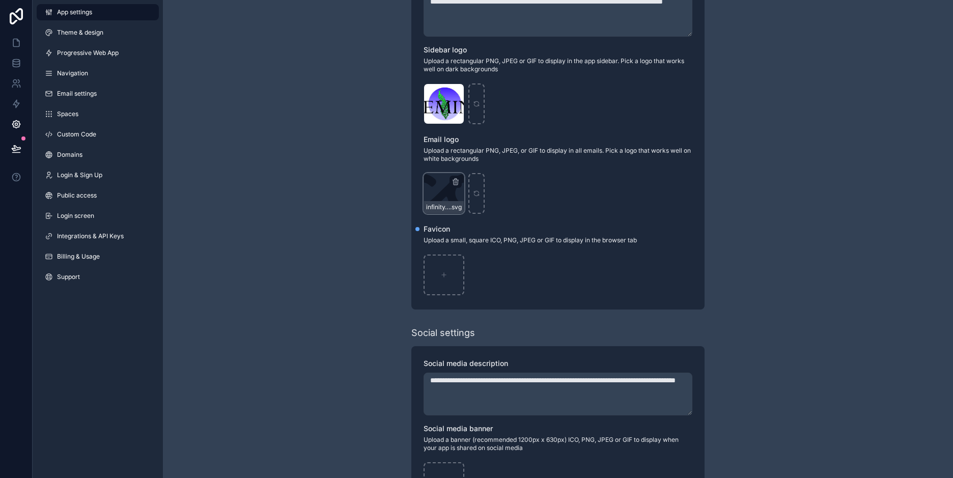
click at [447, 194] on div "infinity_black_rounded .svg" at bounding box center [443, 193] width 41 height 41
click at [453, 183] on icon "scrollable content" at bounding box center [455, 182] width 8 height 8
click at [478, 165] on icon "button" at bounding box center [477, 163] width 8 height 8
click at [442, 196] on icon "scrollable content" at bounding box center [443, 193] width 7 height 7
type input "**********"
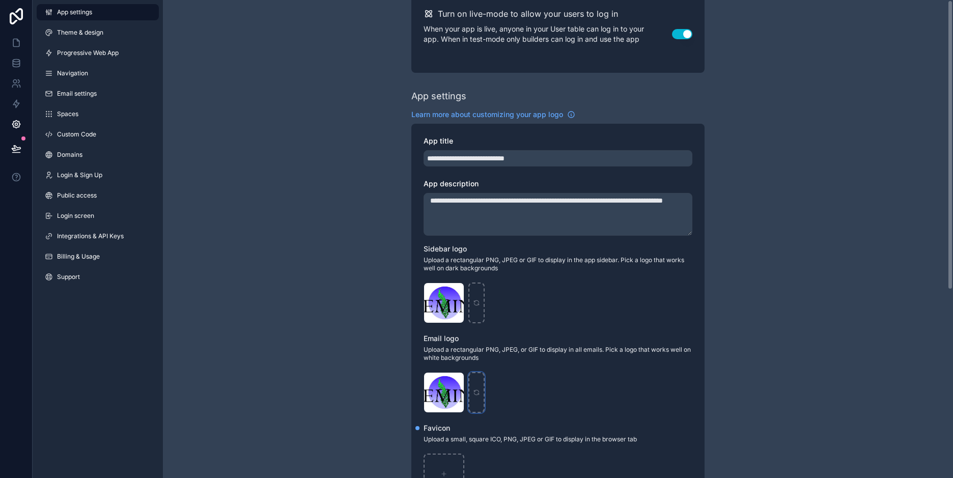
scroll to position [0, 0]
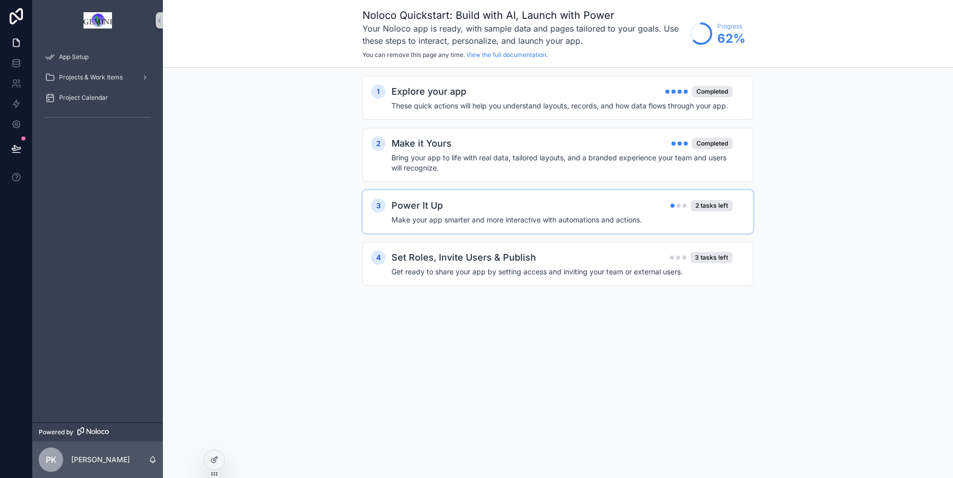
click at [497, 208] on div "Power It Up 2 tasks left" at bounding box center [561, 205] width 341 height 14
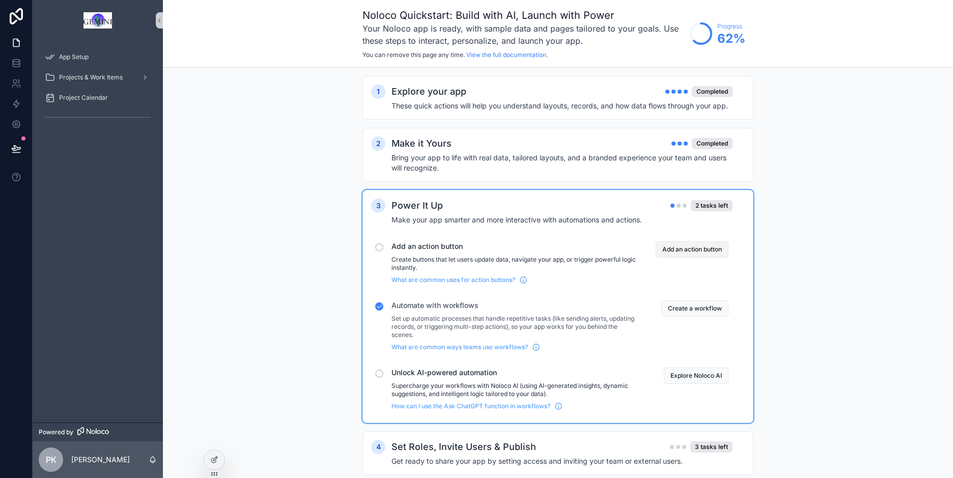
click at [699, 250] on button "Add an action button" at bounding box center [692, 249] width 73 height 16
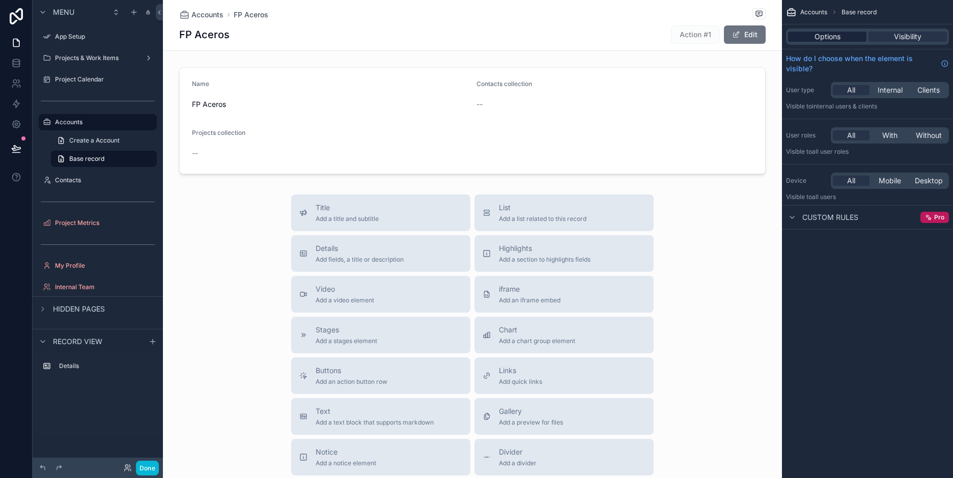
click at [810, 39] on div "Options" at bounding box center [827, 37] width 78 height 10
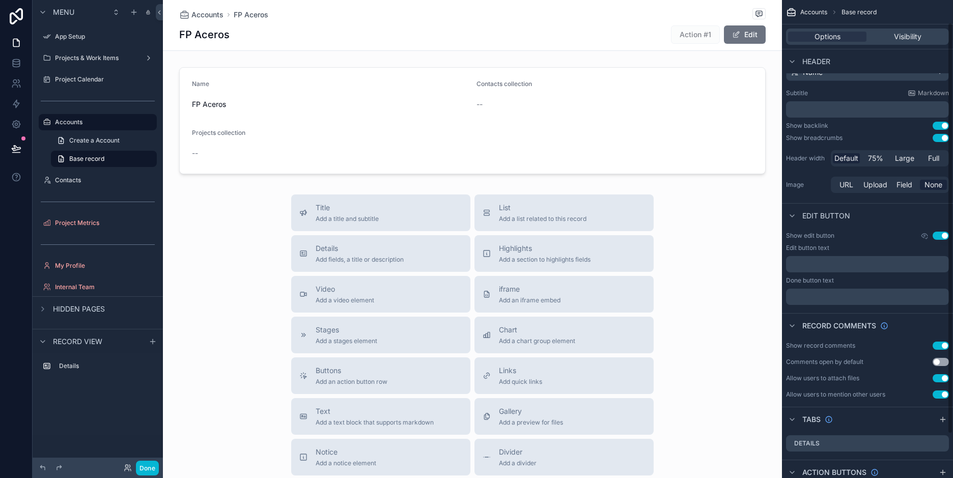
scroll to position [77, 0]
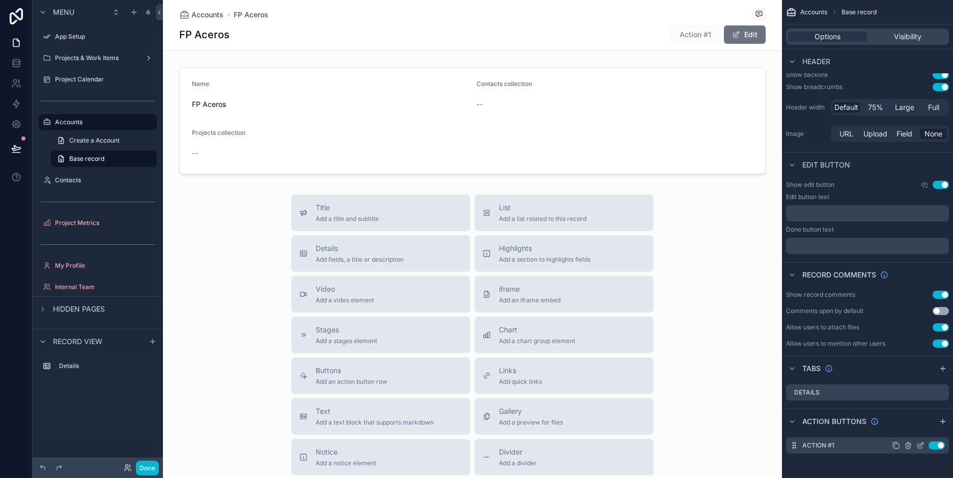
click at [844, 449] on div "Action #1 Use setting" at bounding box center [867, 445] width 163 height 16
click at [921, 444] on icon "scrollable content" at bounding box center [920, 445] width 8 height 8
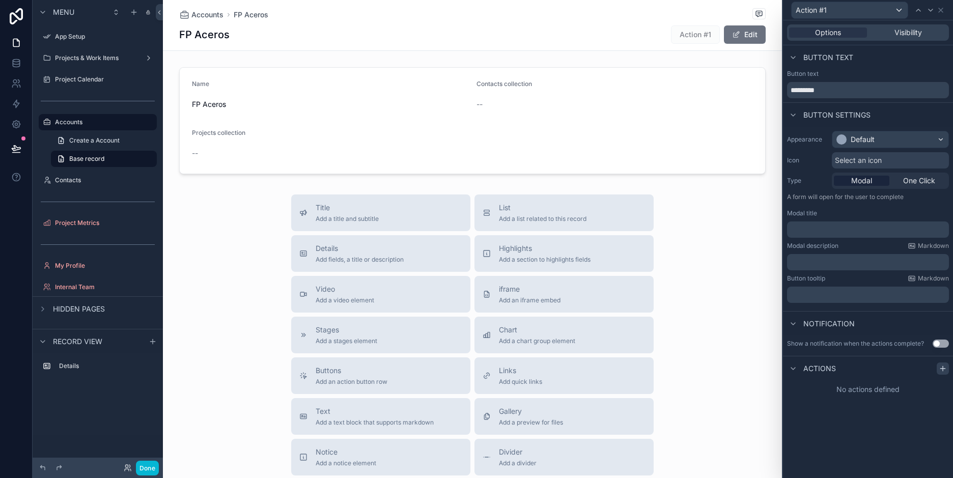
click at [940, 367] on icon at bounding box center [942, 368] width 8 height 8
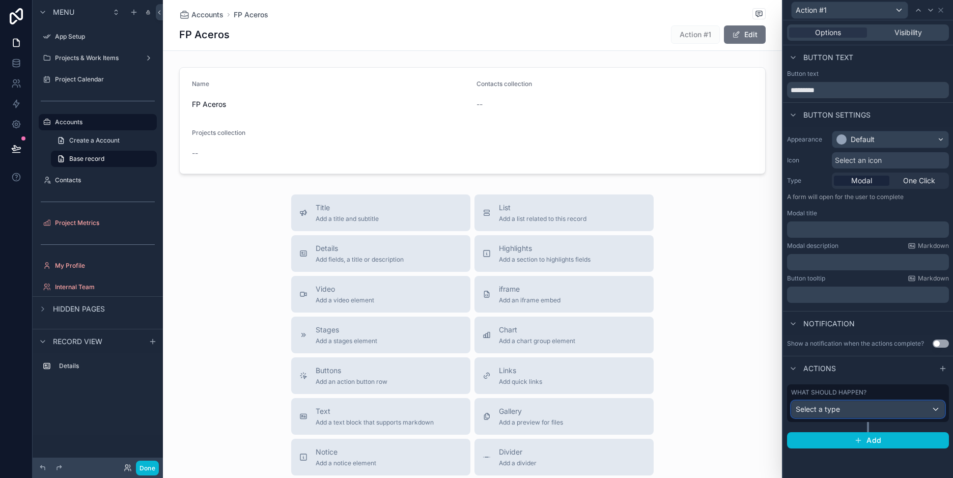
click at [892, 411] on div "Select a type" at bounding box center [867, 409] width 153 height 16
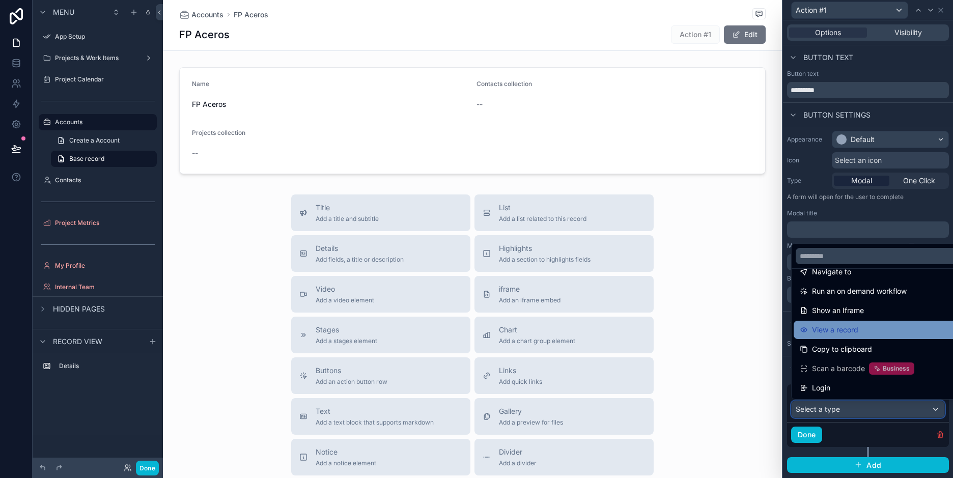
scroll to position [0, 0]
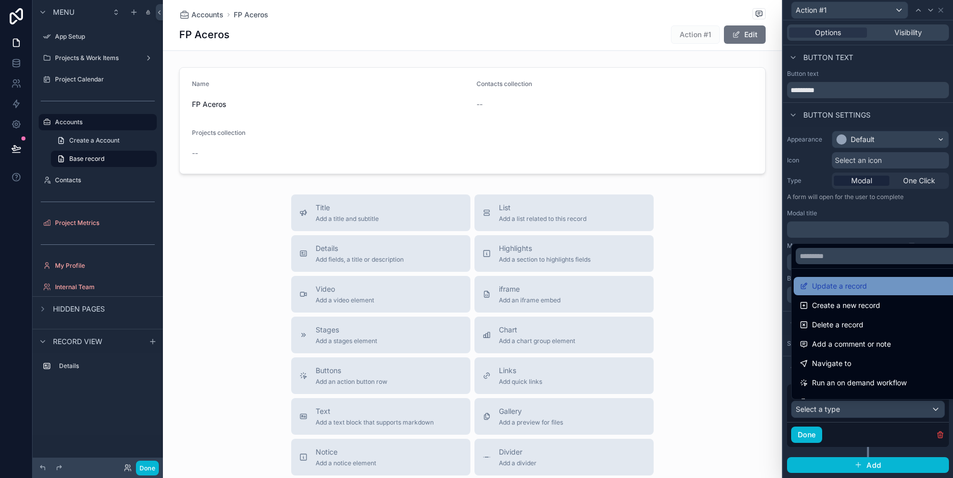
click at [850, 284] on span "Update a record" at bounding box center [839, 286] width 55 height 12
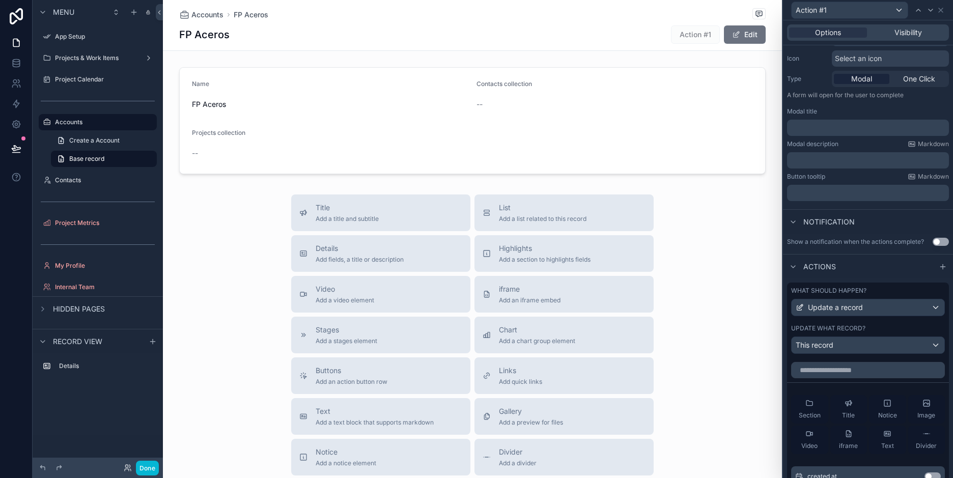
scroll to position [102, 0]
click at [861, 348] on div "This record" at bounding box center [867, 345] width 153 height 16
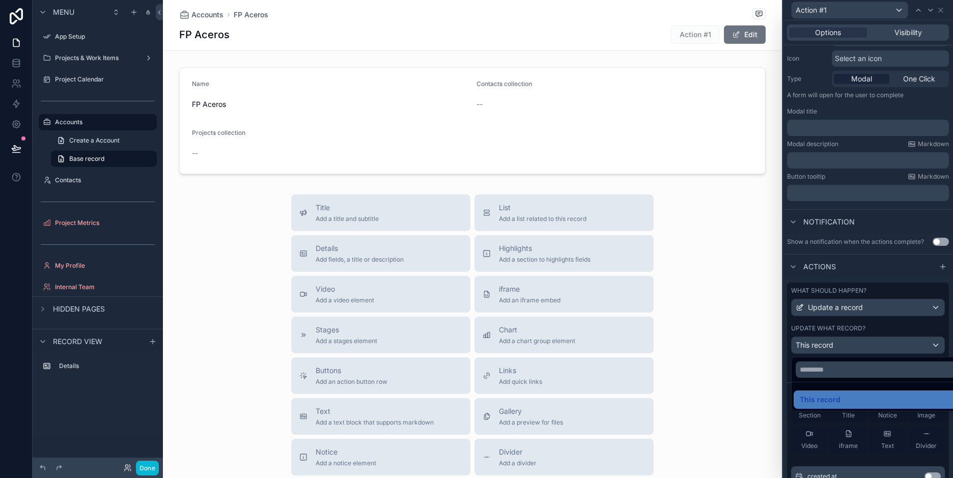
click at [861, 348] on div at bounding box center [868, 239] width 170 height 478
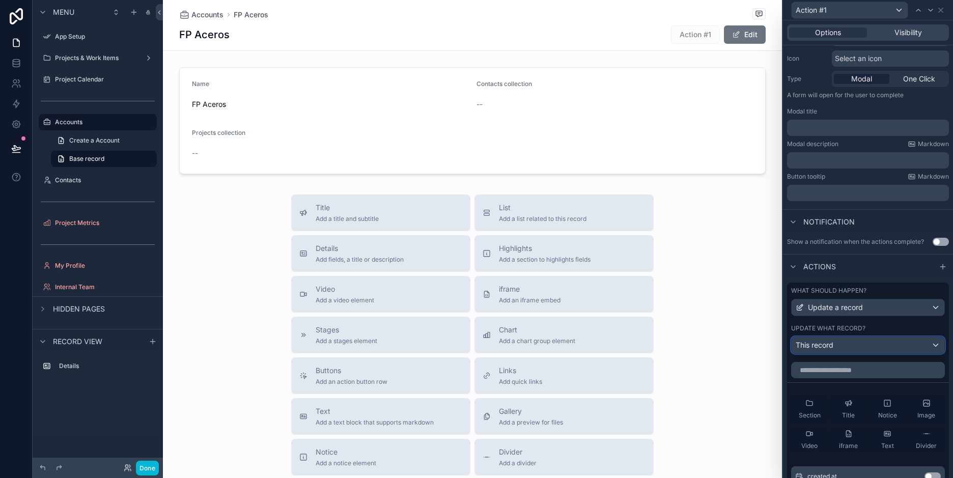
click at [861, 348] on div "This record" at bounding box center [867, 345] width 153 height 16
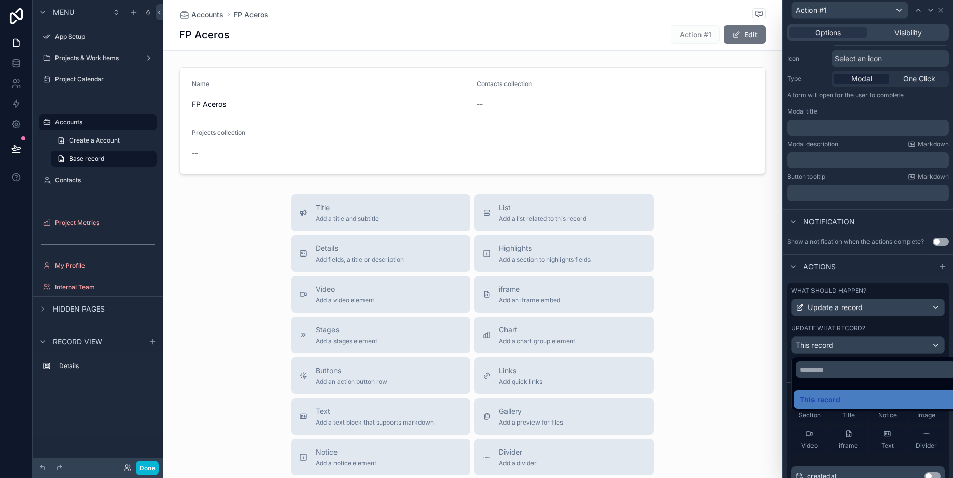
click at [861, 348] on div at bounding box center [868, 239] width 170 height 478
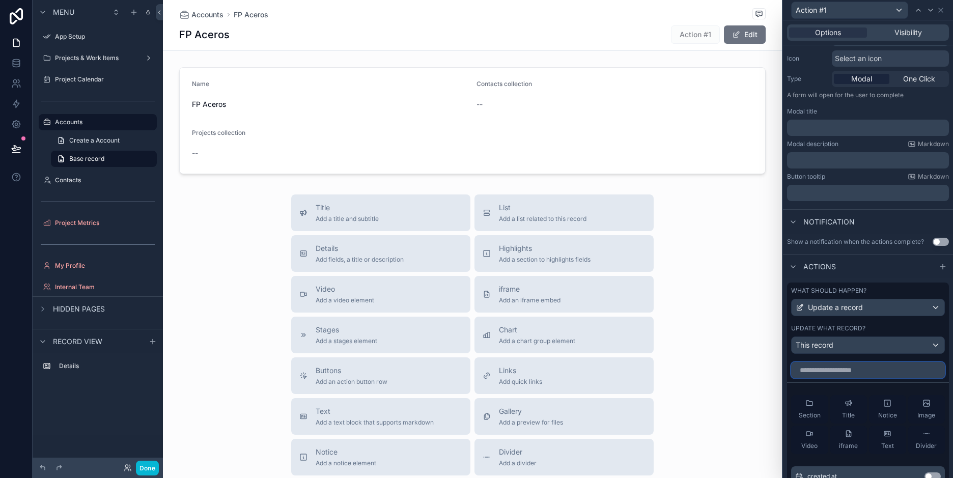
click at [852, 367] on input "text" at bounding box center [868, 370] width 154 height 16
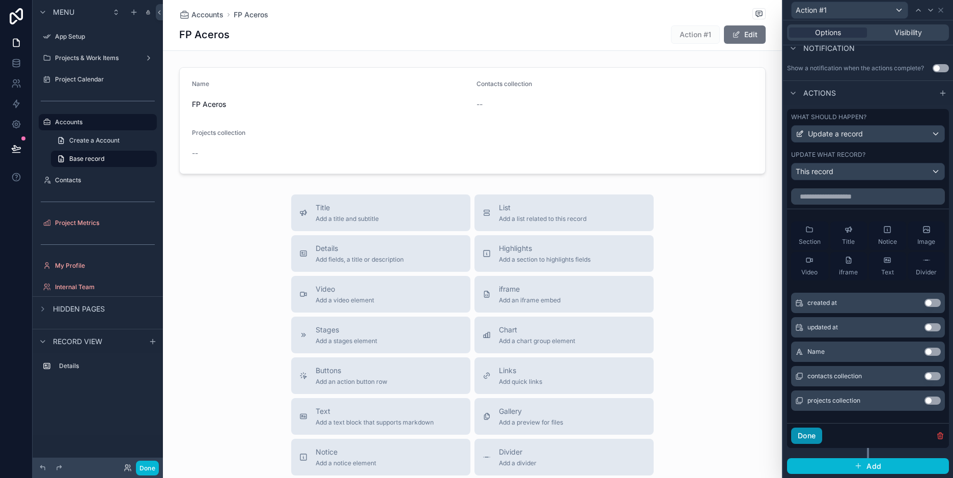
click at [816, 437] on button "Done" at bounding box center [806, 436] width 31 height 16
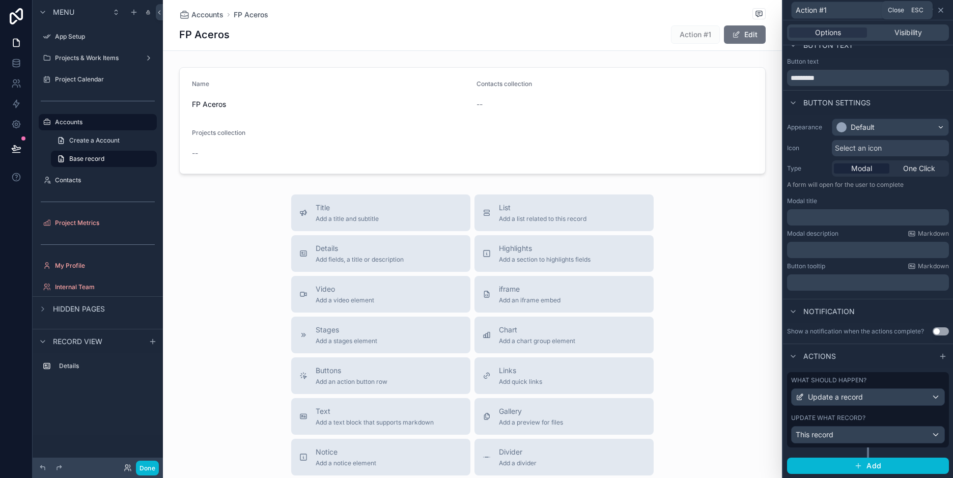
click at [940, 8] on icon at bounding box center [940, 10] width 8 height 8
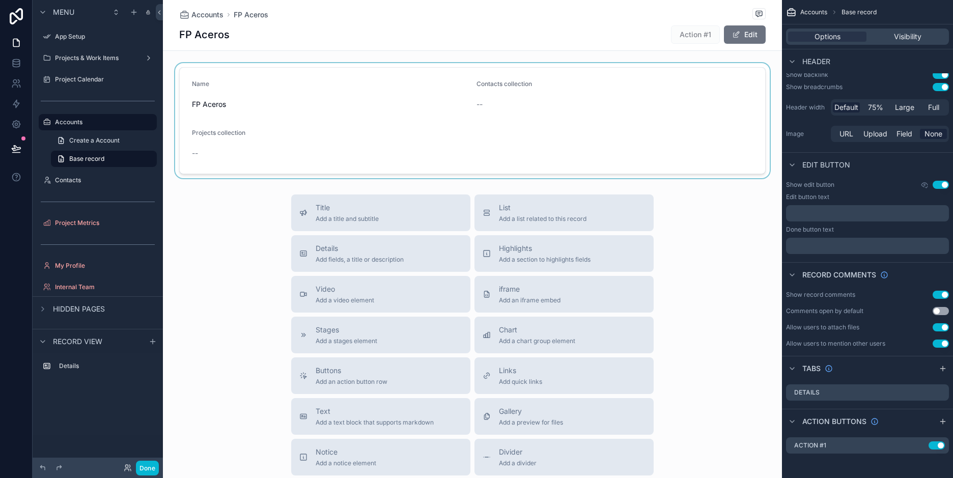
click at [727, 94] on div "scrollable content" at bounding box center [472, 120] width 619 height 115
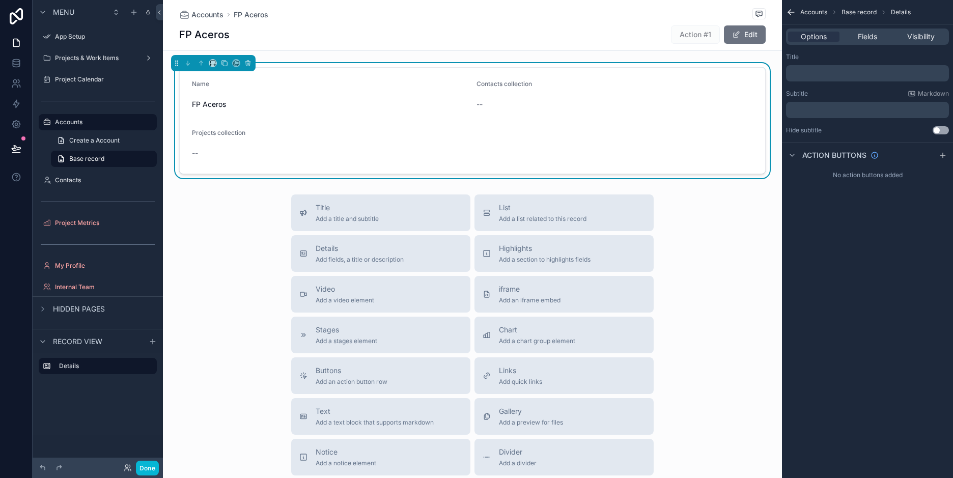
scroll to position [0, 0]
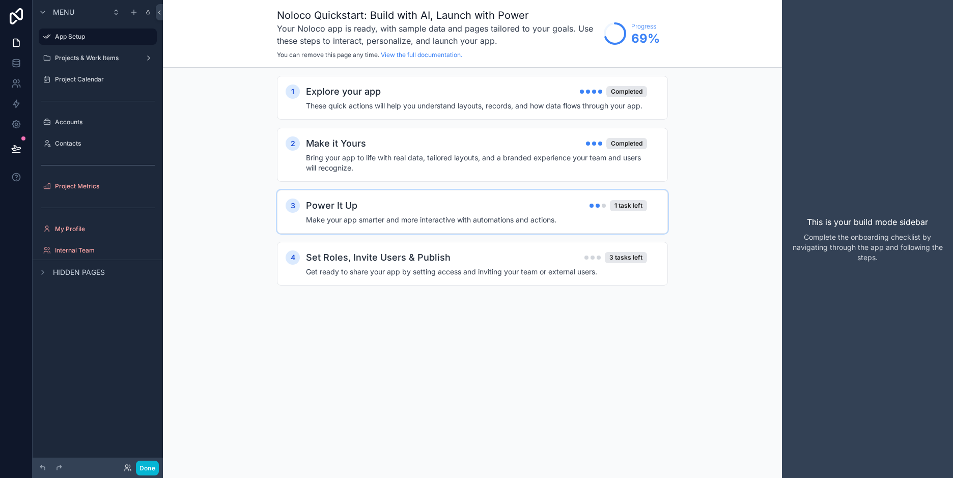
click at [402, 203] on div "Power It Up 1 task left" at bounding box center [476, 205] width 341 height 14
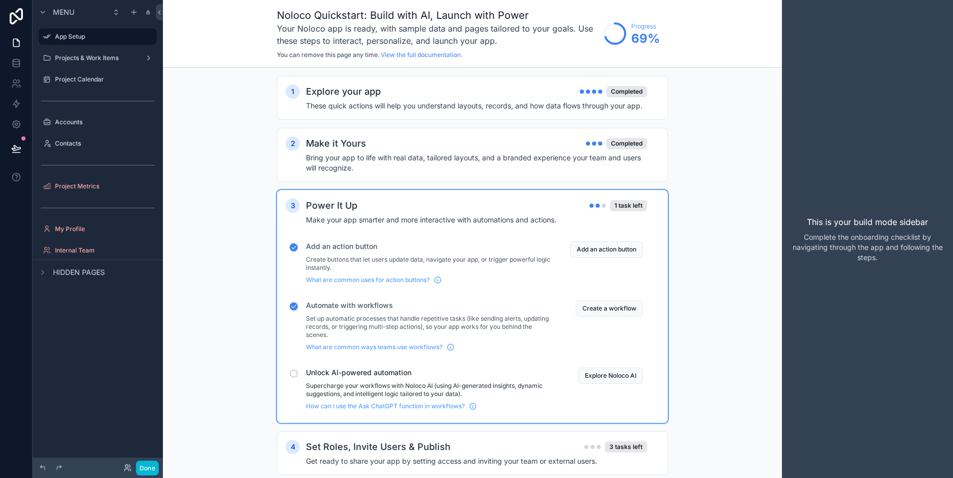
scroll to position [25, 0]
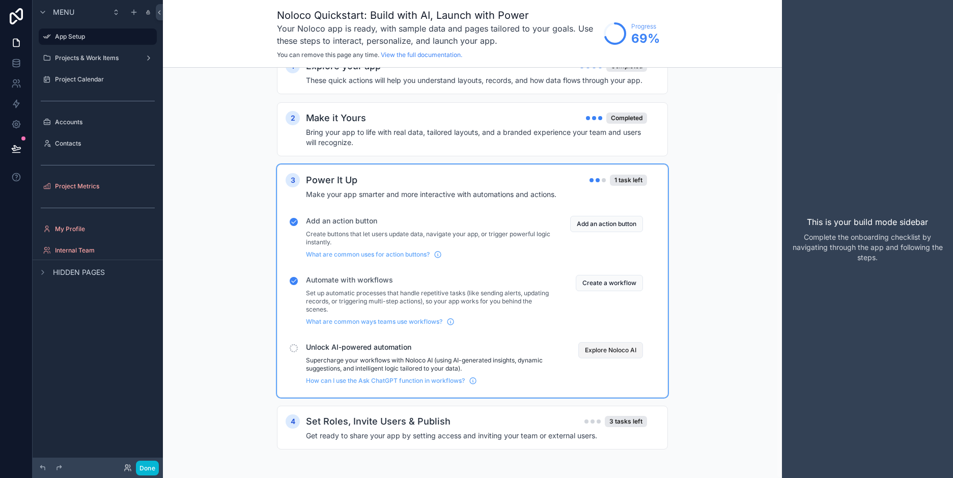
click at [615, 351] on button "Explore Noloco AI" at bounding box center [610, 350] width 65 height 16
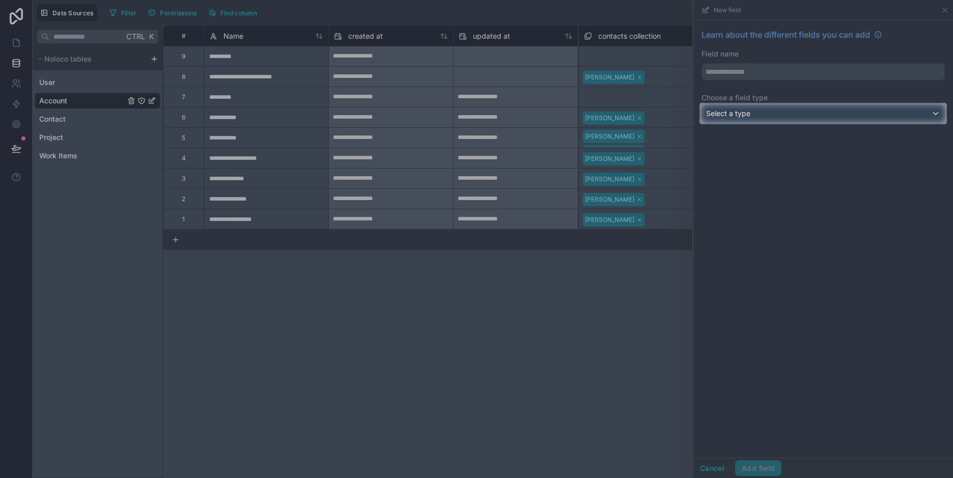
click at [747, 109] on span "Select a type" at bounding box center [728, 113] width 44 height 9
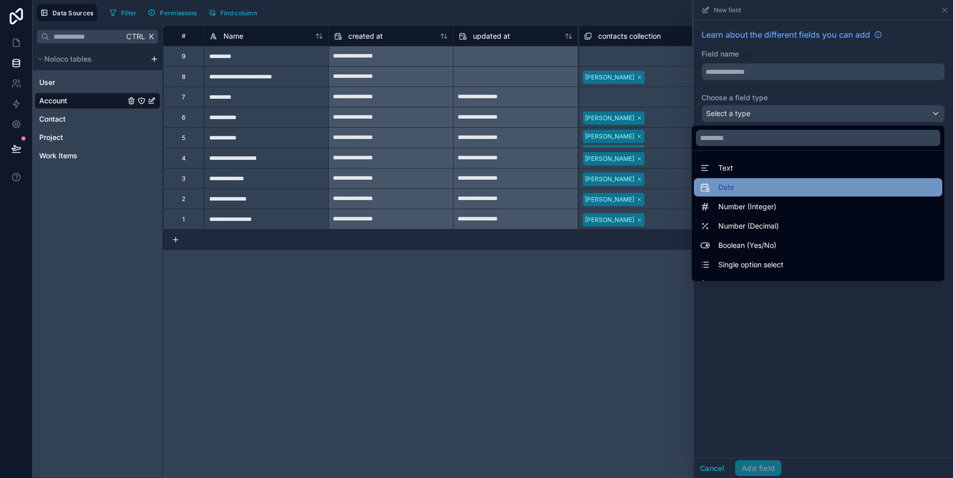
click at [729, 190] on div "Date" at bounding box center [818, 187] width 236 height 12
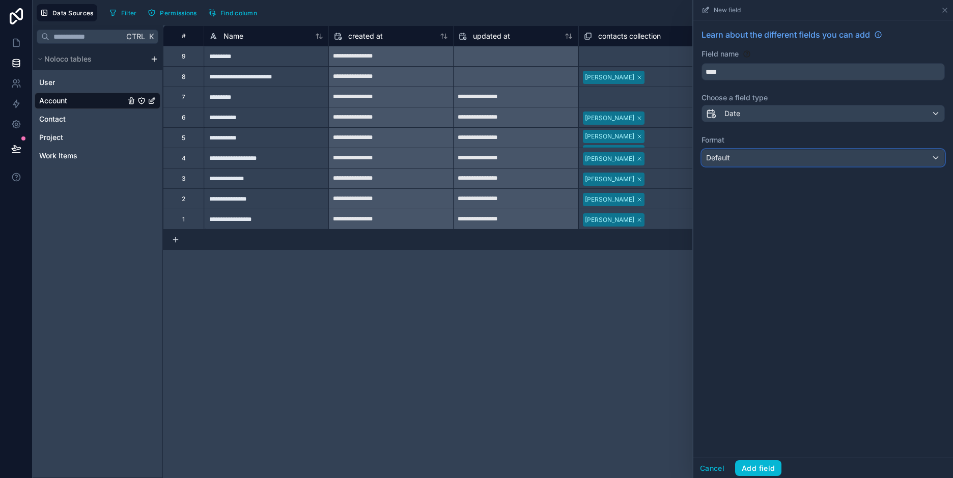
click at [725, 158] on span "Default" at bounding box center [718, 157] width 24 height 9
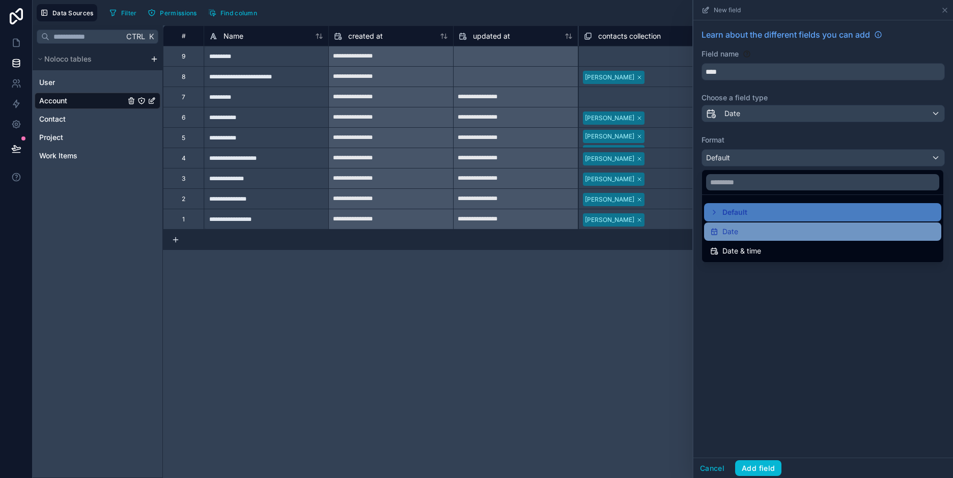
click at [727, 234] on span "Date" at bounding box center [730, 231] width 16 height 12
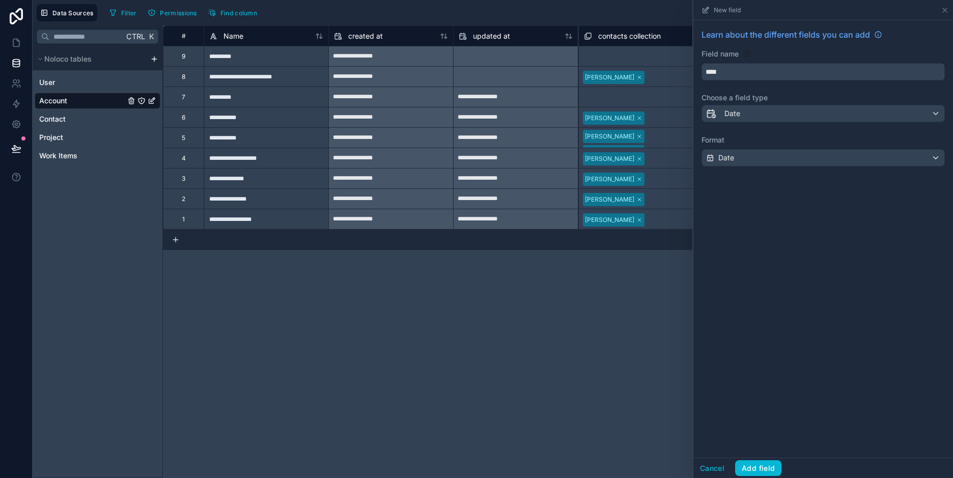
click at [748, 72] on input "****" at bounding box center [823, 72] width 242 height 16
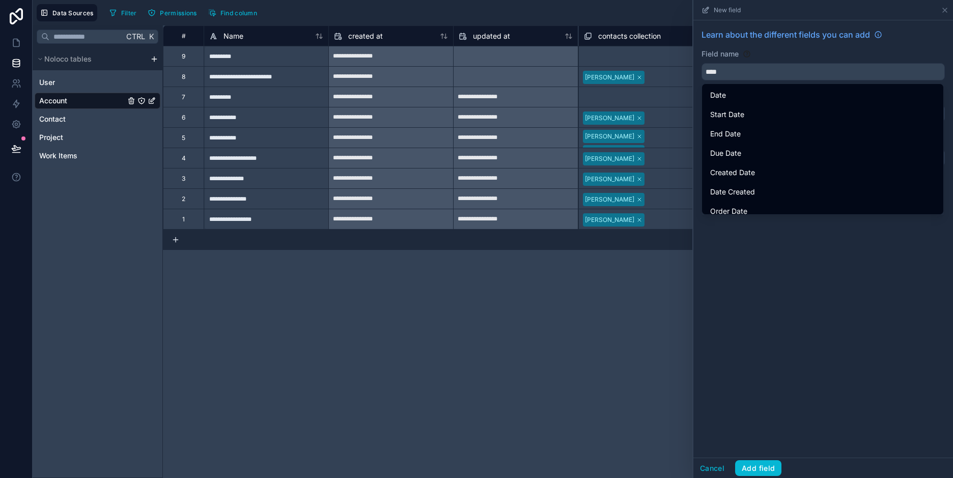
click at [764, 266] on div "Learn about the different fields you can add Field name **** Choose a field typ…" at bounding box center [823, 238] width 260 height 437
click at [780, 331] on div "Learn about the different fields you can add Field name **** Choose a field typ…" at bounding box center [823, 238] width 260 height 437
click at [734, 66] on input "****" at bounding box center [823, 72] width 242 height 16
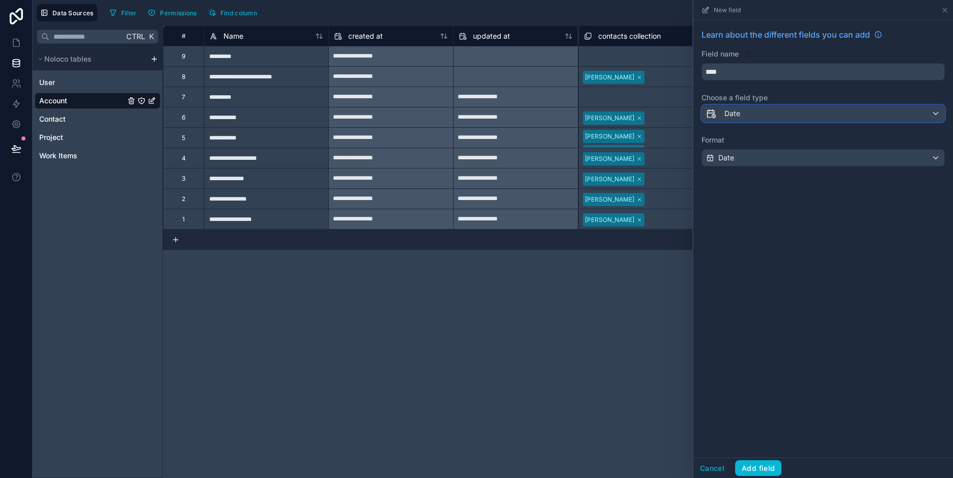
click at [807, 110] on div "Date" at bounding box center [823, 113] width 242 height 16
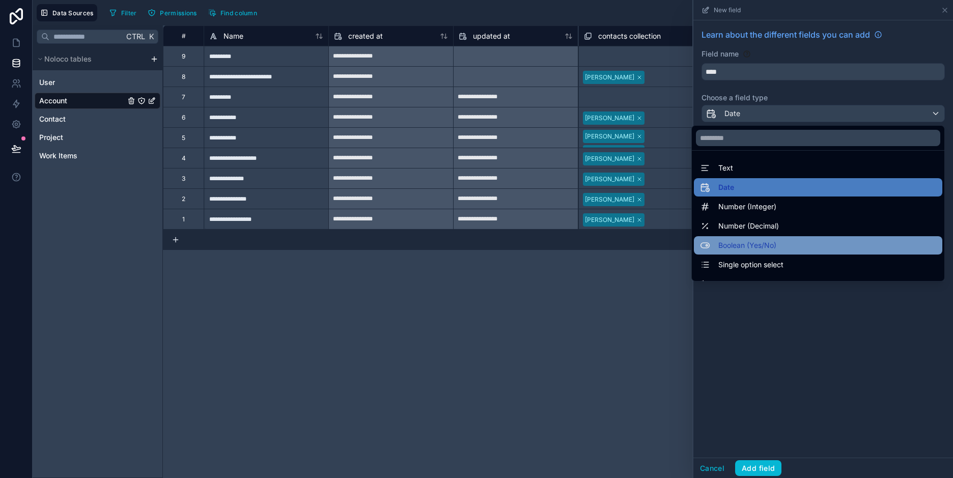
click at [740, 247] on span "Boolean (Yes/No)" at bounding box center [747, 245] width 58 height 12
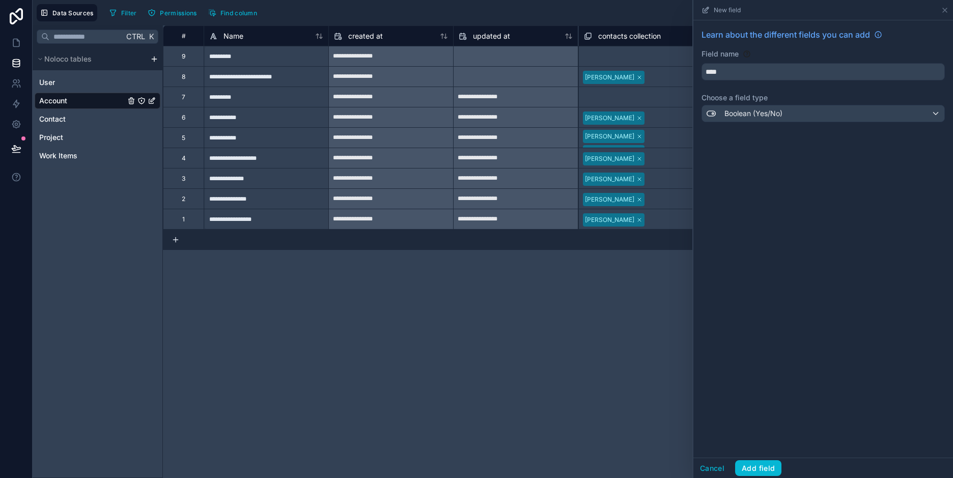
type input "*******"
click at [747, 116] on span "Boolean (Yes/No)" at bounding box center [753, 113] width 58 height 10
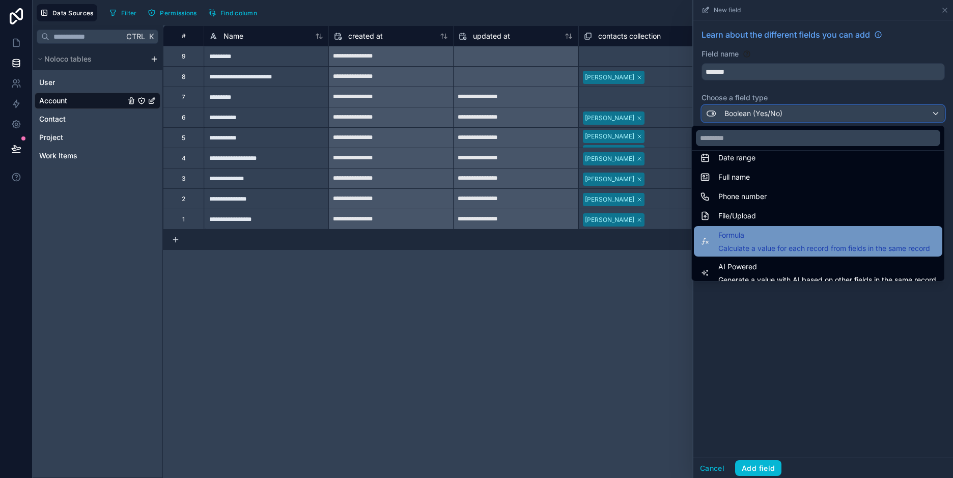
scroll to position [295, 0]
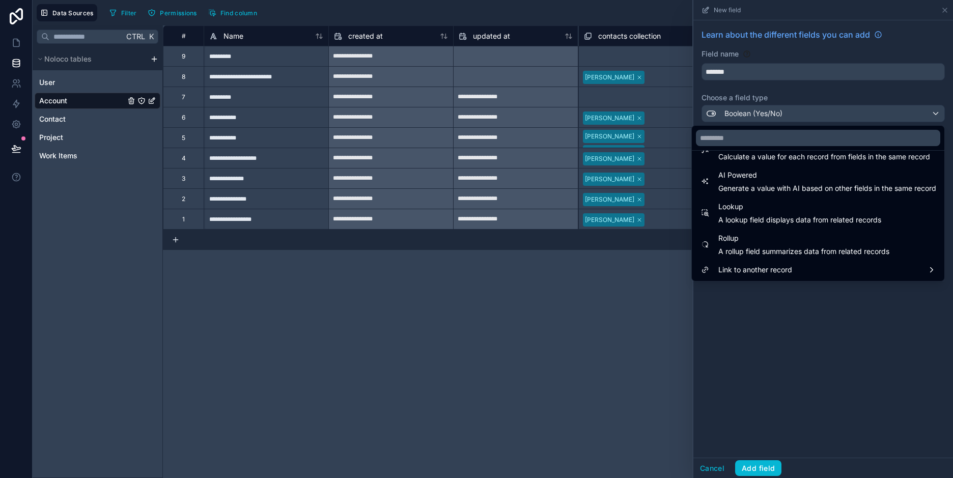
click at [576, 335] on div "**********" at bounding box center [558, 251] width 790 height 452
click at [713, 466] on div at bounding box center [823, 239] width 260 height 478
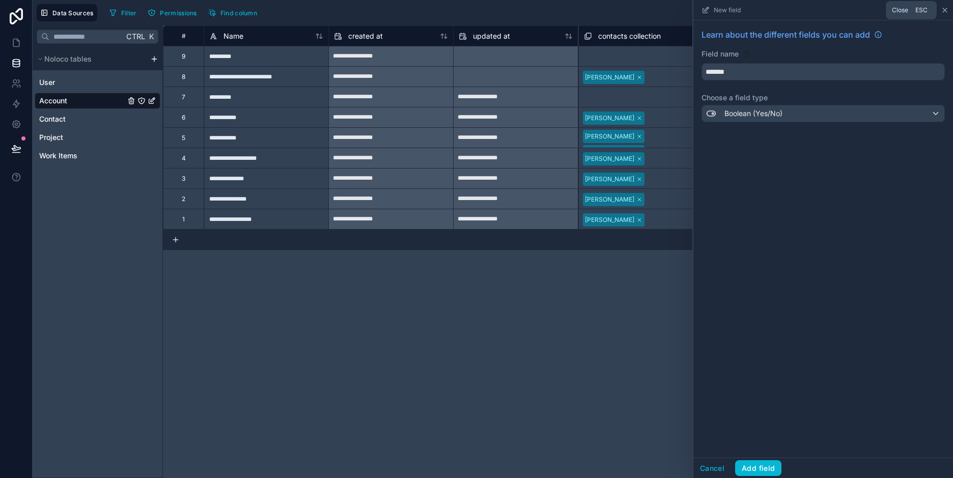
click at [946, 10] on icon at bounding box center [945, 10] width 8 height 8
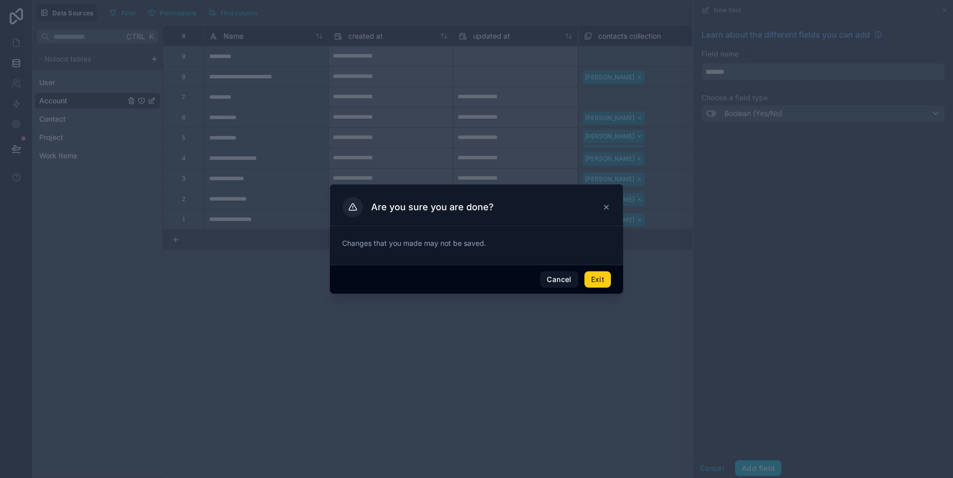
click at [594, 279] on button "Exit" at bounding box center [597, 279] width 26 height 16
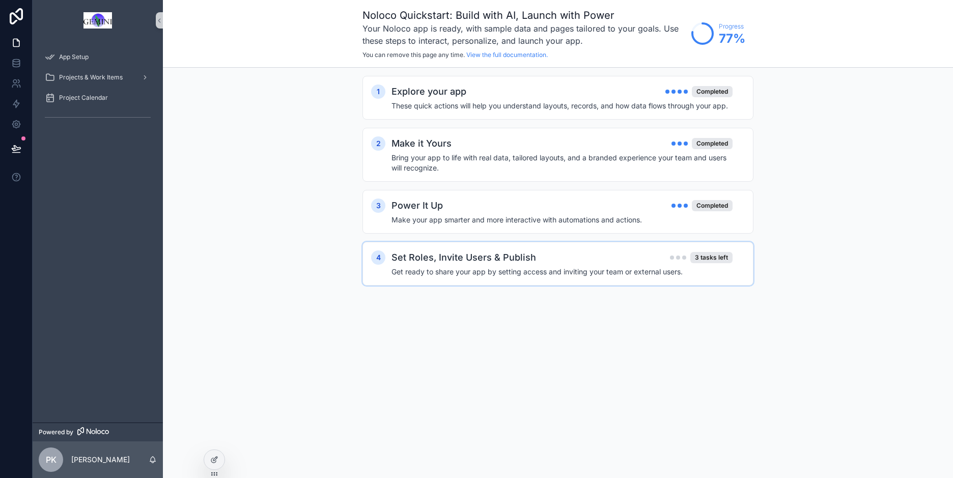
click at [527, 266] on div "Set Roles, Invite Users & Publish 3 tasks left Get ready to share your app by s…" at bounding box center [567, 263] width 353 height 26
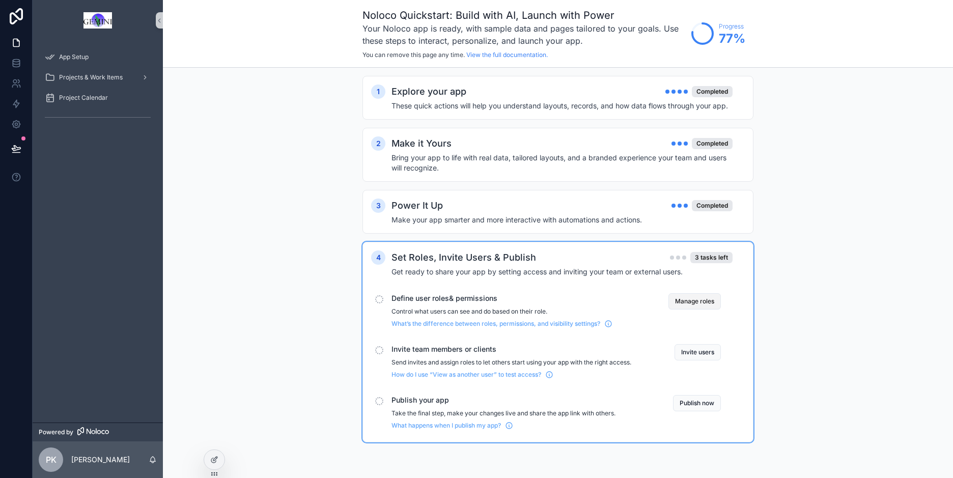
click at [697, 299] on button "Manage roles" at bounding box center [694, 301] width 52 height 16
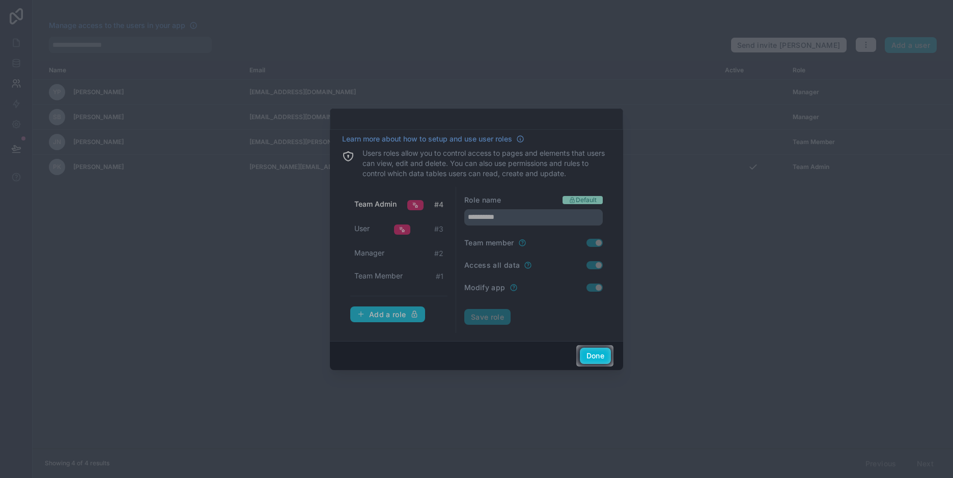
click at [583, 375] on div at bounding box center [476, 422] width 953 height 112
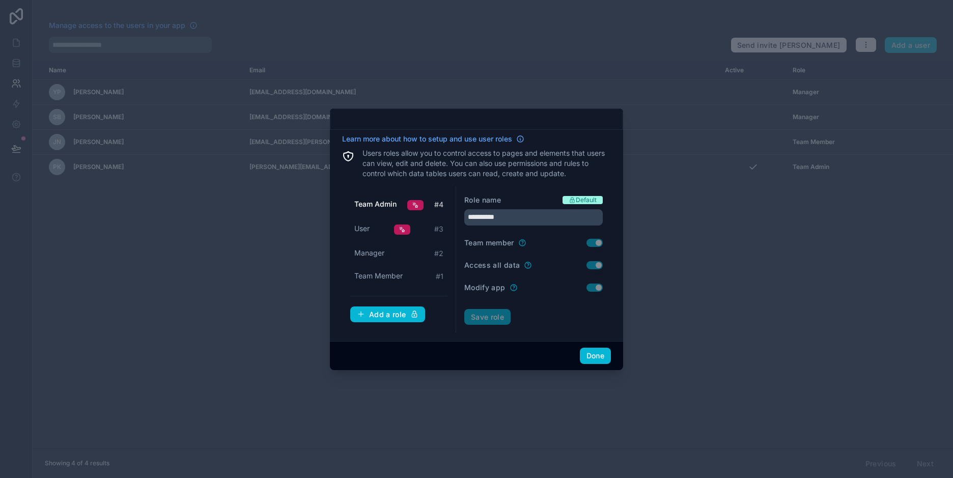
click at [552, 351] on div "Done" at bounding box center [476, 355] width 293 height 29
click at [367, 256] on span "Manager" at bounding box center [369, 253] width 30 height 10
click at [594, 264] on button "Use setting" at bounding box center [594, 265] width 16 height 8
click at [594, 286] on button "Use setting" at bounding box center [594, 287] width 16 height 8
click at [391, 274] on span "Team Member" at bounding box center [378, 276] width 48 height 10
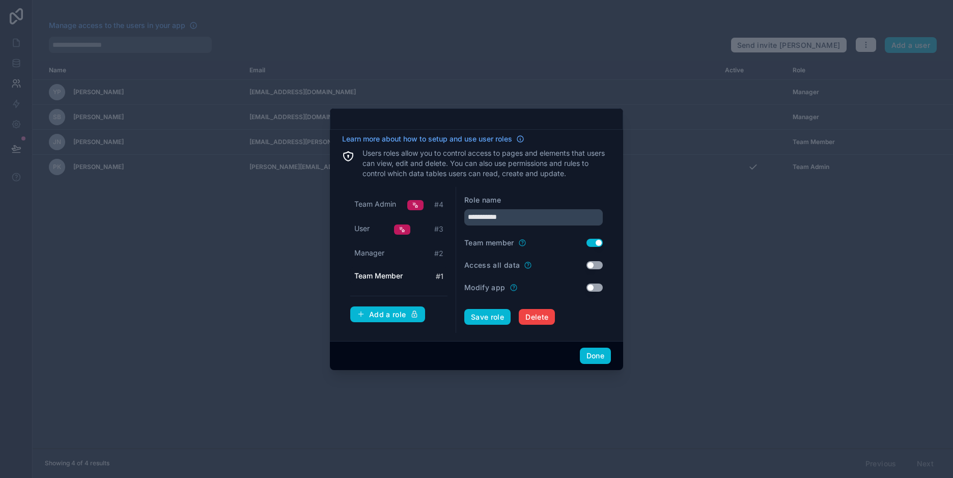
click at [589, 264] on button "Use setting" at bounding box center [594, 265] width 16 height 8
click at [591, 290] on button "Use setting" at bounding box center [594, 287] width 16 height 8
click at [475, 313] on button "Save role" at bounding box center [487, 317] width 46 height 16
click at [388, 250] on div "Manager # 2" at bounding box center [398, 253] width 97 height 19
type input "*******"
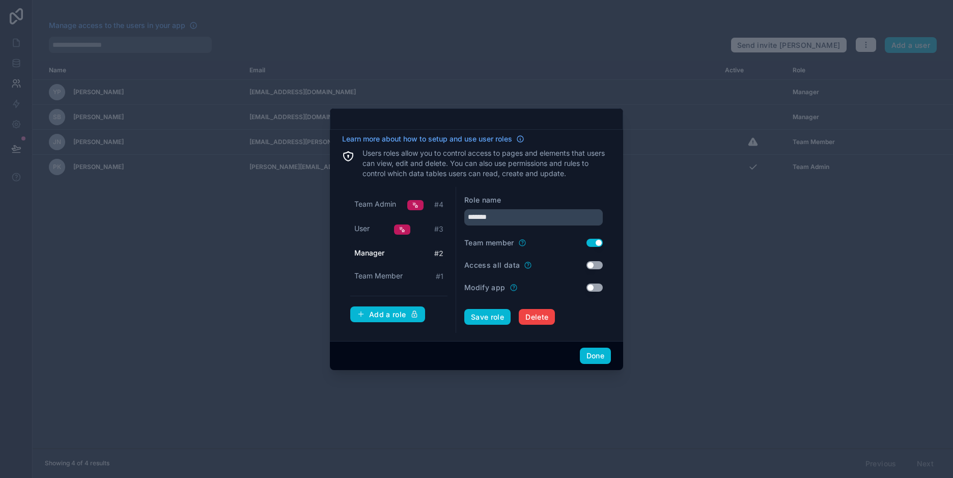
drag, startPoint x: 588, startPoint y: 265, endPoint x: 595, endPoint y: 283, distance: 20.0
click at [589, 265] on button "Use setting" at bounding box center [594, 265] width 16 height 8
click at [596, 289] on button "Use setting" at bounding box center [594, 287] width 16 height 8
click at [495, 317] on button "Save role" at bounding box center [487, 317] width 46 height 16
click at [594, 360] on button "Done" at bounding box center [595, 356] width 31 height 16
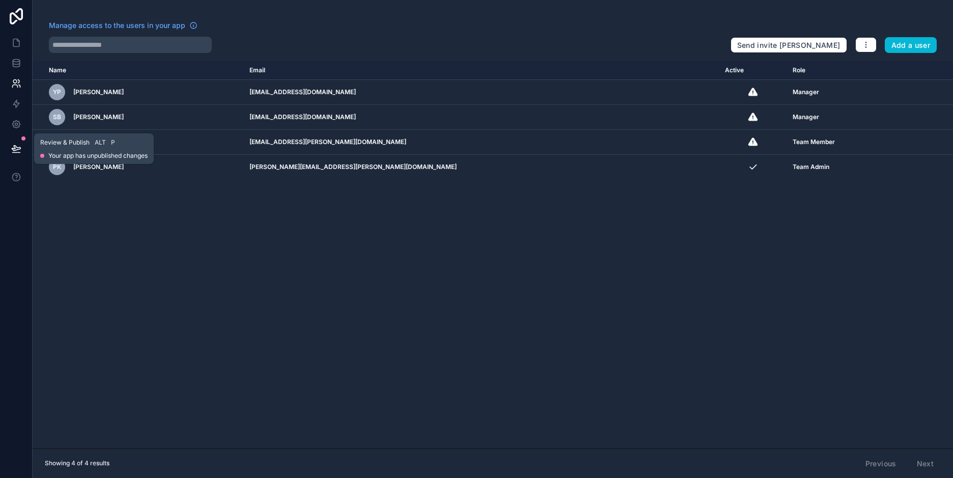
click at [14, 145] on icon at bounding box center [16, 149] width 10 height 10
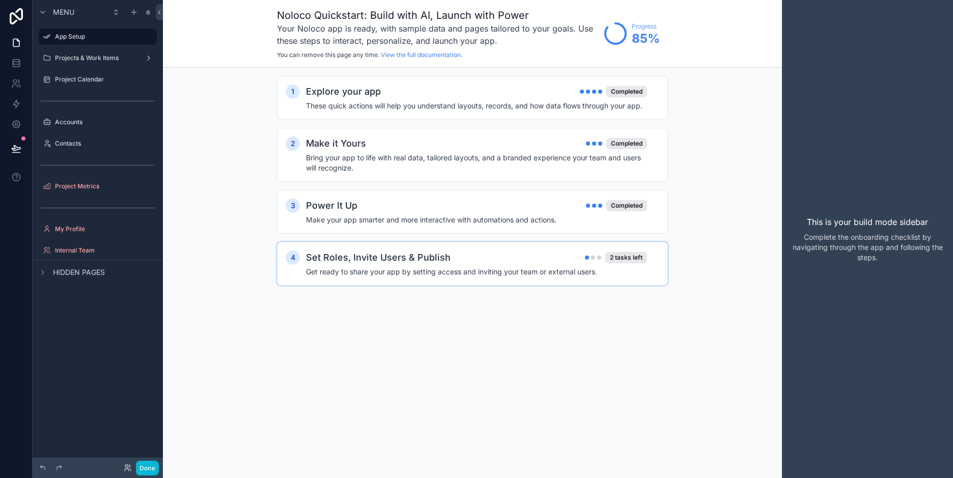
click at [463, 271] on h4 "Get ready to share your app by setting access and inviting your team or externa…" at bounding box center [476, 272] width 341 height 10
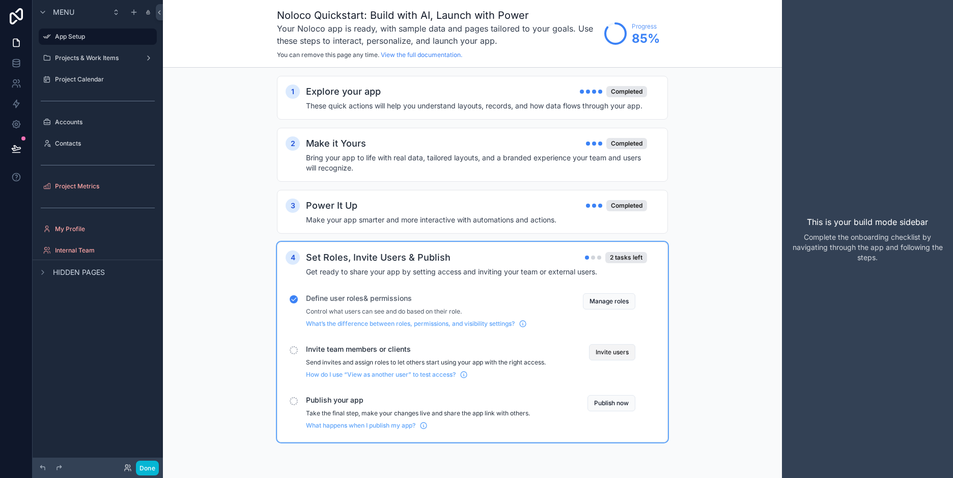
click at [612, 350] on button "Invite users" at bounding box center [612, 352] width 46 height 16
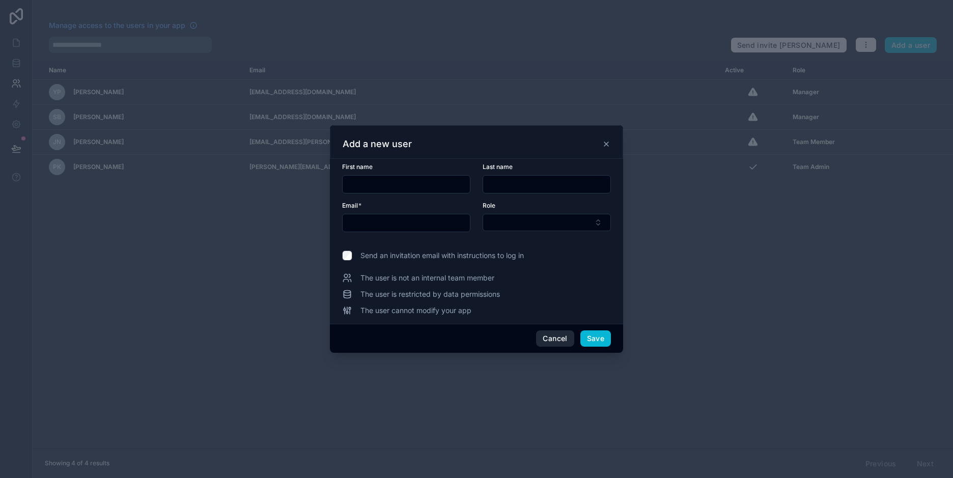
click at [556, 338] on button "Cancel" at bounding box center [555, 338] width 38 height 16
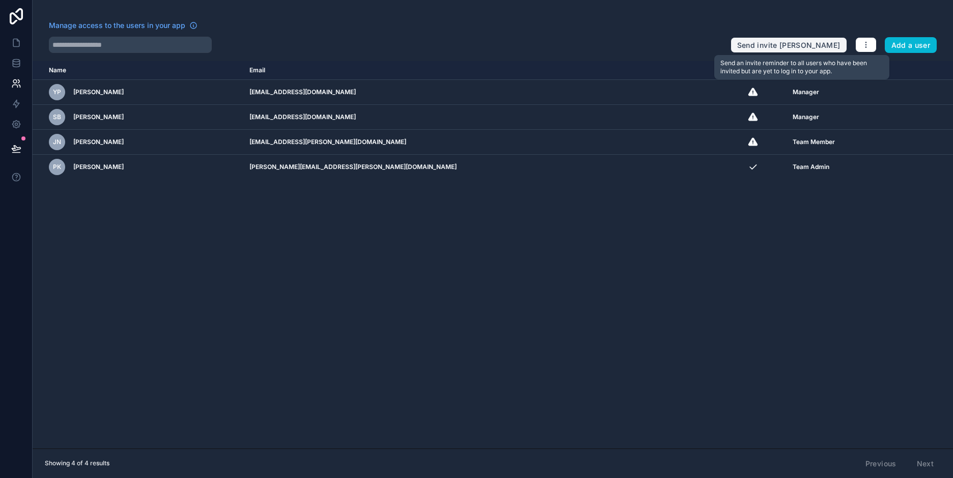
click at [794, 43] on button "Send invite [PERSON_NAME]" at bounding box center [788, 45] width 117 height 16
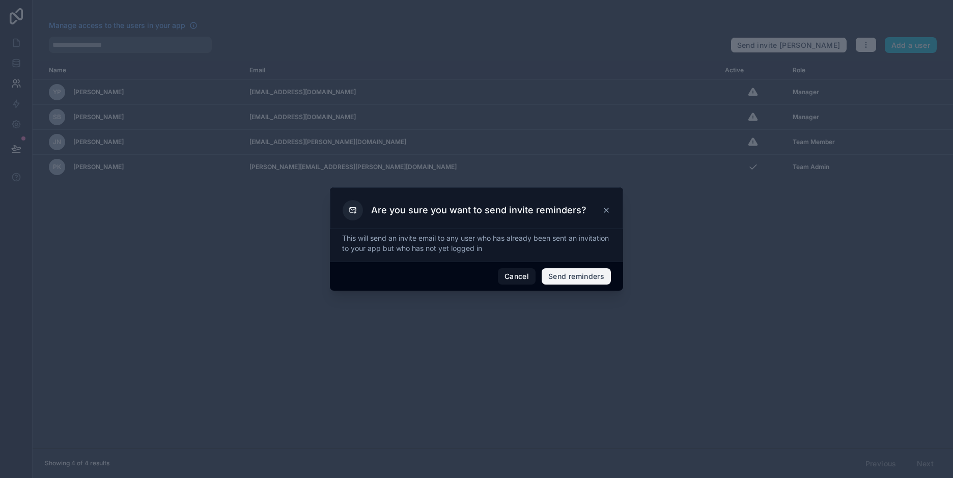
click at [590, 273] on button "Send reminders" at bounding box center [576, 276] width 69 height 16
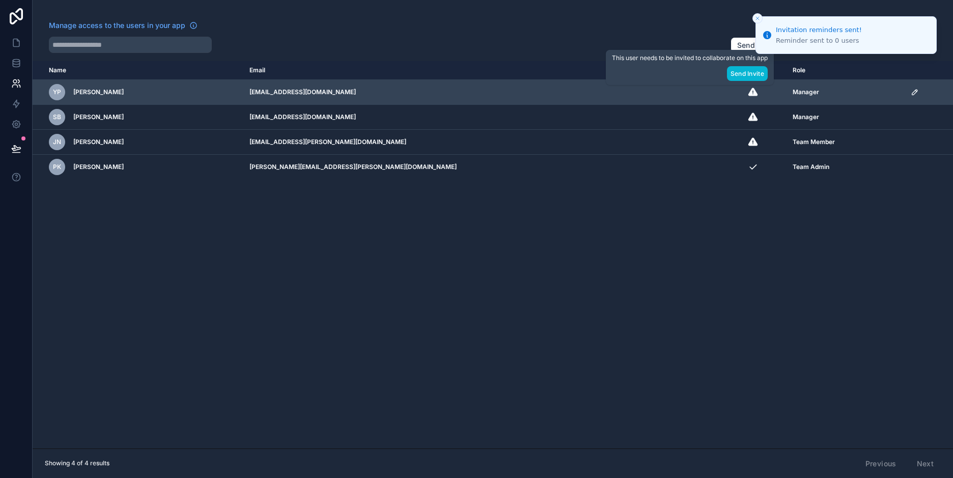
click at [748, 90] on icon "scrollable content" at bounding box center [752, 92] width 9 height 8
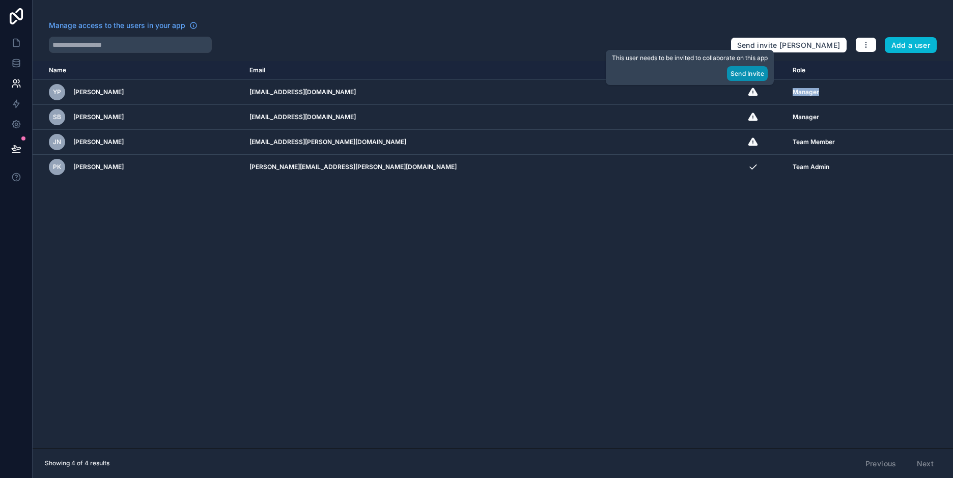
drag, startPoint x: 691, startPoint y: 90, endPoint x: 756, endPoint y: 72, distance: 67.2
click at [756, 72] on button "Send Invite" at bounding box center [747, 73] width 41 height 15
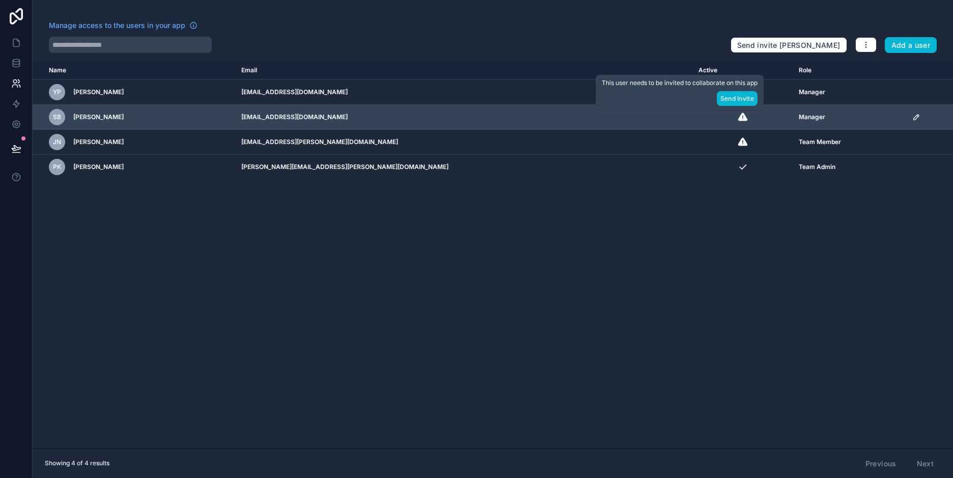
click at [698, 118] on div "scrollable content" at bounding box center [742, 117] width 89 height 10
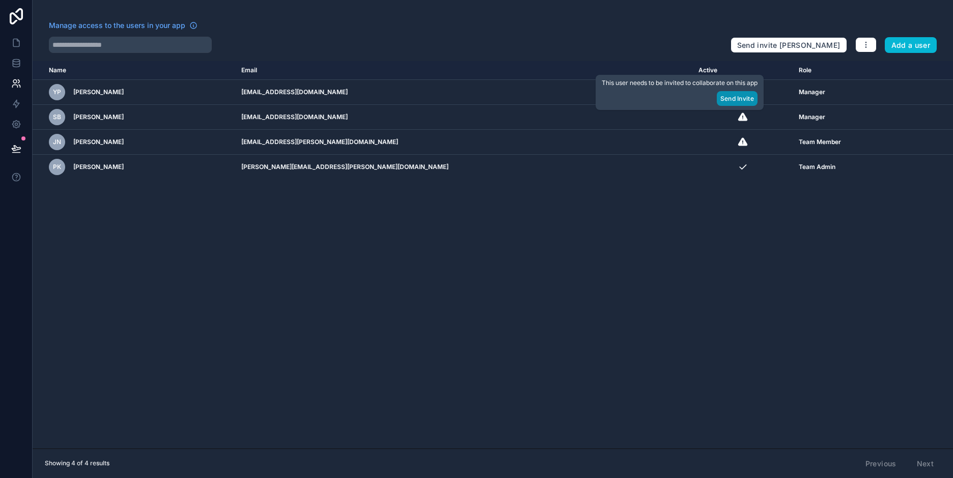
click at [749, 97] on button "Send Invite" at bounding box center [737, 98] width 41 height 15
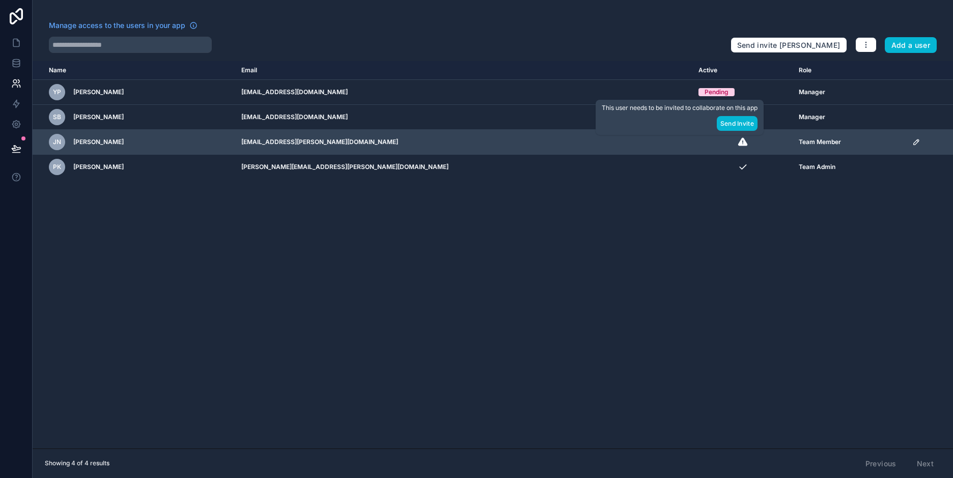
click at [737, 142] on icon "scrollable content" at bounding box center [741, 141] width 9 height 8
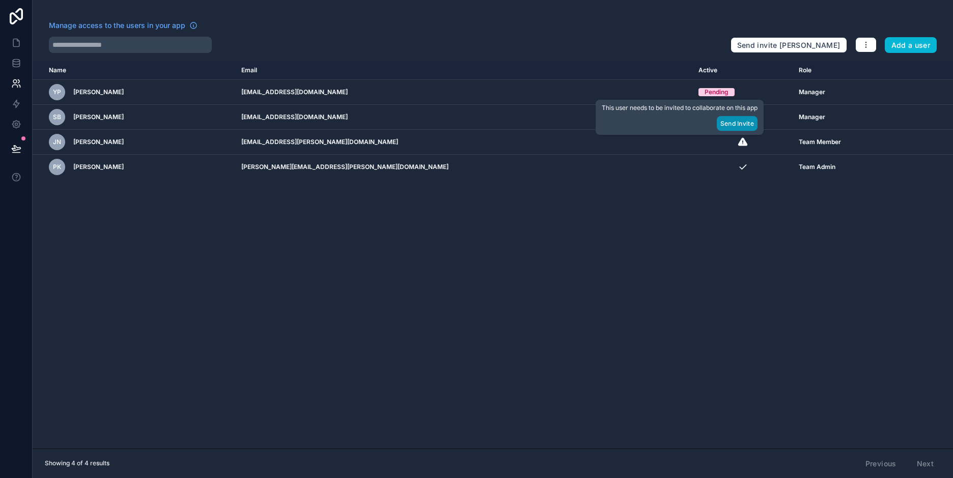
click at [740, 122] on button "Send Invite" at bounding box center [737, 123] width 41 height 15
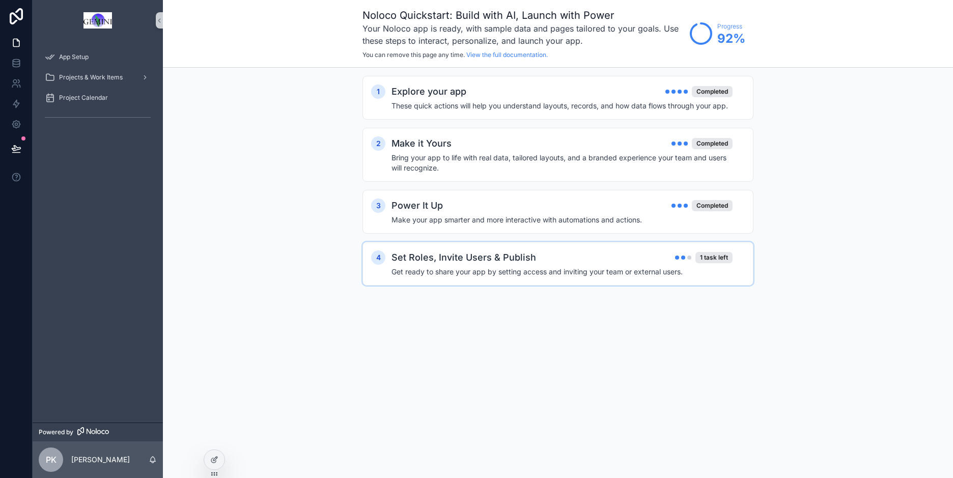
click at [618, 264] on div "Set Roles, Invite Users & Publish 1 task left" at bounding box center [561, 257] width 341 height 14
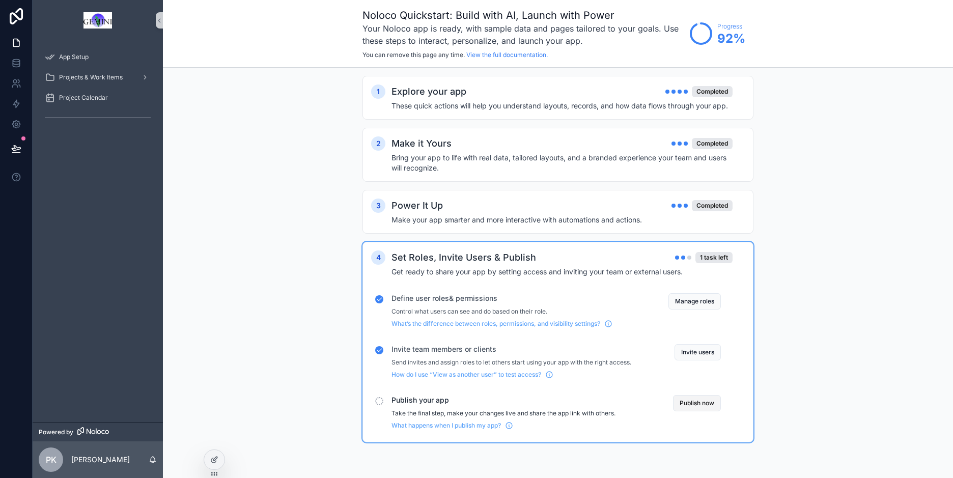
click at [705, 405] on button "Publish now" at bounding box center [697, 403] width 48 height 16
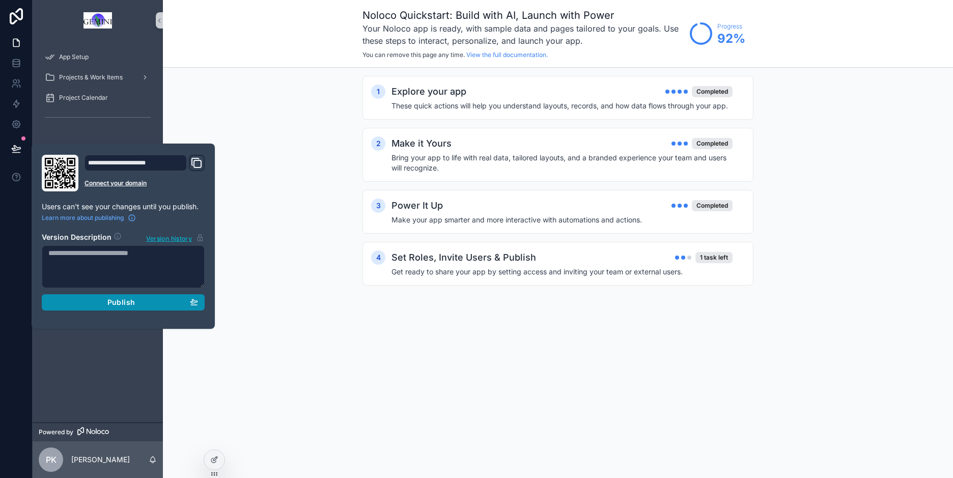
click at [123, 301] on span "Publish" at bounding box center [120, 302] width 27 height 9
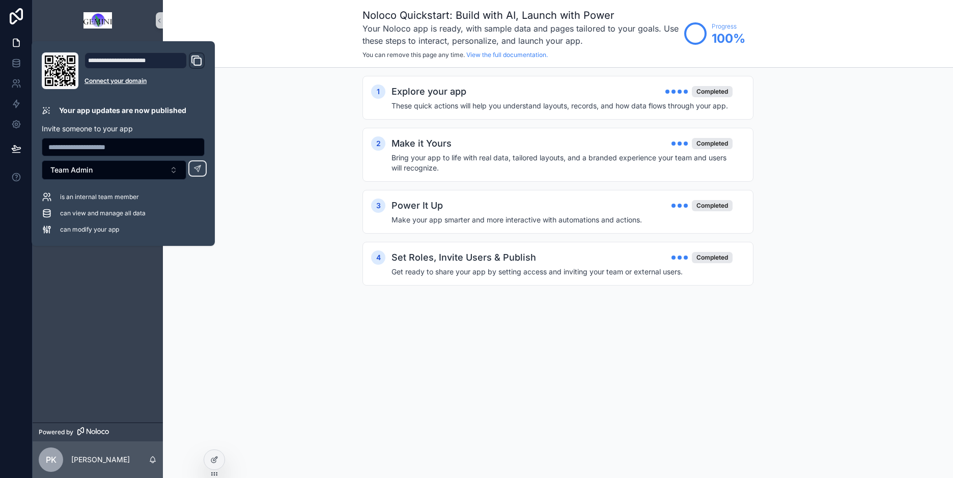
click at [110, 145] on input "text" at bounding box center [123, 147] width 162 height 14
click at [200, 166] on icon at bounding box center [197, 168] width 6 height 6
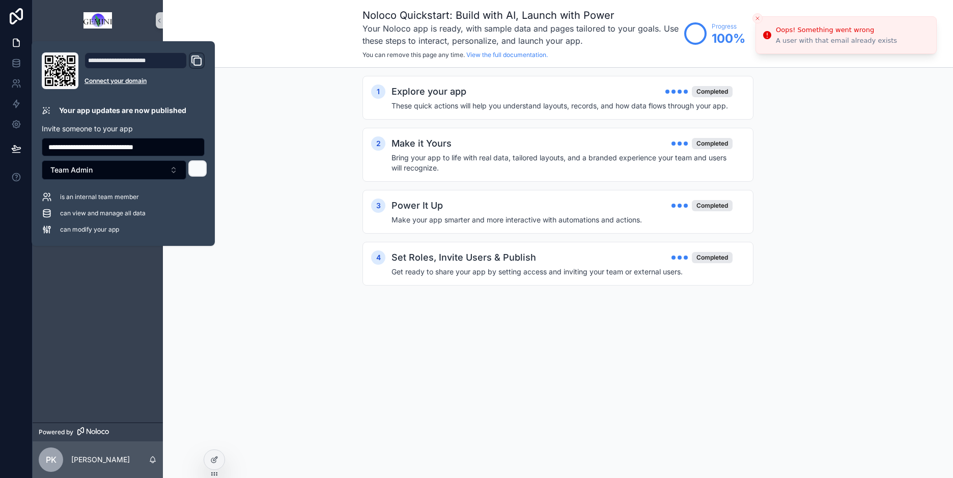
drag, startPoint x: 184, startPoint y: 141, endPoint x: 41, endPoint y: 139, distance: 142.5
click at [41, 139] on div "**********" at bounding box center [123, 143] width 171 height 182
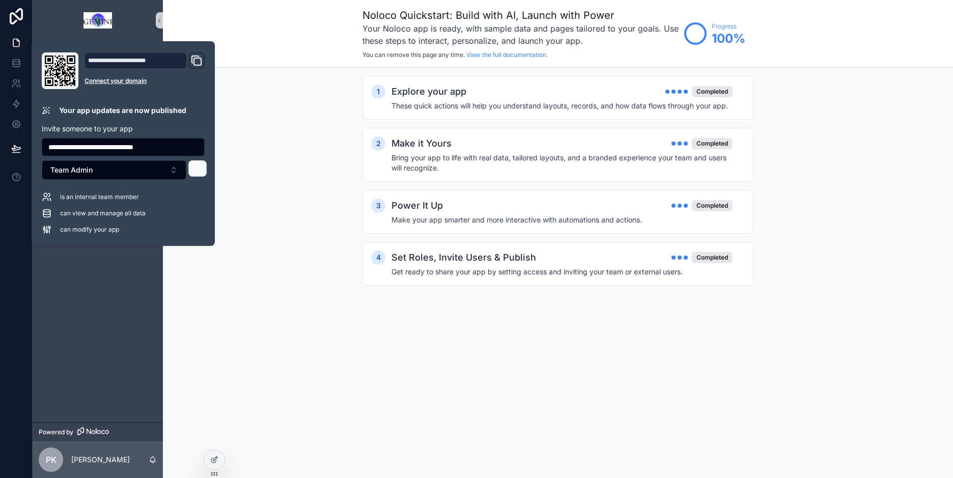
click at [110, 144] on input "**********" at bounding box center [123, 147] width 162 height 14
drag, startPoint x: 106, startPoint y: 147, endPoint x: -5, endPoint y: 140, distance: 111.2
click at [0, 140] on html "**********" at bounding box center [476, 239] width 953 height 478
type input "**********"
click at [200, 167] on icon at bounding box center [197, 168] width 8 height 8
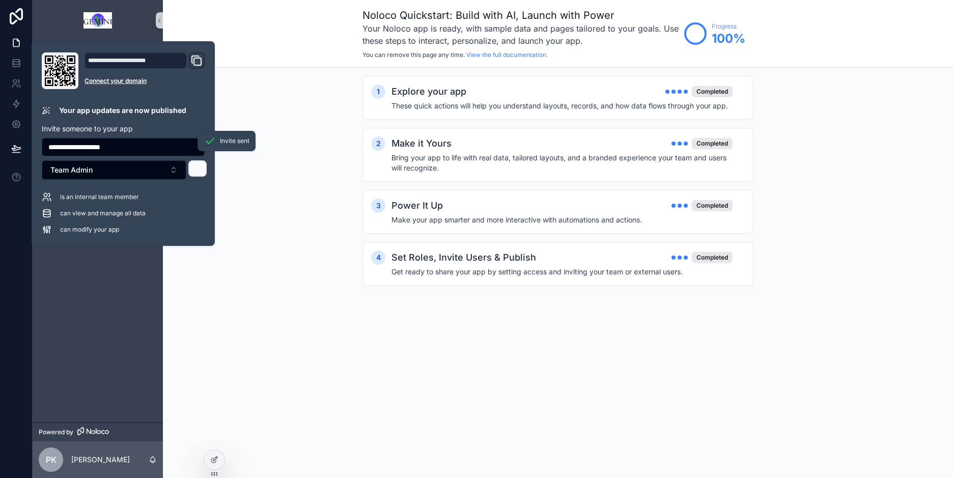
click at [352, 174] on div "1 Explore your app Completed These quick actions will help you understand layou…" at bounding box center [558, 191] width 790 height 246
